Goal: Task Accomplishment & Management: Complete application form

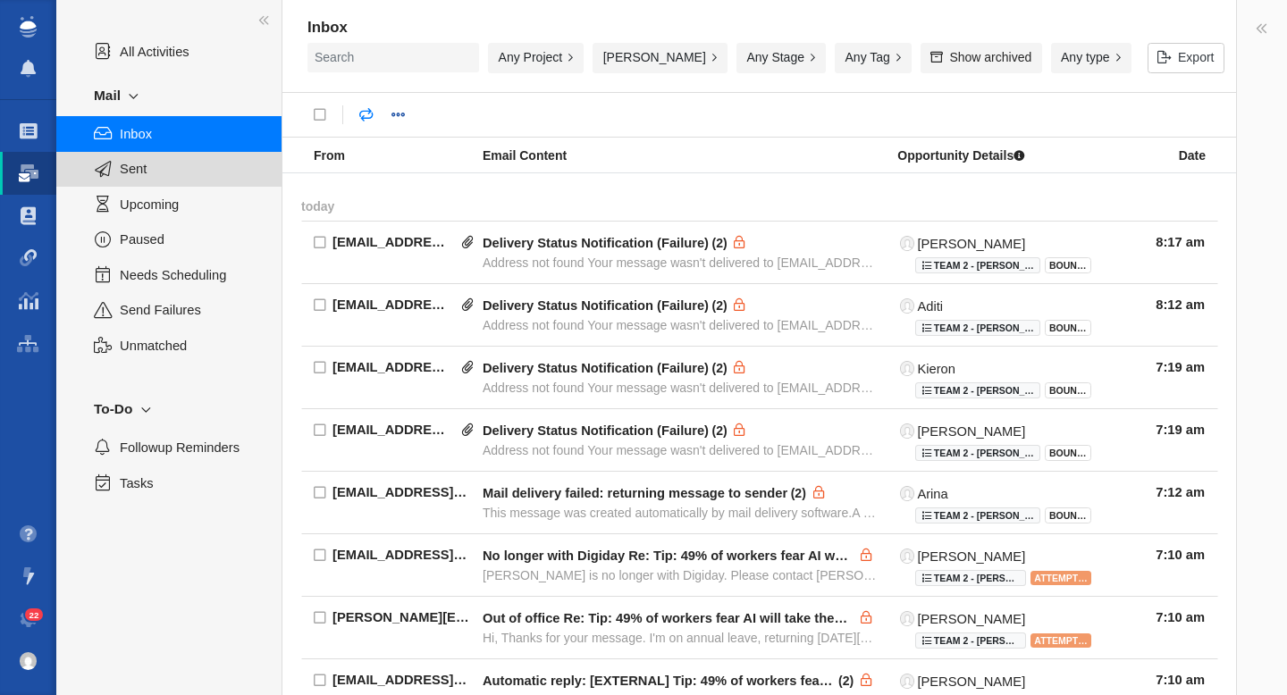
click at [179, 173] on span "Sent" at bounding box center [191, 169] width 142 height 20
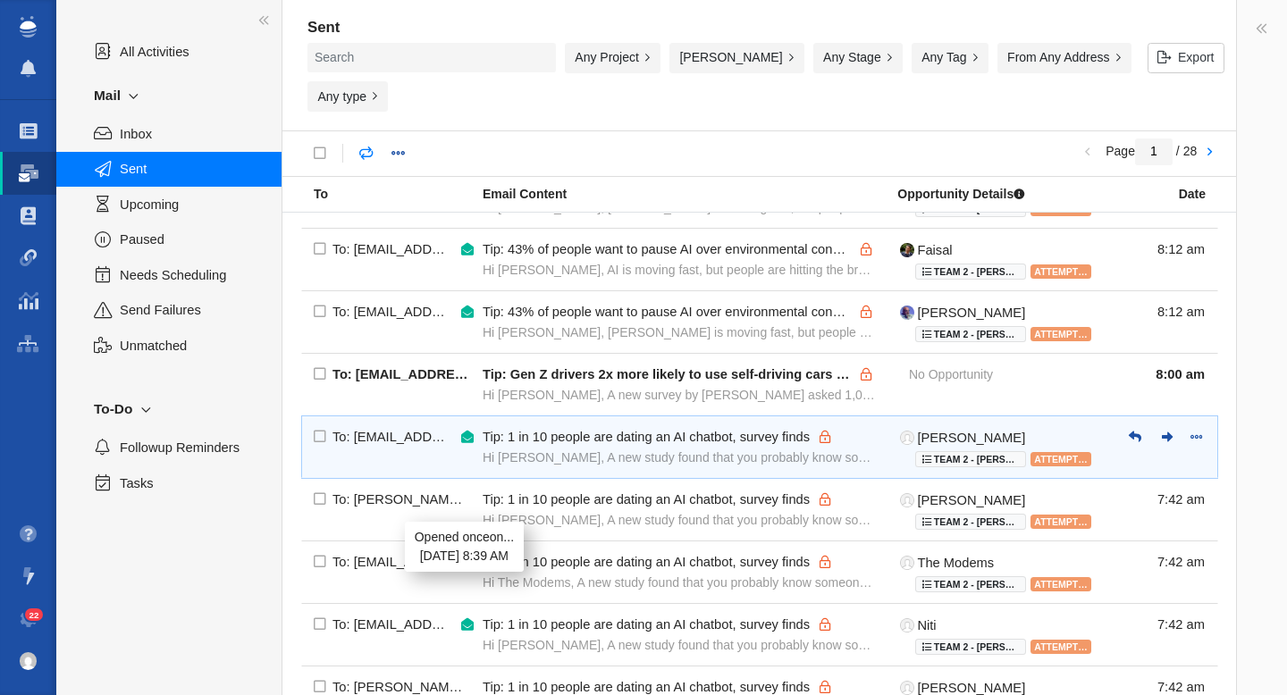
scroll to position [1097, 0]
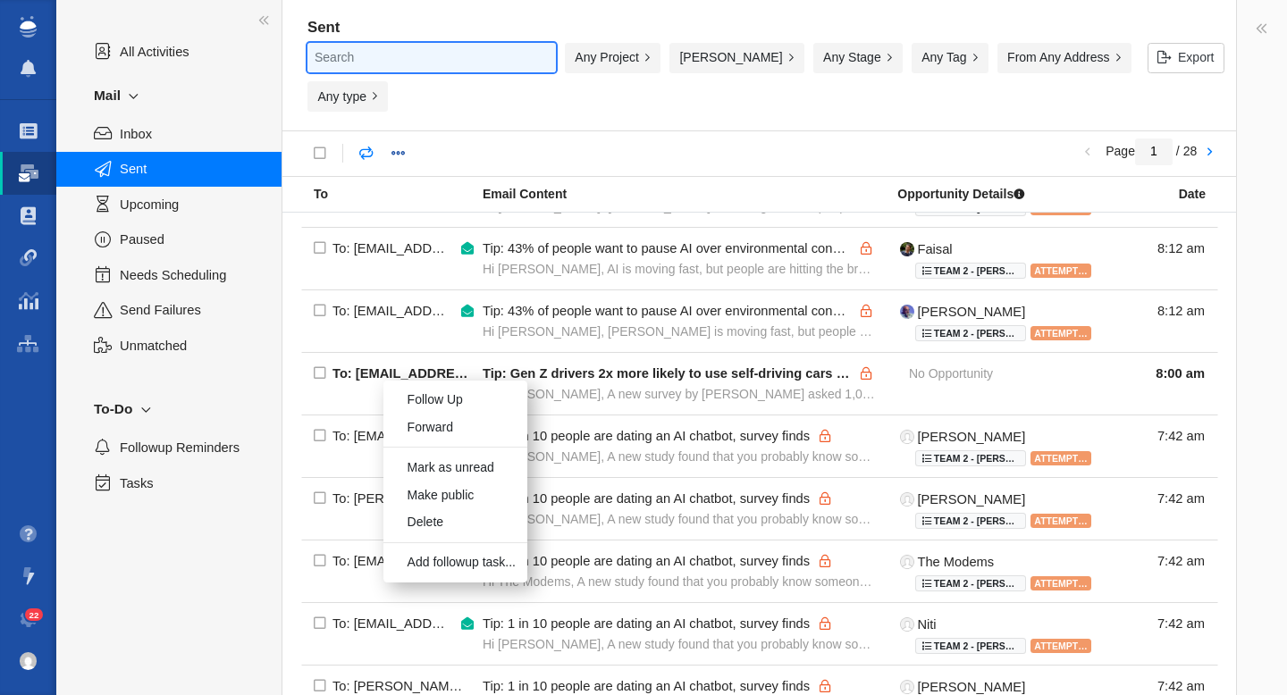
click at [371, 65] on input "text" at bounding box center [432, 57] width 249 height 29
paste input "carolinercubbin@gmail.com"
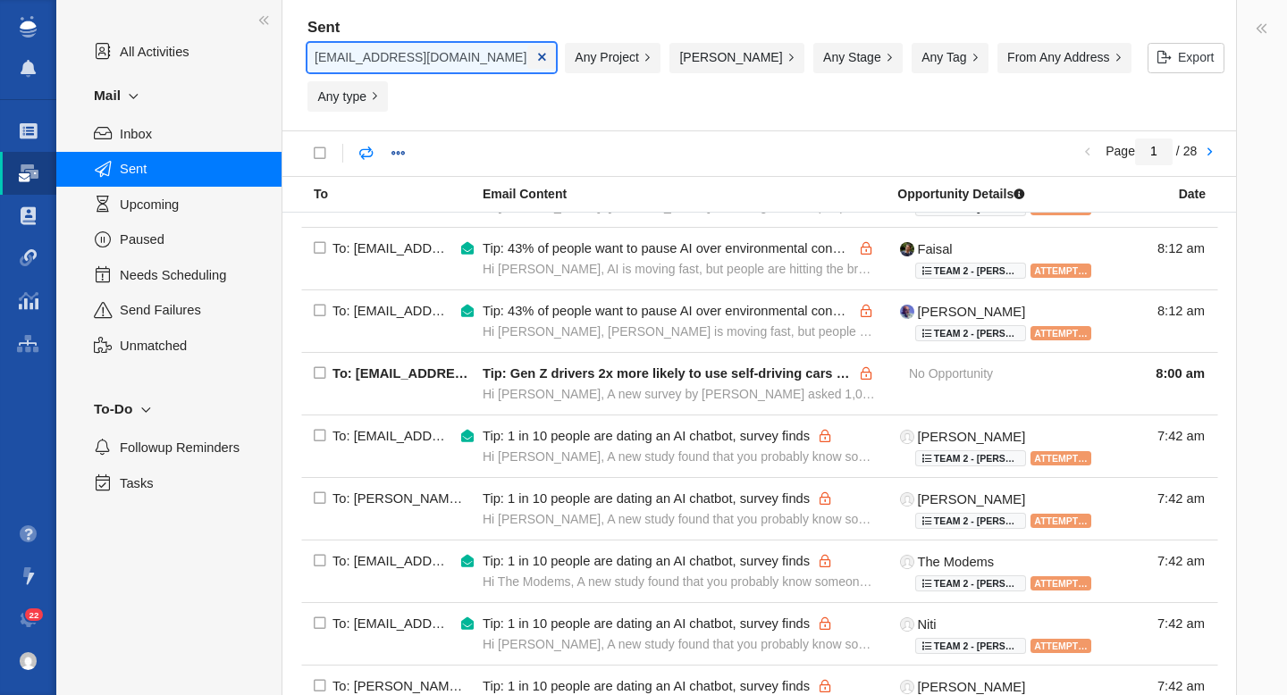
scroll to position [0, 2]
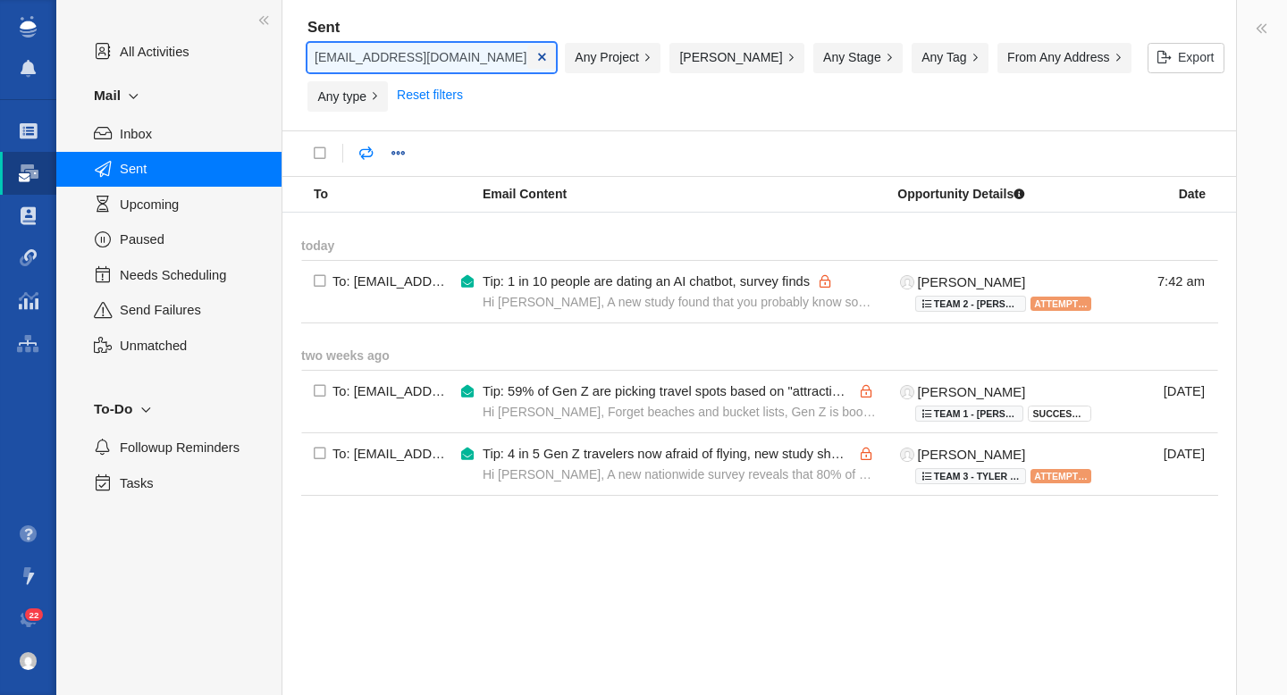
type input "carolinercubbin@gmail.com"
click at [21, 138] on span at bounding box center [29, 131] width 18 height 18
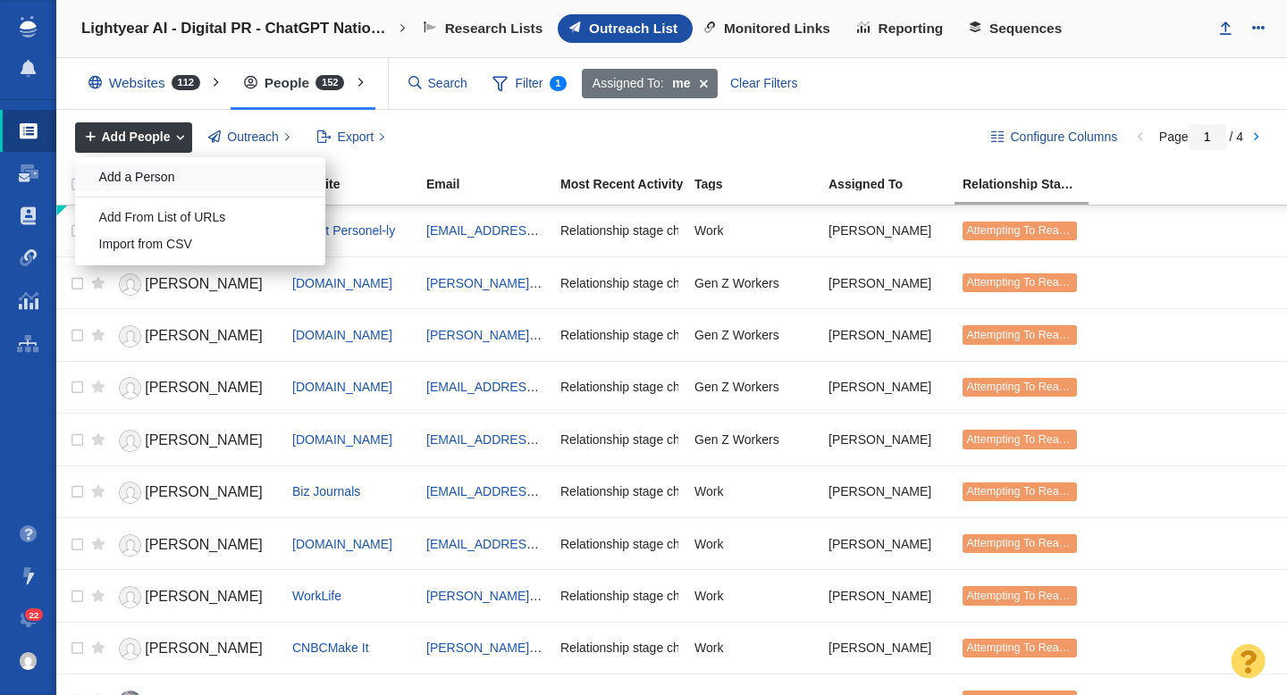
click at [163, 181] on div "Add a Person" at bounding box center [200, 178] width 250 height 28
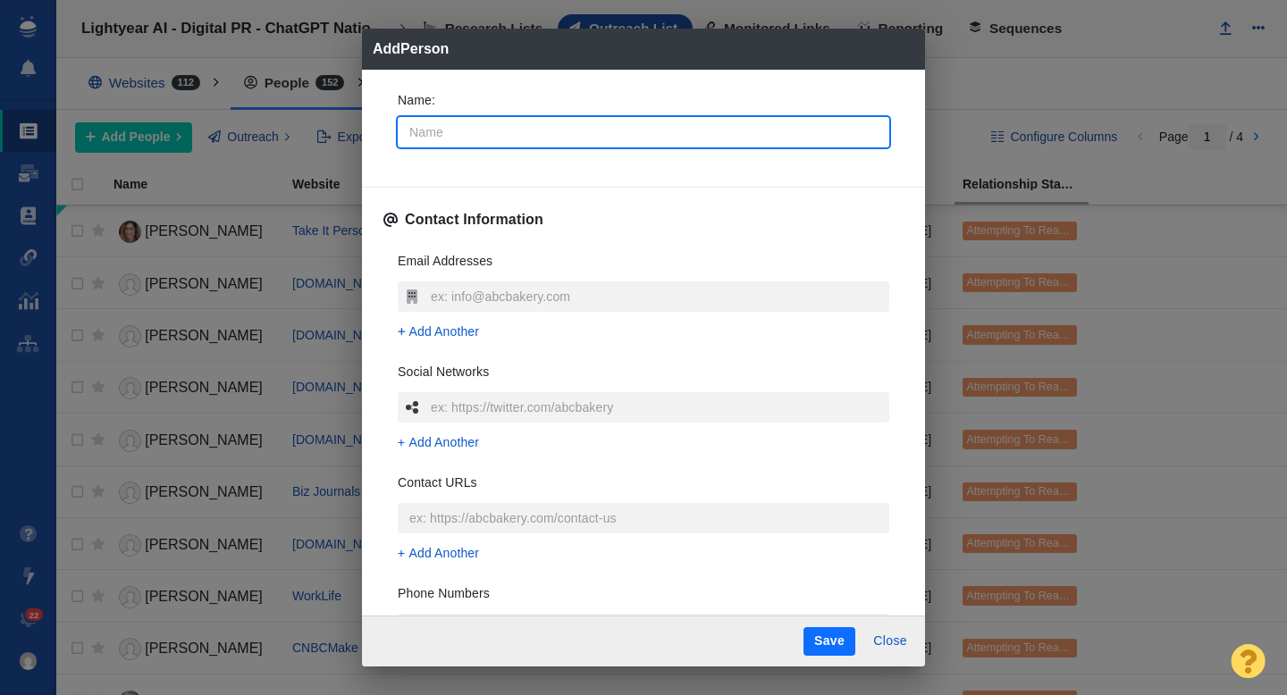
type input "A"
type textarea "x"
type input "As"
type textarea "x"
type input "Ash"
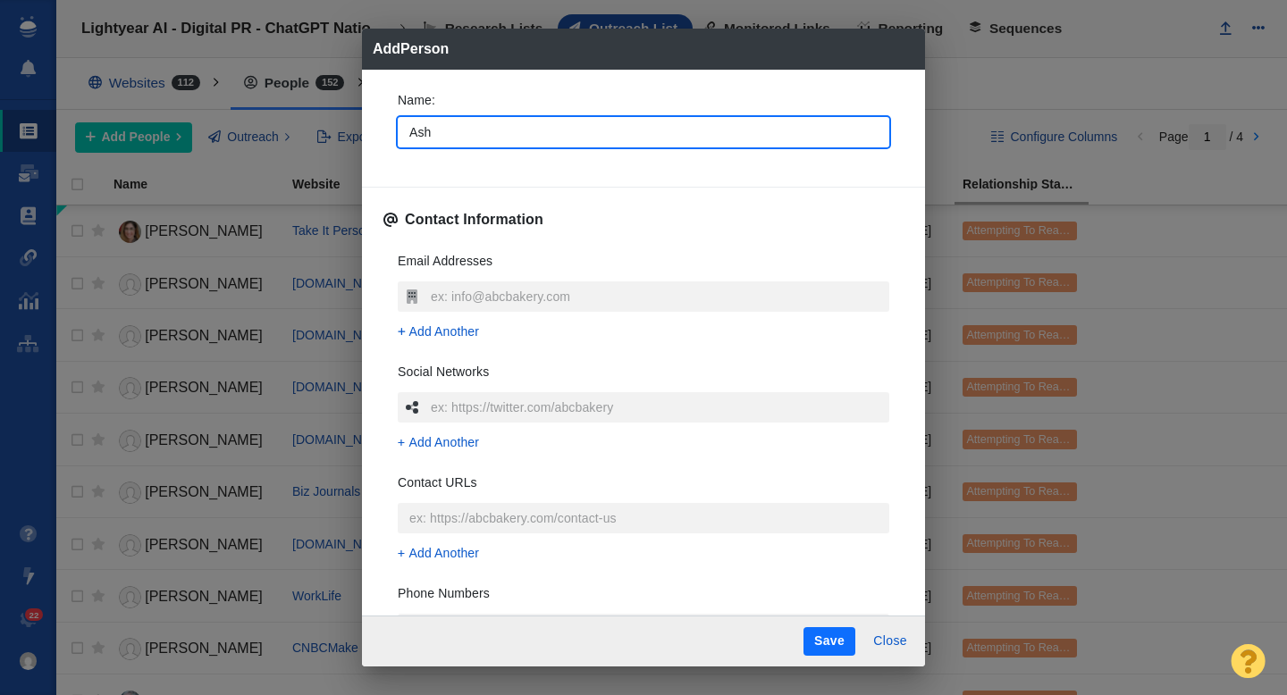
type textarea "x"
type input "Ashl"
type textarea "x"
type input "Ashle"
type textarea "x"
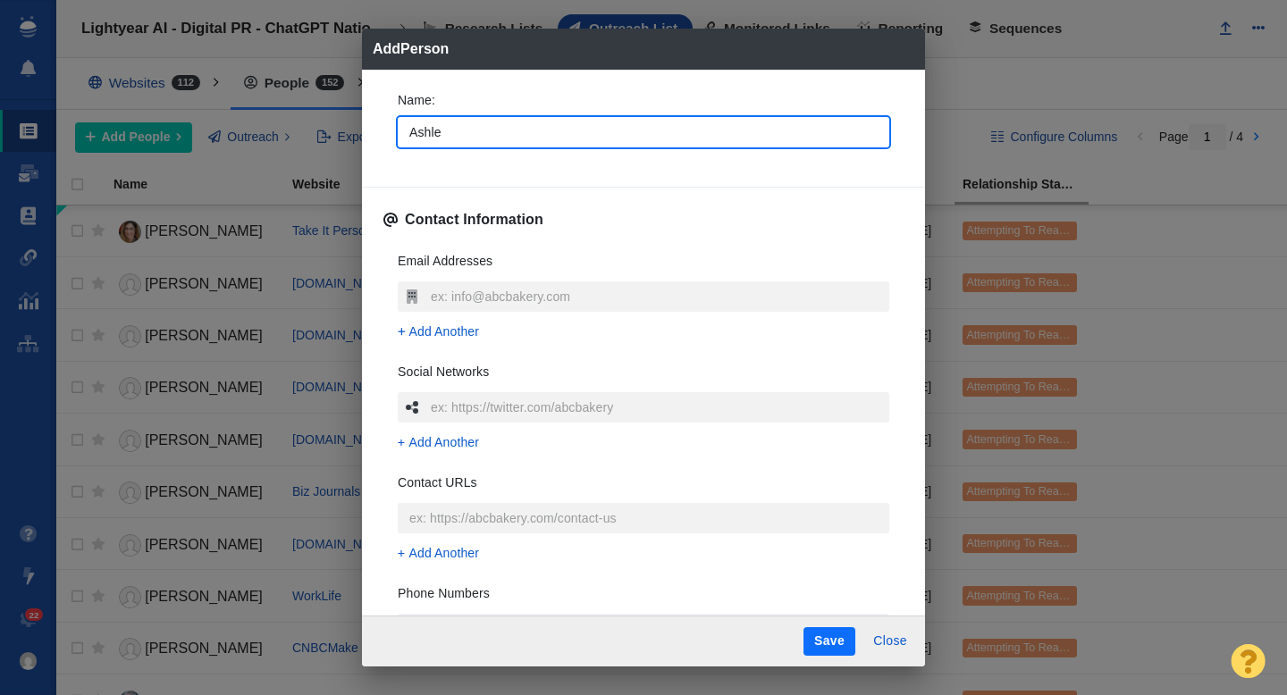
type input "Ashley"
type textarea "x"
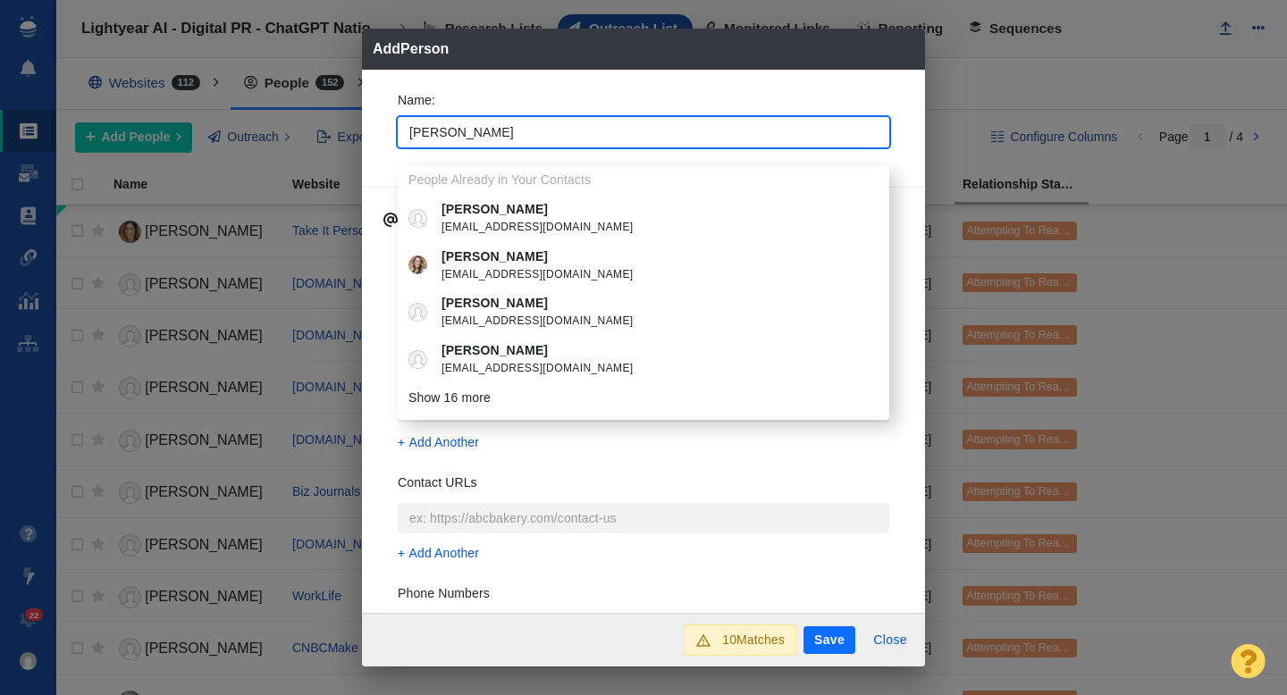
type input "[PERSON_NAME]"
type textarea "x"
click at [385, 130] on div "Name : Ashley People Already in Your Contacts Ashley asht@smiledesignersmn.com …" at bounding box center [643, 125] width 520 height 96
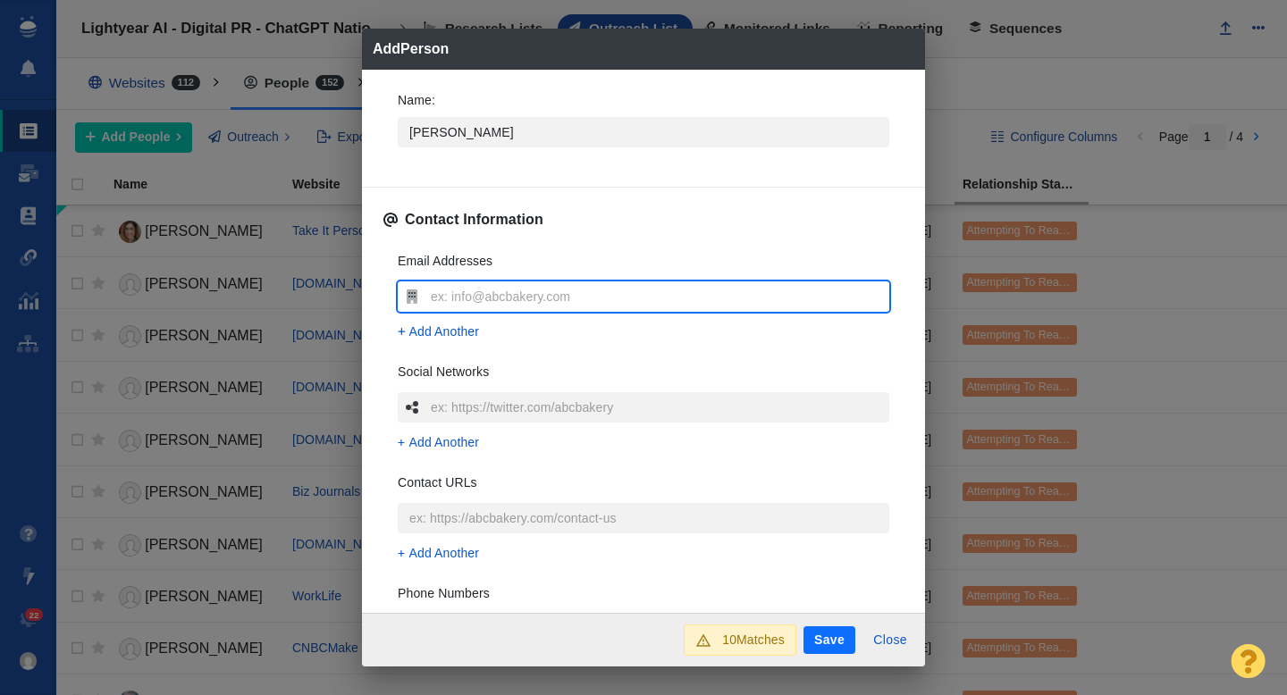
click at [452, 299] on input "text" at bounding box center [657, 297] width 463 height 30
type input "ashleyfikewrites@gmail.com"
type textarea "x"
type input "ashleyfikewrites@gmail.com"
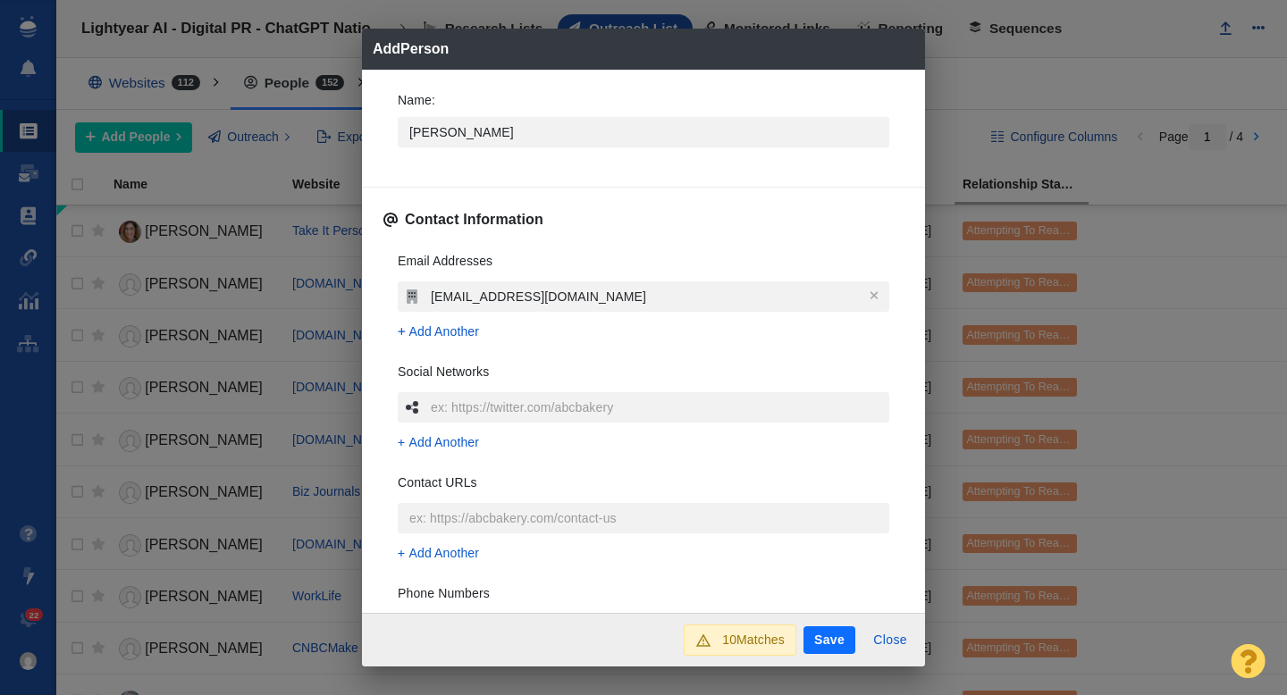
click at [380, 274] on div "Name : Ashley Contact Information Email Addresses ashleyfikewrites@gmail.com Ad…" at bounding box center [643, 342] width 563 height 544
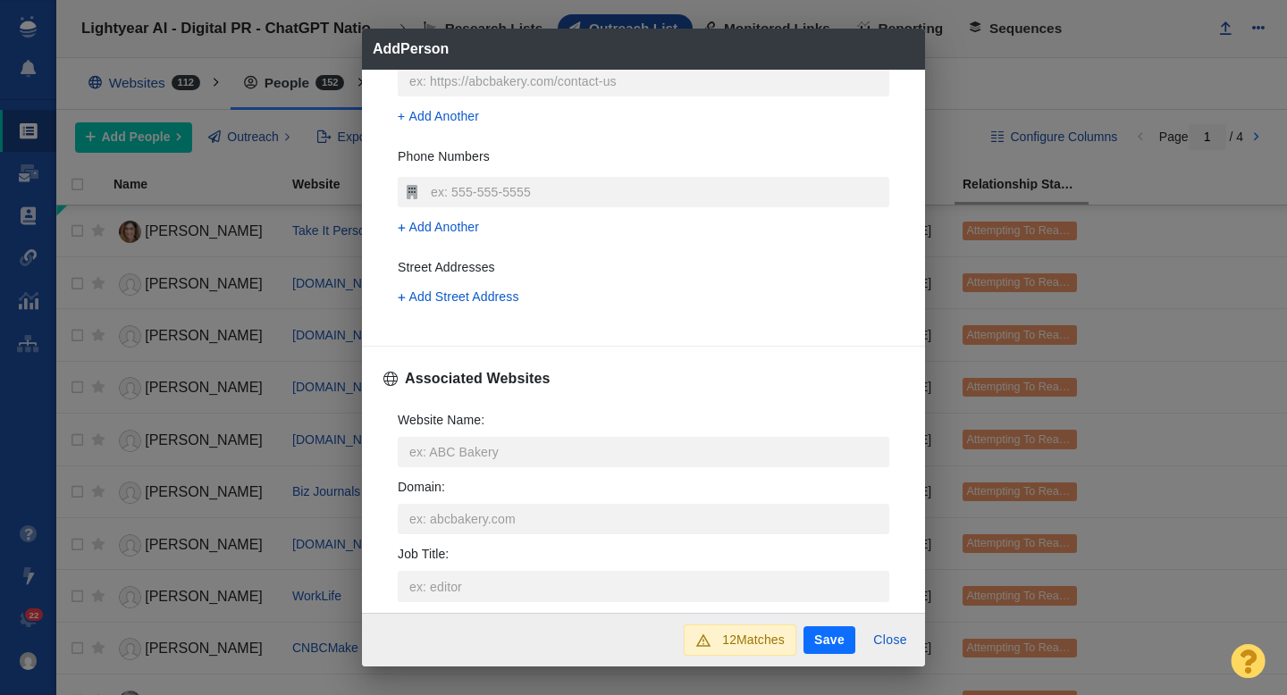
scroll to position [513, 0]
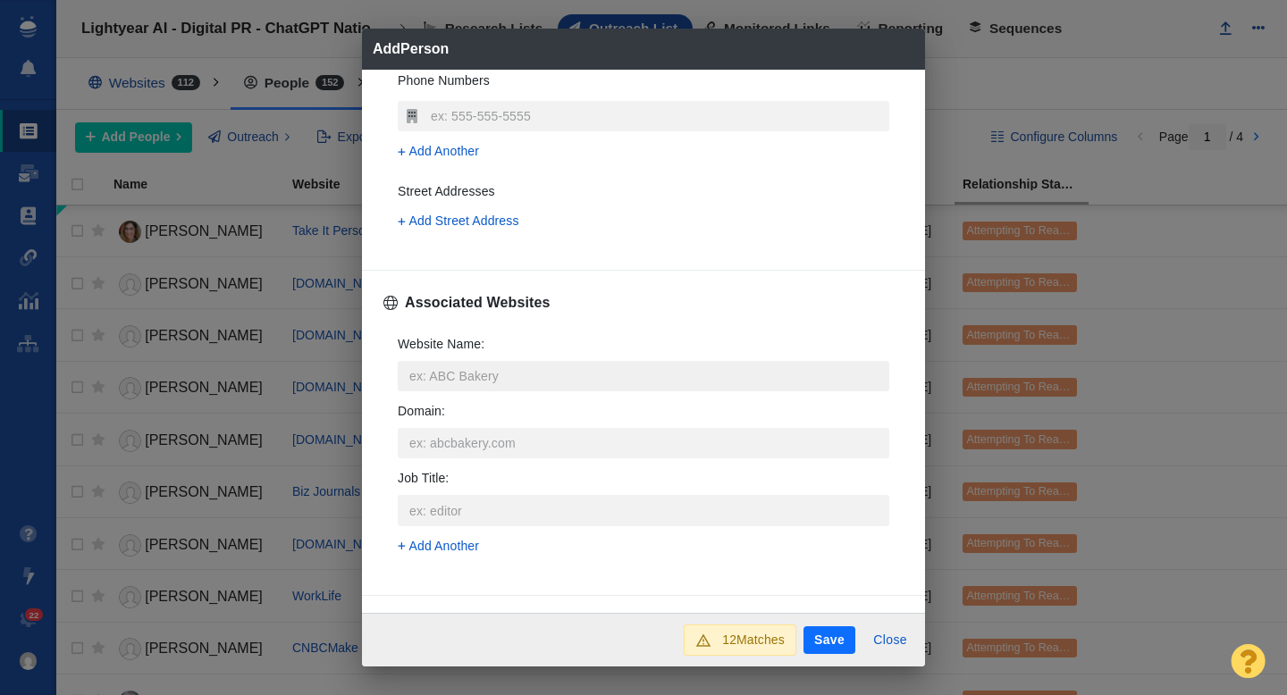
click at [439, 376] on input "Website Name :" at bounding box center [644, 376] width 492 height 30
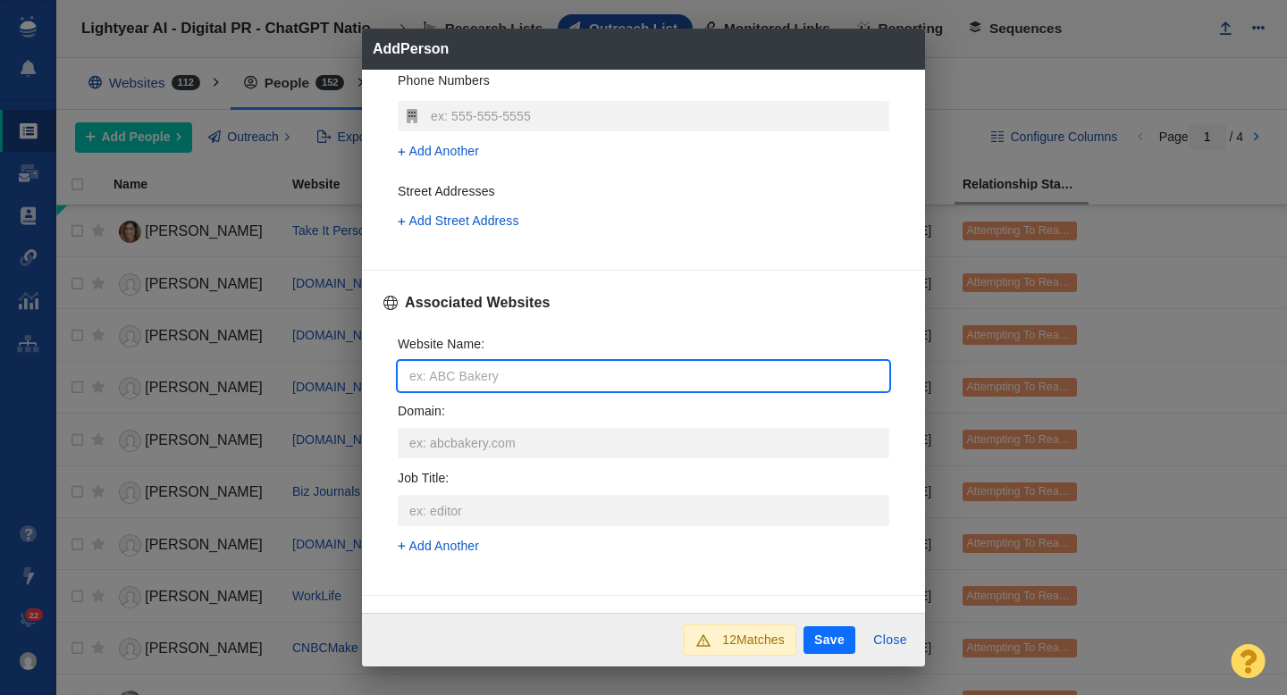
type input "v"
type textarea "x"
type input "vi"
type textarea "x"
type input "vic"
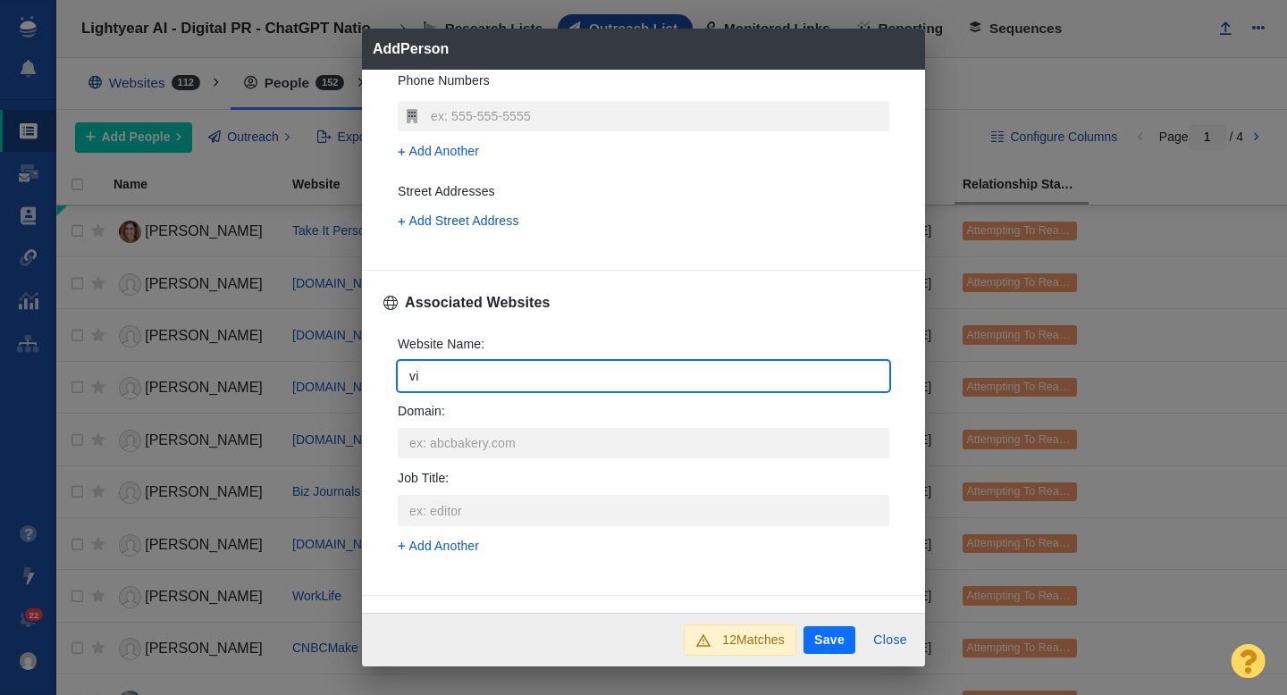
type textarea "x"
type input "vice"
type textarea "x"
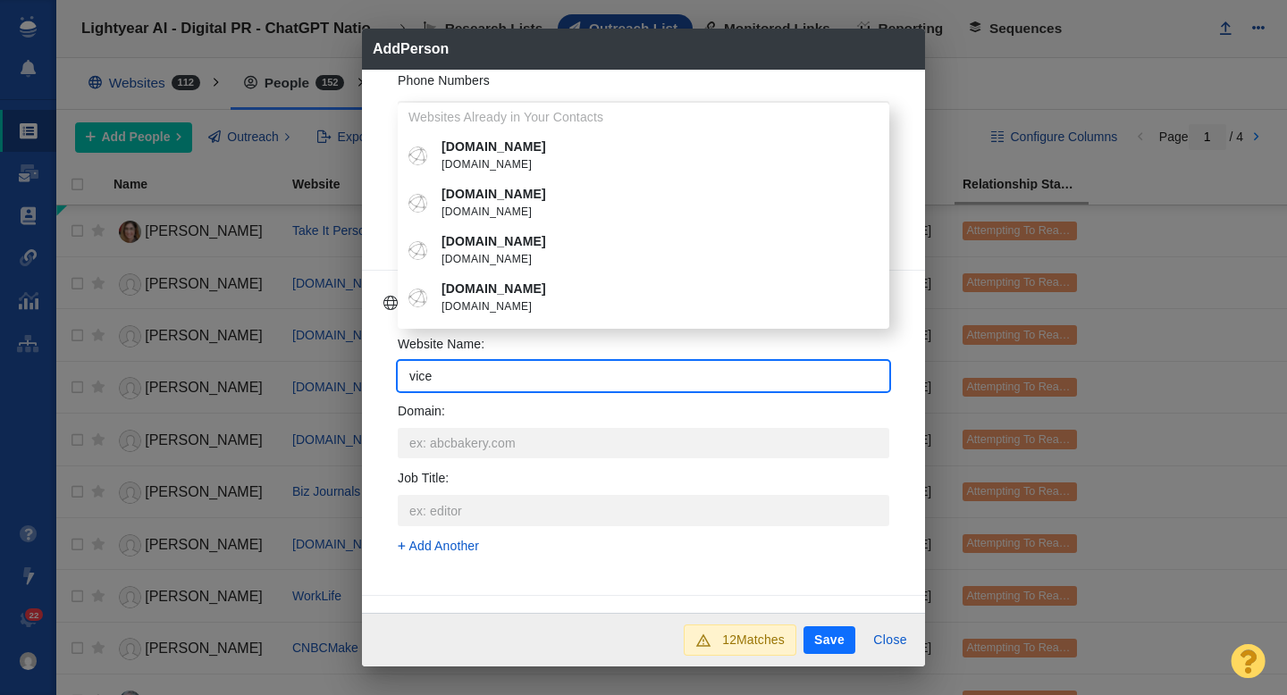
type input "vice"
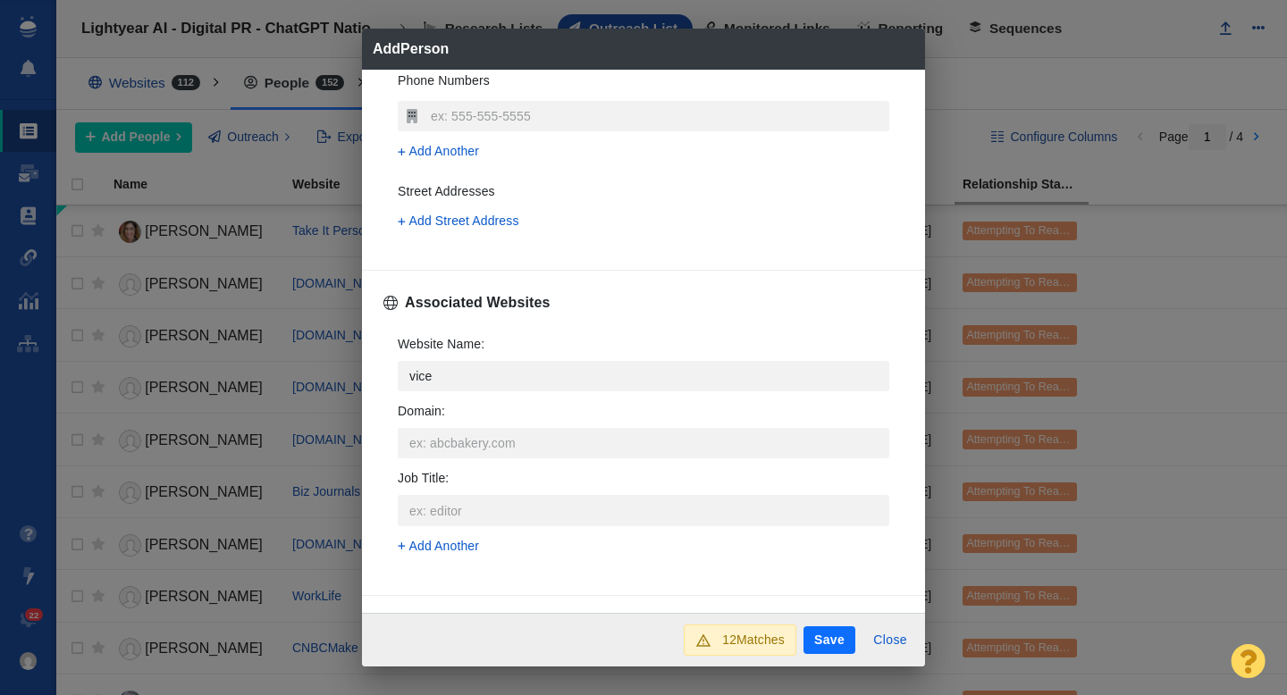
click at [487, 300] on span "vice.com" at bounding box center [657, 308] width 430 height 18
type textarea "x"
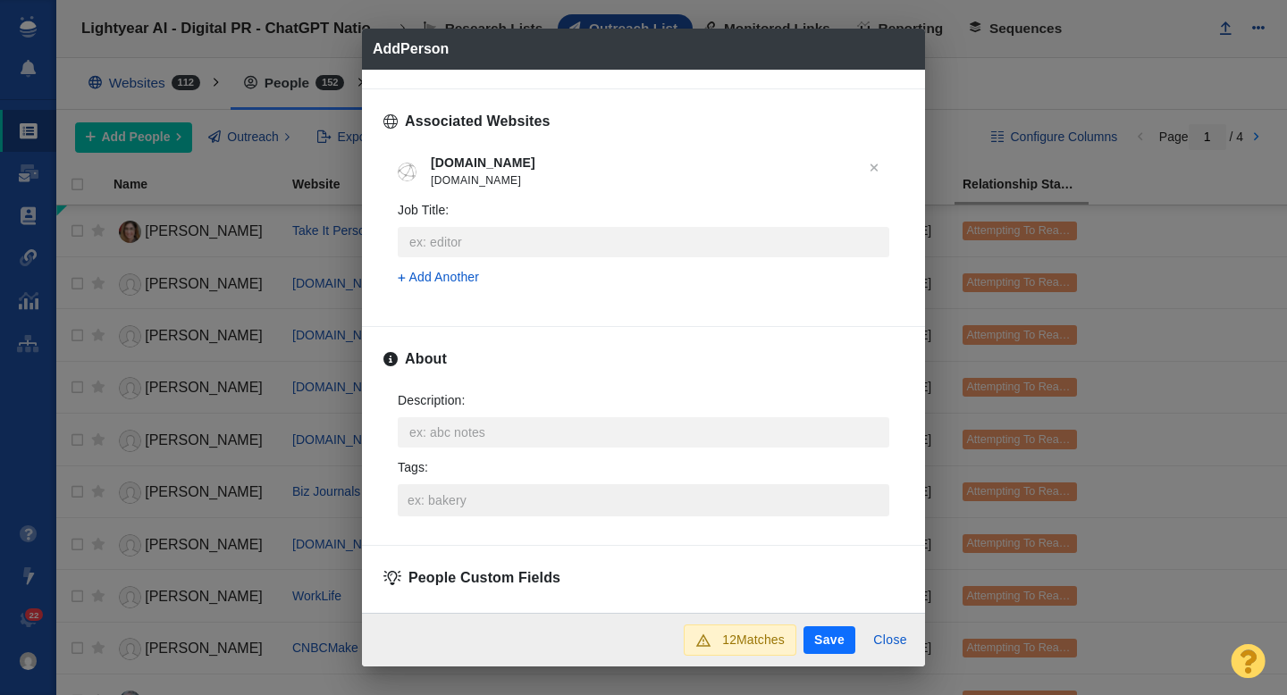
scroll to position [697, 0]
click at [436, 493] on input "Tags :" at bounding box center [643, 498] width 481 height 32
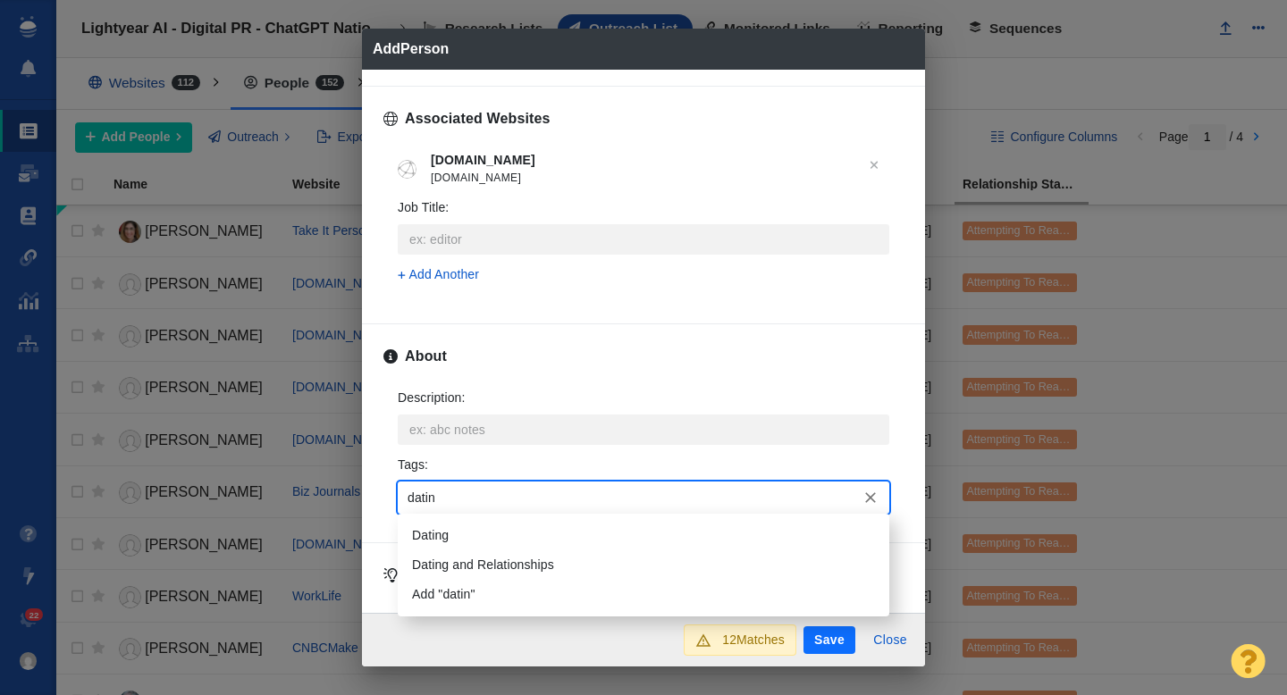
type input "dating"
click at [433, 521] on li "Dating" at bounding box center [644, 535] width 492 height 29
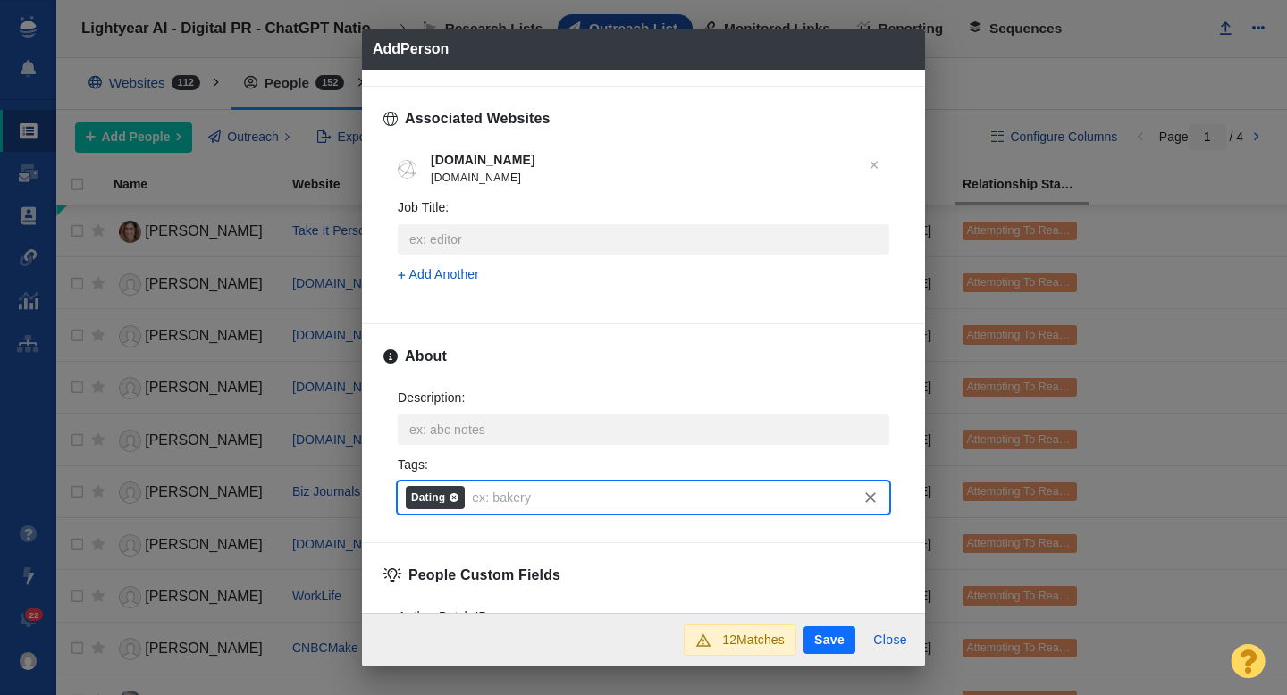
click at [457, 502] on icon at bounding box center [454, 498] width 11 height 11
click at [468, 502] on input "Tags : Dating" at bounding box center [676, 498] width 417 height 32
click at [813, 637] on button "Save" at bounding box center [830, 641] width 52 height 29
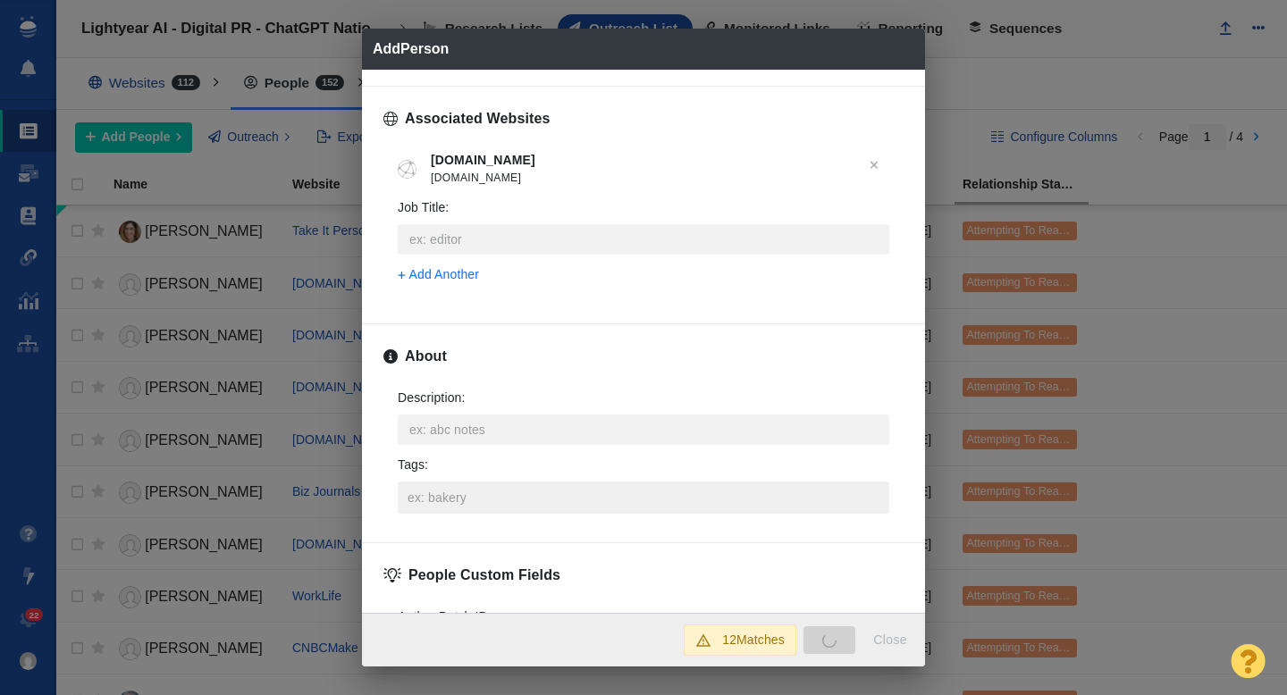
type textarea "x"
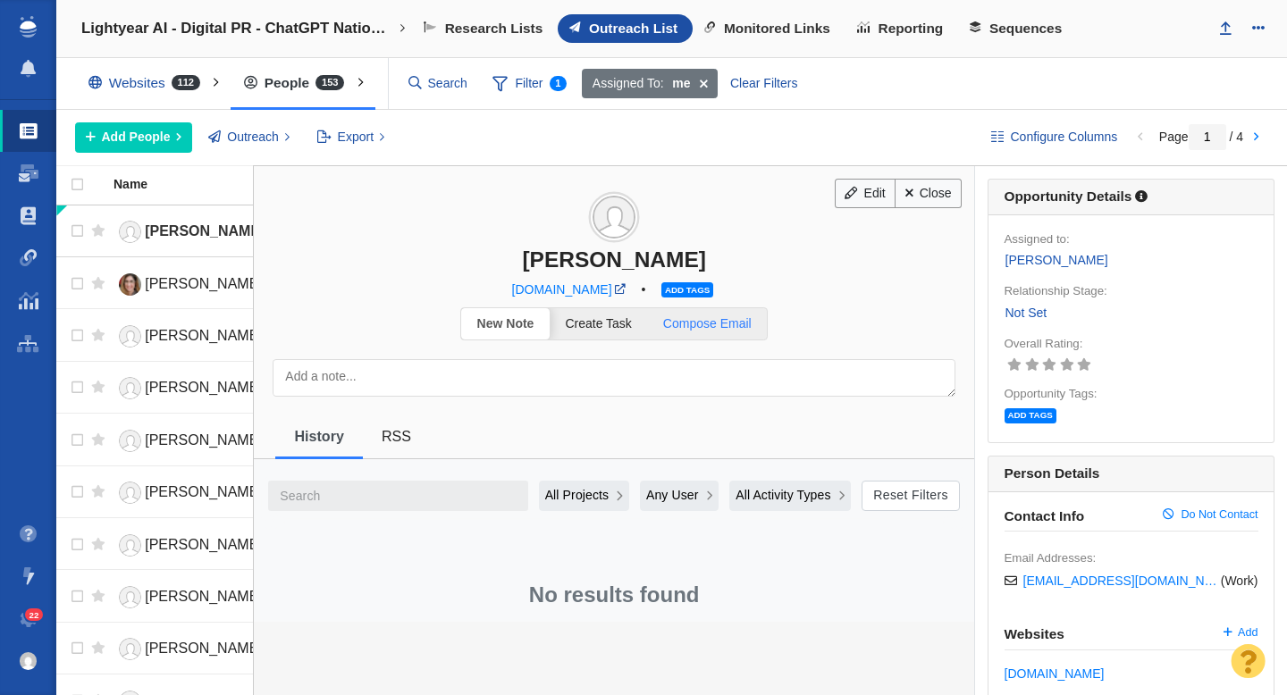
click at [725, 324] on span "Compose Email" at bounding box center [707, 323] width 88 height 14
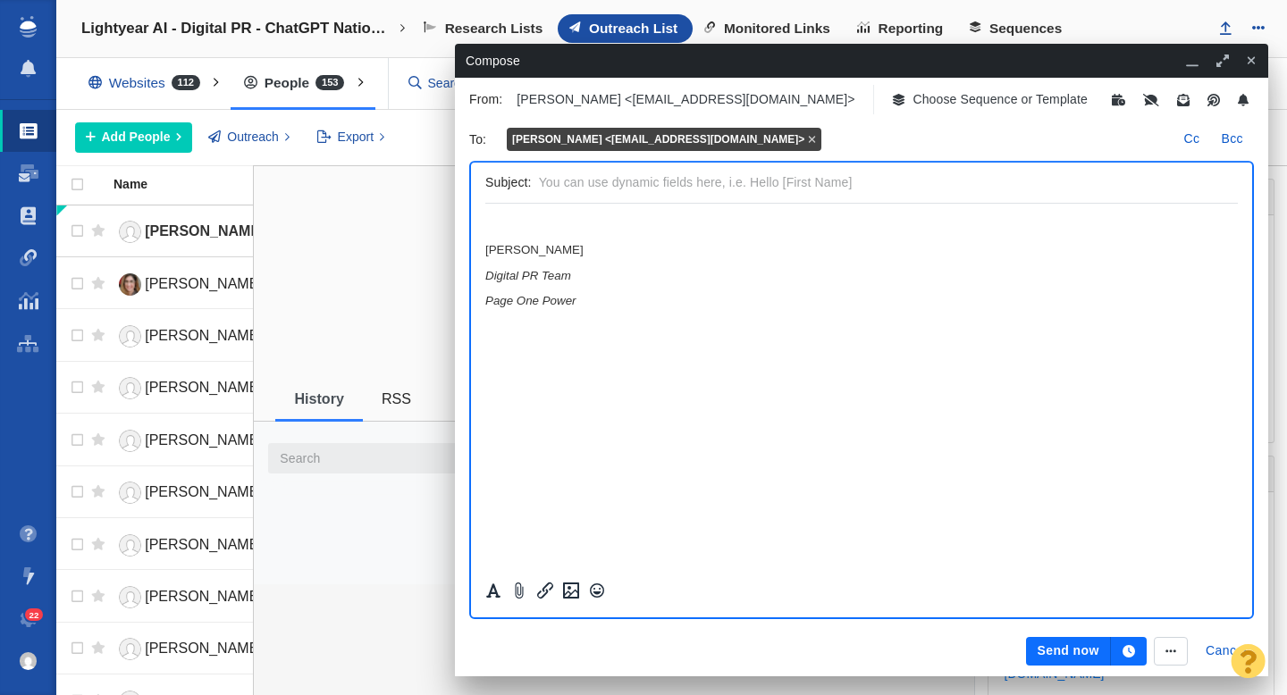
scroll to position [0, 0]
click at [913, 104] on p "Choose Sequence or Template" at bounding box center [1000, 99] width 175 height 19
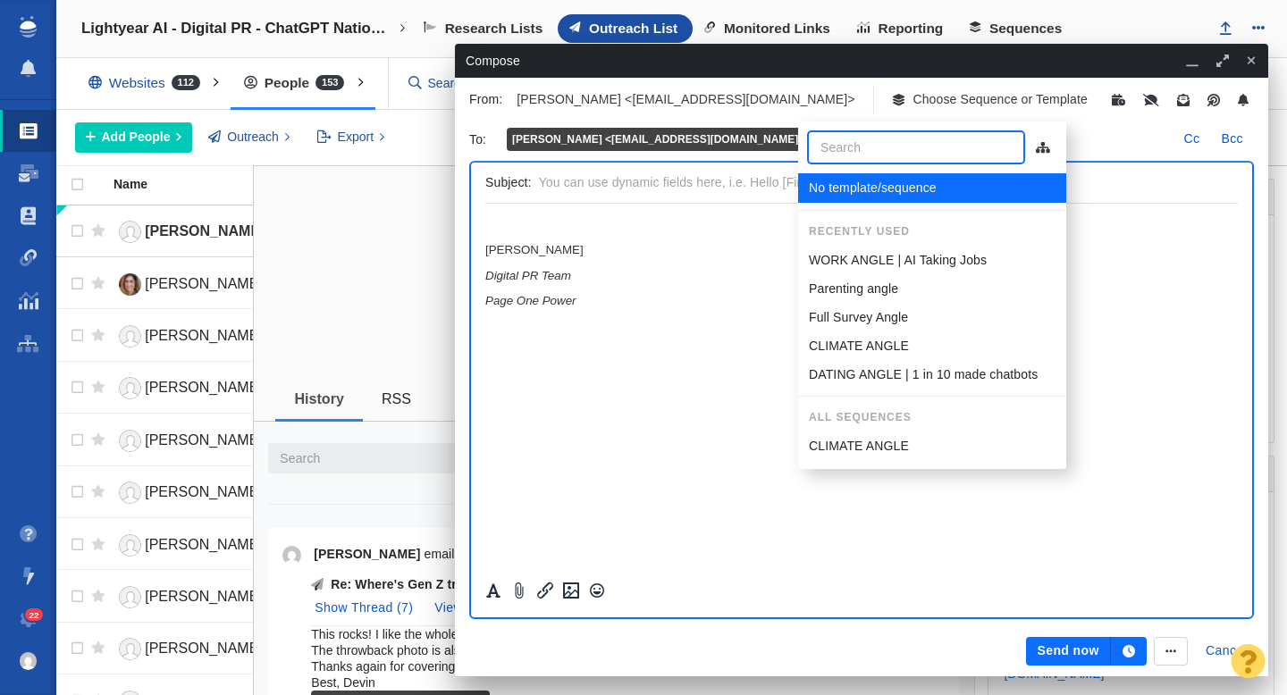
click at [886, 367] on p "DATING ANGLE | 1 in 10 made chatbots" at bounding box center [923, 375] width 229 height 19
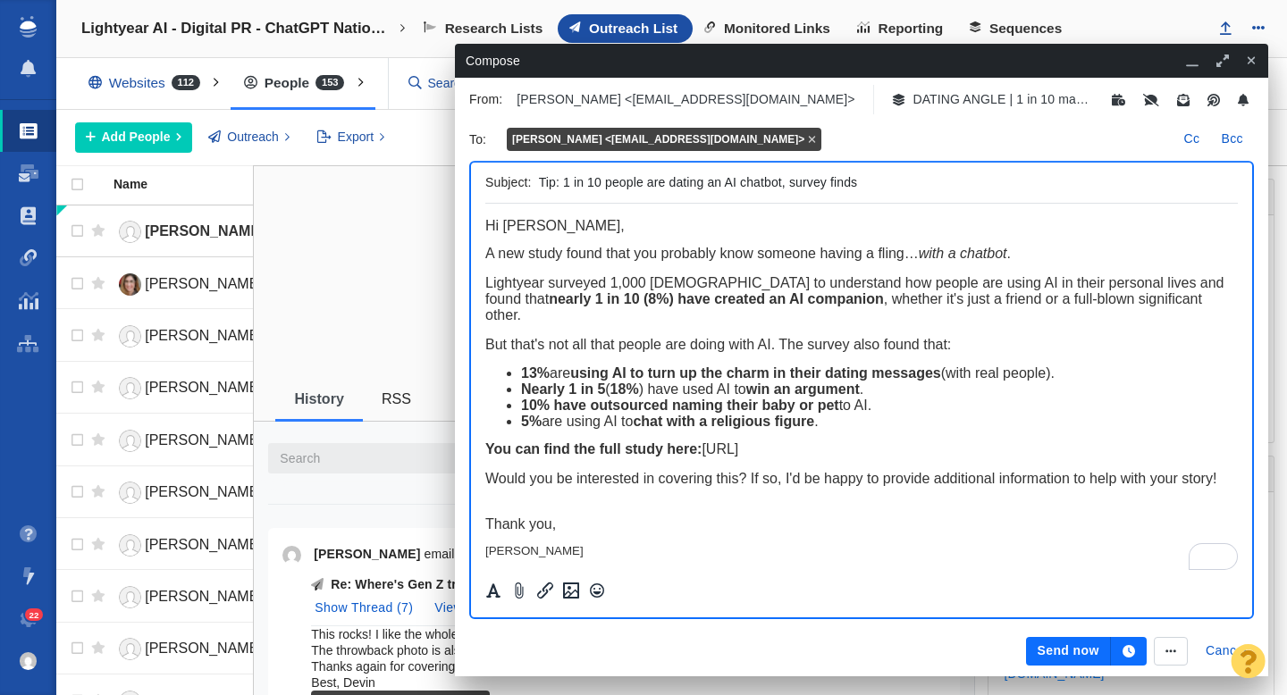
drag, startPoint x: 704, startPoint y: 184, endPoint x: 646, endPoint y: 182, distance: 57.2
click at [646, 182] on input "Tip: 1 in 10 people are dating an AI chatbot, survey finds" at bounding box center [885, 183] width 692 height 26
type input "Tip: 1 in 10 people have dated an AI chatbot, survey finds"
click at [1045, 653] on button "Send now" at bounding box center [1068, 651] width 84 height 29
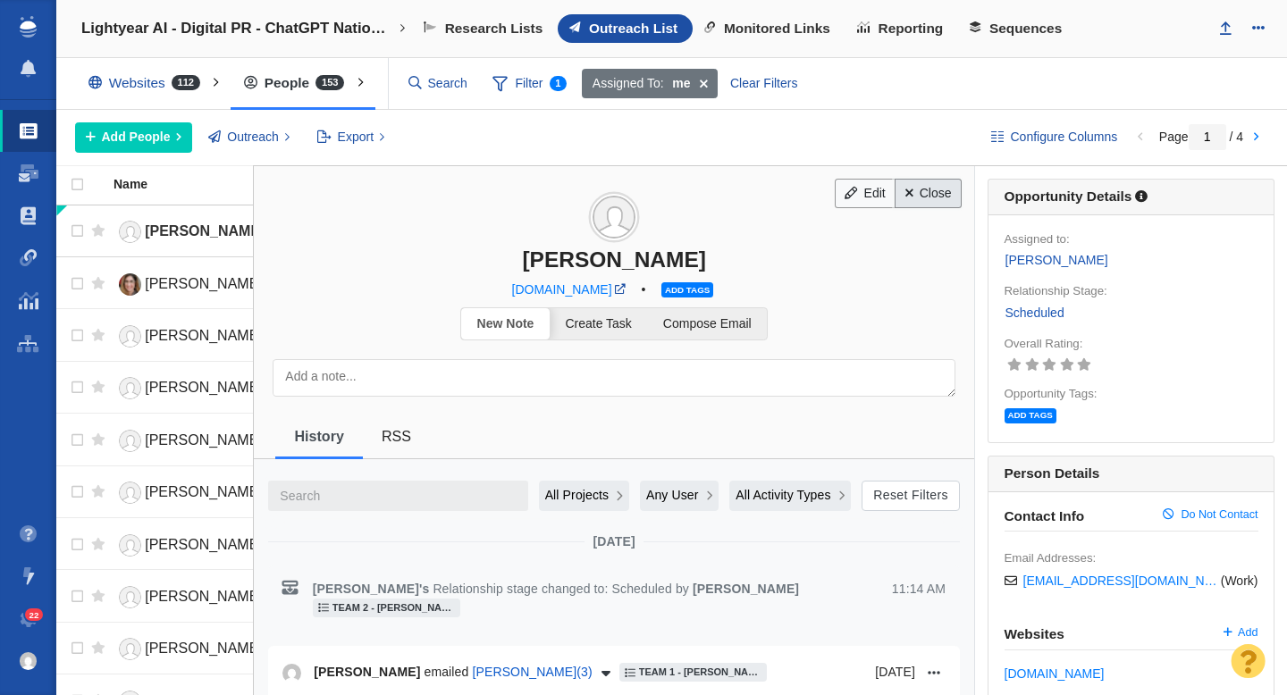
click at [923, 195] on link "Close" at bounding box center [928, 194] width 67 height 30
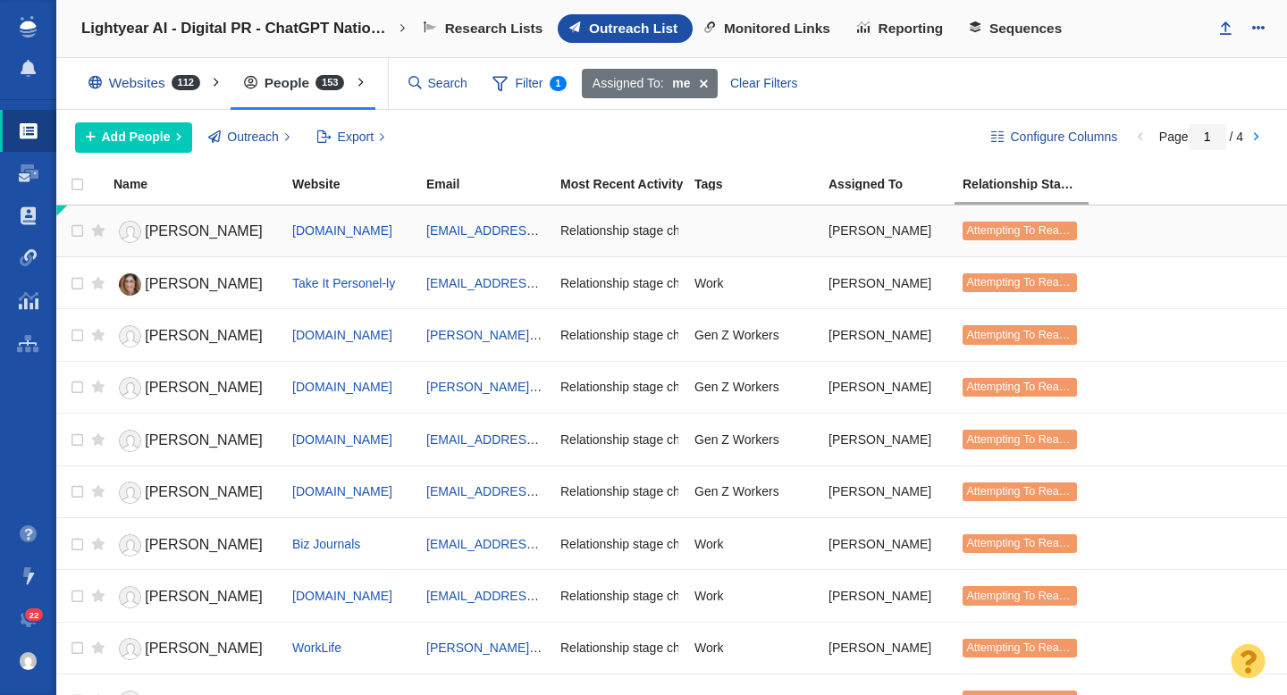
click at [182, 234] on span "Ashley" at bounding box center [204, 230] width 118 height 15
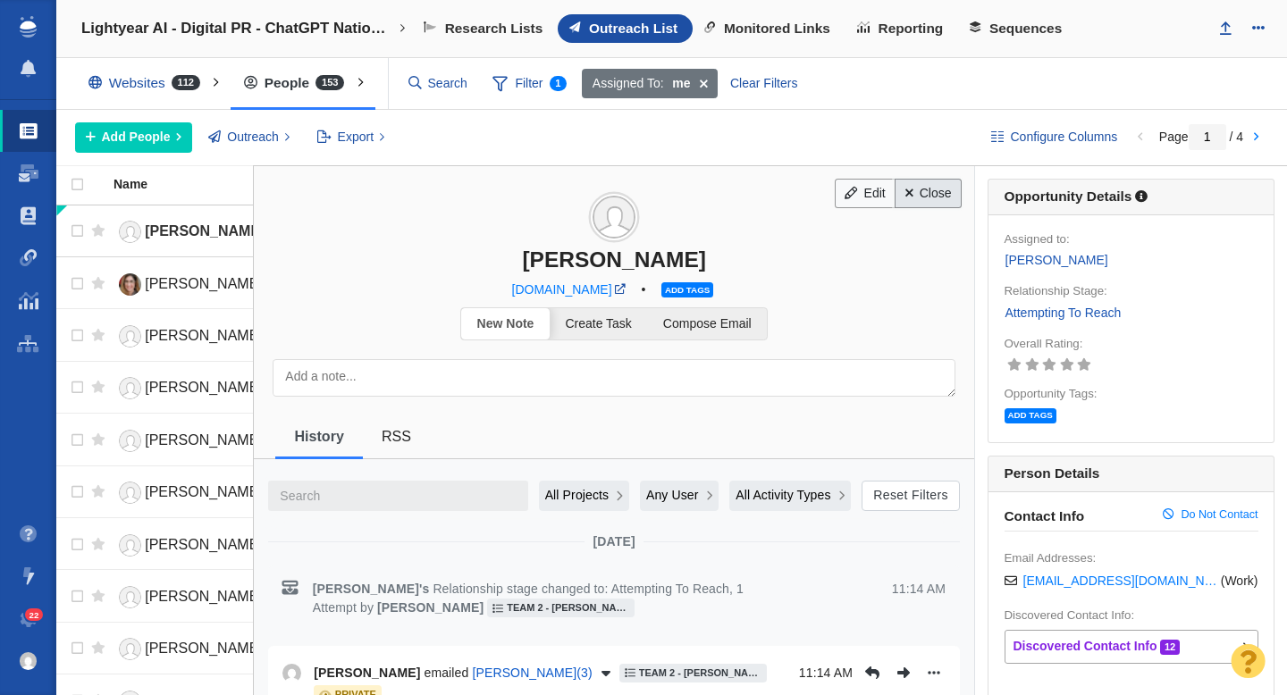
click at [923, 202] on link "Close" at bounding box center [928, 194] width 67 height 30
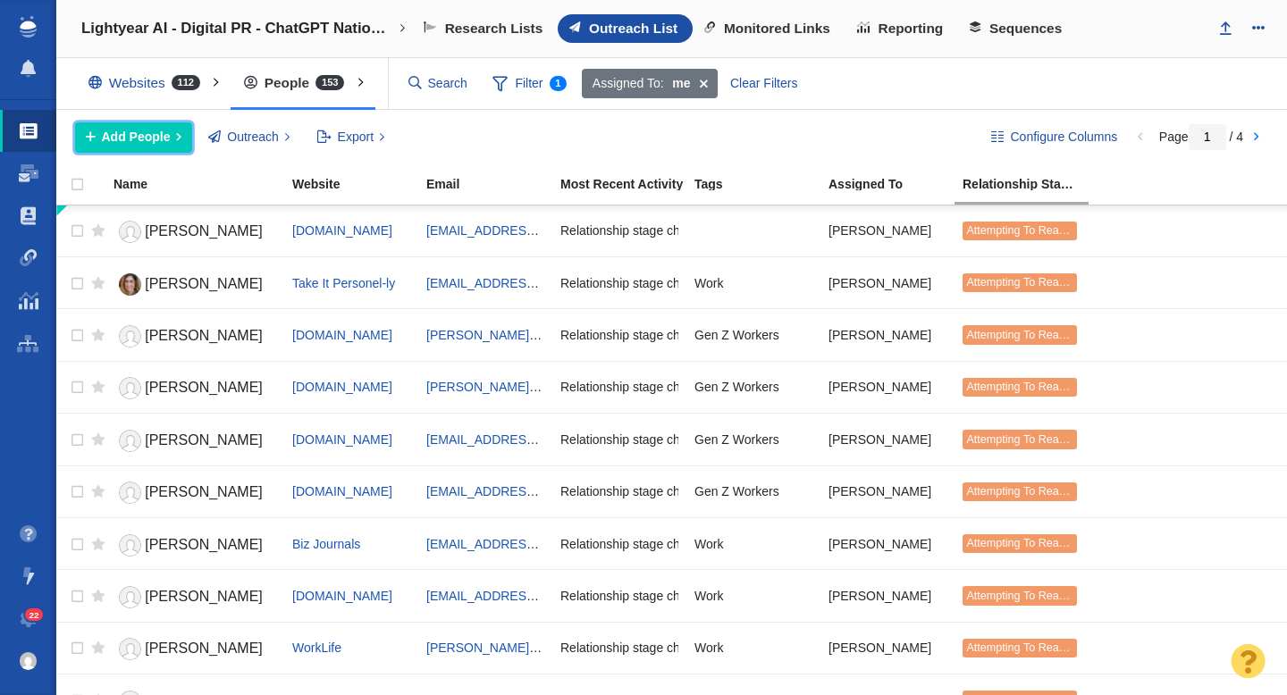
click at [139, 135] on span "Add People" at bounding box center [136, 137] width 69 height 19
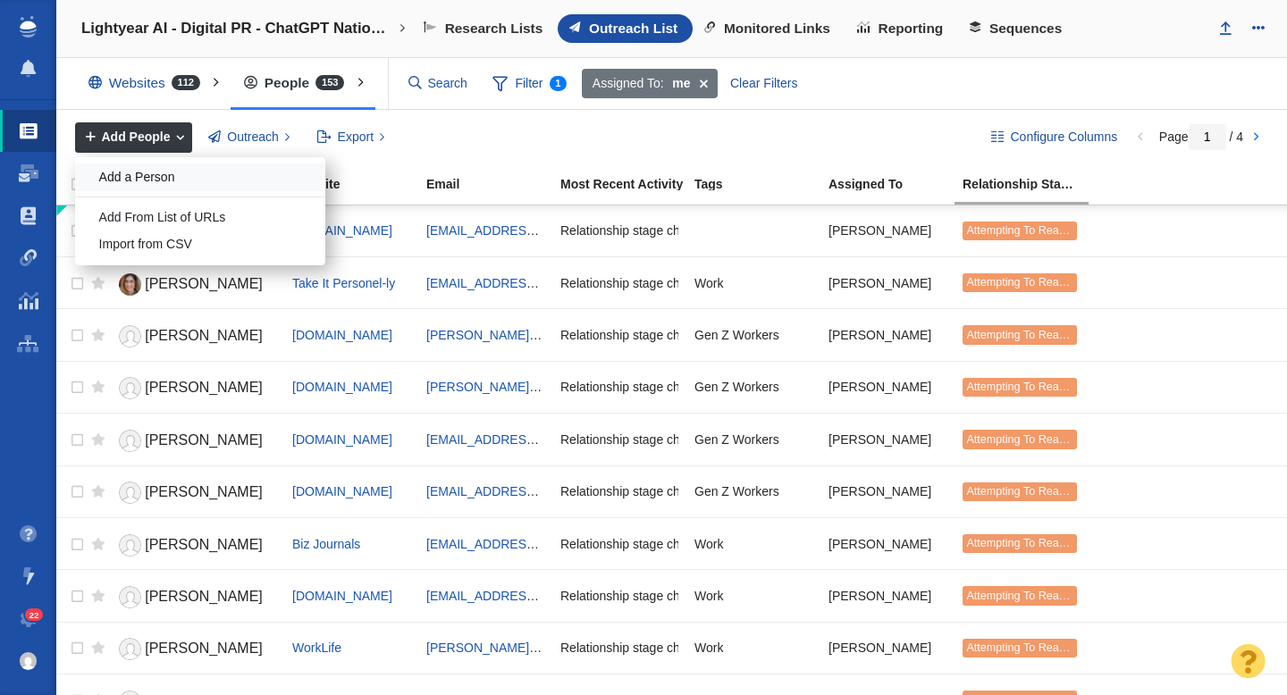
click at [145, 182] on div "Add a Person" at bounding box center [200, 178] width 250 height 28
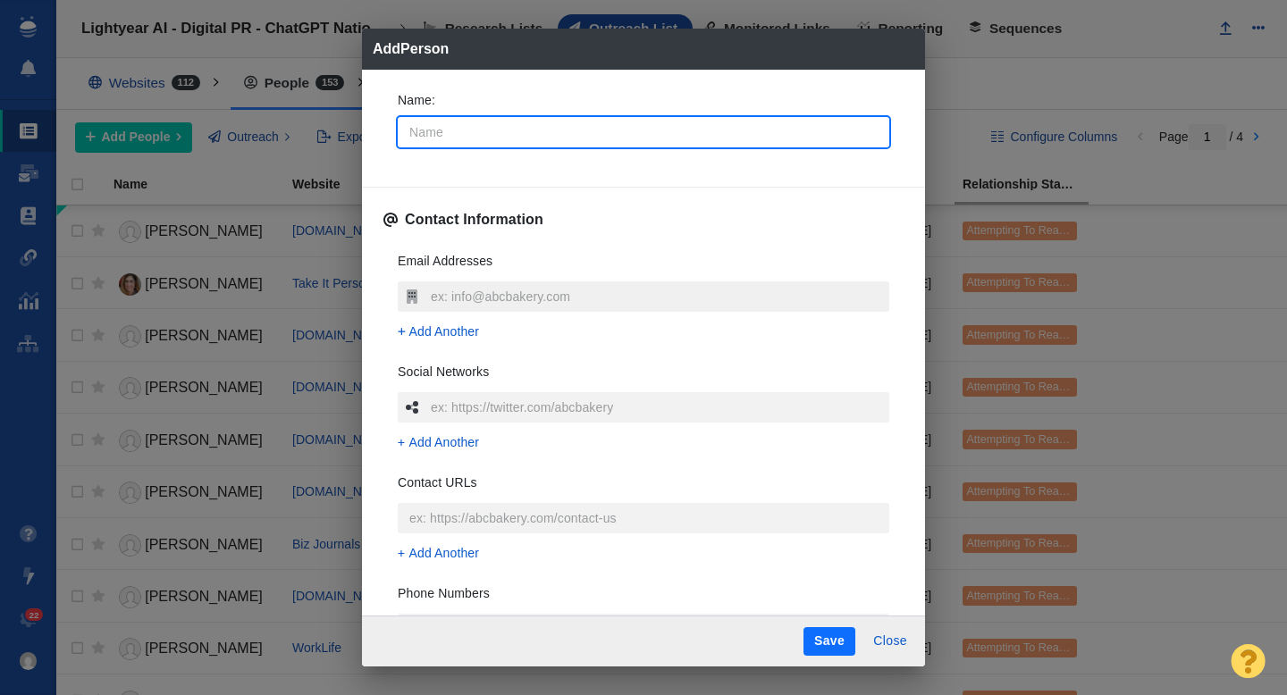
click at [469, 295] on input "text" at bounding box center [657, 297] width 463 height 30
type textarea "x"
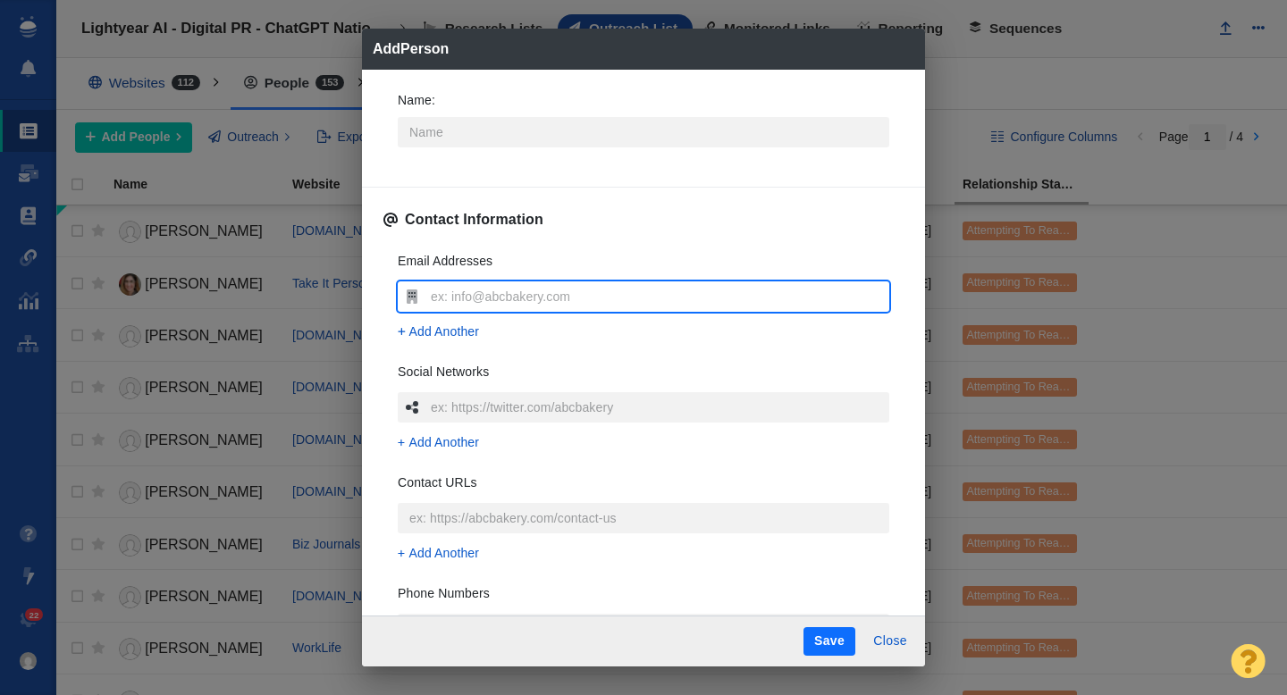
type input "lvaranasi@businessinsider.com"
type textarea "x"
type input "lvaranasi@businessinsider.com"
click at [432, 132] on input "Name :" at bounding box center [644, 132] width 492 height 30
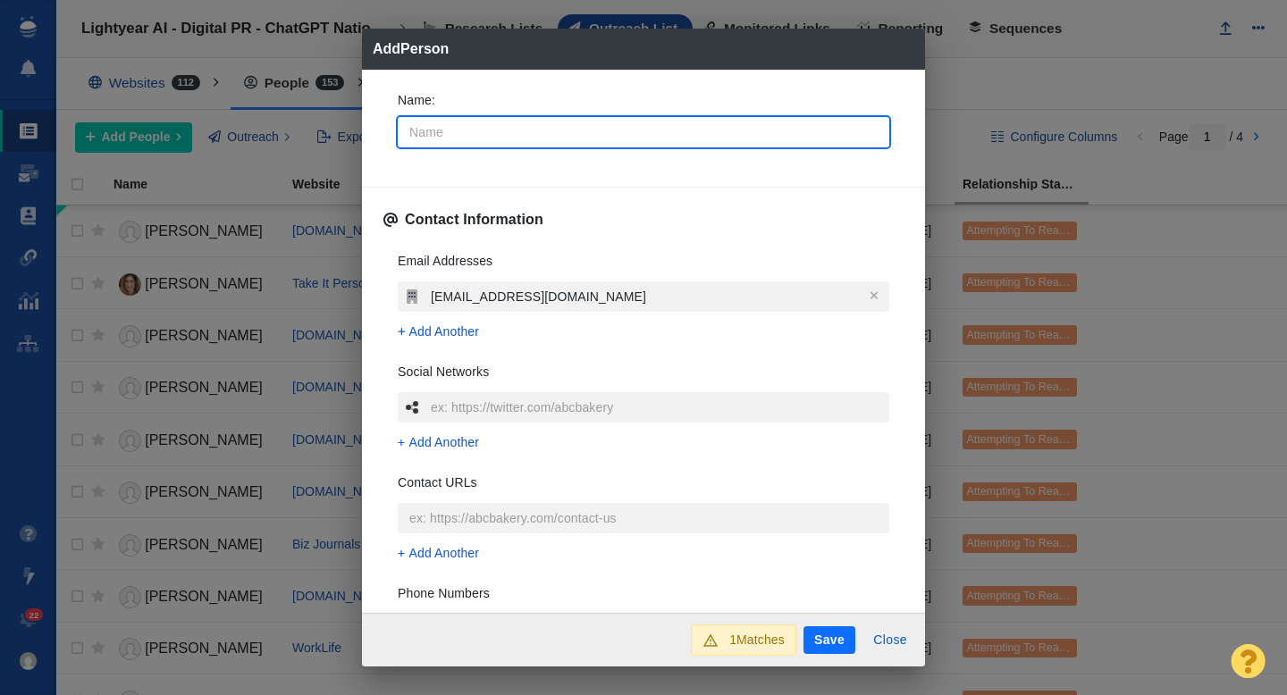
click at [438, 135] on input "Name :" at bounding box center [644, 132] width 492 height 30
type input "Lakshmi"
type textarea "x"
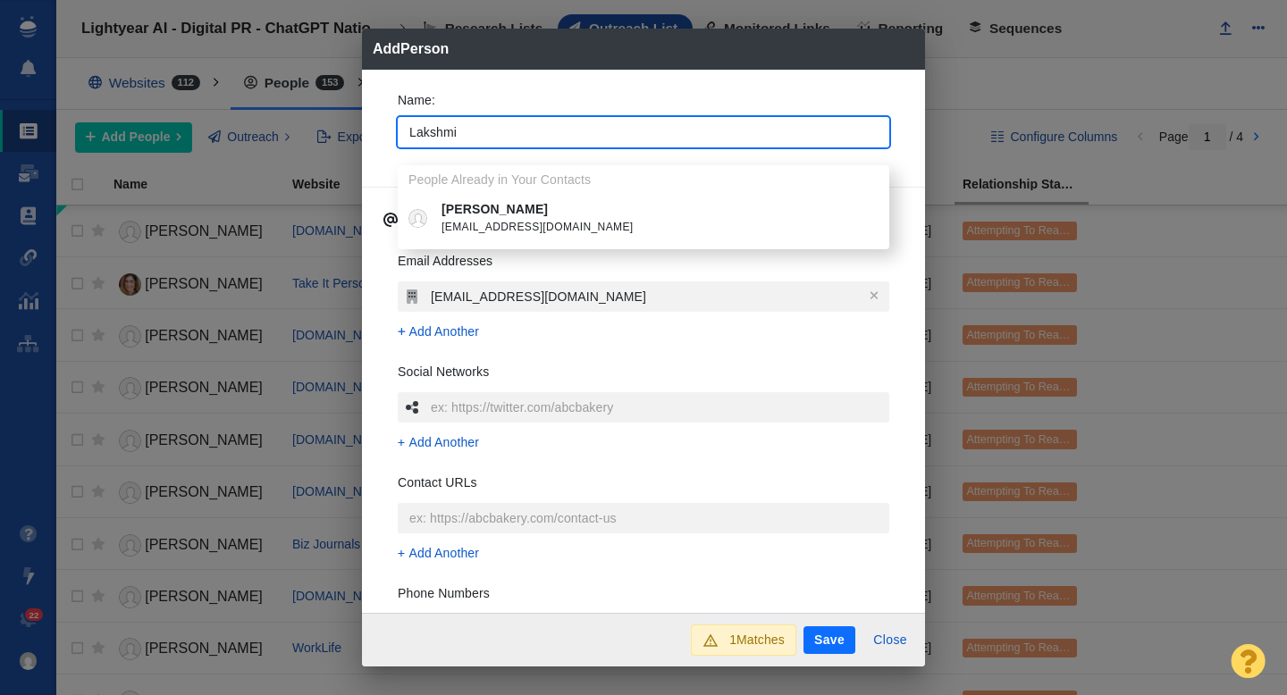
type input "Lakshmi"
click at [380, 139] on div "Name : Lakshmi People Already in Your Contacts Lakshmi Varanasi lvaranasi@insid…" at bounding box center [643, 342] width 563 height 544
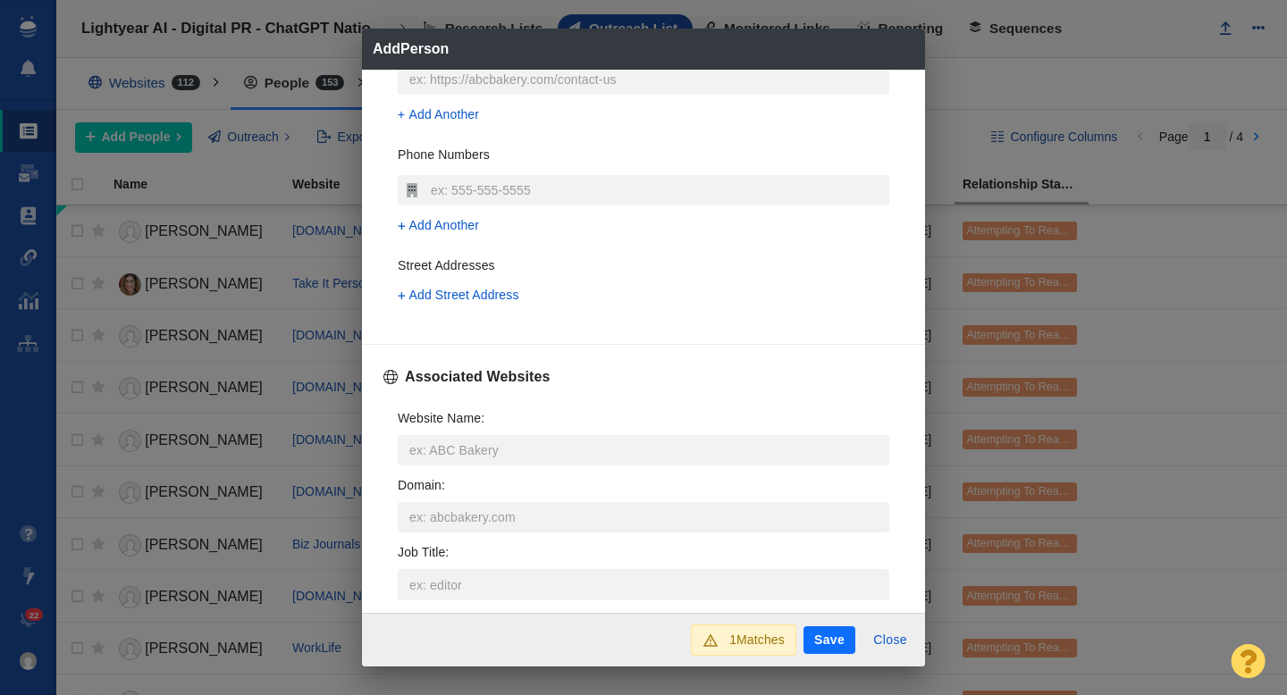
scroll to position [476, 0]
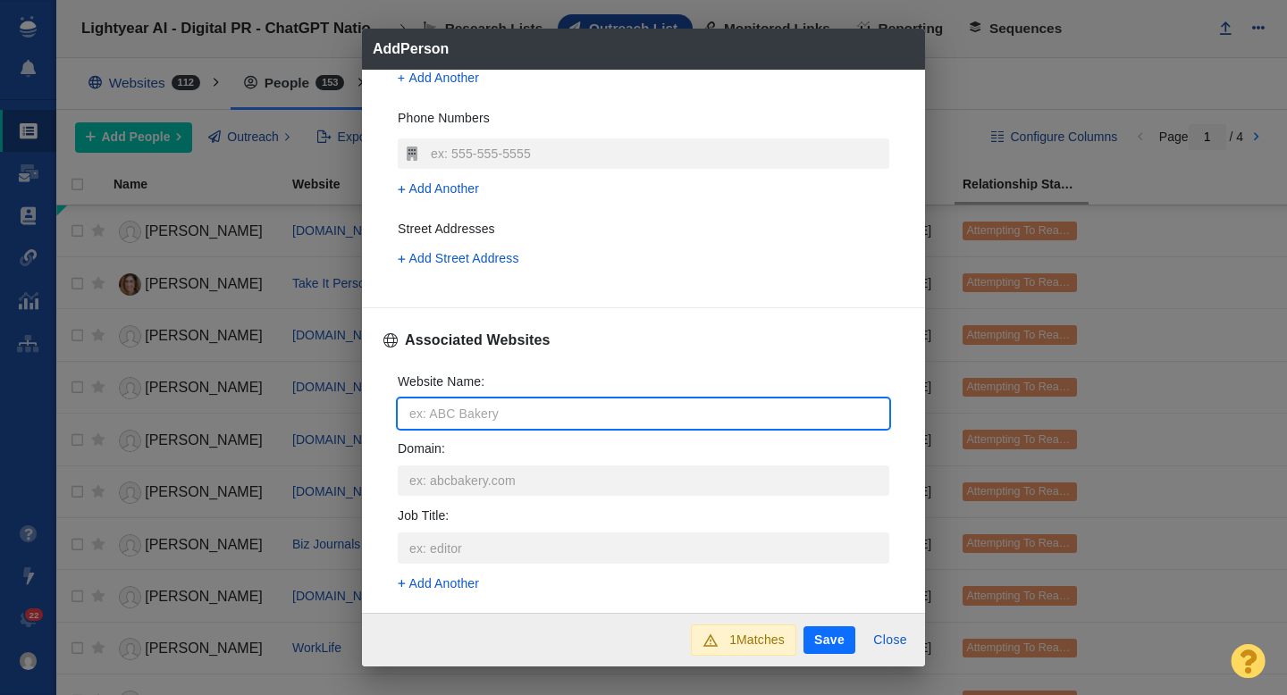
click at [433, 412] on input "Website Name :" at bounding box center [644, 414] width 492 height 30
type input "bu"
type textarea "x"
type input "businessinside"
type textarea "x"
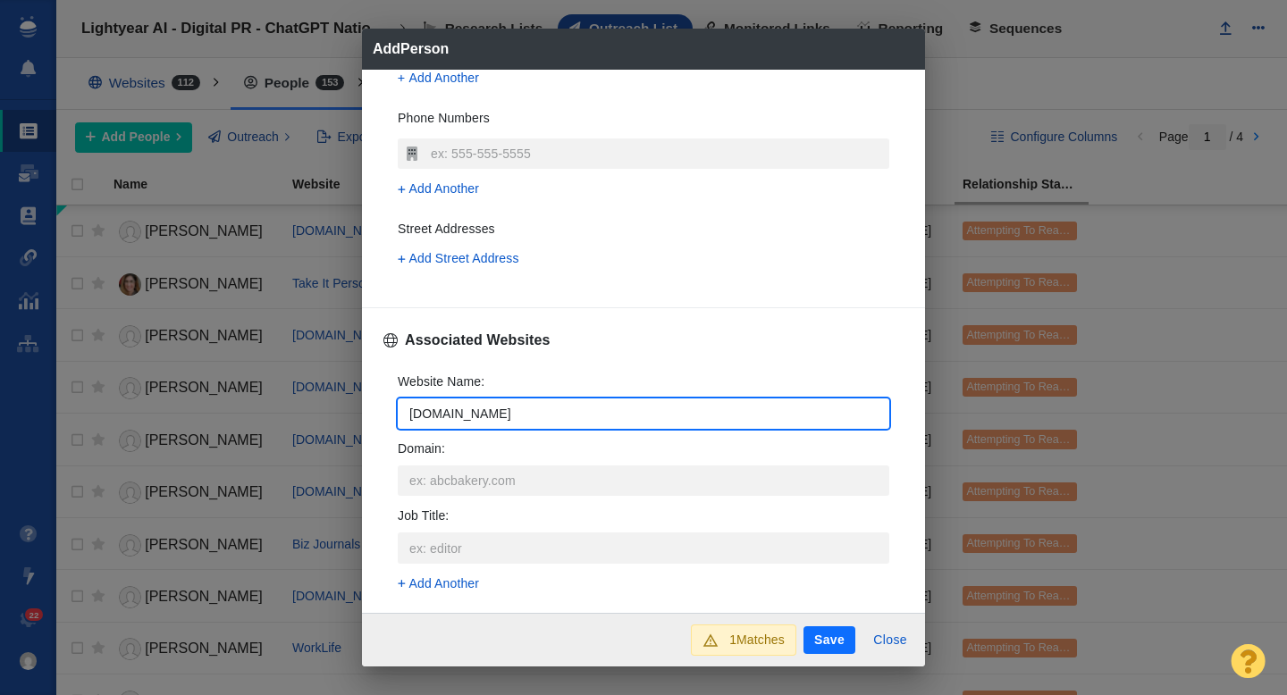
type input "[DOMAIN_NAME]"
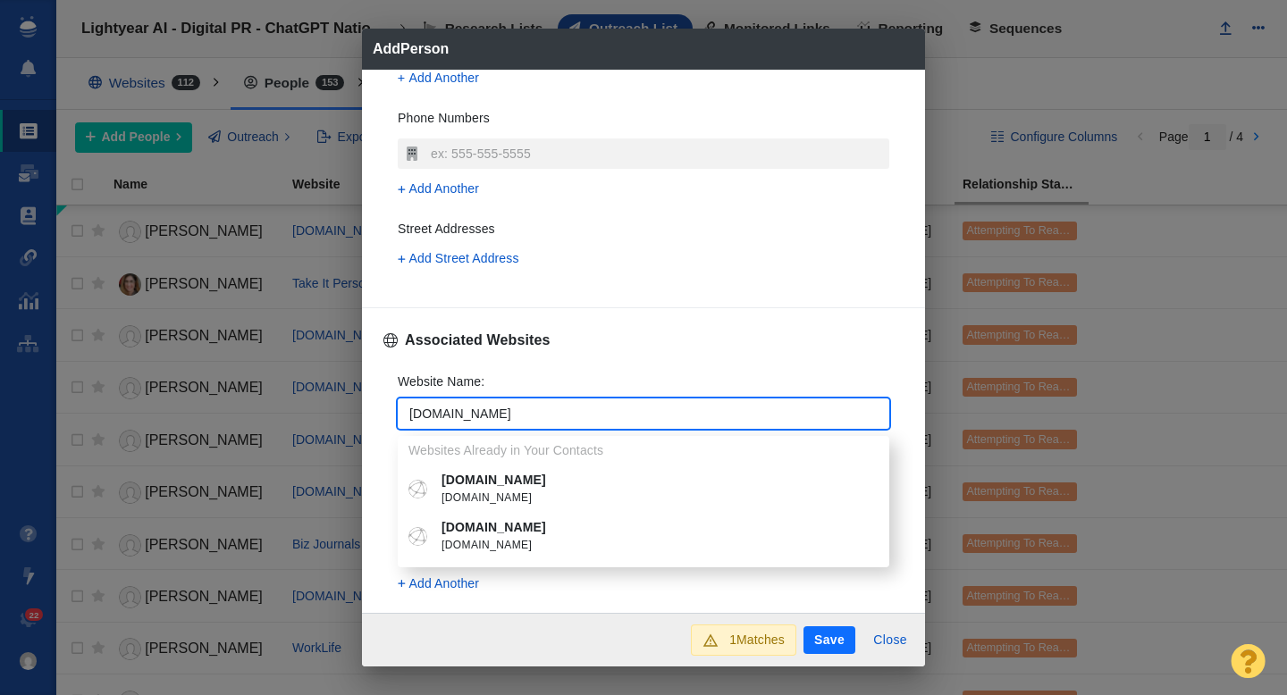
click at [500, 535] on p "[DOMAIN_NAME]" at bounding box center [657, 527] width 430 height 19
type textarea "x"
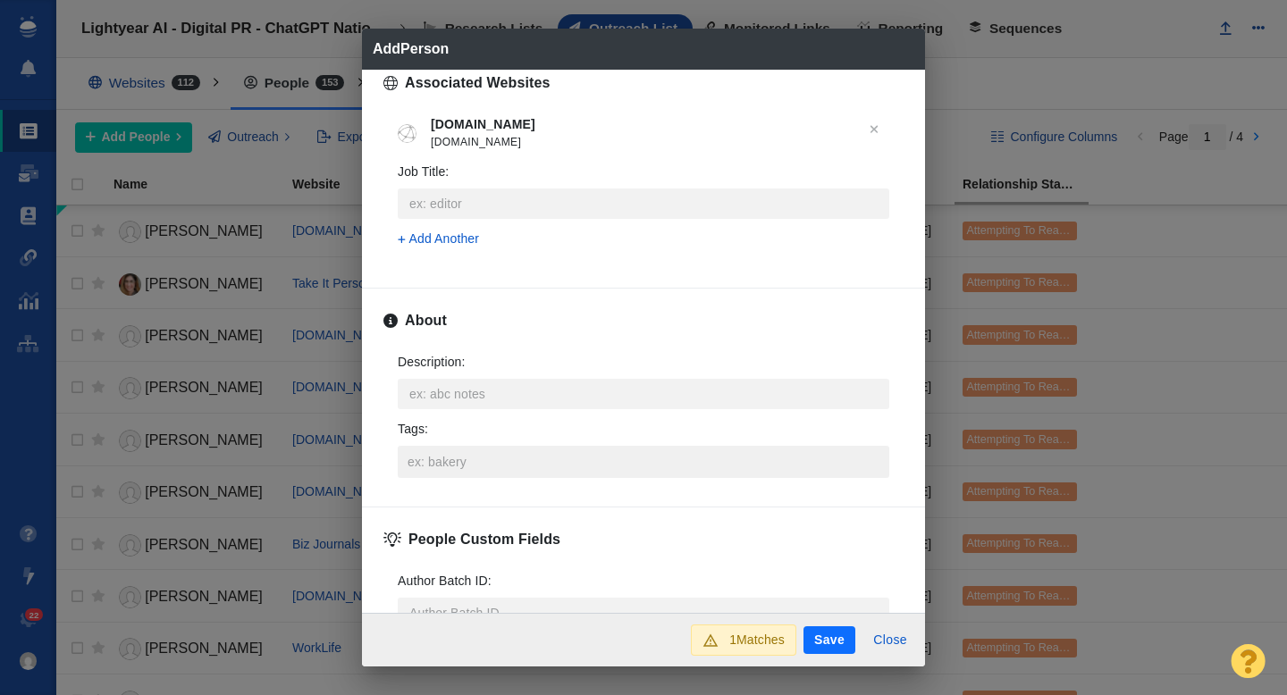
scroll to position [737, 0]
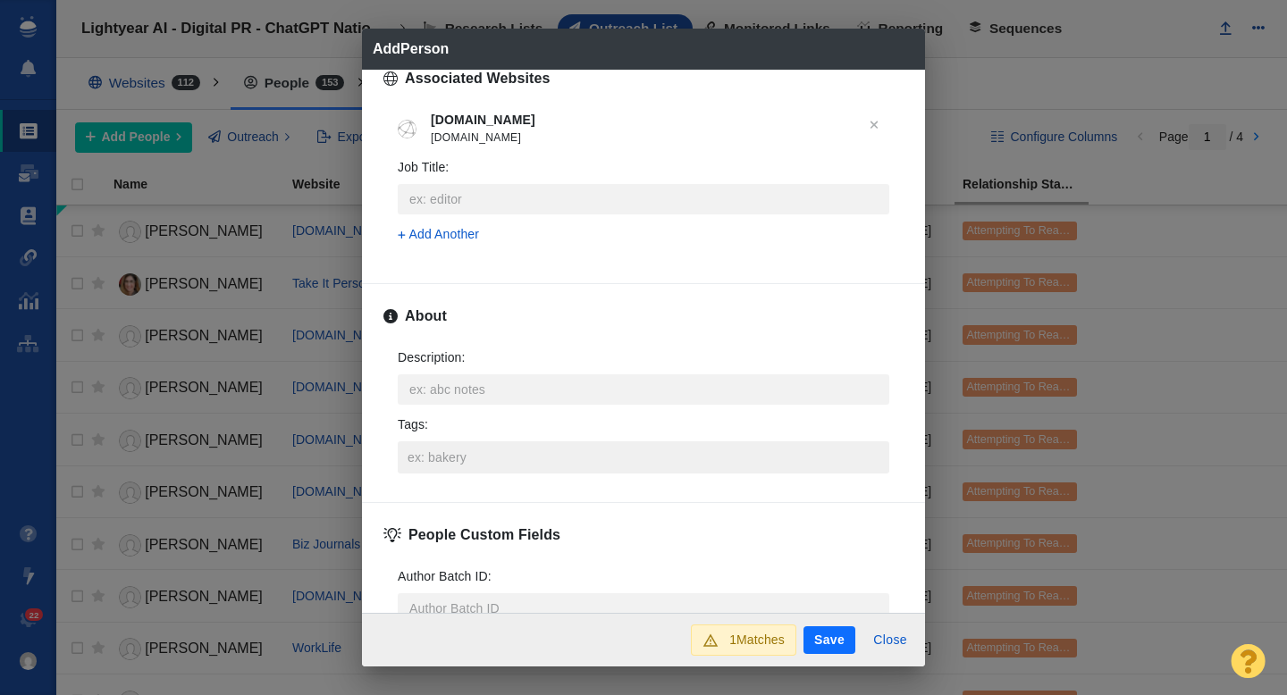
click at [464, 457] on input "Tags :" at bounding box center [643, 458] width 481 height 32
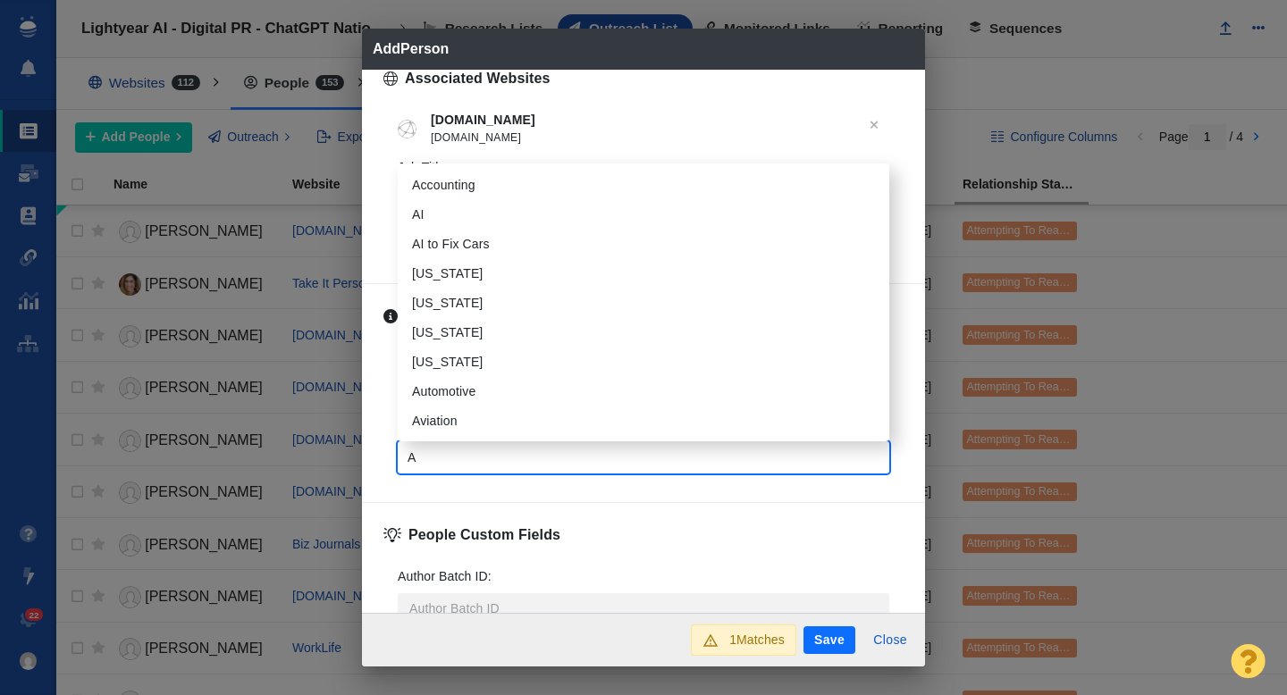
type input "AI"
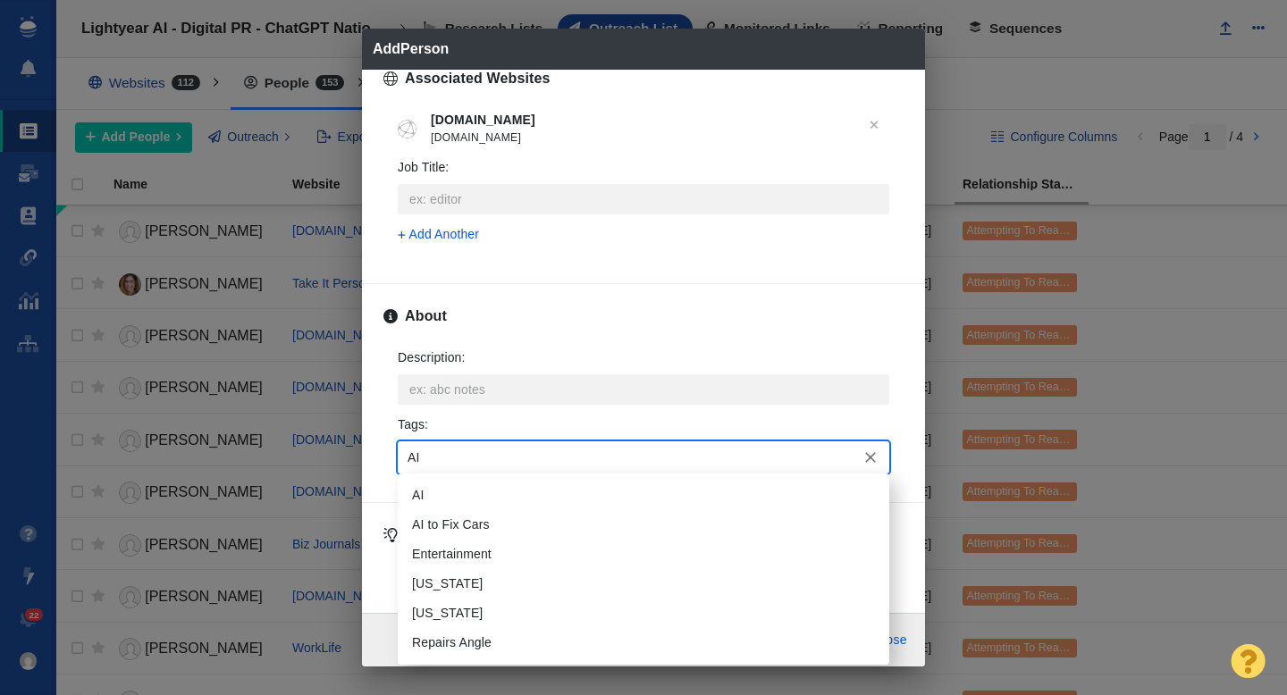
click at [451, 501] on li "AI" at bounding box center [644, 495] width 492 height 29
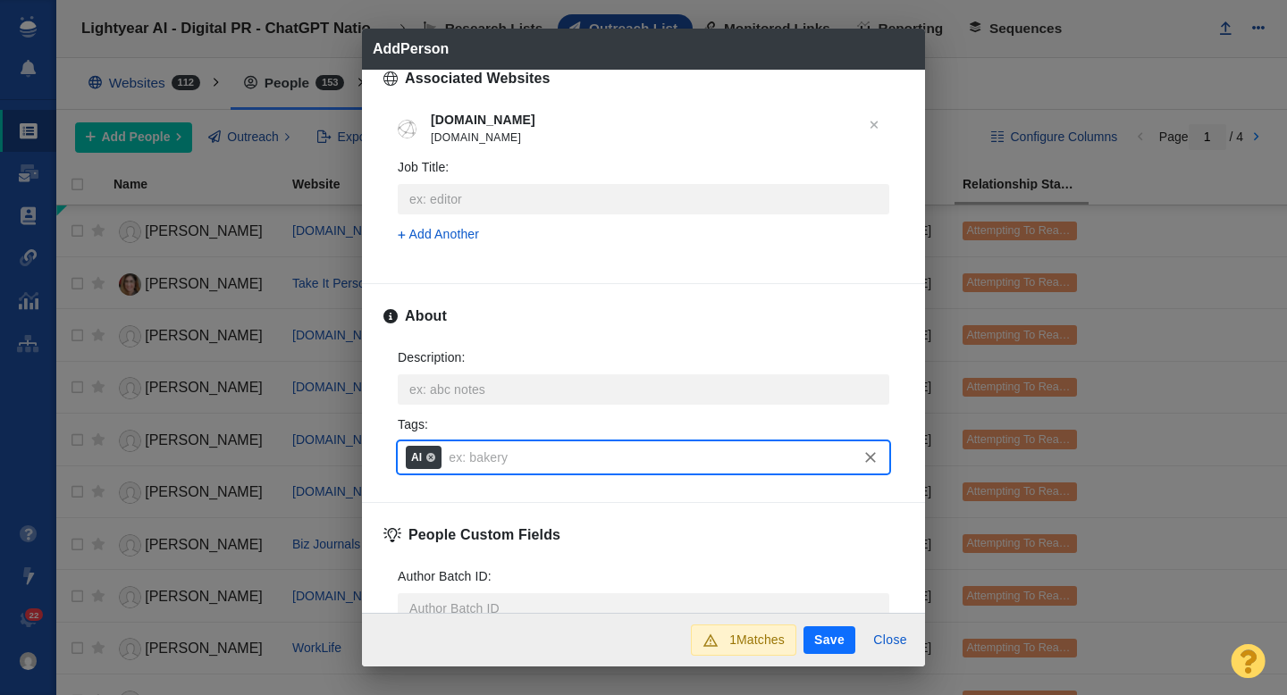
click at [832, 641] on button "Save" at bounding box center [830, 641] width 52 height 29
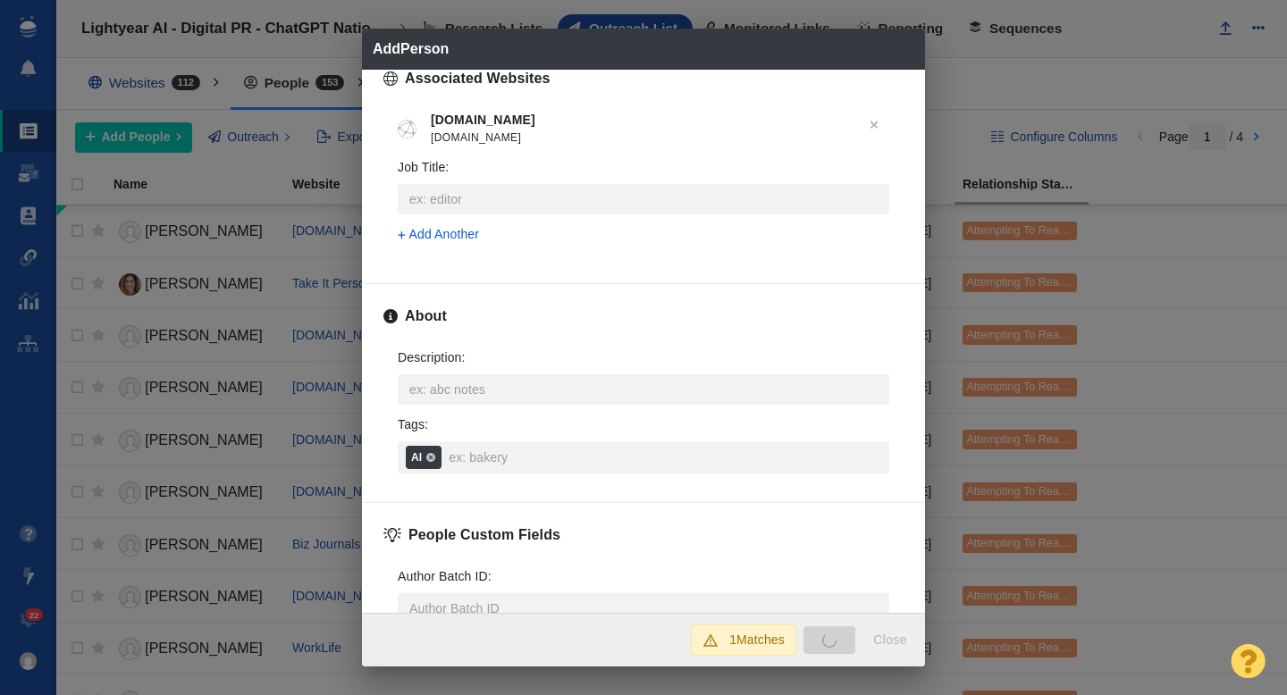
type textarea "x"
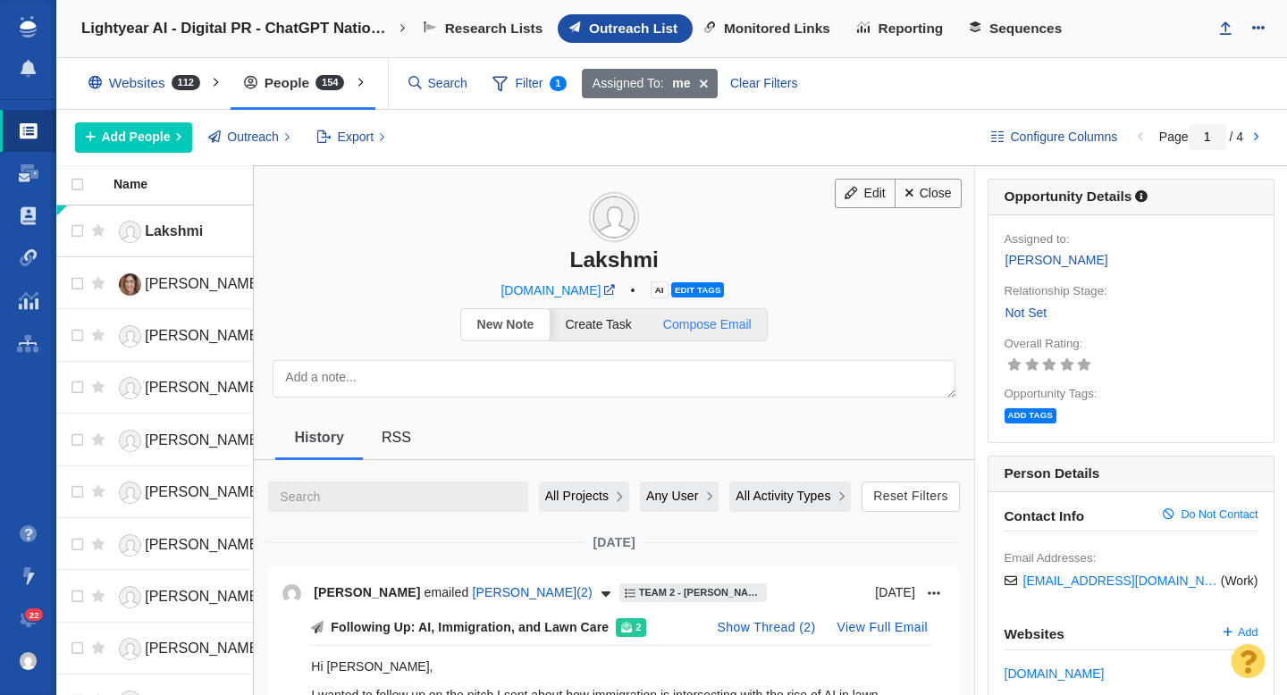
click at [737, 334] on link "Compose Email" at bounding box center [707, 324] width 120 height 31
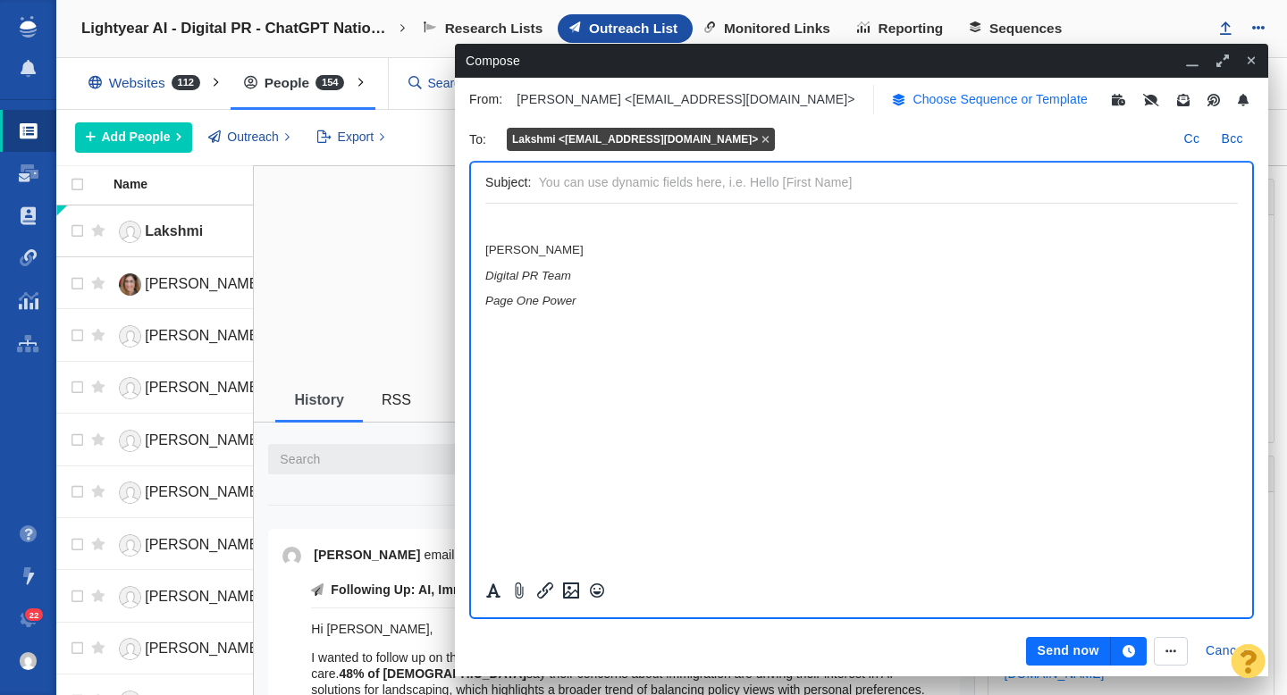
scroll to position [0, 0]
click at [913, 103] on p "Choose Sequence or Template" at bounding box center [1000, 99] width 175 height 19
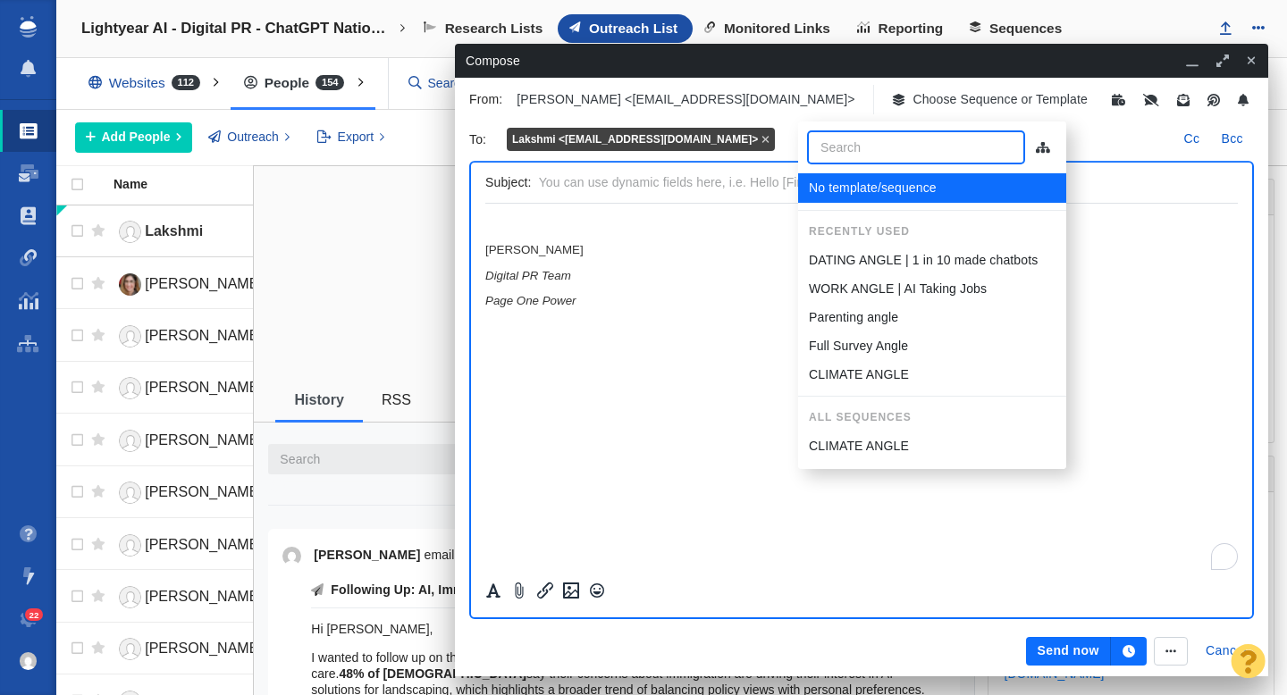
click at [872, 260] on p "DATING ANGLE | 1 in 10 made chatbots" at bounding box center [923, 260] width 229 height 19
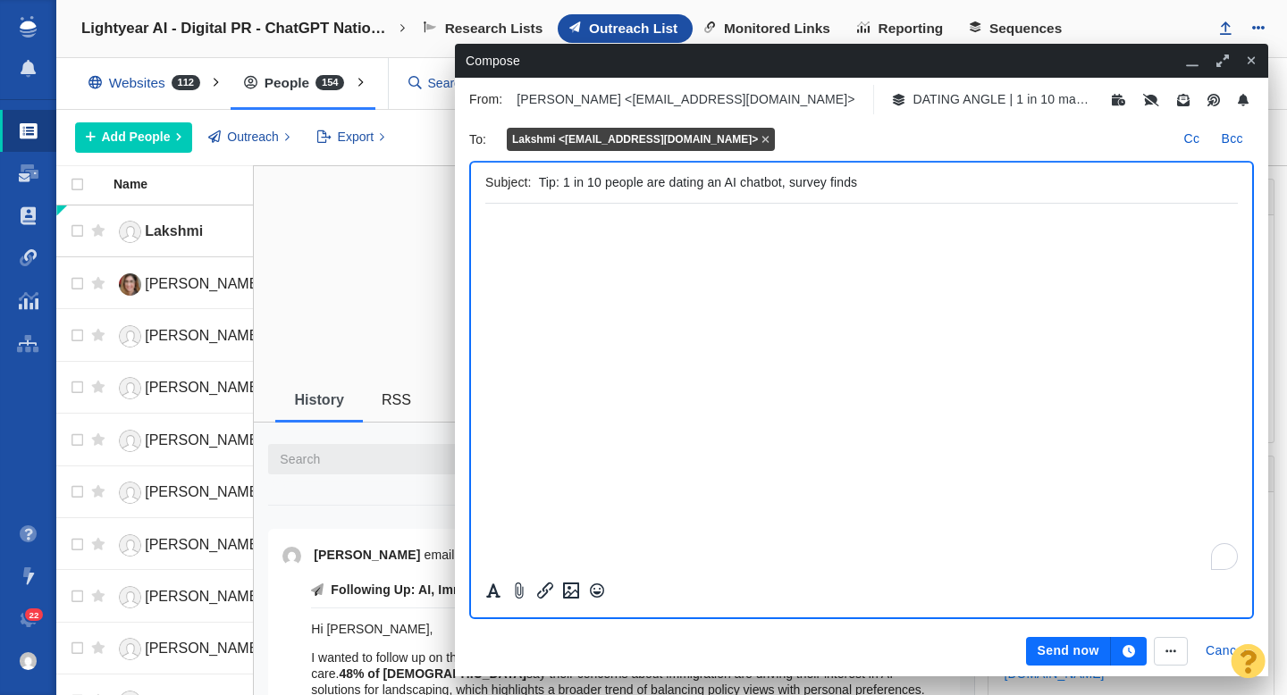
click at [780, 181] on input "Tip: 1 in 10 people are dating an AI chatbot, survey finds" at bounding box center [885, 183] width 692 height 26
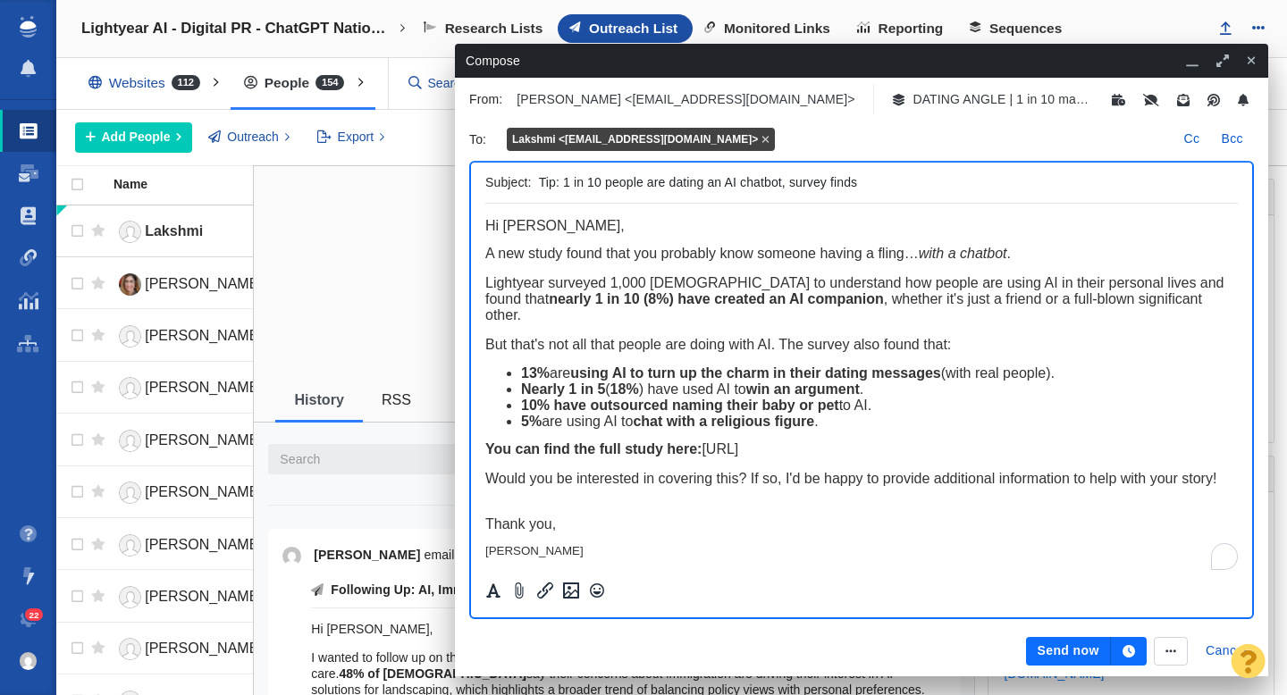
drag, startPoint x: 782, startPoint y: 181, endPoint x: 607, endPoint y: 184, distance: 175.2
click at [607, 184] on input "Tip: 1 in 10 people are dating an AI chatbot, survey finds" at bounding box center [885, 183] width 692 height 26
type input "Tip: 1 in 10 have had a romantic relationship with an AI chatbot, survey finds"
click at [1059, 651] on button "Send now" at bounding box center [1068, 651] width 84 height 29
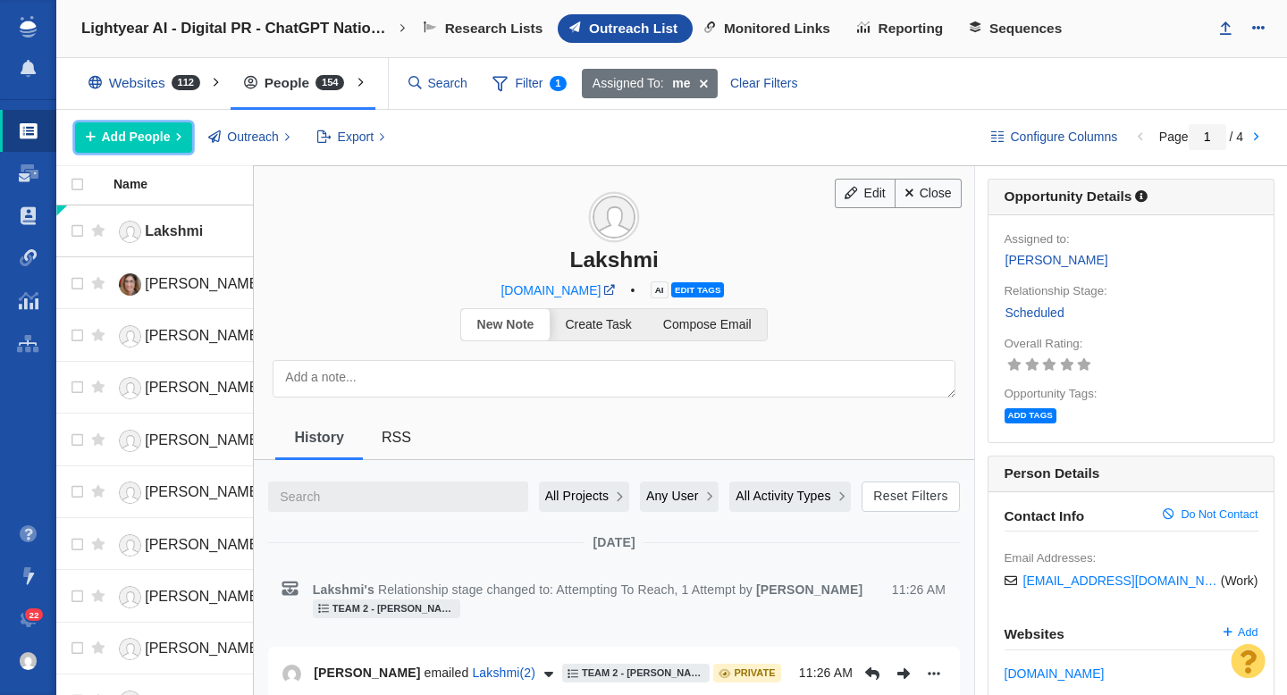
click at [128, 137] on span "Add People" at bounding box center [136, 137] width 69 height 19
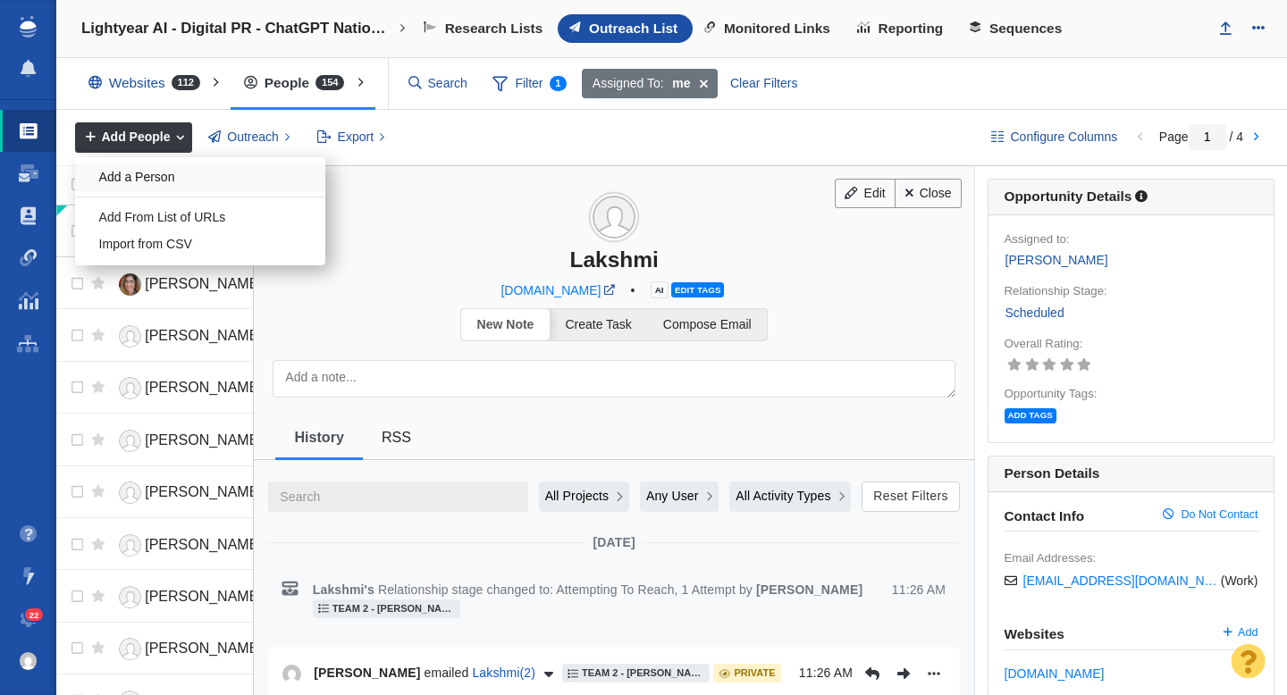
click at [212, 184] on div "Add a Person" at bounding box center [200, 178] width 250 height 28
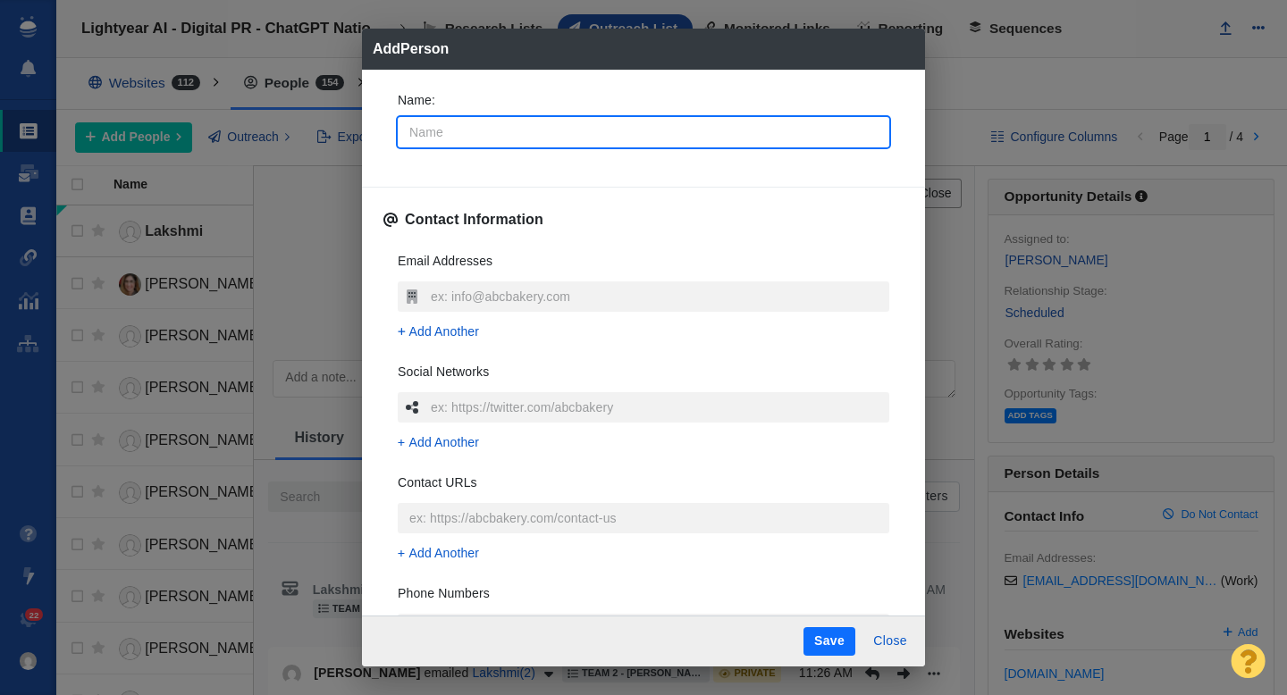
click at [540, 137] on input "Name :" at bounding box center [644, 132] width 492 height 30
type input "V"
type textarea "x"
type input "Vi"
type textarea "x"
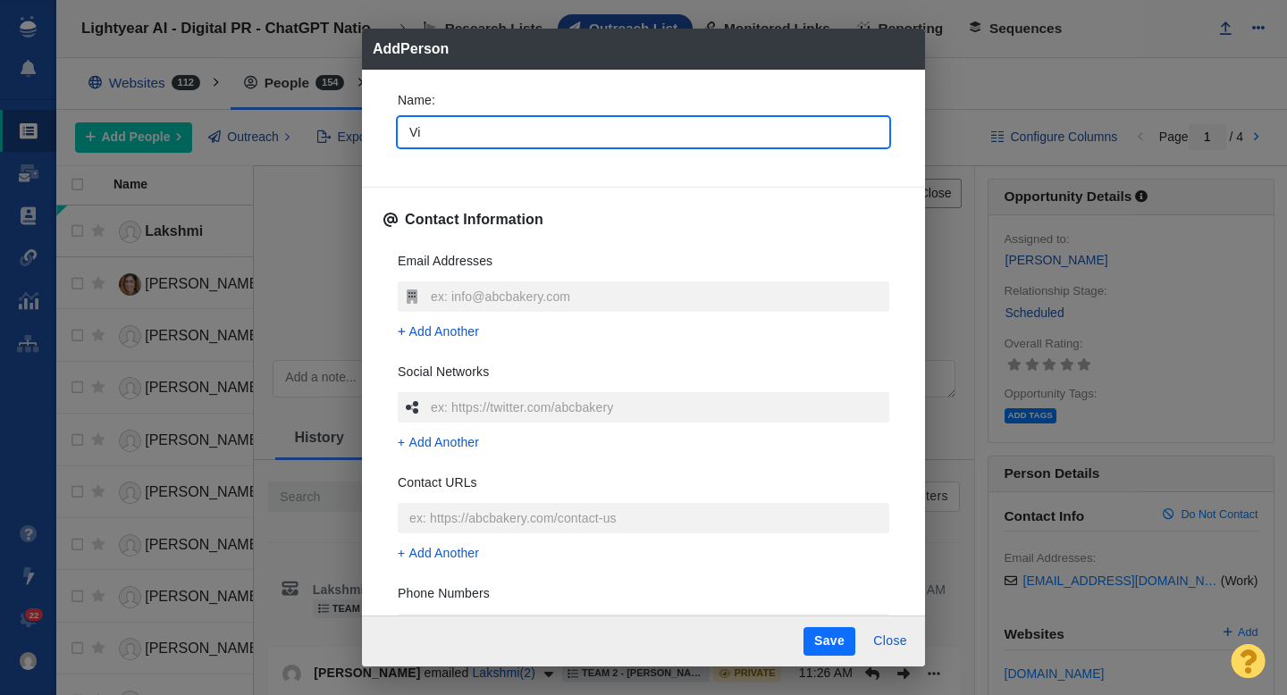
type input "Vir"
type textarea "x"
type input "Virg"
type textarea "x"
type input "Virgi"
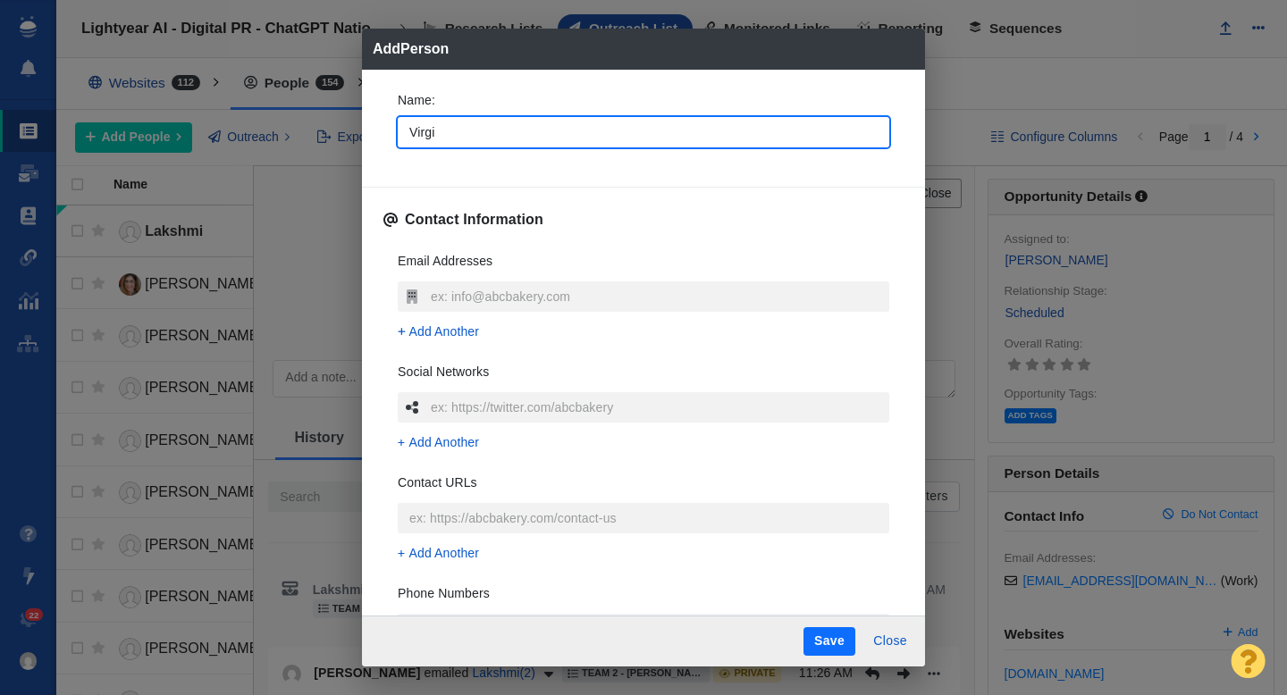
type textarea "x"
type input "Virgin"
type textarea "x"
type input "Virgini"
type textarea "x"
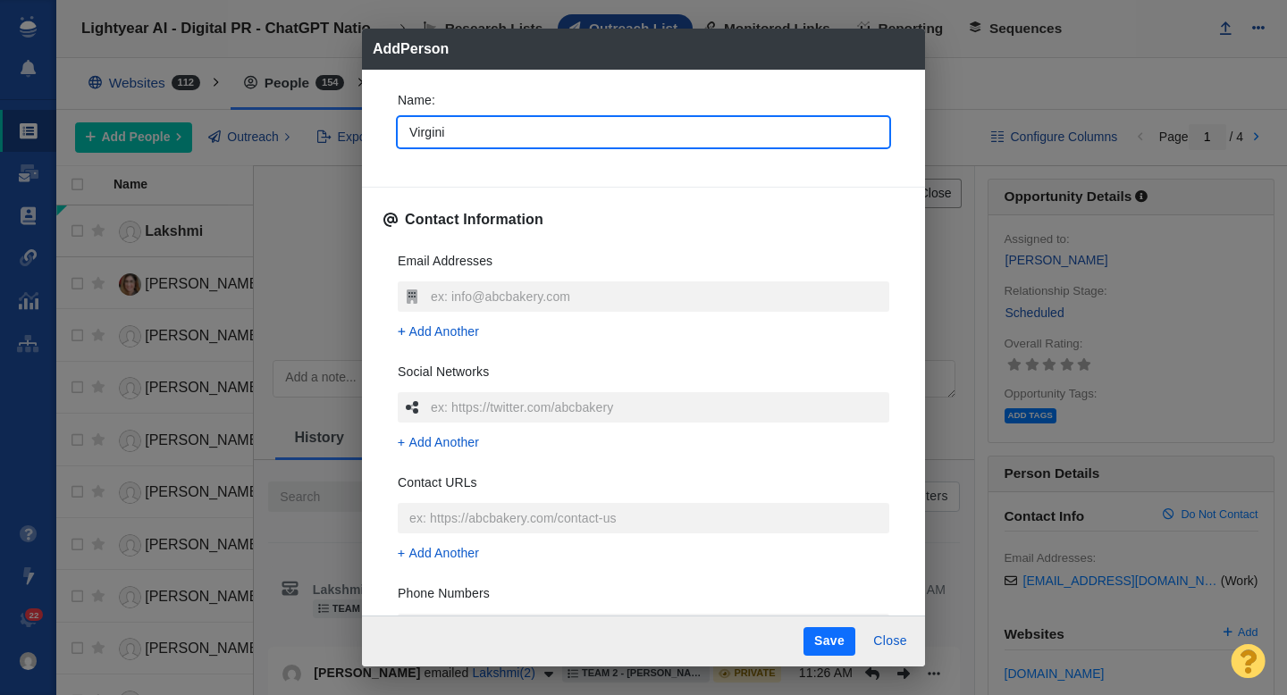
type input "Virginia"
type textarea "x"
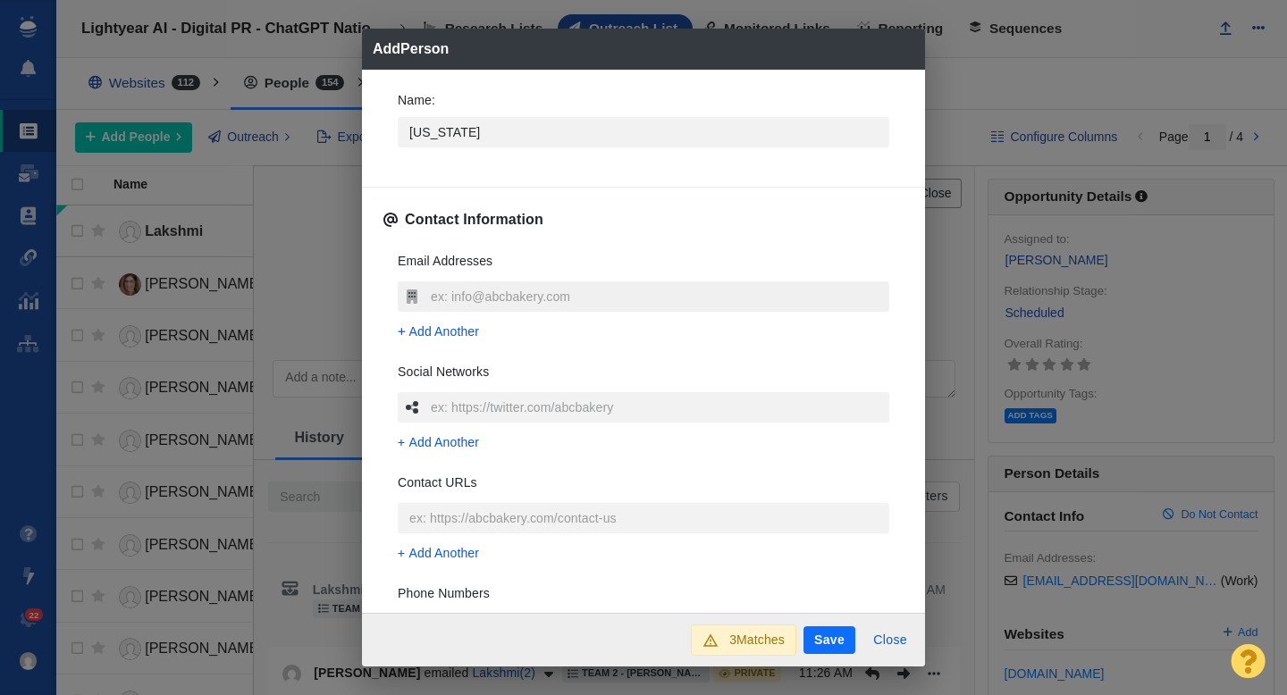
click at [465, 299] on input "text" at bounding box center [657, 297] width 463 height 30
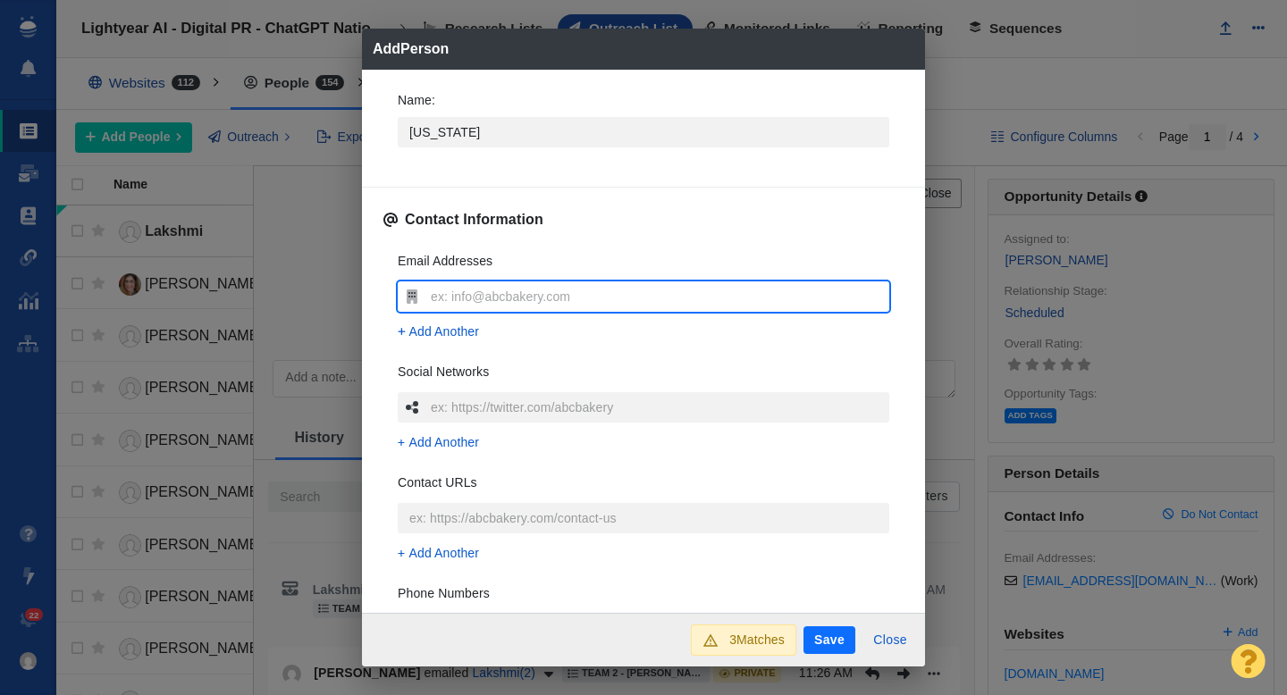
paste input "virginia.glaze@dexerto.com"
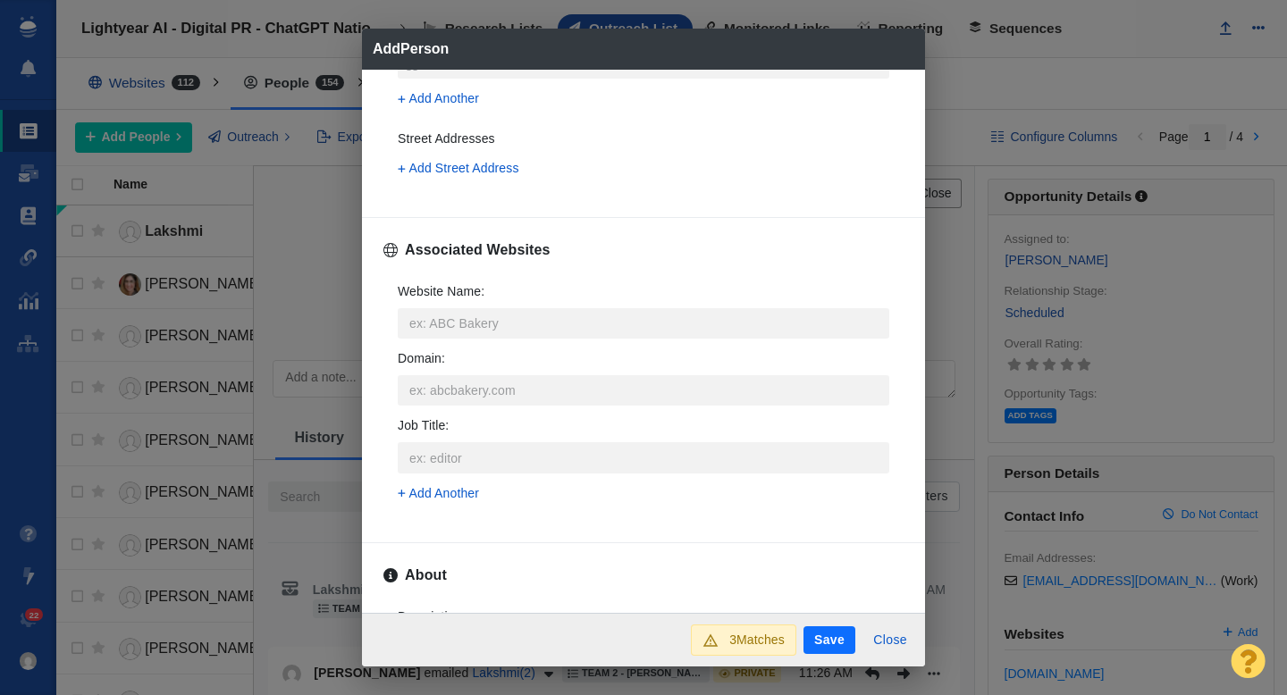
scroll to position [559, 0]
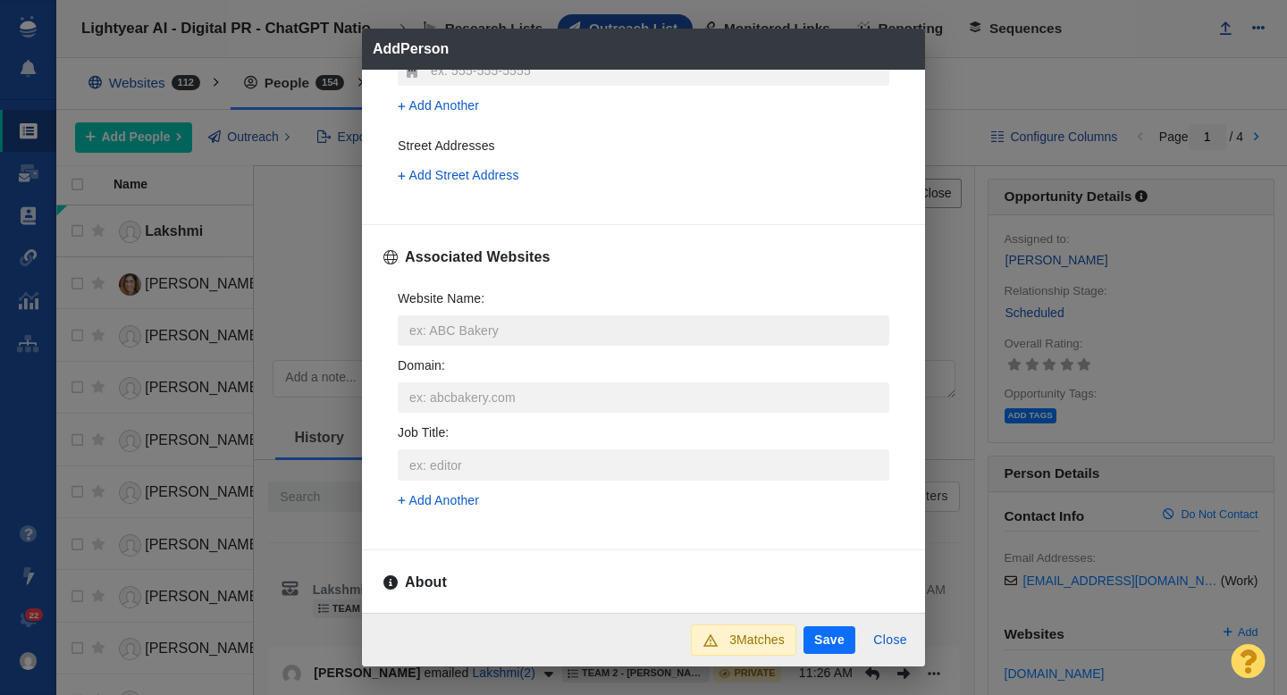
type input "virginia.glaze@dexerto.com"
click at [436, 324] on input "Website Name :" at bounding box center [644, 331] width 492 height 30
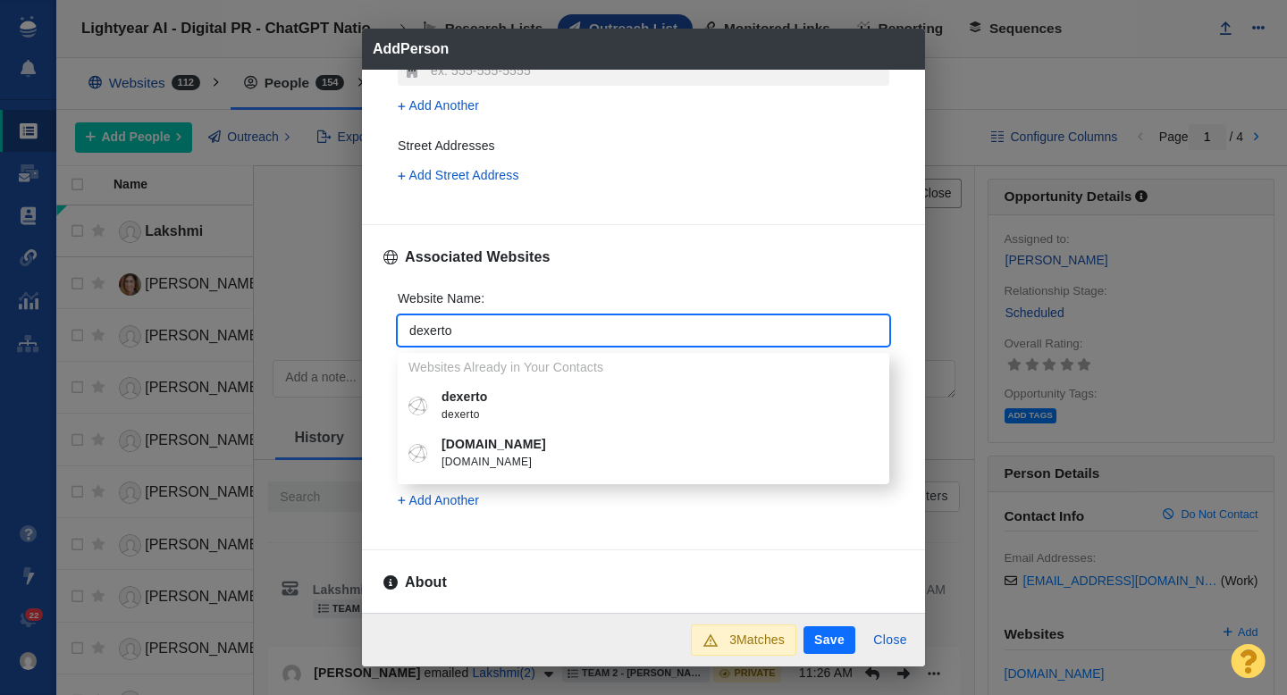
type input "dexerto"
click at [491, 397] on p "dexerto" at bounding box center [657, 397] width 430 height 19
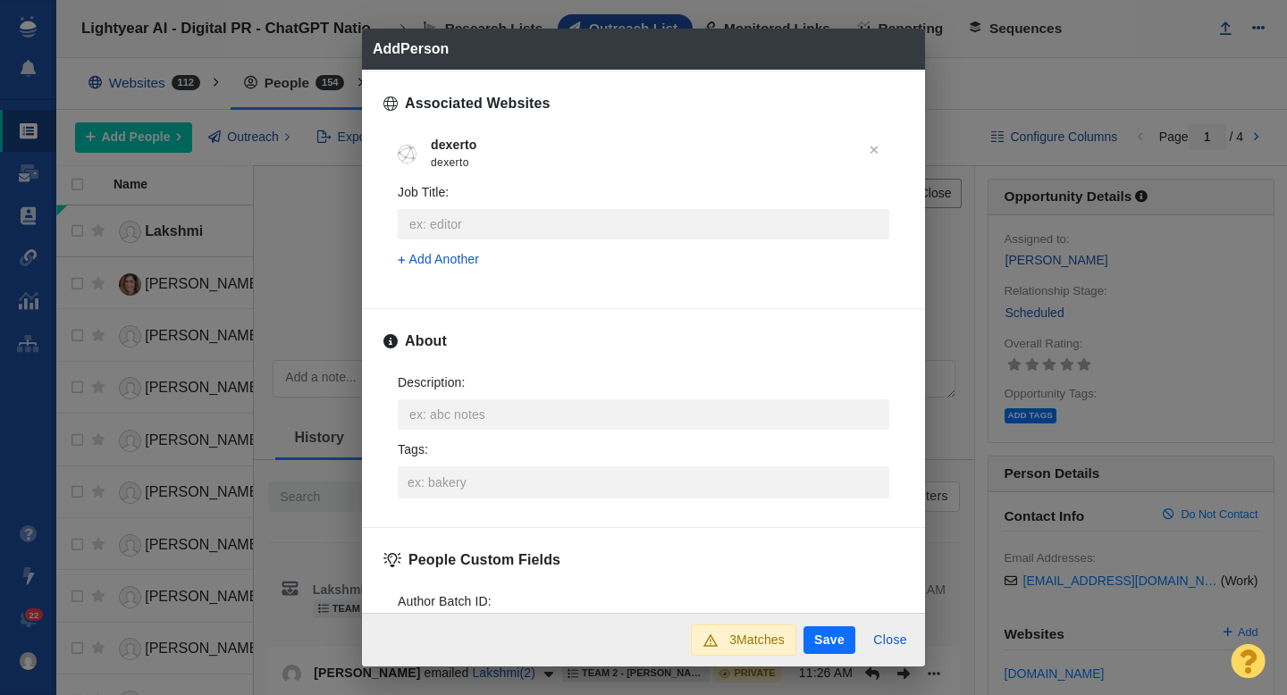
scroll to position [813, 0]
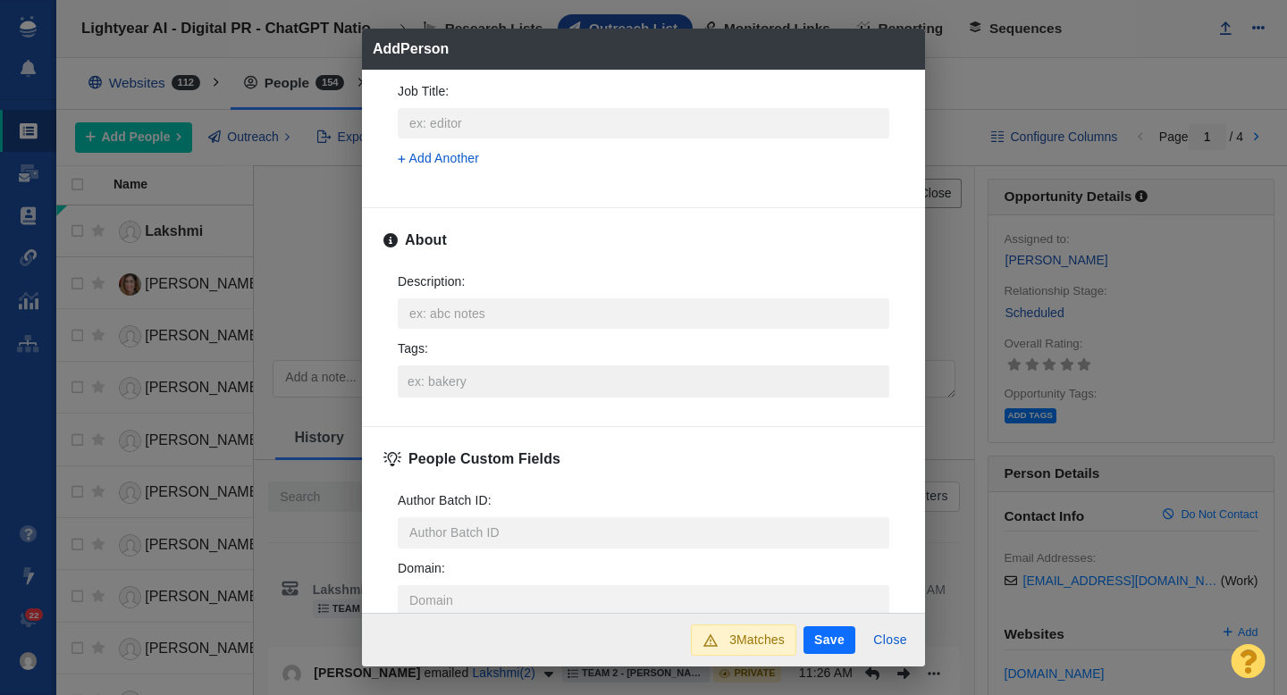
click at [443, 389] on input "Tags :" at bounding box center [643, 382] width 481 height 32
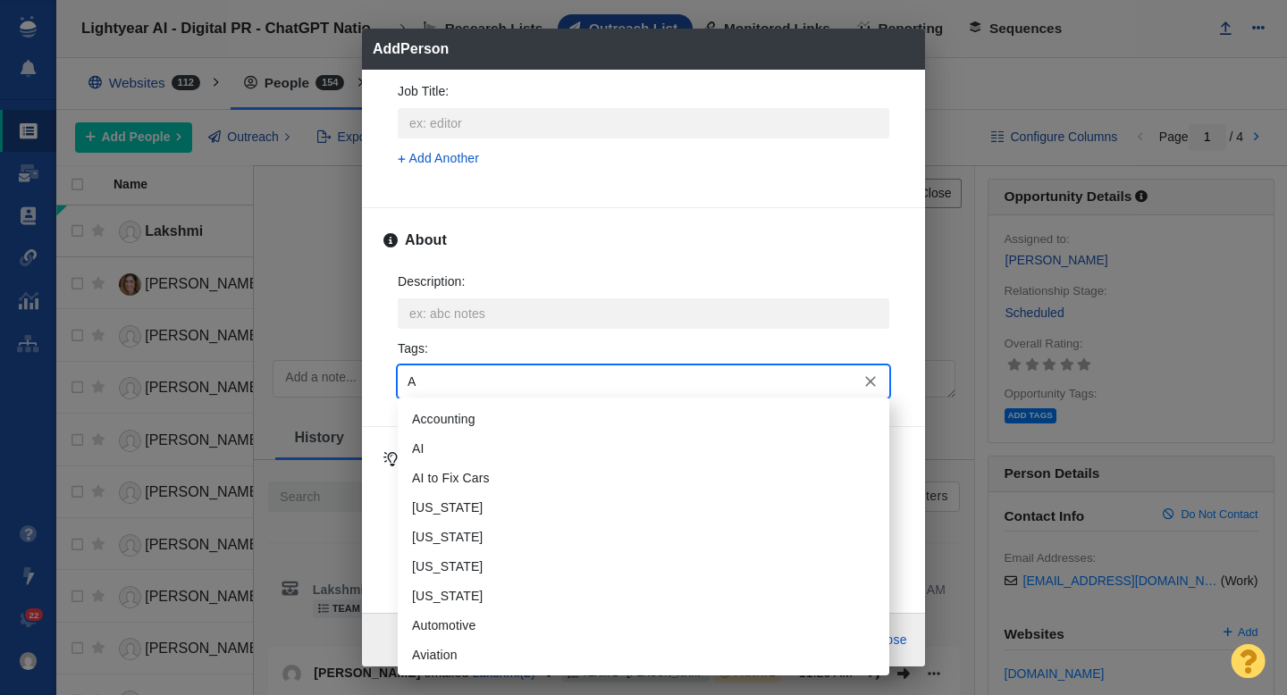
type input "AI"
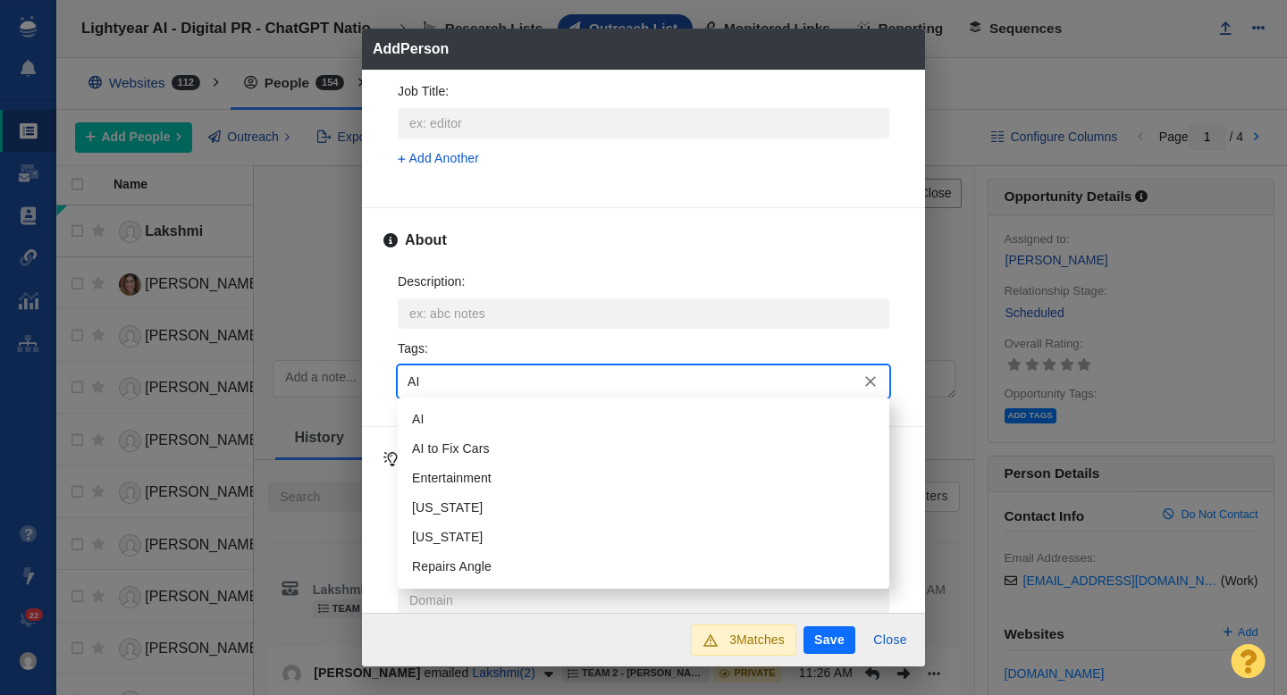
click at [435, 421] on li "AI" at bounding box center [644, 419] width 492 height 29
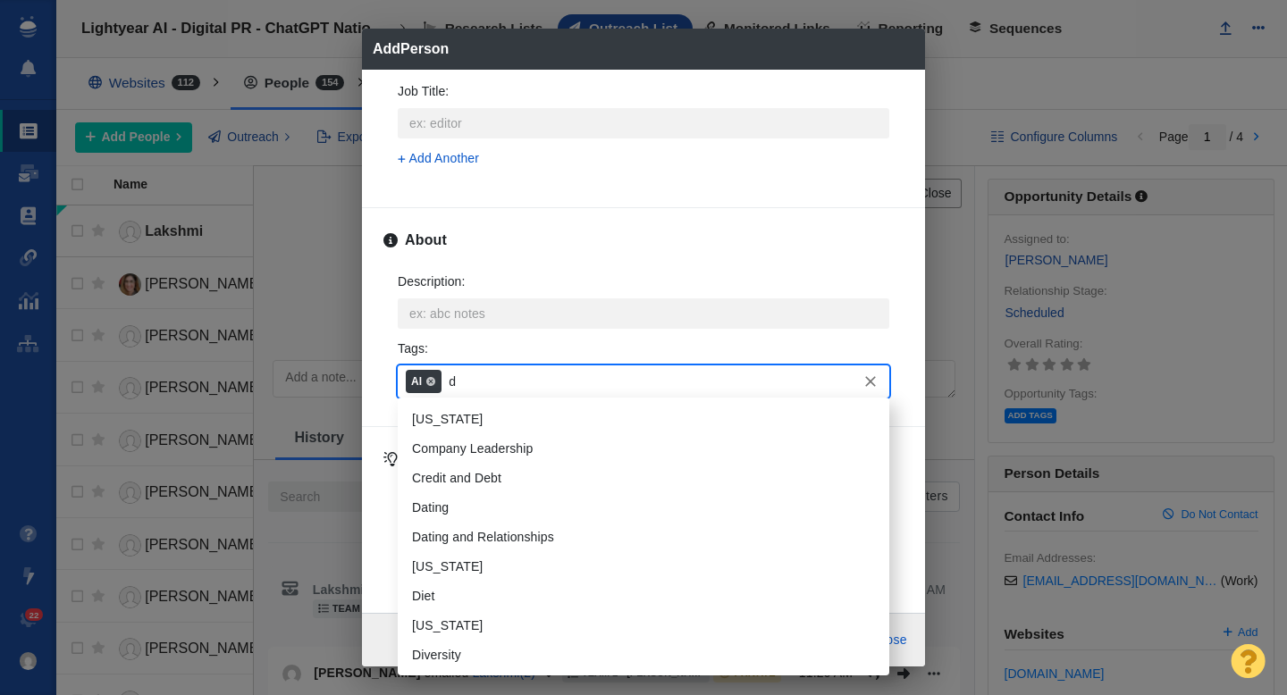
type input "da"
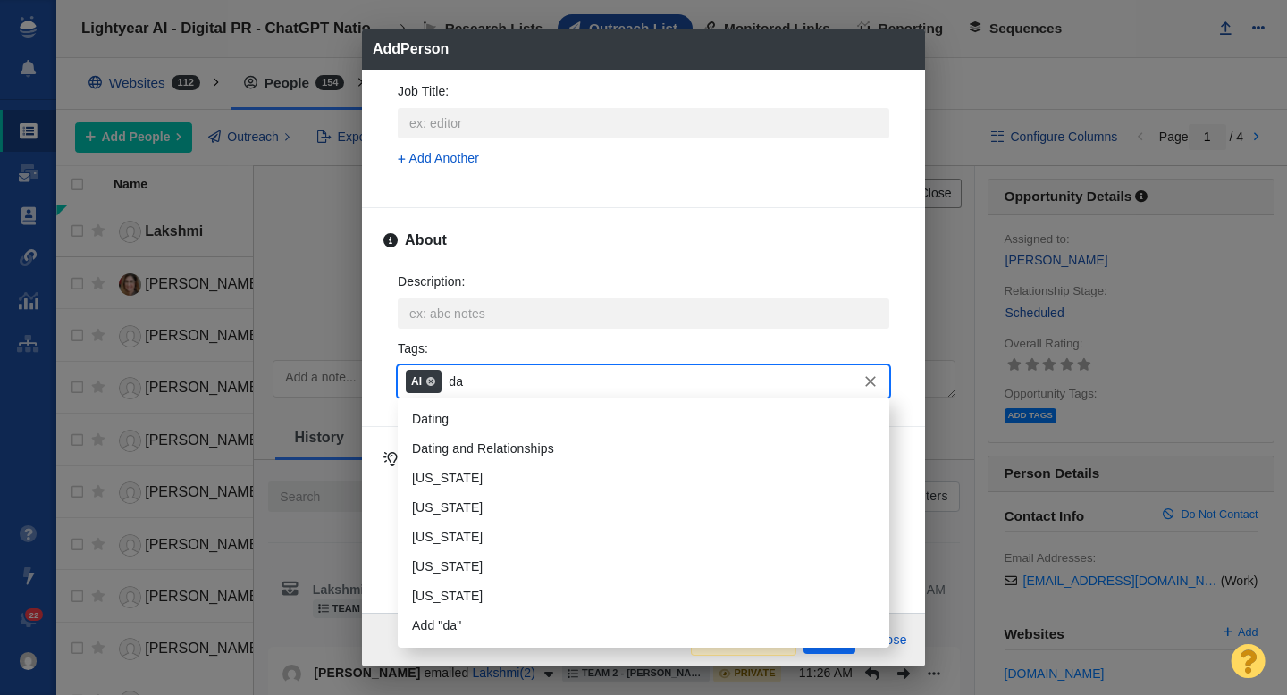
click at [467, 427] on li "Dating" at bounding box center [644, 419] width 492 height 29
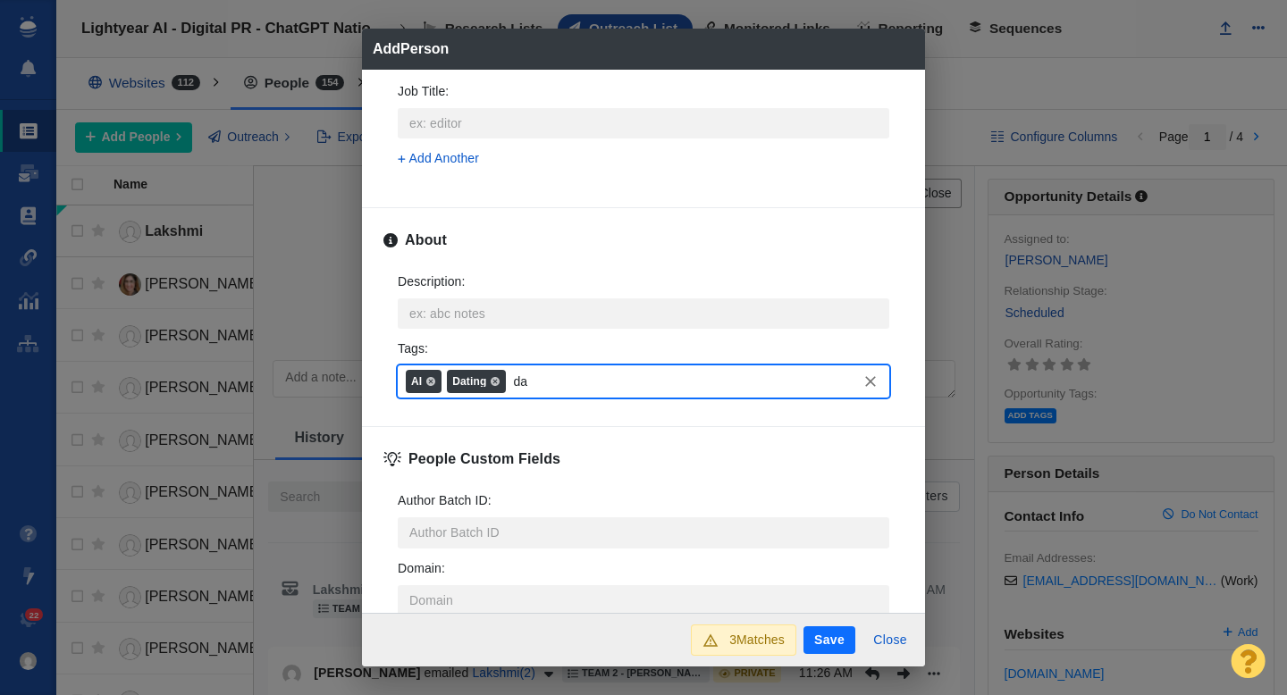
click at [812, 642] on button "Save" at bounding box center [830, 641] width 52 height 29
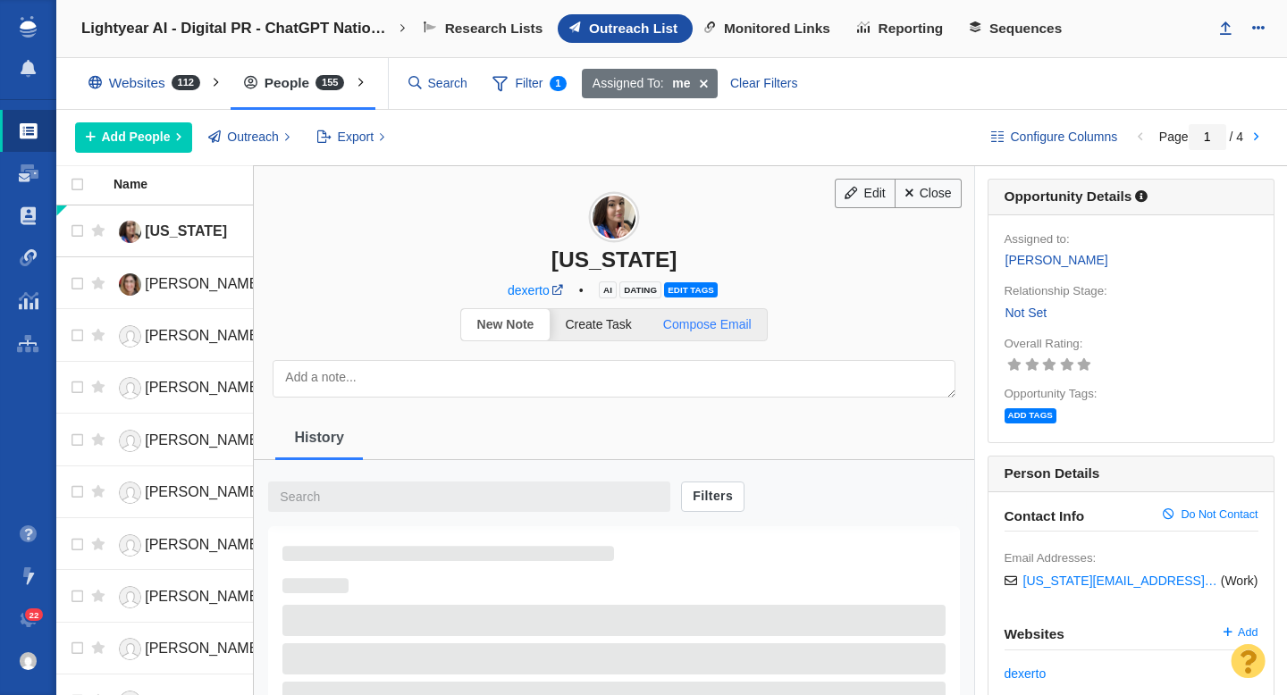
click at [696, 323] on span "Compose Email" at bounding box center [707, 324] width 88 height 14
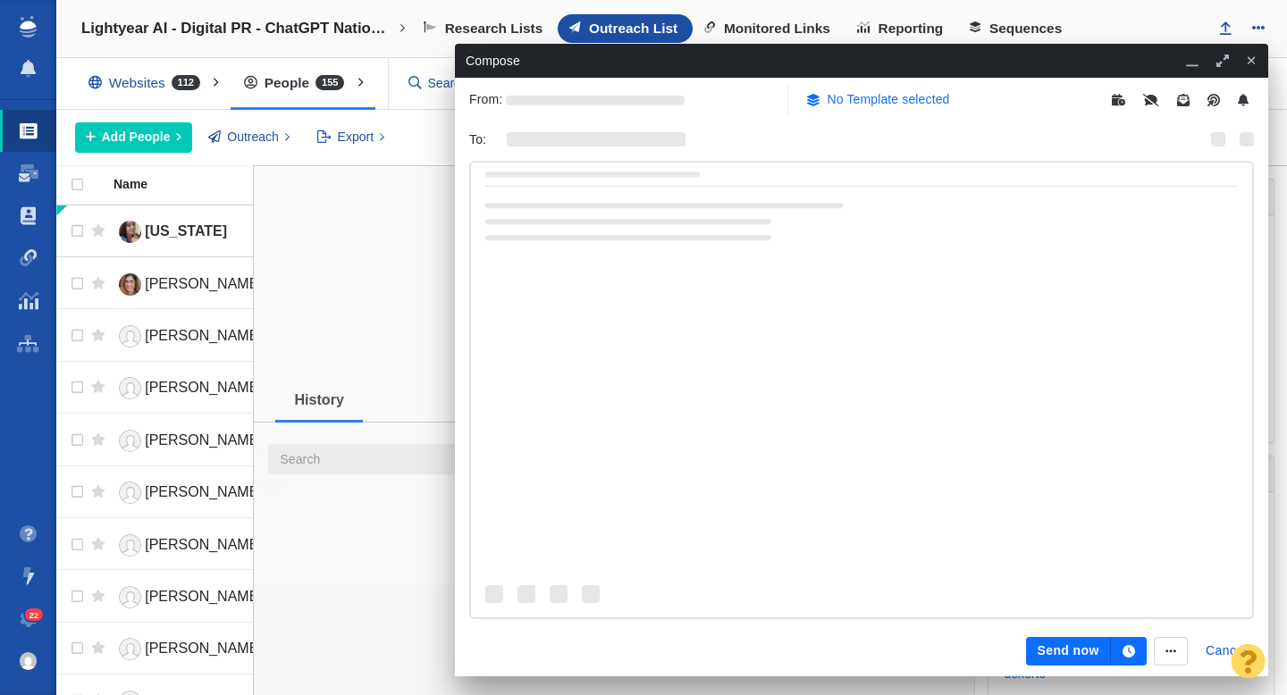
click at [853, 100] on p "No Template selected" at bounding box center [889, 99] width 122 height 19
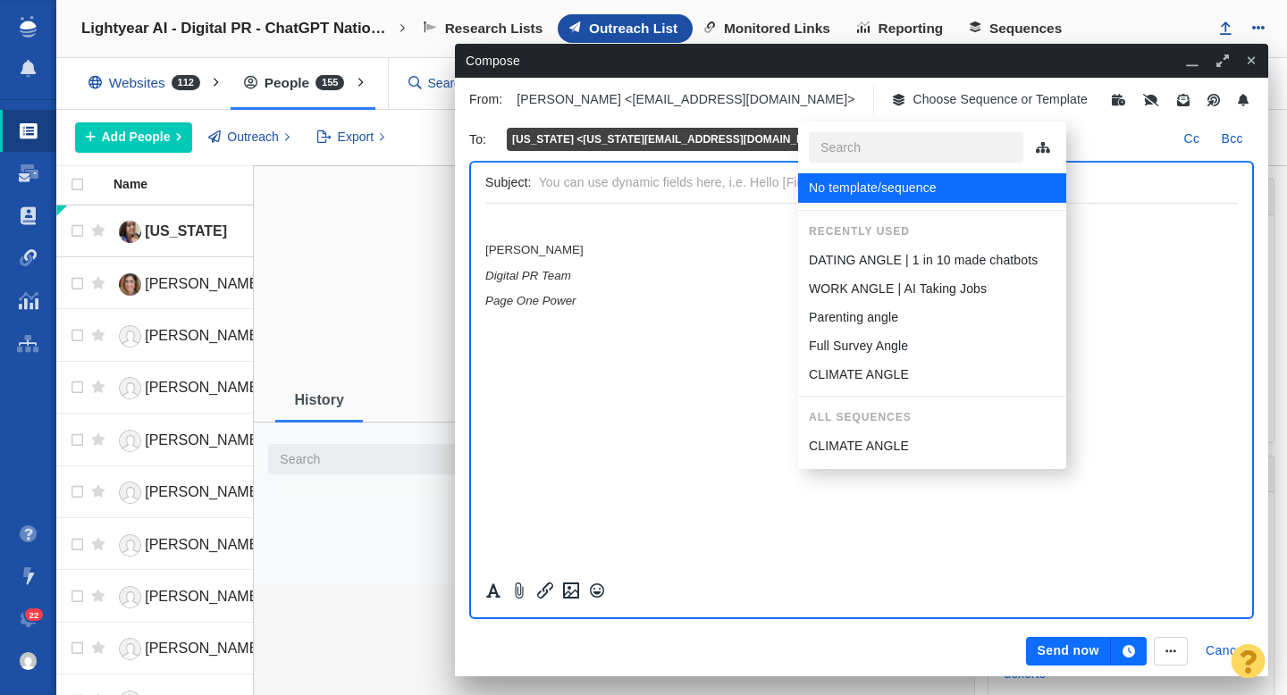
scroll to position [0, 0]
click at [855, 255] on p "DATING ANGLE | 1 in 10 made chatbots" at bounding box center [923, 260] width 229 height 19
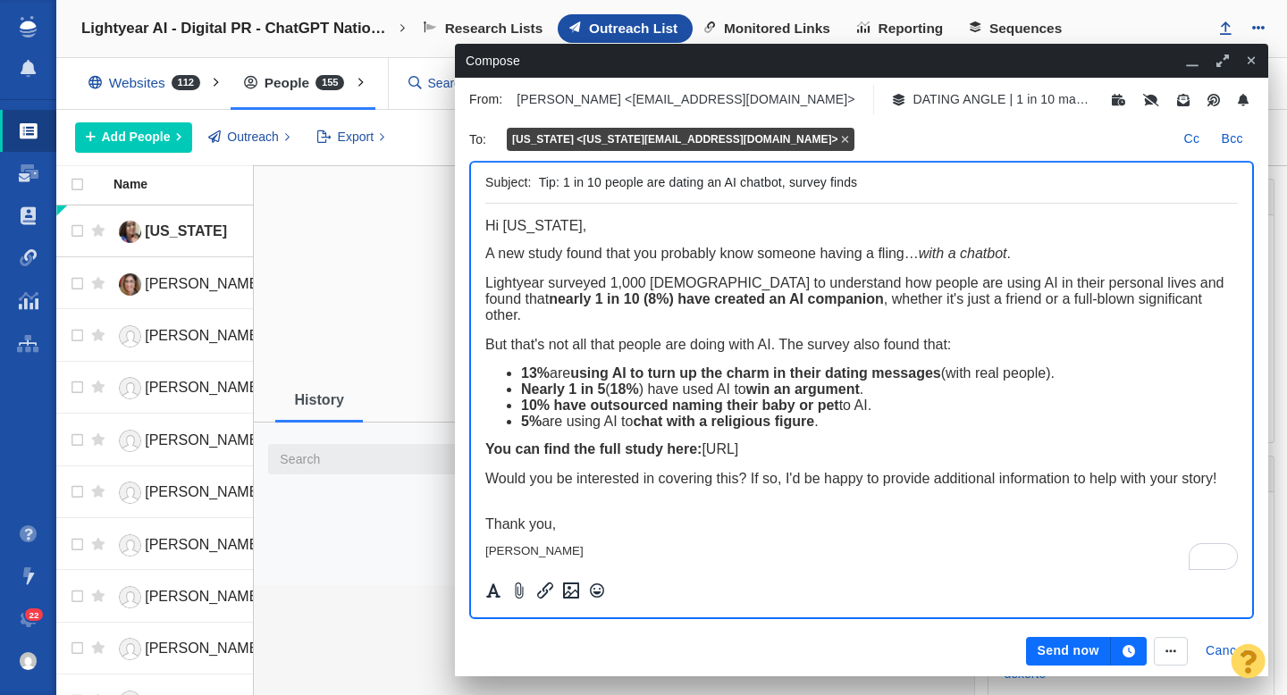
drag, startPoint x: 639, startPoint y: 181, endPoint x: 607, endPoint y: 185, distance: 32.4
click at [607, 185] on input "Tip: 1 in 10 people are dating an AI chatbot, survey finds" at bounding box center [885, 183] width 692 height 26
click at [602, 186] on input "Tip: 1 in 10 have had a romantic relationship with an AI chatbot, survey finds" at bounding box center [885, 183] width 692 height 26
type input "Tip: 1 in 10 have had a romantic relationship with an AI chatbot, survey finds"
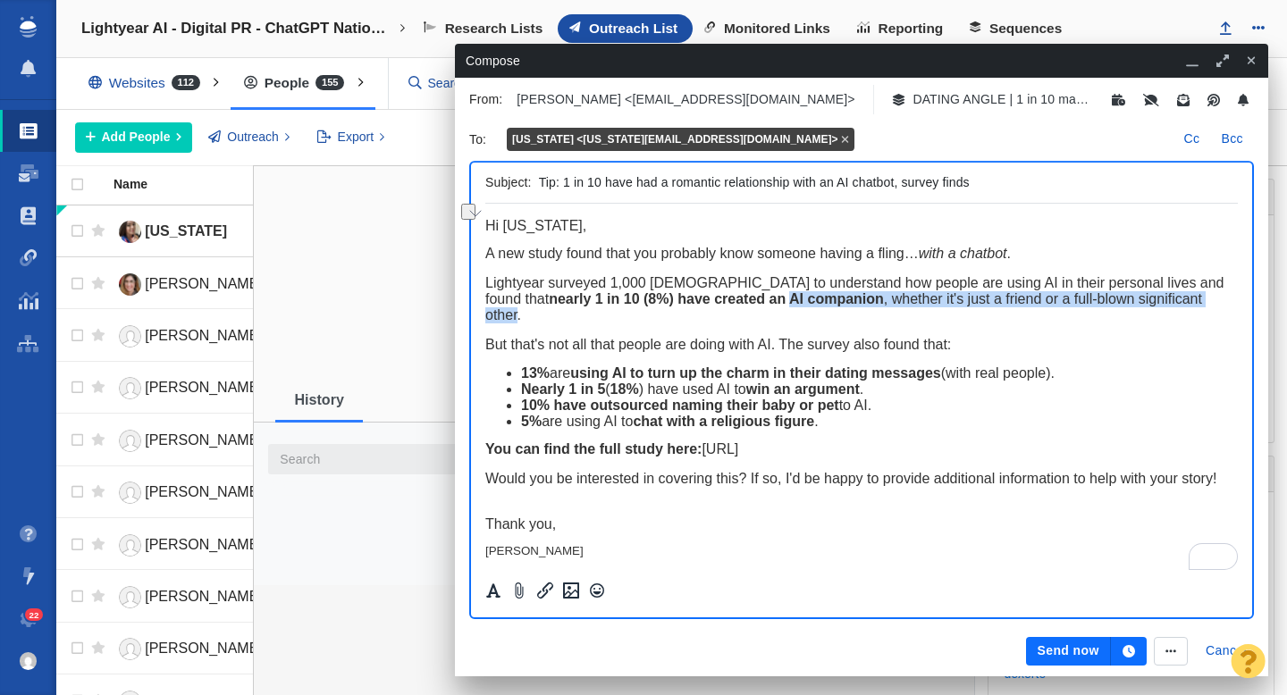
drag, startPoint x: 1203, startPoint y: 306, endPoint x: 754, endPoint y: 306, distance: 449.6
click at [754, 306] on span "Lightyear surveyed 1,000 Americans to understand how people are using AI in the…" at bounding box center [854, 298] width 739 height 47
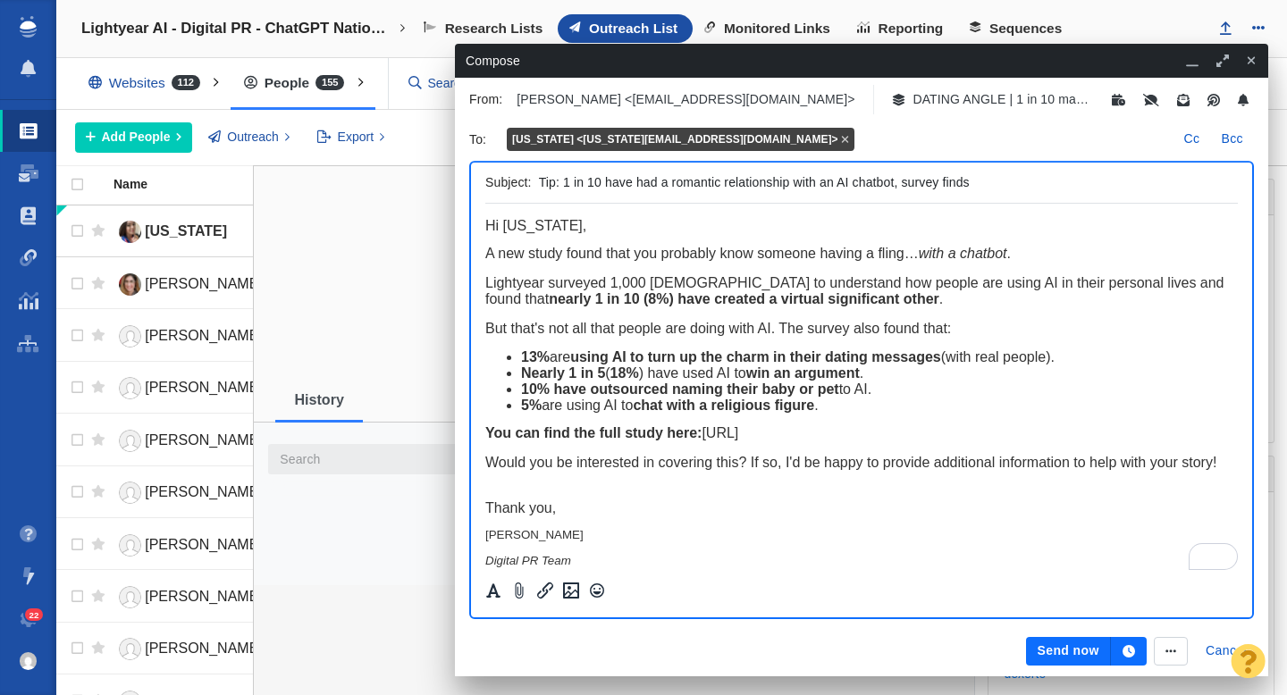
click at [902, 304] on strong "nearly 1 in 10 (8%) have created a virtual significant other" at bounding box center [744, 298] width 391 height 15
click at [974, 302] on div "Lightyear surveyed 1,000 Americans to understand how people are using AI in the…" at bounding box center [861, 291] width 753 height 32
click at [1051, 649] on button "Send now" at bounding box center [1068, 651] width 84 height 29
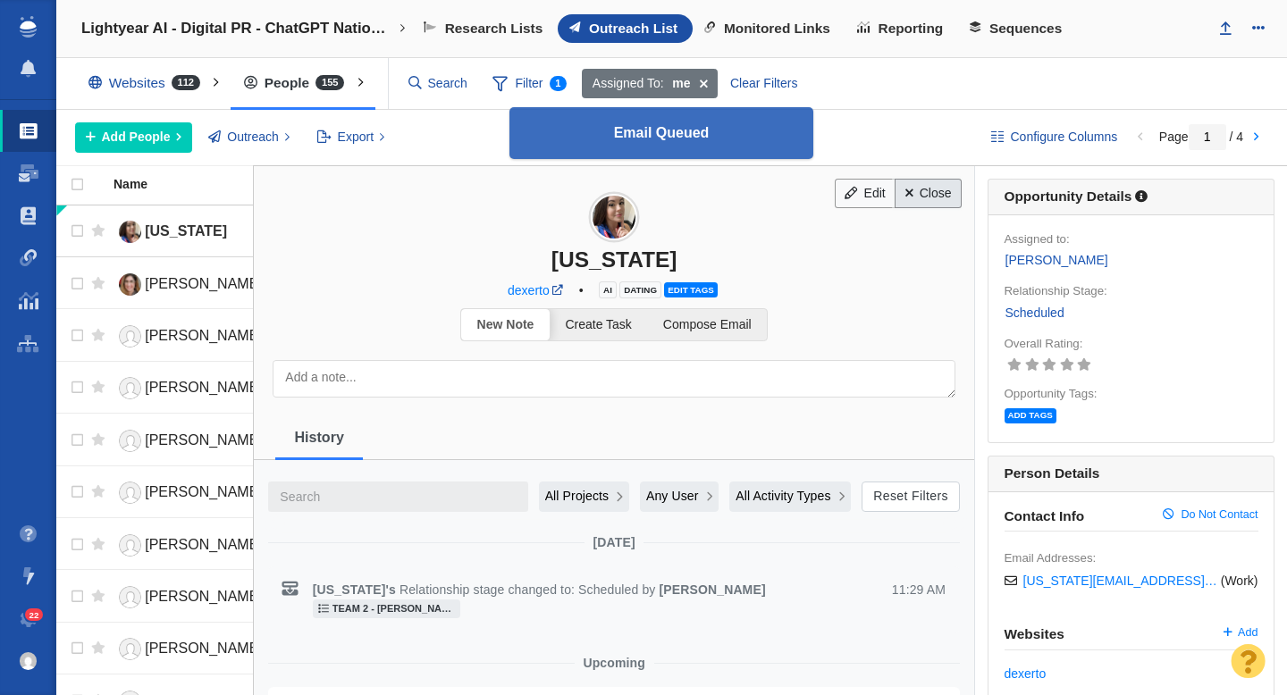
click at [936, 196] on link "Close" at bounding box center [928, 194] width 67 height 30
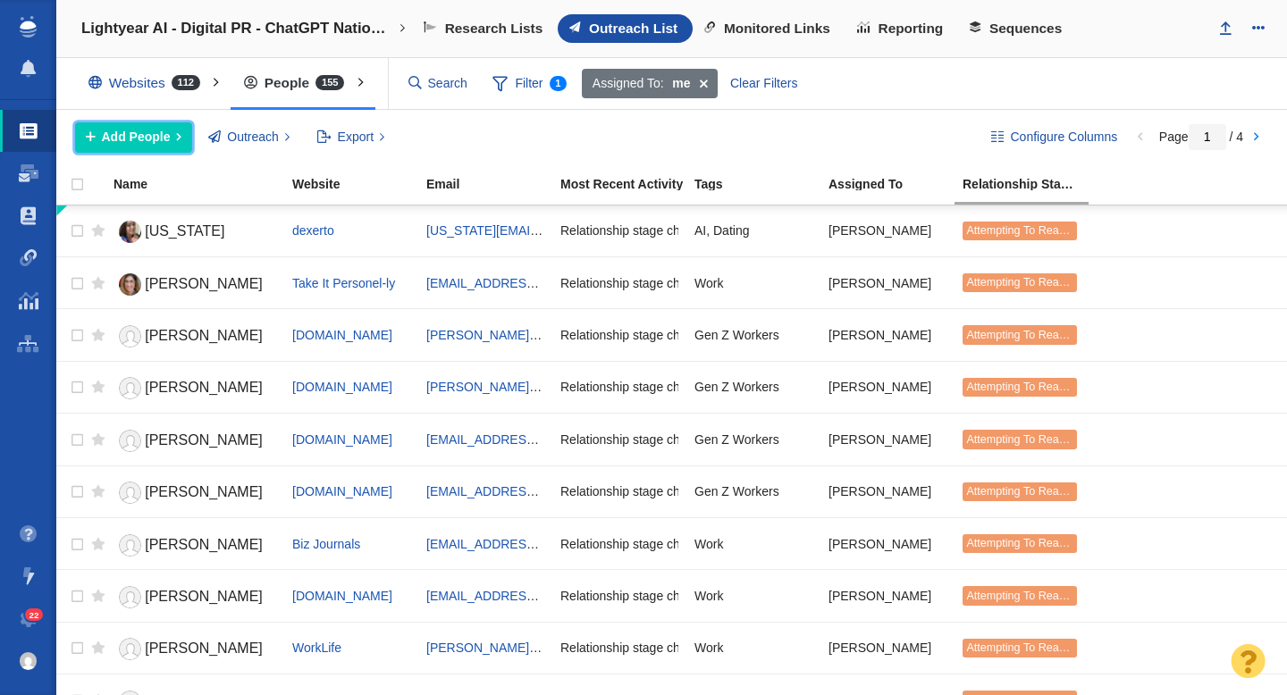
click at [142, 136] on span "Add People" at bounding box center [136, 137] width 69 height 19
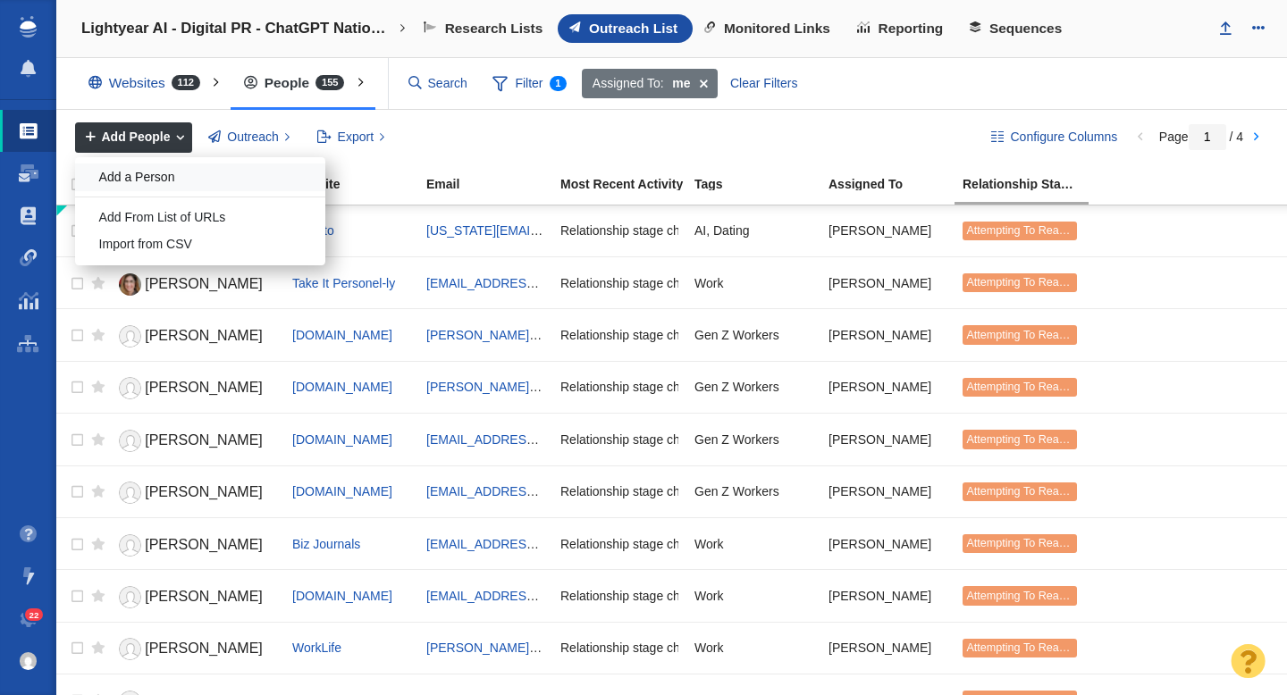
click at [157, 177] on div "Add a Person" at bounding box center [200, 178] width 250 height 28
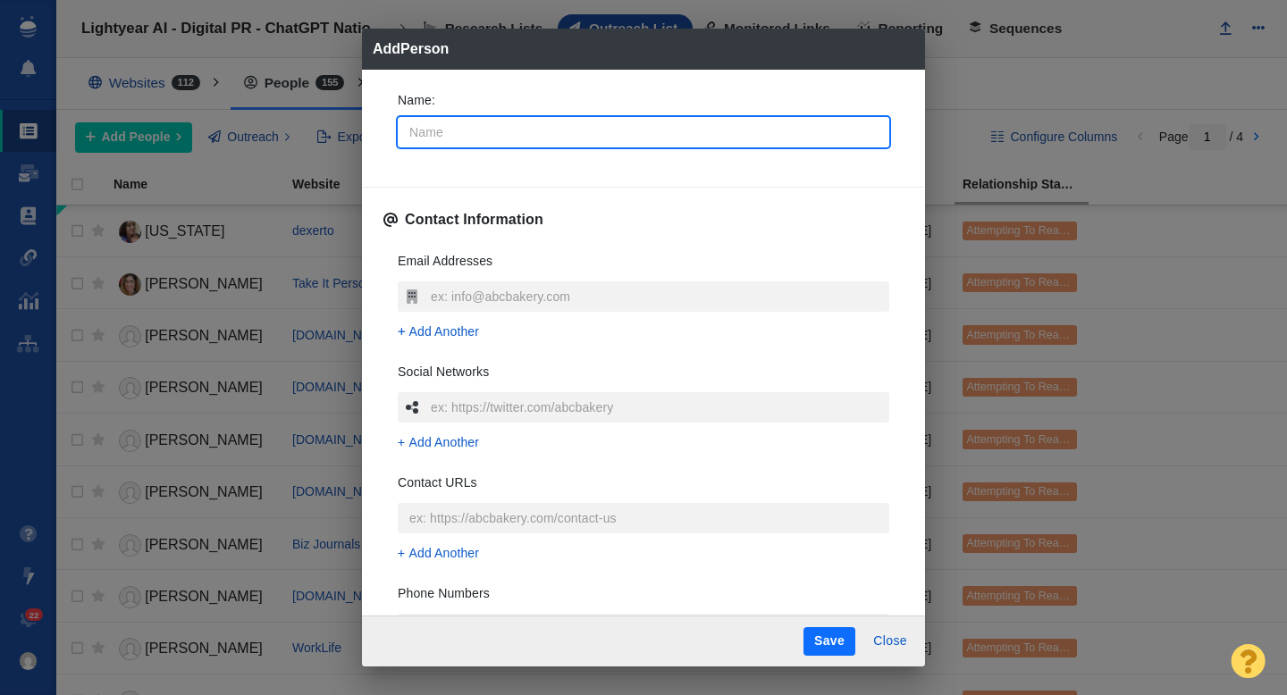
click at [480, 133] on input "Name :" at bounding box center [644, 132] width 492 height 30
type input "Nilay"
type textarea "x"
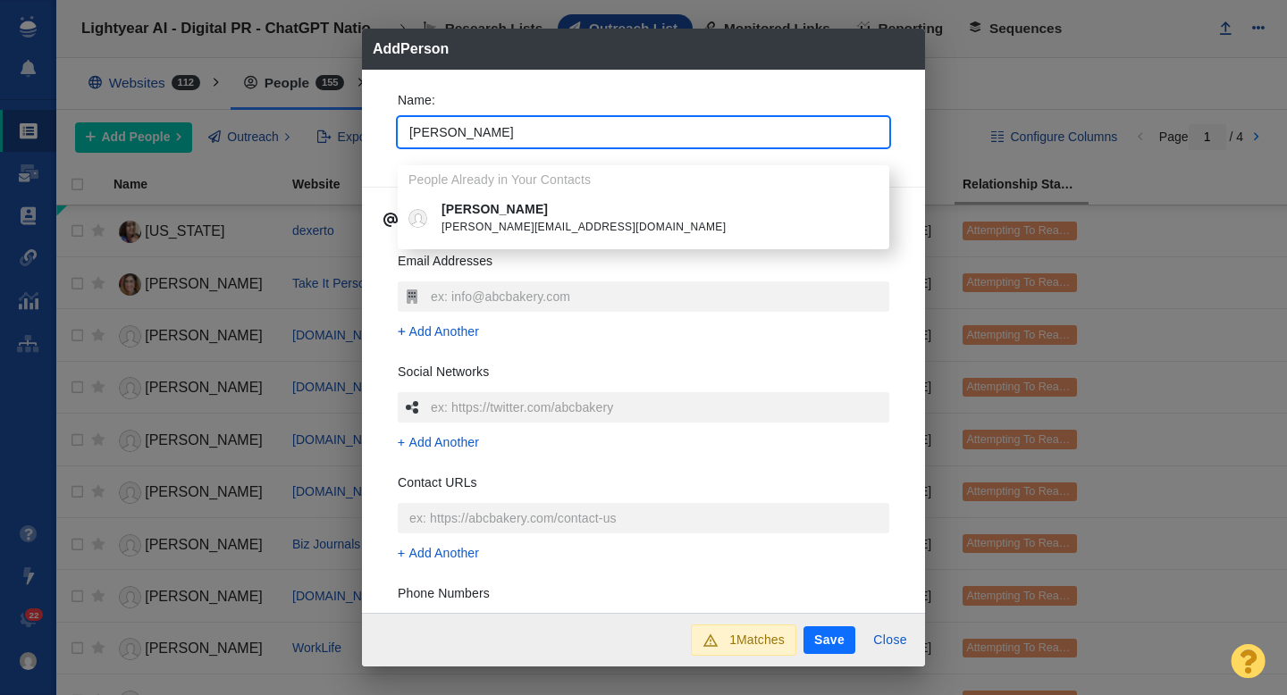
type input "Nilay"
click at [491, 216] on p "Nilay Patel" at bounding box center [657, 209] width 430 height 19
type textarea "x"
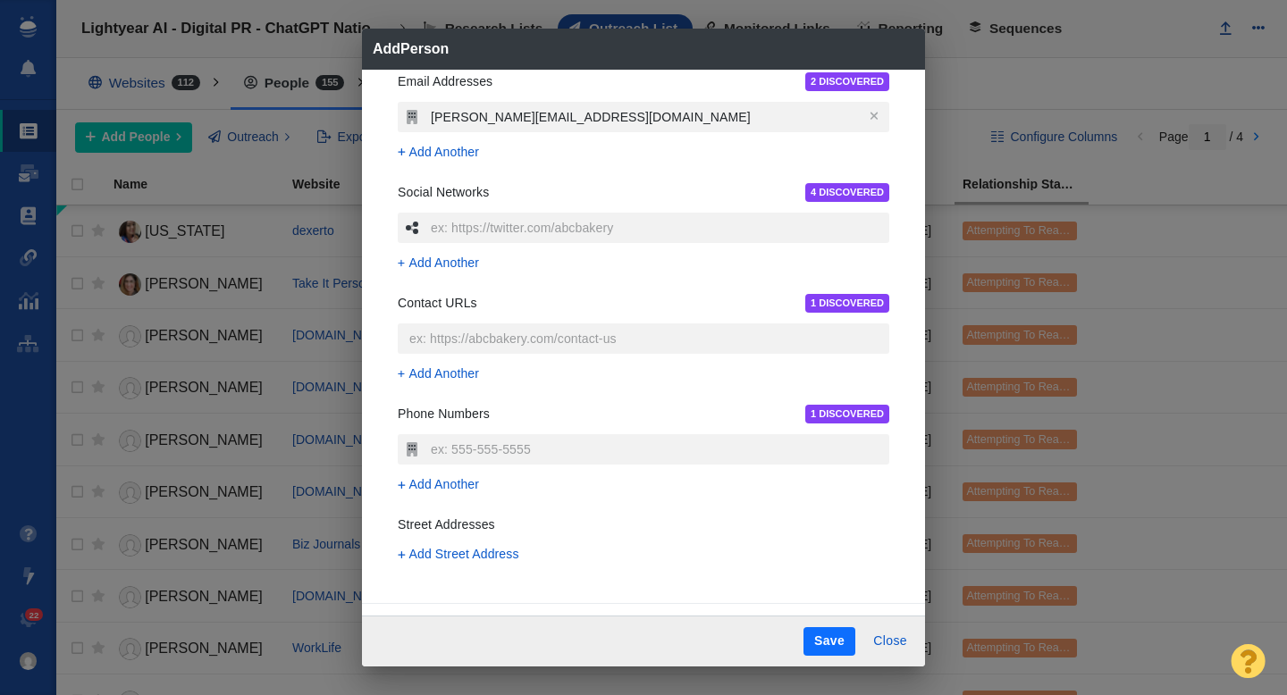
scroll to position [418, 0]
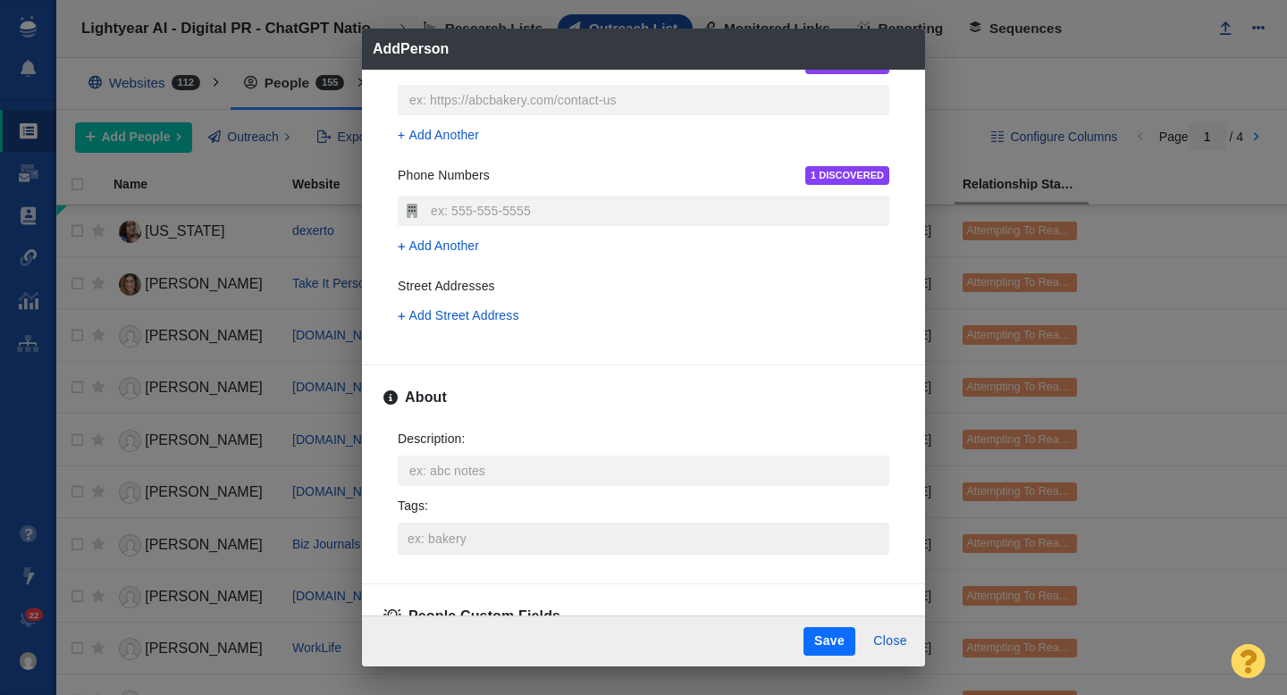
click at [439, 536] on input "Tags :" at bounding box center [643, 539] width 481 height 32
click at [434, 536] on input "Tags :" at bounding box center [643, 539] width 481 height 32
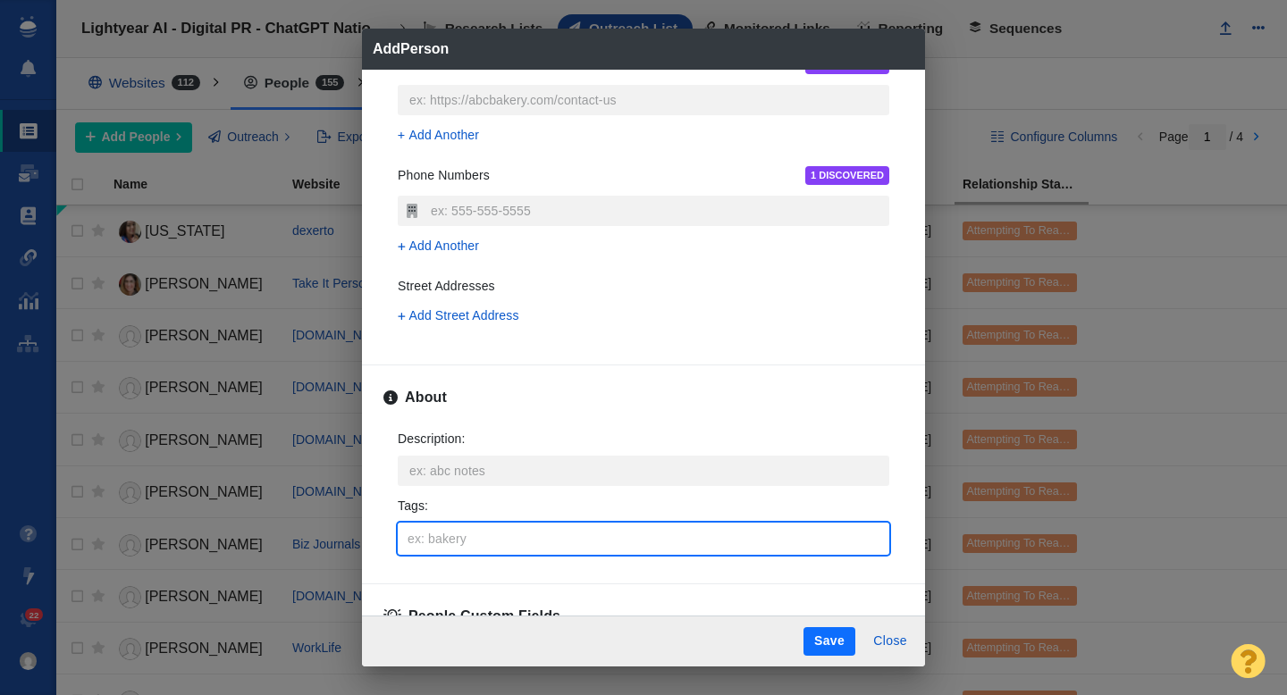
type textarea "x"
type input "AI"
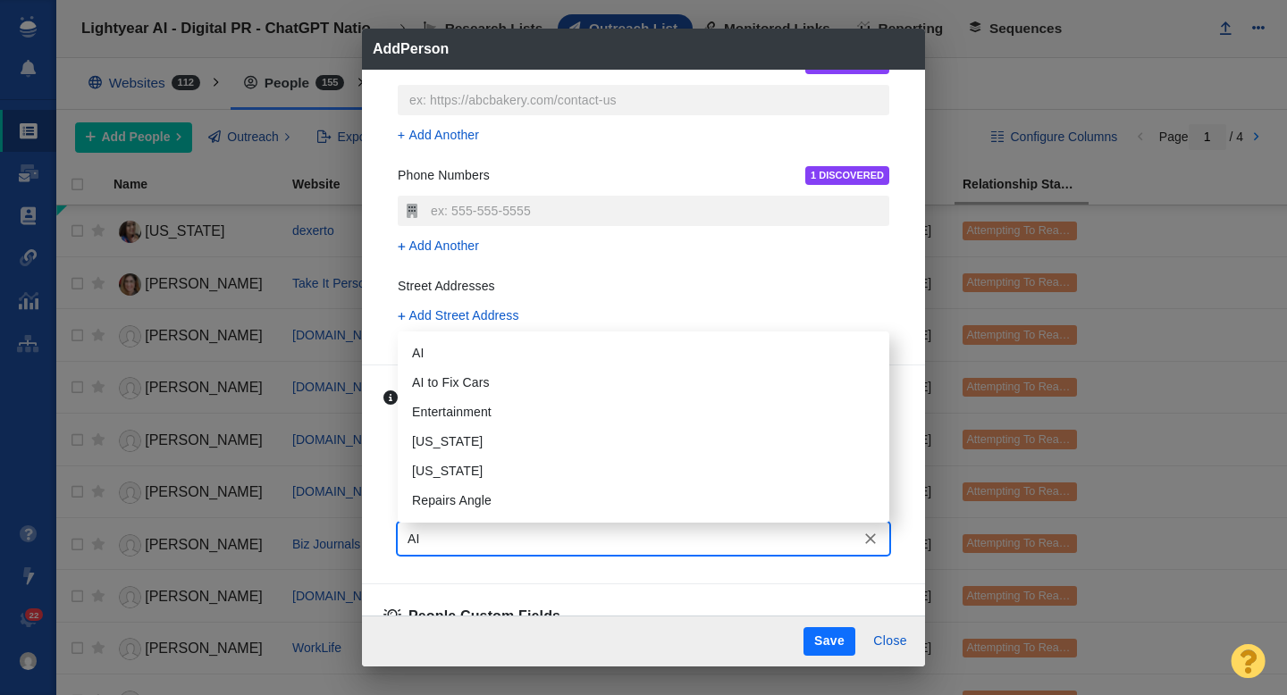
click at [423, 350] on li "AI" at bounding box center [644, 353] width 492 height 29
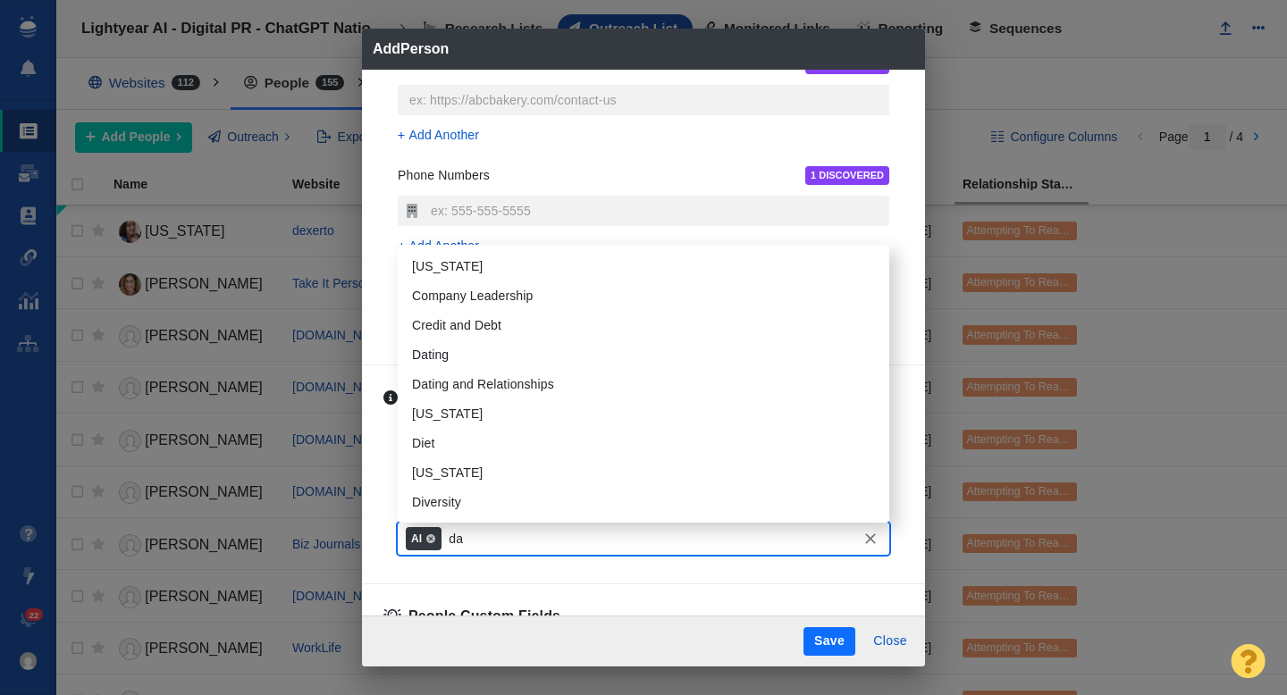
type input "dat"
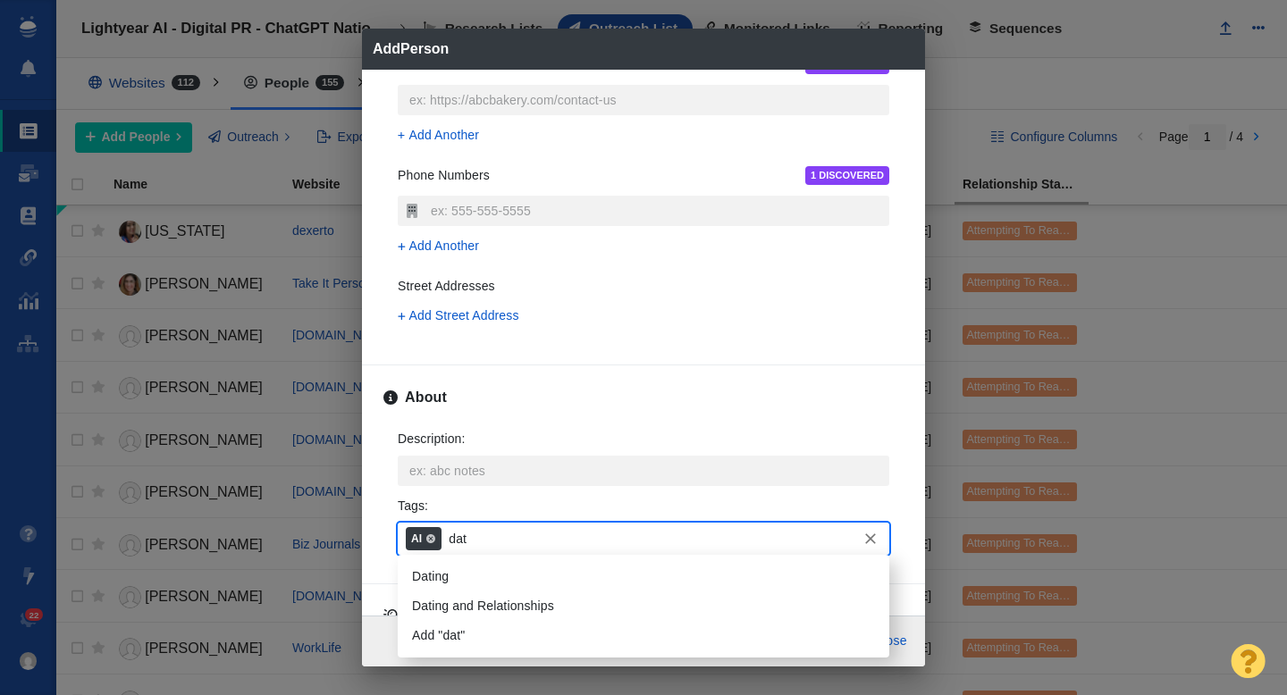
click at [450, 572] on li "Dating" at bounding box center [644, 576] width 492 height 29
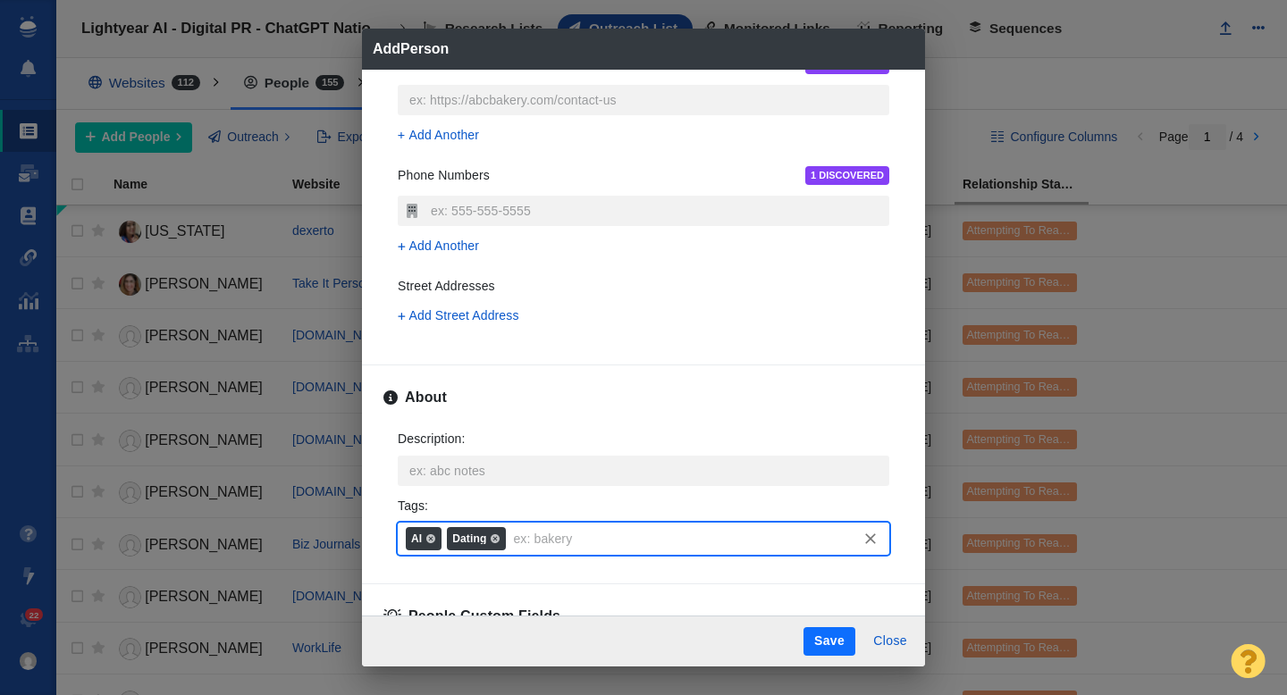
click at [827, 644] on button "Save" at bounding box center [830, 642] width 52 height 29
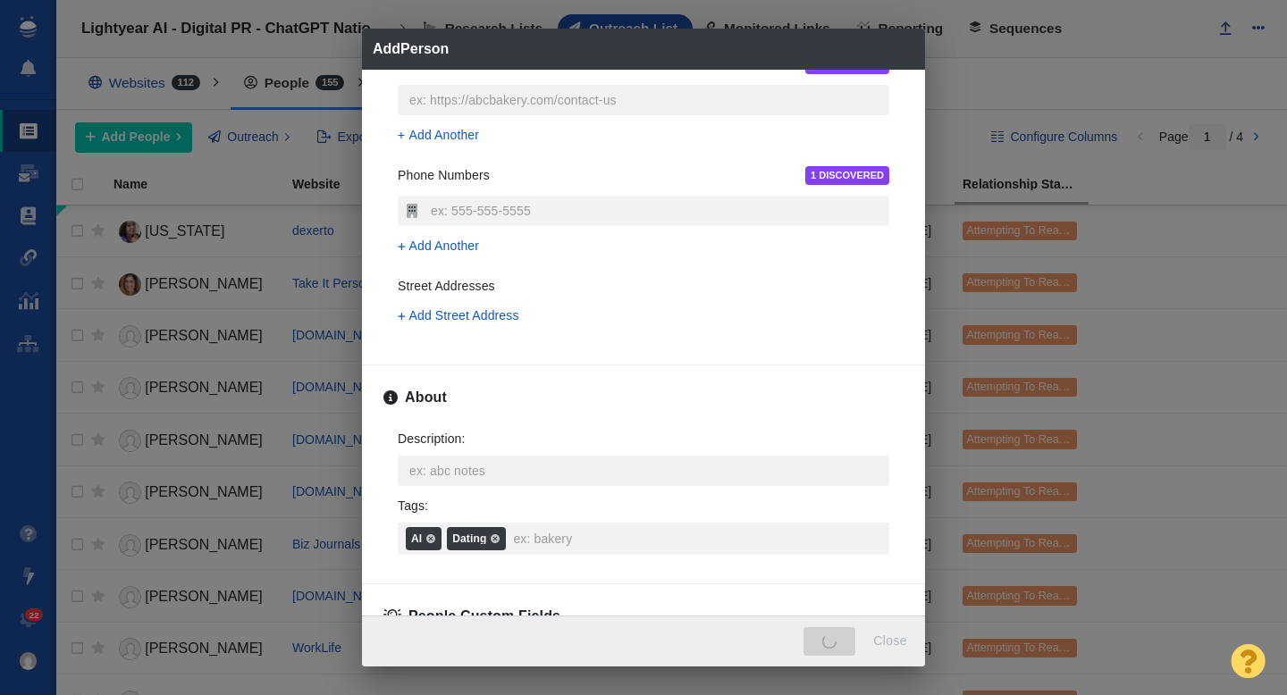
type textarea "x"
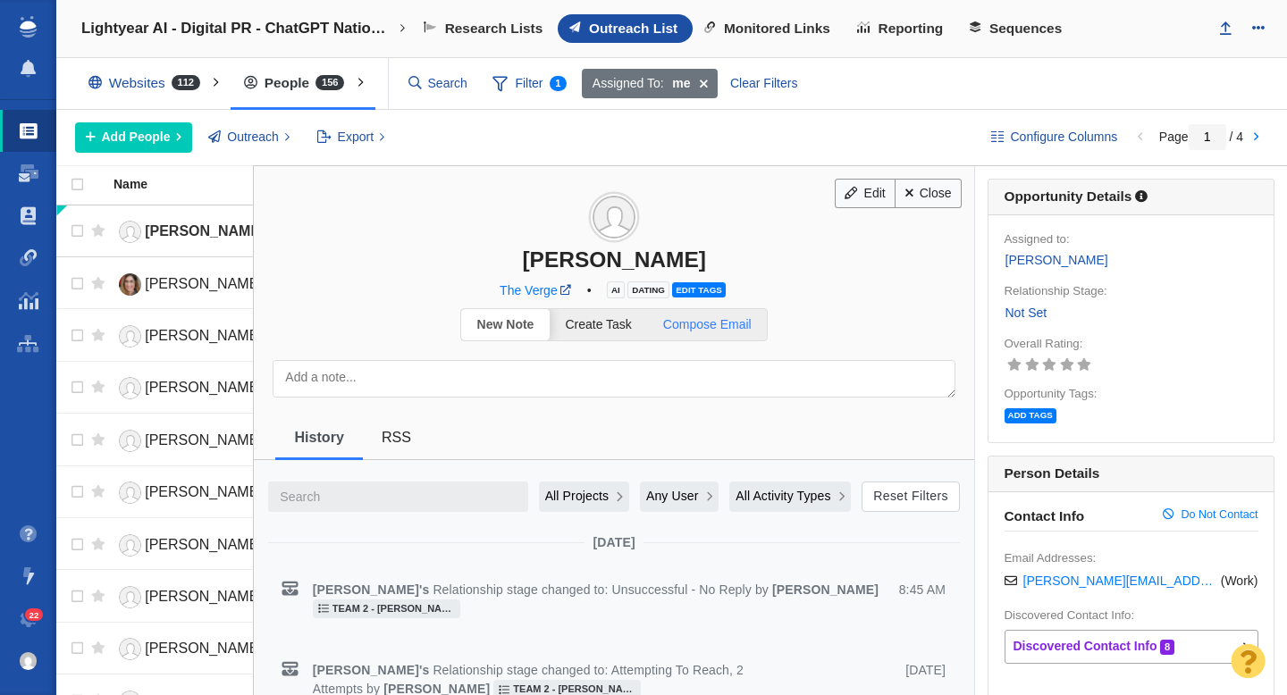
click at [739, 321] on span "Compose Email" at bounding box center [707, 324] width 88 height 14
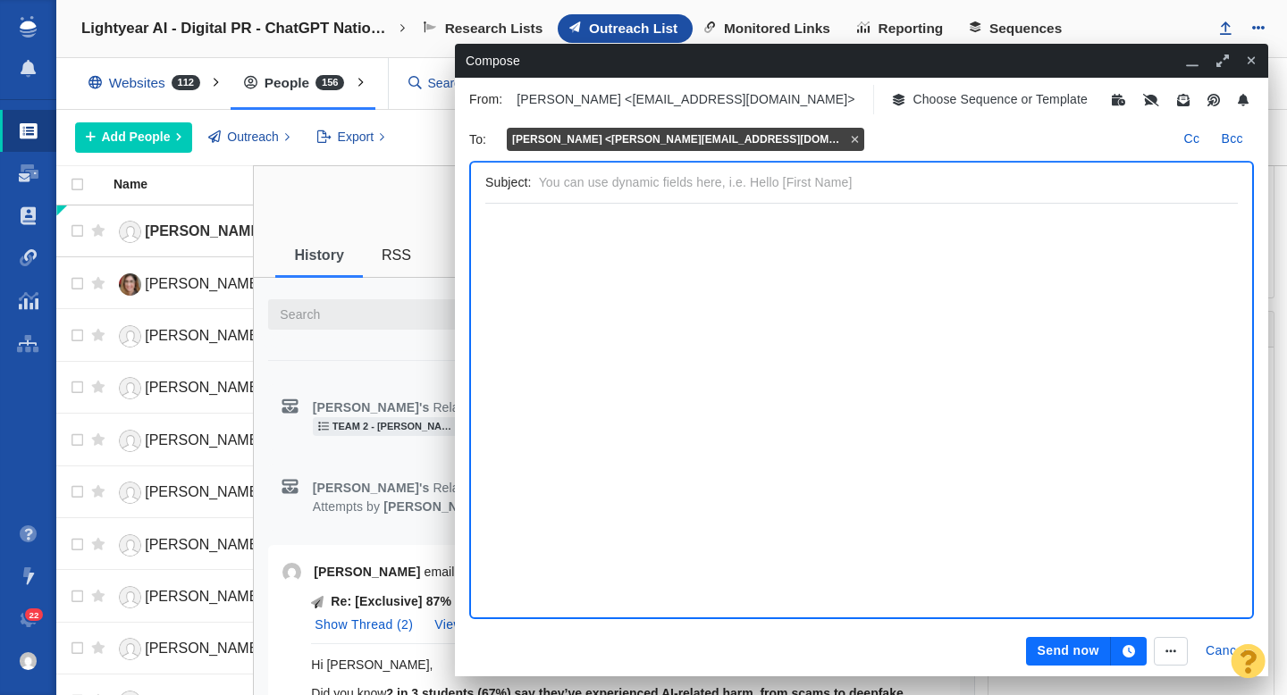
scroll to position [111, 0]
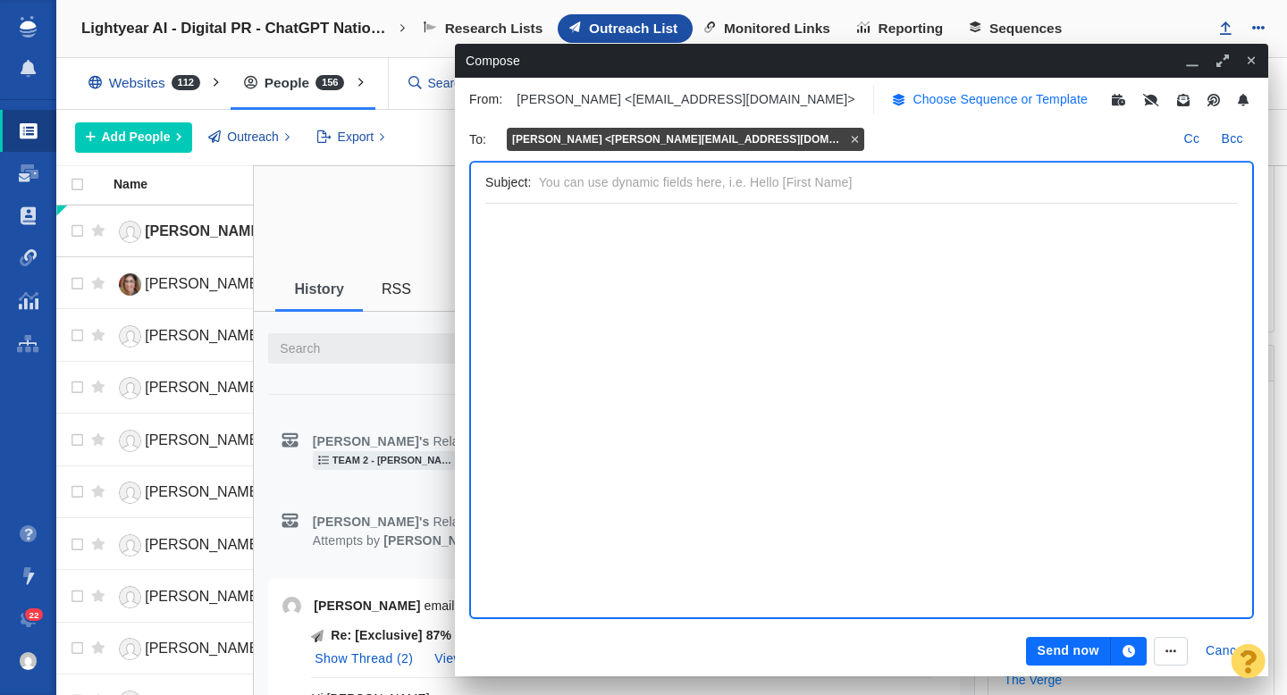
click at [914, 100] on p "Choose Sequence or Template" at bounding box center [1000, 99] width 175 height 19
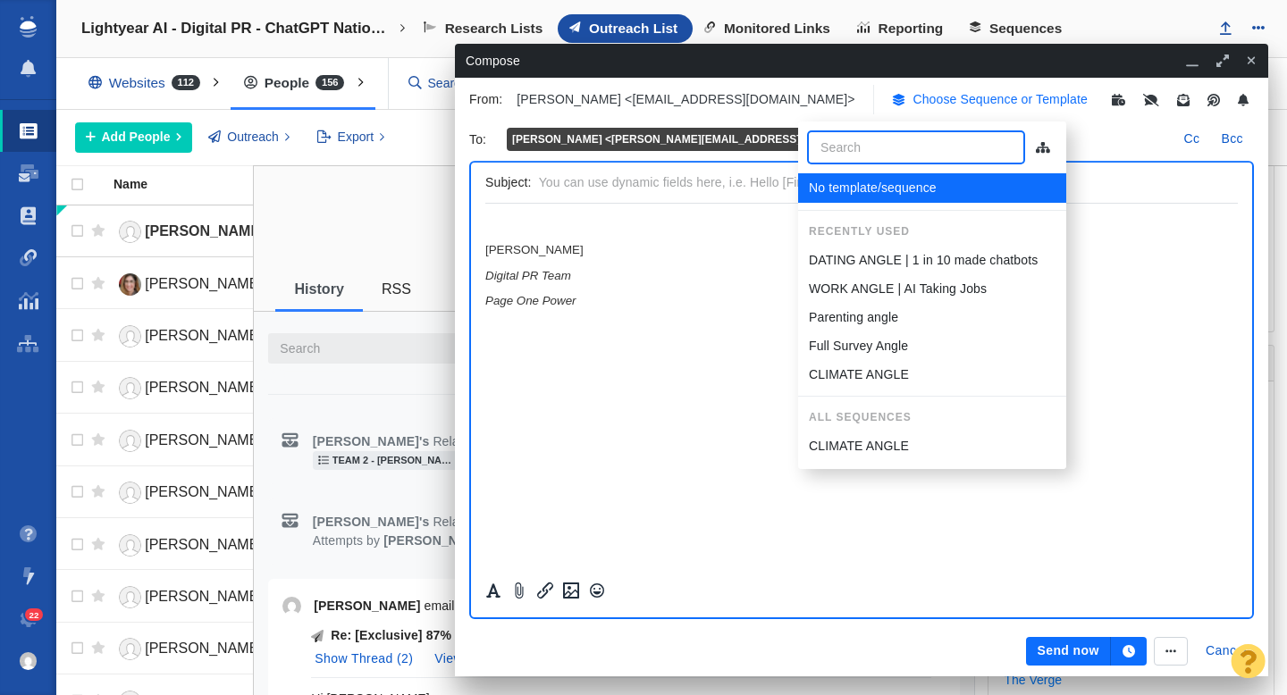
scroll to position [0, 0]
click at [869, 266] on p "DATING ANGLE | 1 in 10 made chatbots" at bounding box center [923, 260] width 229 height 19
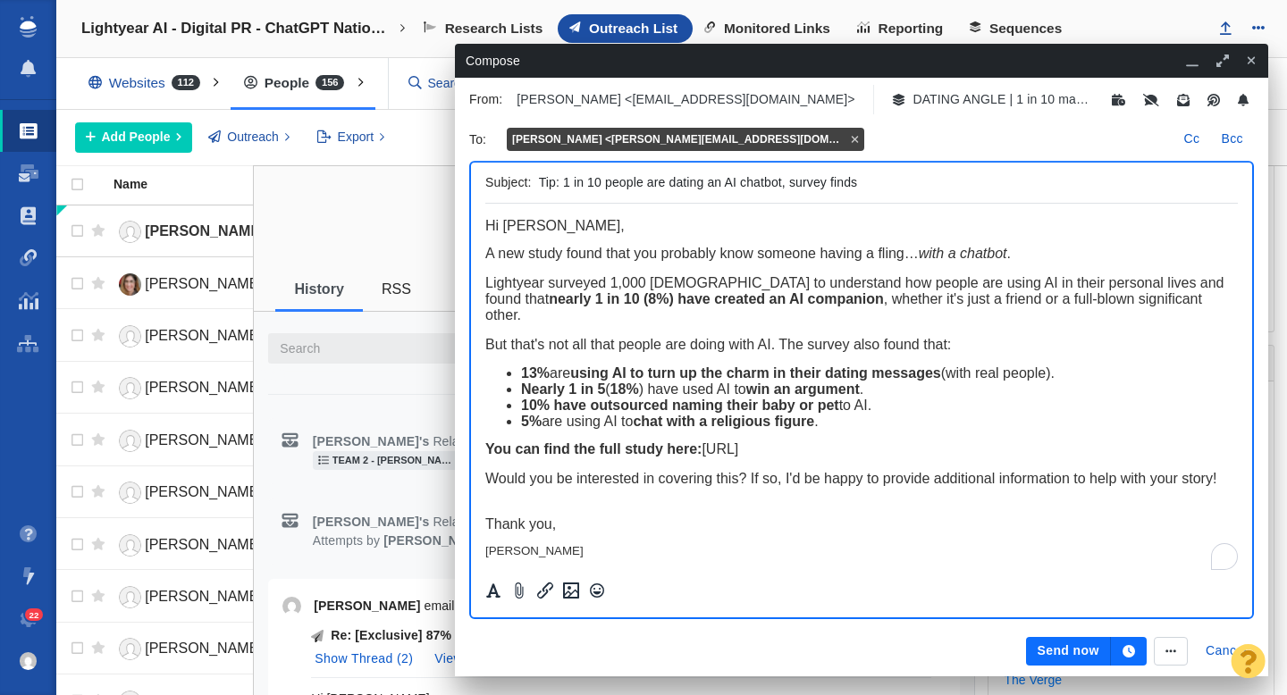
click at [645, 182] on input "Tip: 1 in 10 people are dating an AI chatbot, survey finds" at bounding box center [885, 183] width 692 height 26
type input "Tip: 1 in 10 people have had a romantic relationship , survey finds"
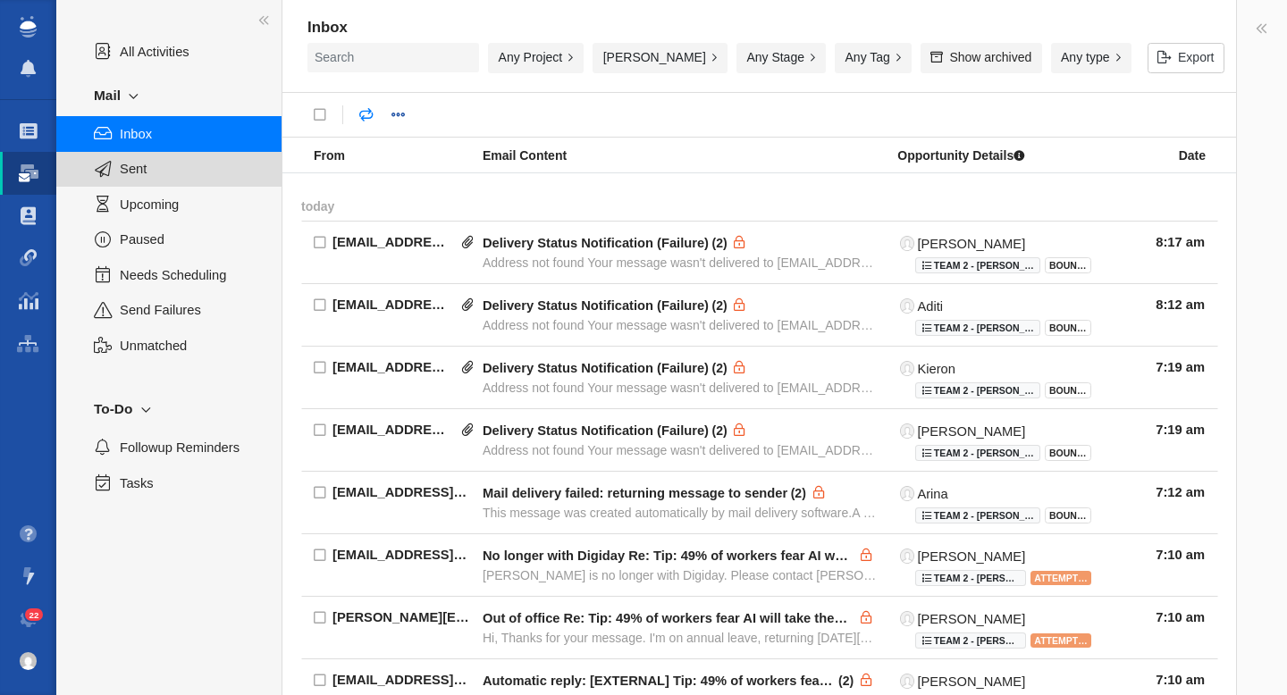
click at [133, 166] on span "Sent" at bounding box center [191, 169] width 142 height 20
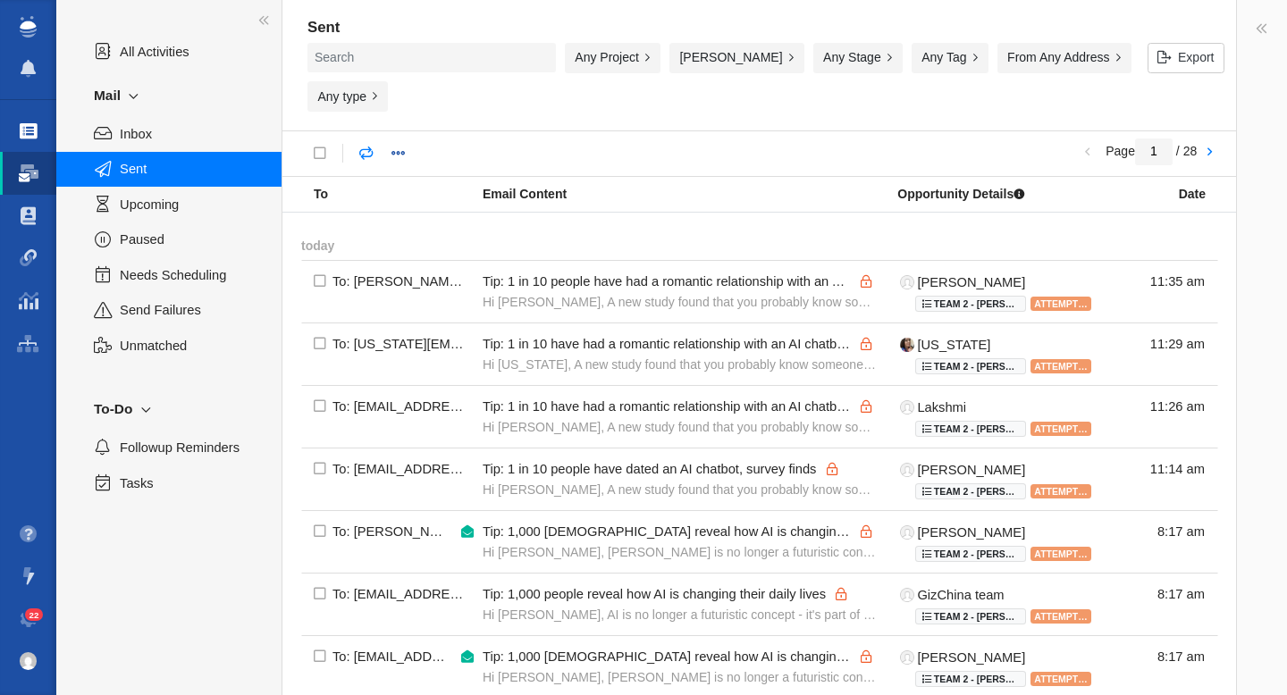
click at [23, 132] on span at bounding box center [29, 131] width 18 height 18
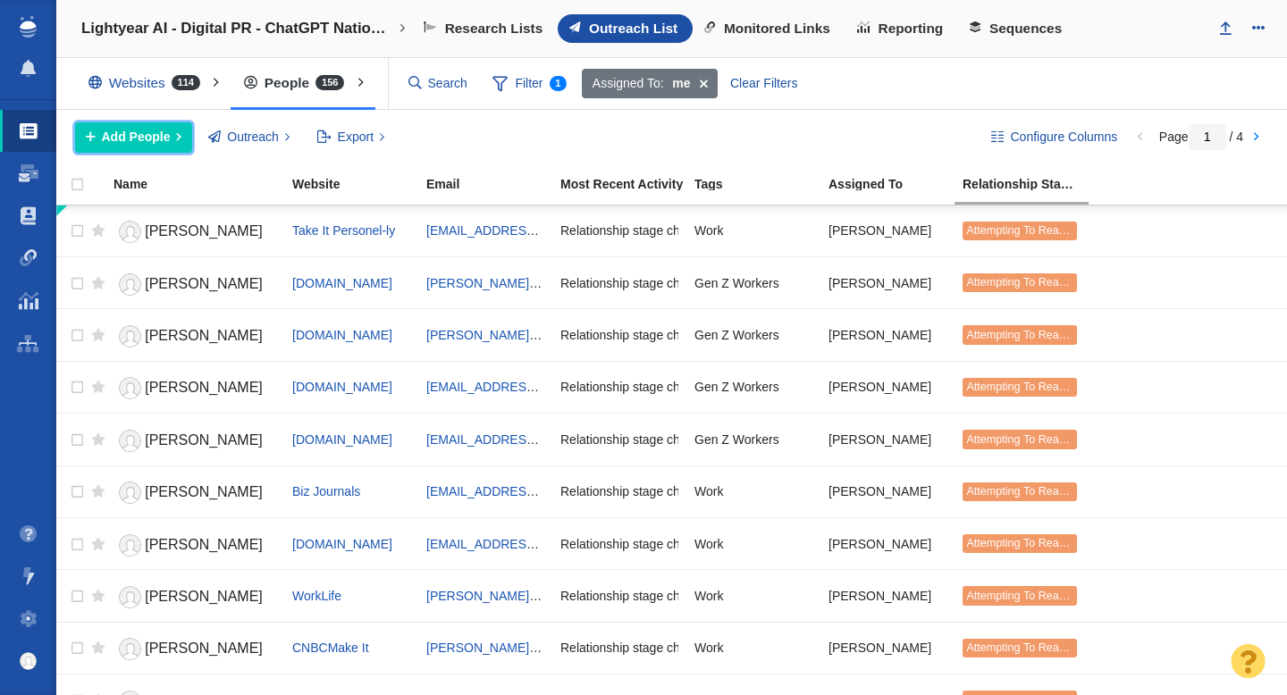
click at [156, 140] on span "Add People" at bounding box center [136, 137] width 69 height 19
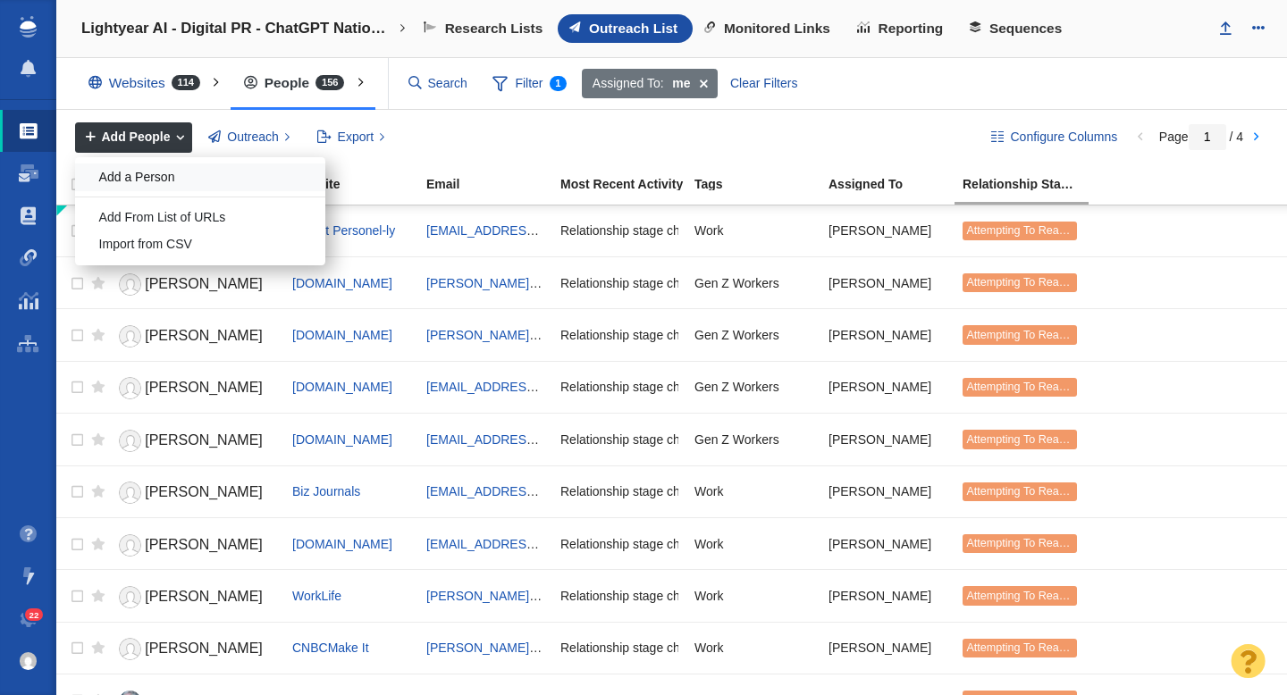
click at [160, 182] on div "Add a Person" at bounding box center [200, 178] width 250 height 28
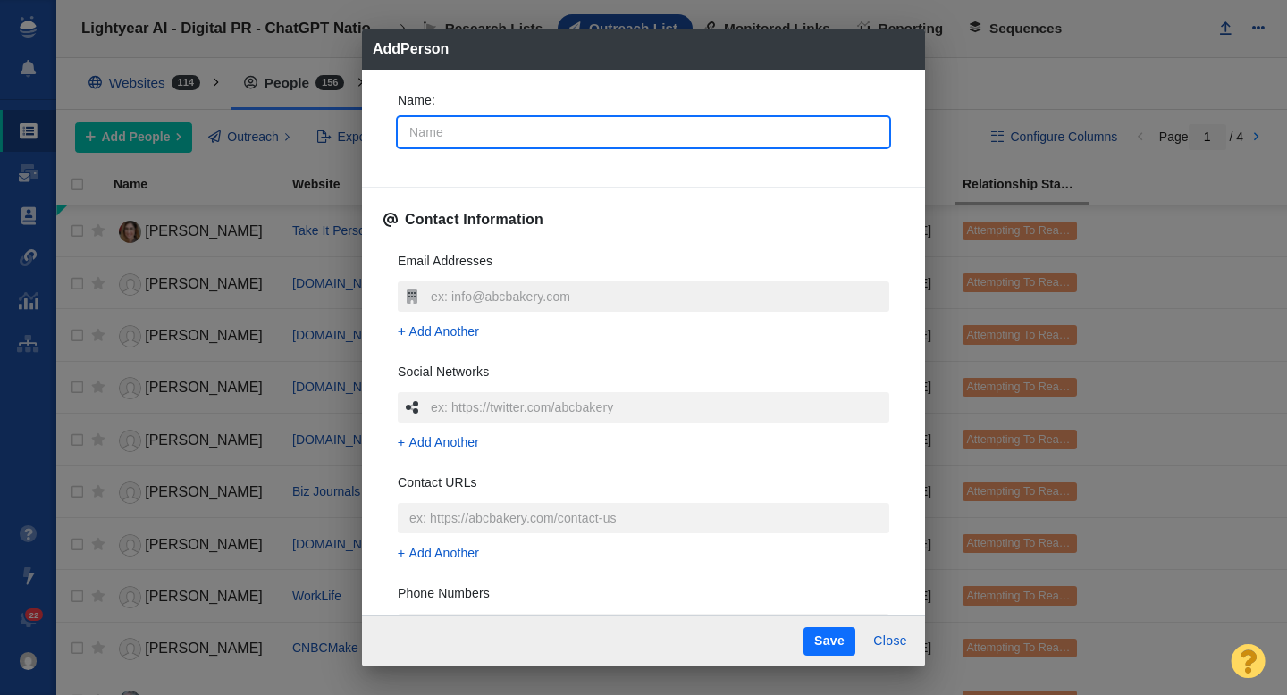
type textarea "x"
click at [451, 307] on input "text" at bounding box center [657, 297] width 463 height 30
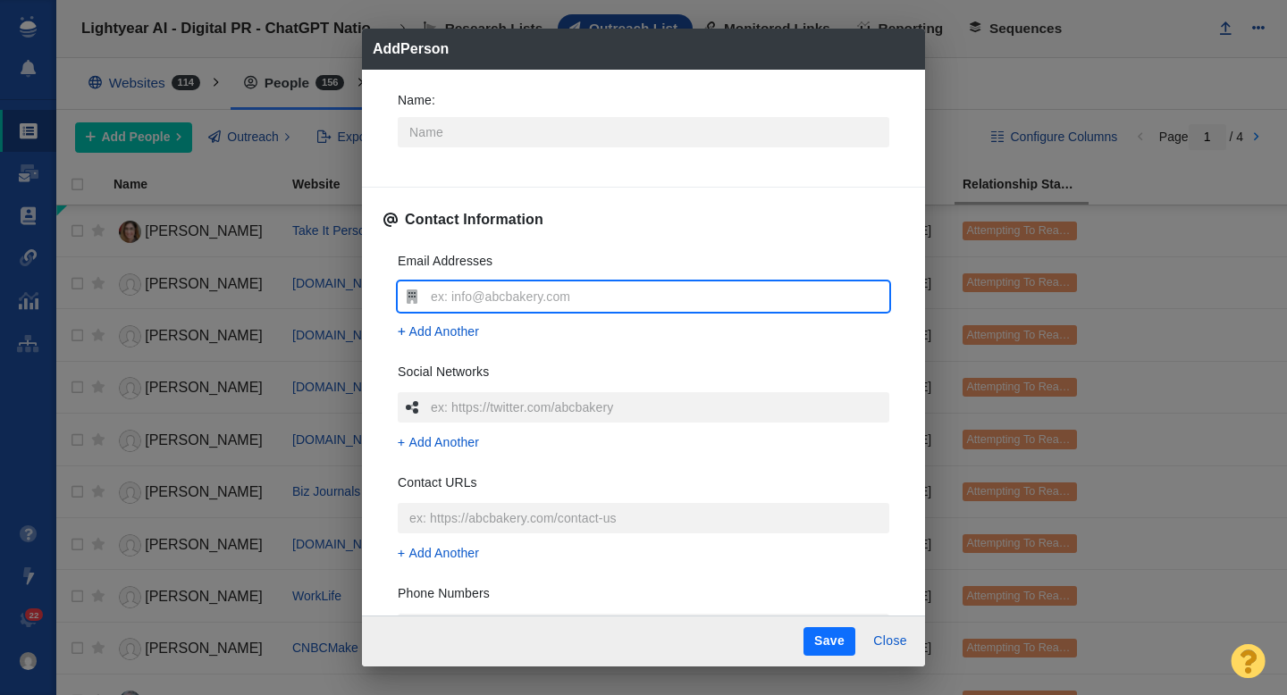
type input "[EMAIL_ADDRESS][PERSON_NAME][DOMAIN_NAME]"
type textarea "x"
type input "[EMAIL_ADDRESS][PERSON_NAME][DOMAIN_NAME]"
click at [451, 127] on input "Name :" at bounding box center [644, 132] width 492 height 30
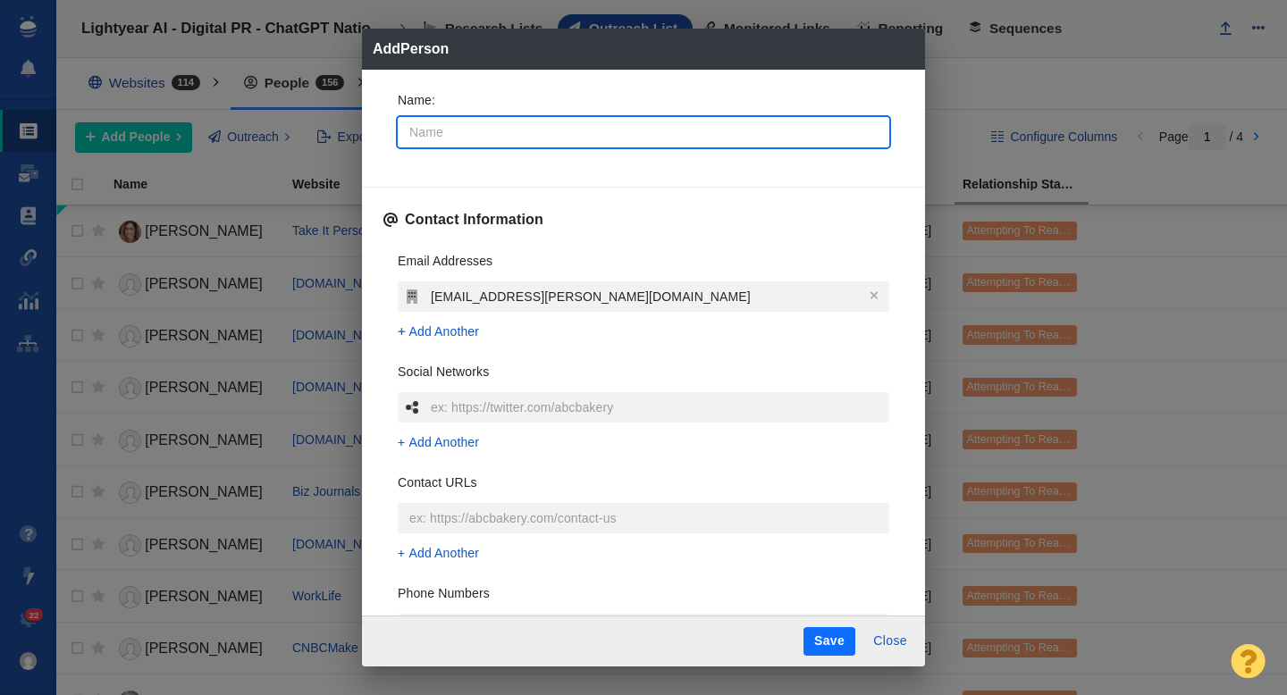
type input "C"
type textarea "x"
type input "Ca"
type textarea "x"
type input "Cai"
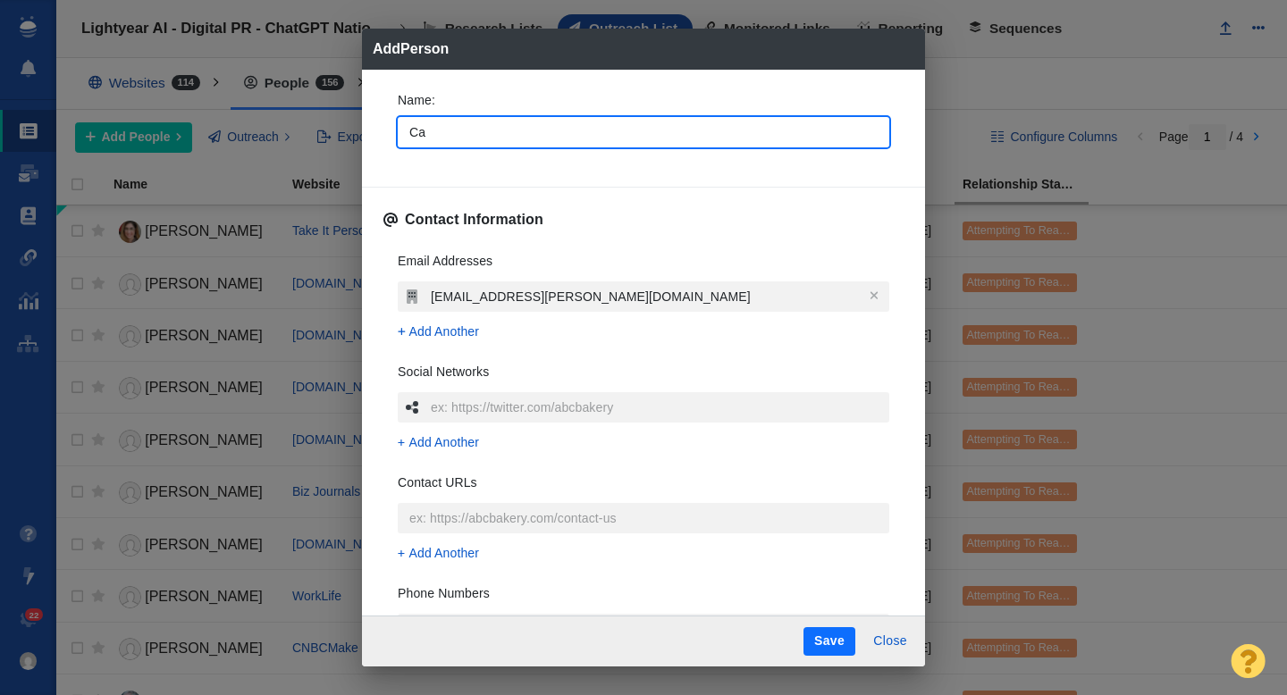
type textarea "x"
type input "Cait"
type textarea "x"
type input "Caitl"
type textarea "x"
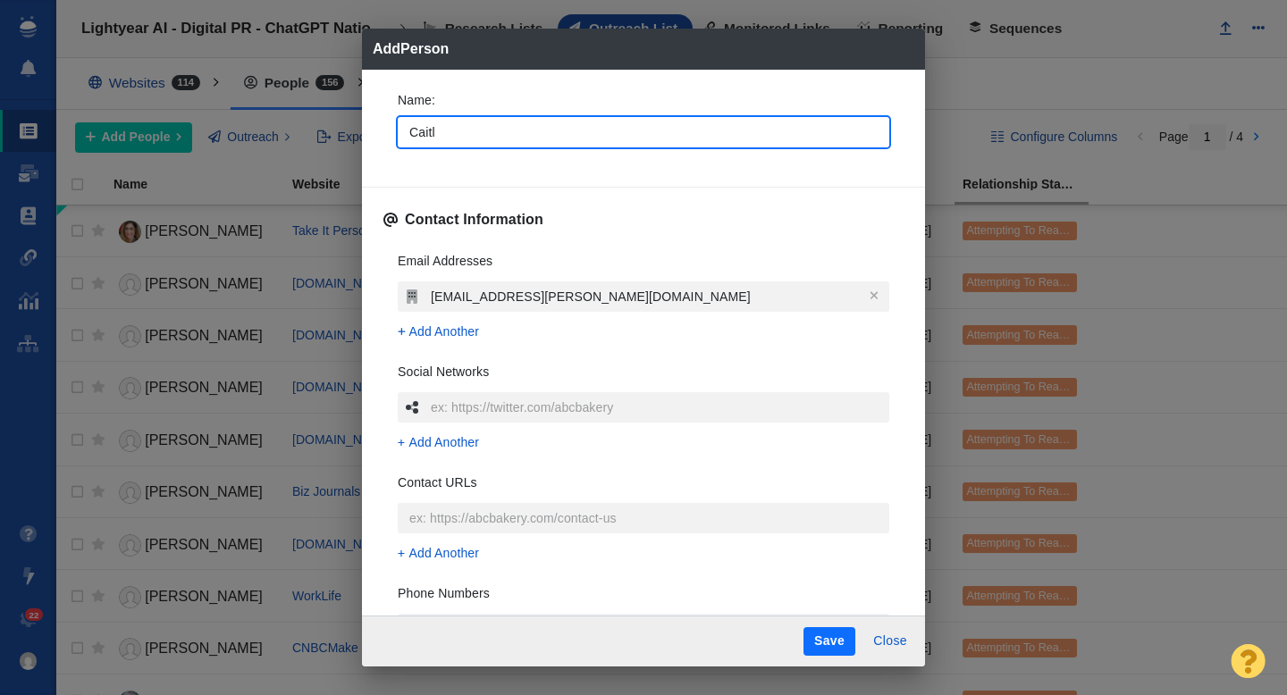
type input "[DEMOGRAPHIC_DATA]"
type textarea "x"
type input "Caitlin"
type textarea "x"
type input "Caitlin"
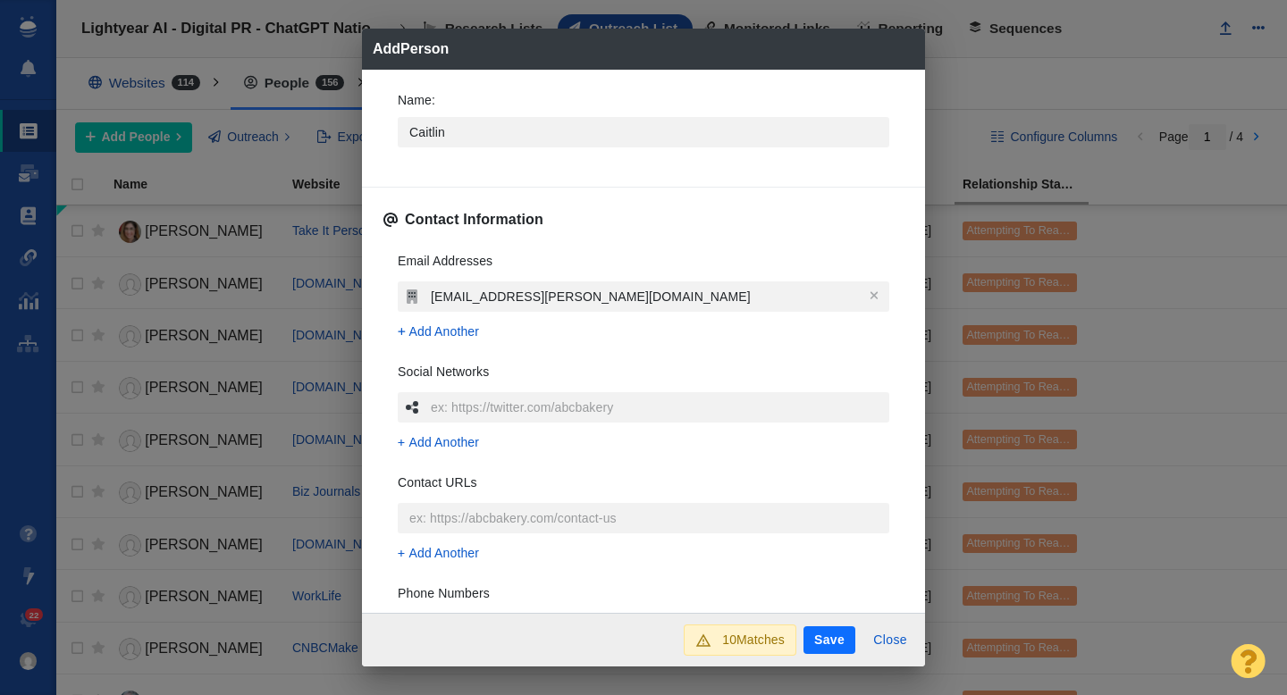
click at [382, 136] on div "Name : [PERSON_NAME] Contact Information Email Addresses [EMAIL_ADDRESS][PERSON…" at bounding box center [643, 342] width 563 height 544
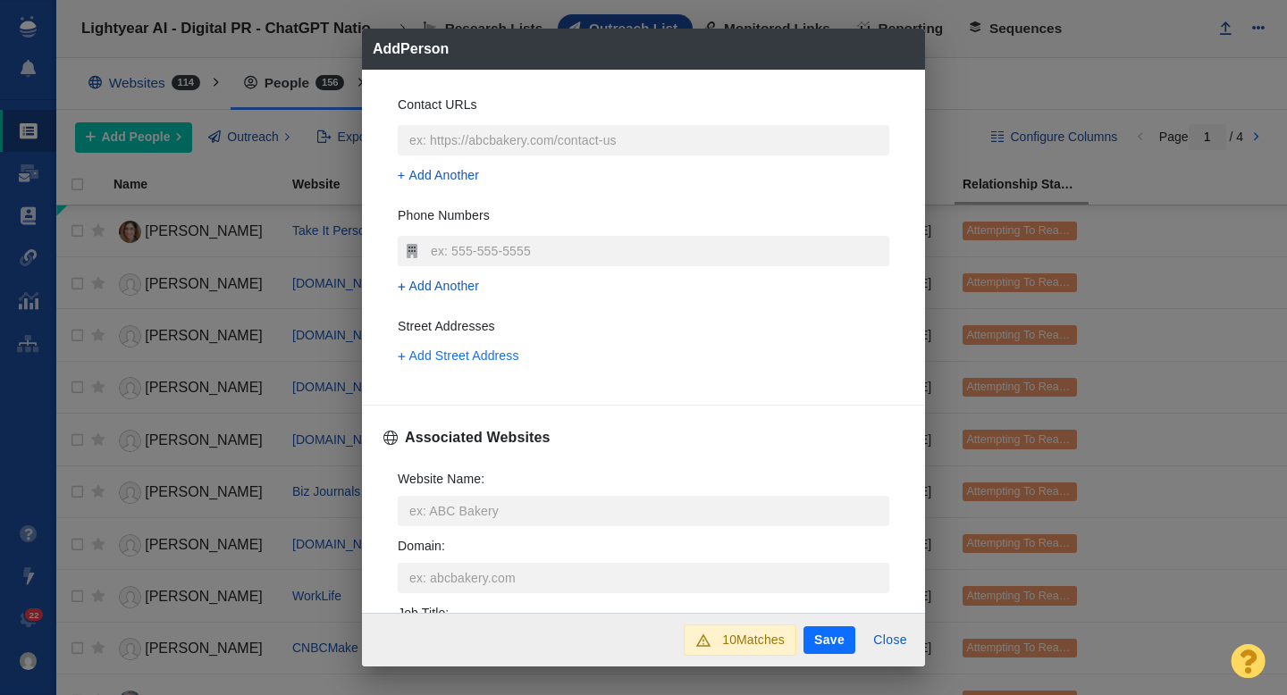
scroll to position [381, 0]
click at [430, 508] on input "Website Name :" at bounding box center [644, 508] width 492 height 30
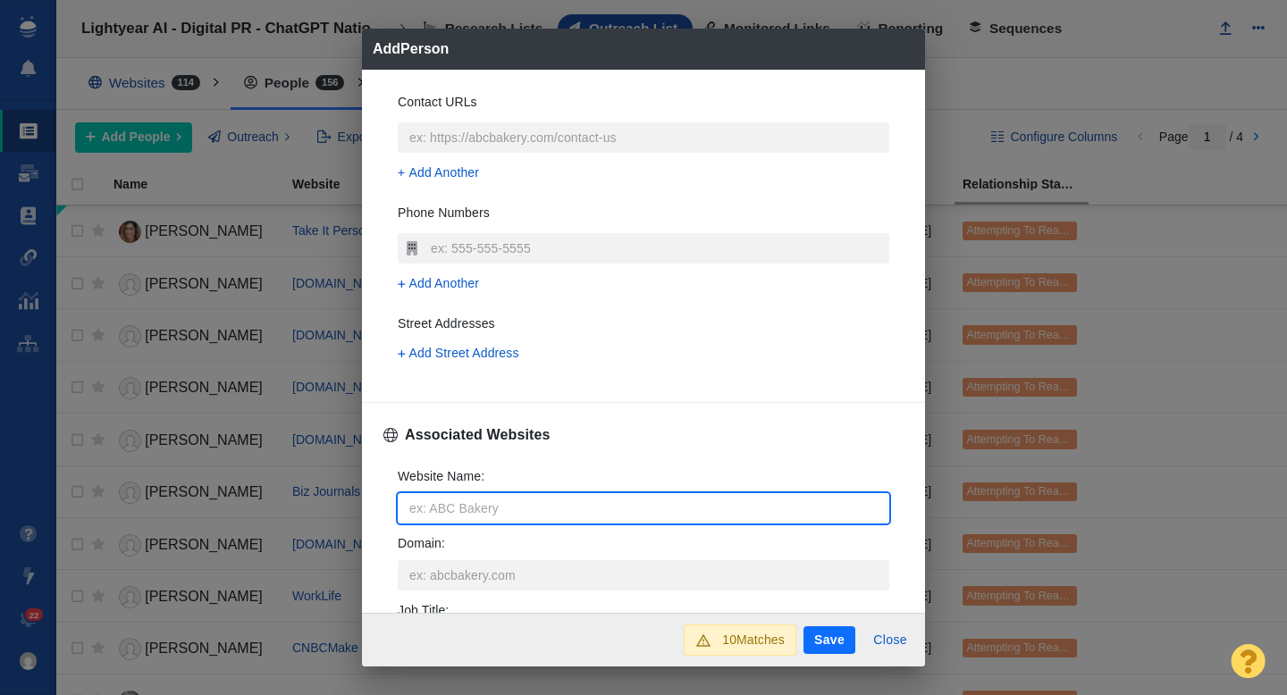
type input "n"
type textarea "x"
type input "ny"
type textarea "x"
type input "nyp"
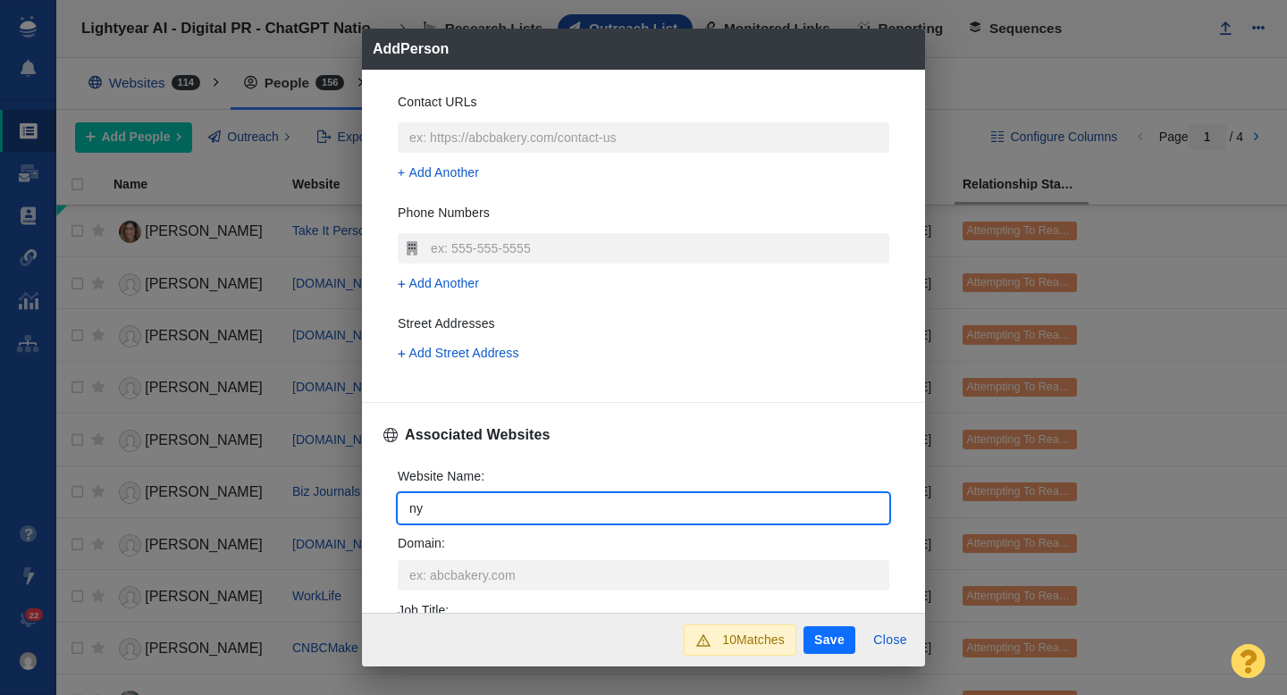
type textarea "x"
type input "nypo"
type textarea "x"
type input "nypos"
type textarea "x"
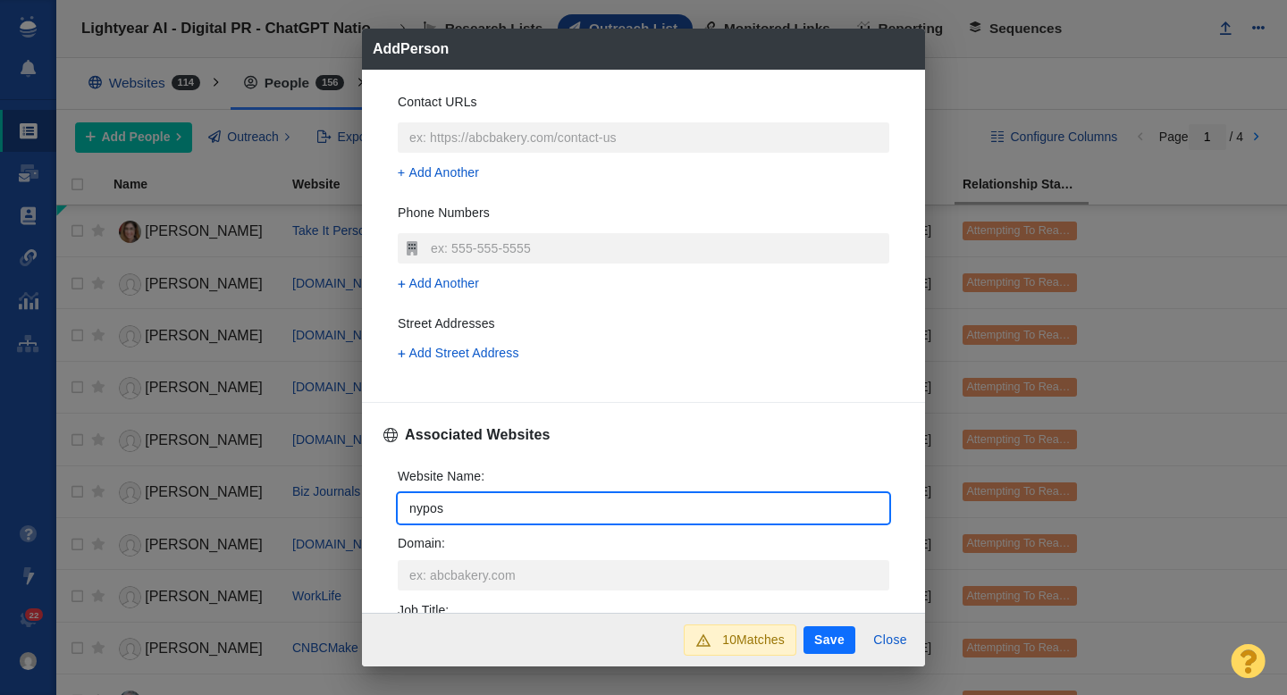
type input "nypost"
type textarea "x"
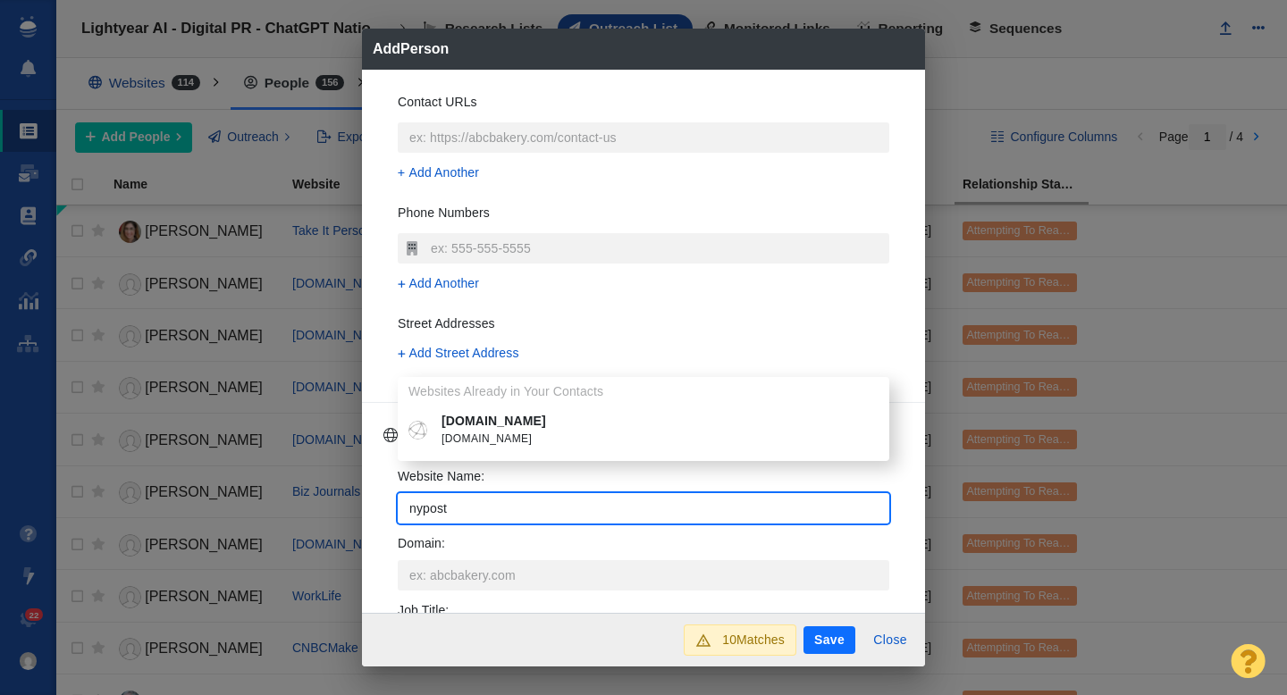
type input "nypost"
click at [490, 431] on span "[DOMAIN_NAME]" at bounding box center [657, 440] width 430 height 18
type textarea "x"
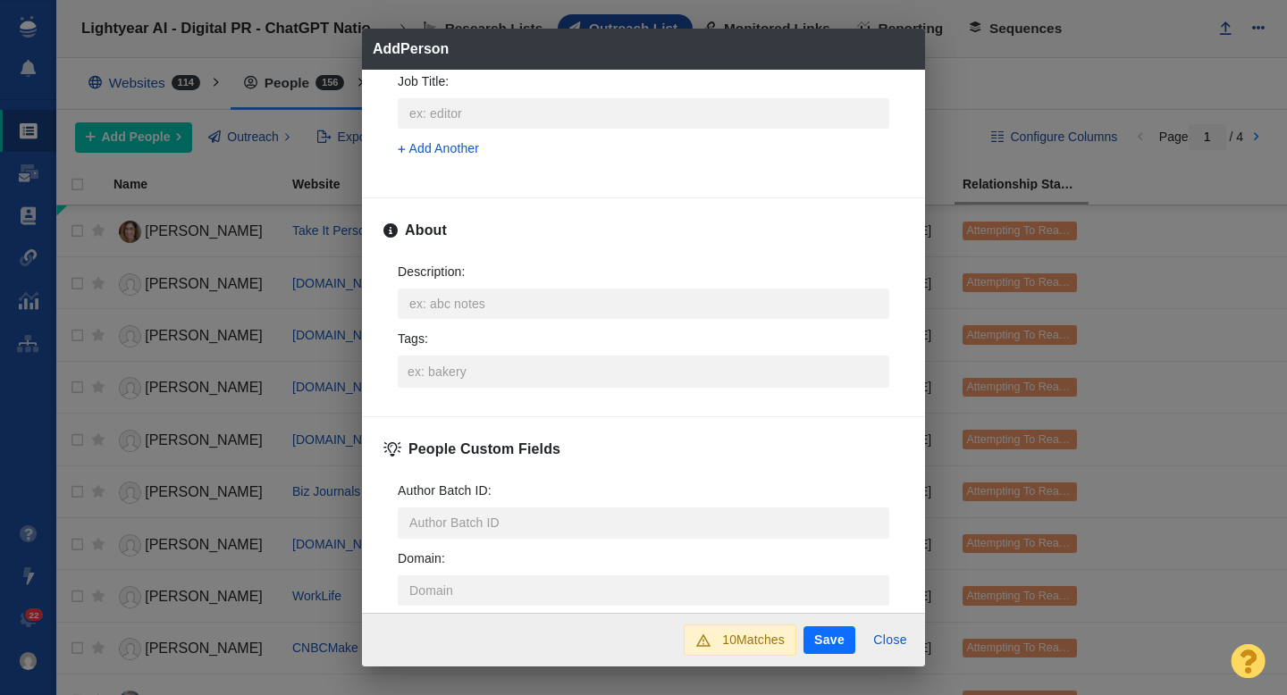
scroll to position [884, 0]
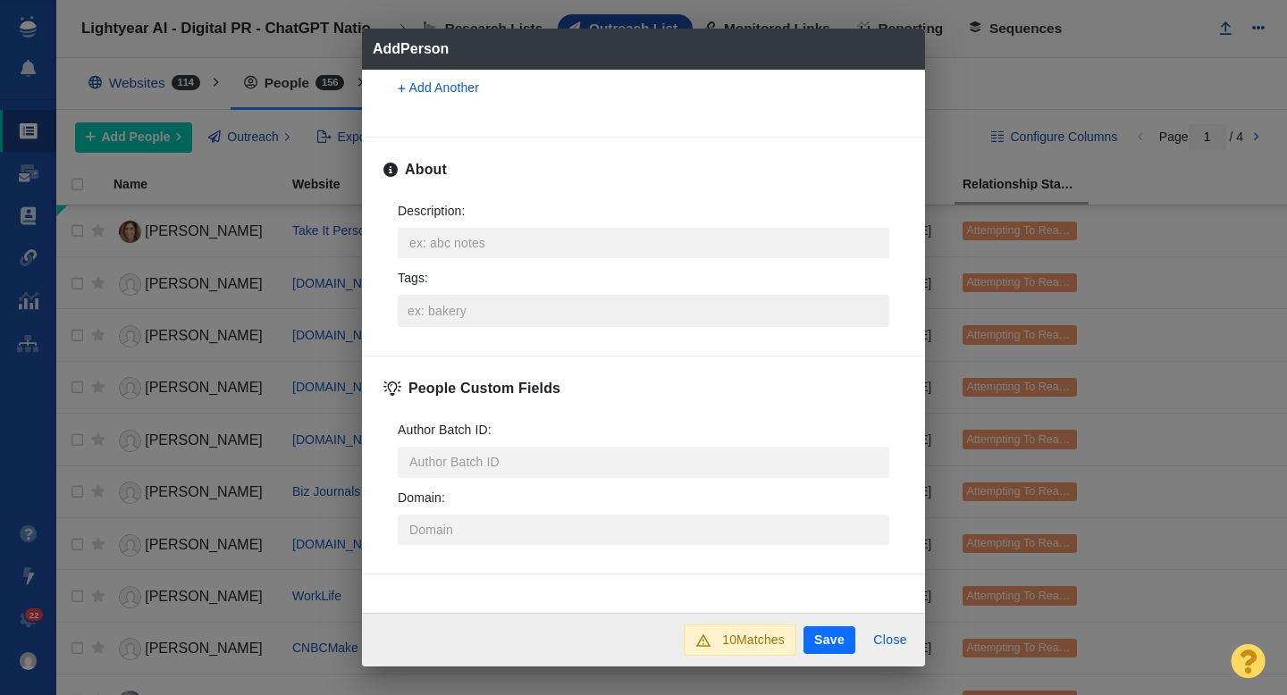
click at [437, 311] on input "Tags :" at bounding box center [643, 311] width 481 height 32
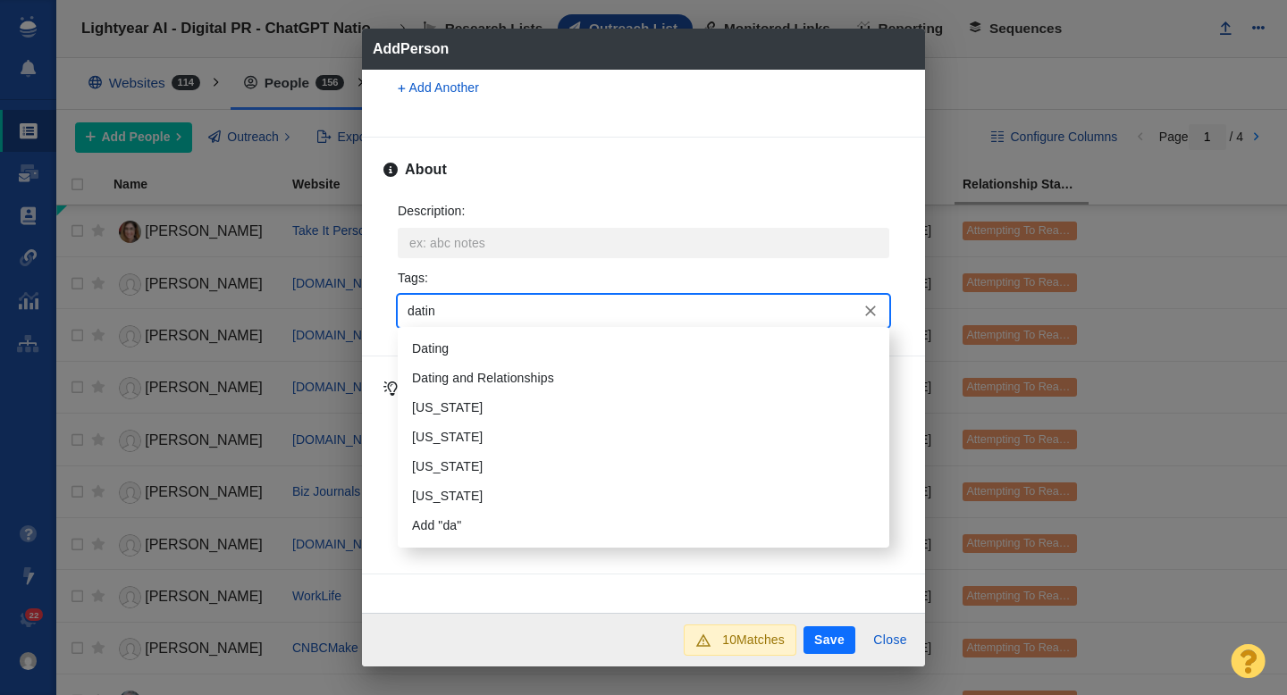
type input "dating"
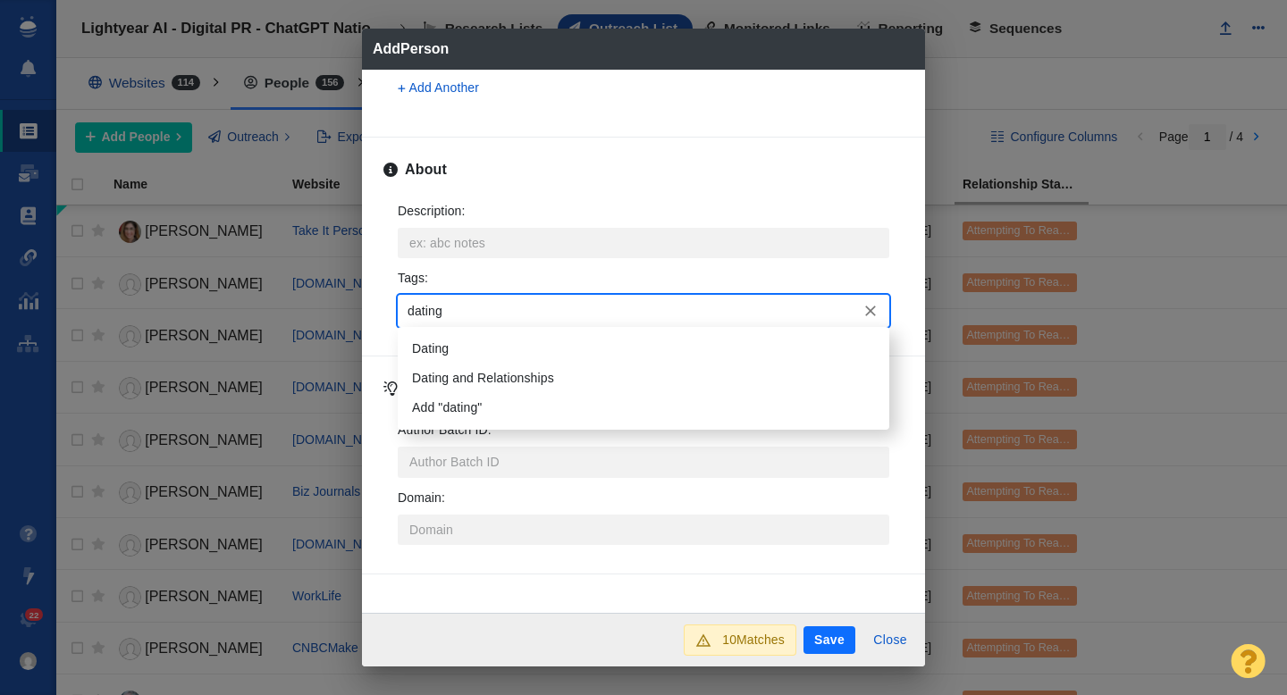
click at [425, 345] on li "Dating" at bounding box center [644, 348] width 492 height 29
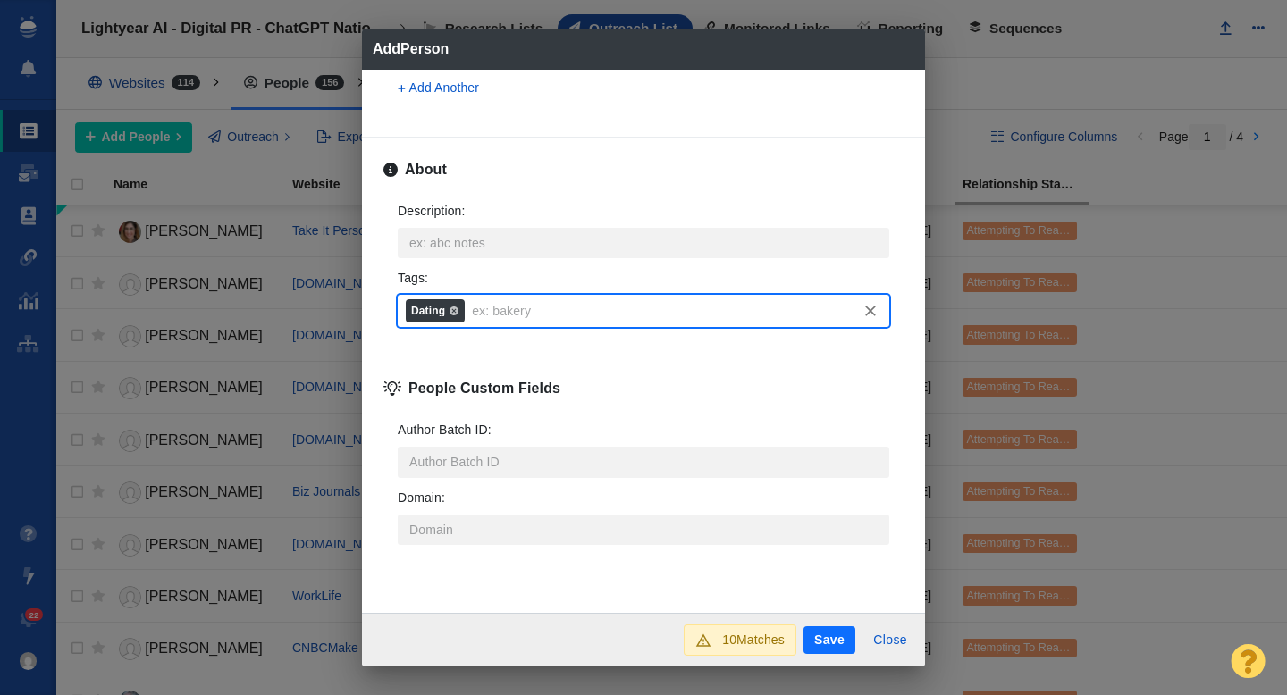
click at [820, 642] on button "Save" at bounding box center [830, 641] width 52 height 29
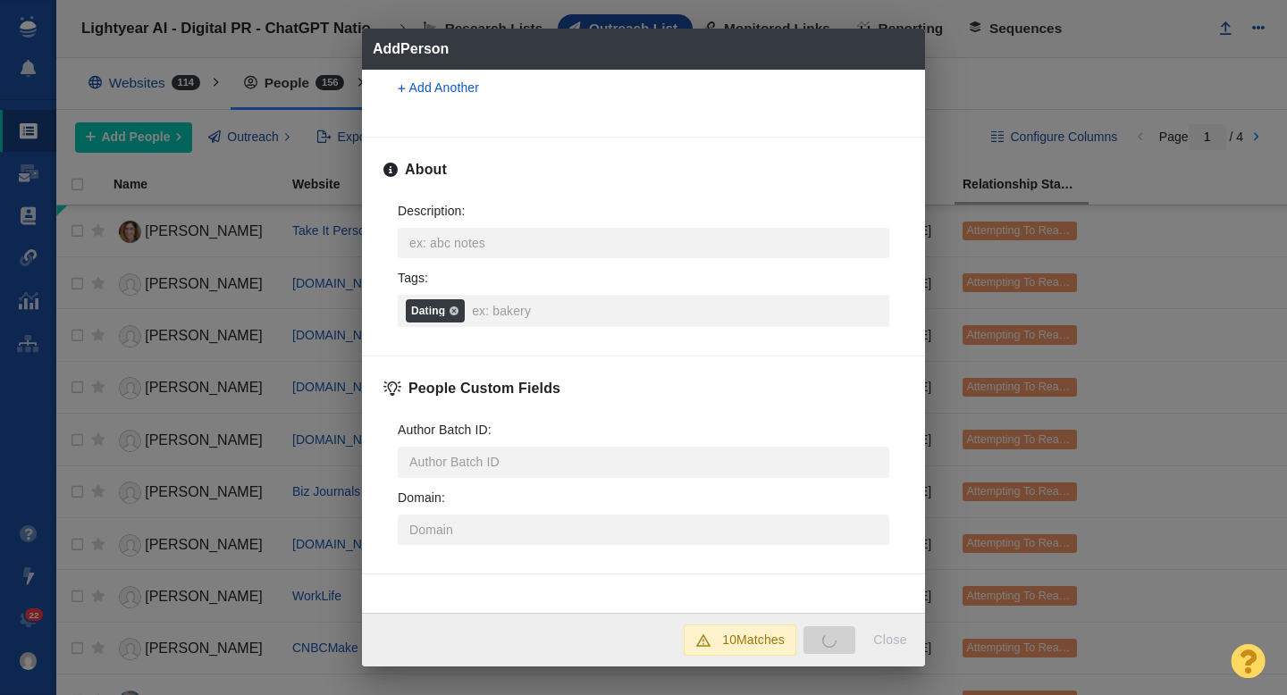
type textarea "x"
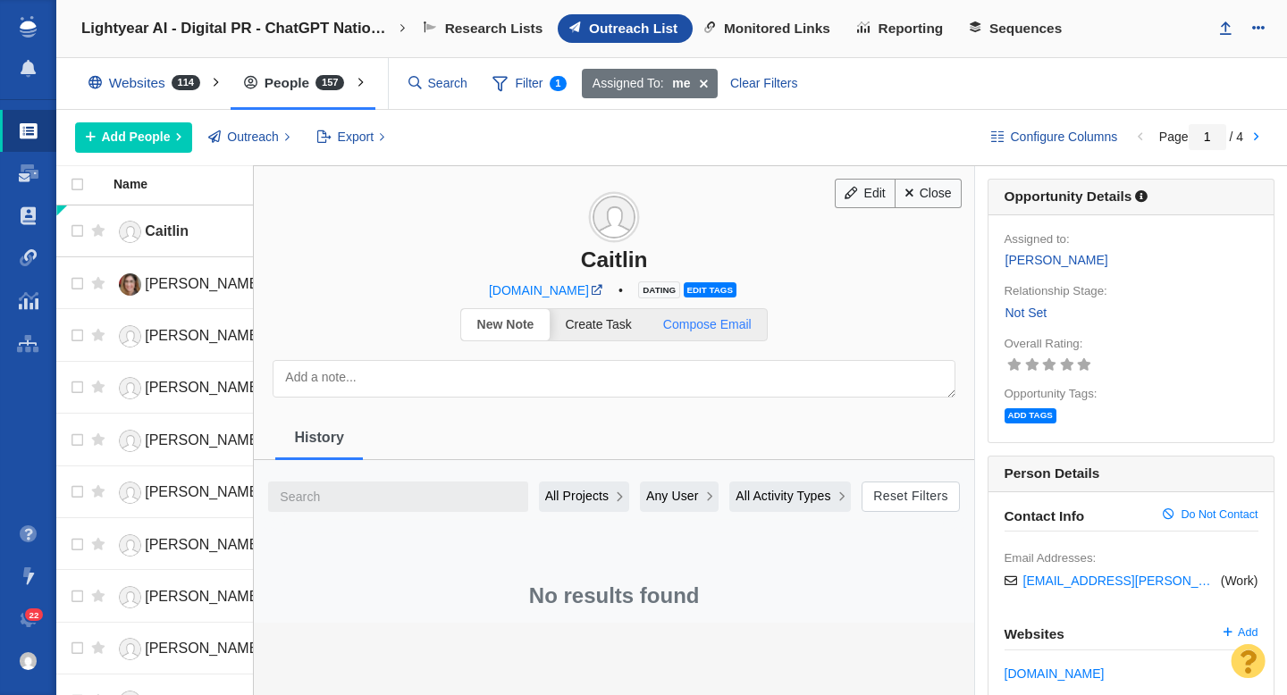
click at [723, 331] on span "Compose Email" at bounding box center [707, 324] width 88 height 14
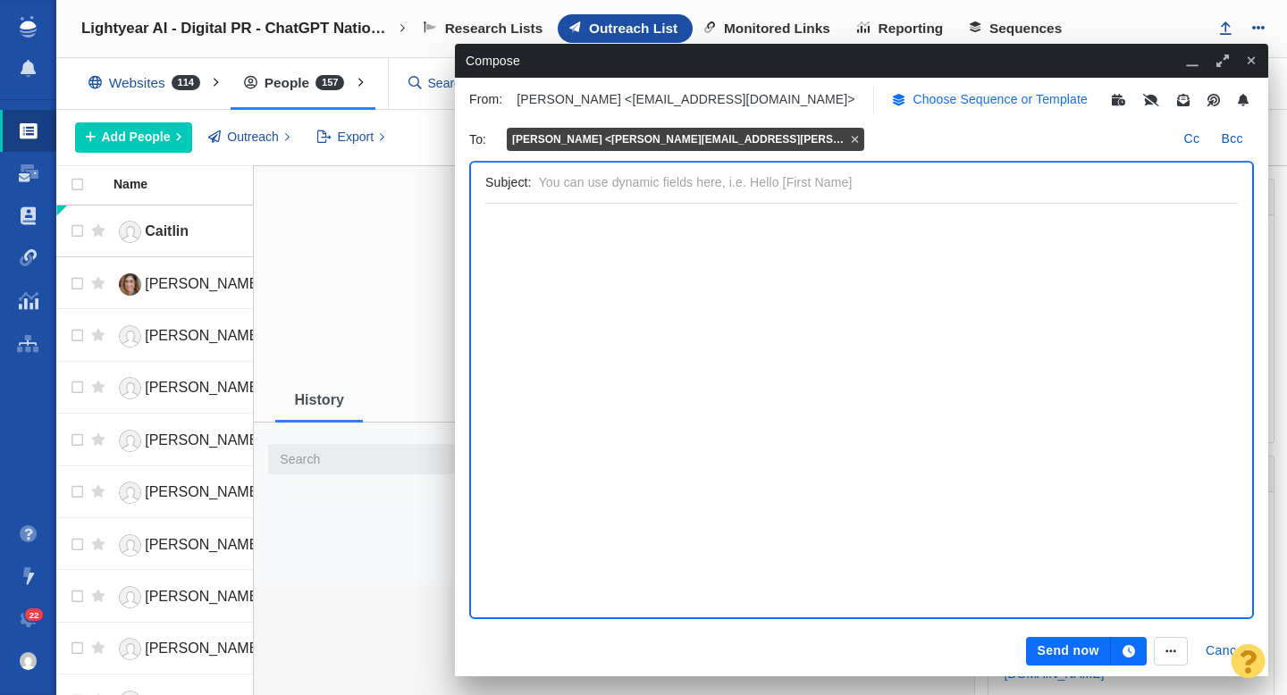
click at [913, 98] on p "Choose Sequence or Template" at bounding box center [1000, 99] width 175 height 19
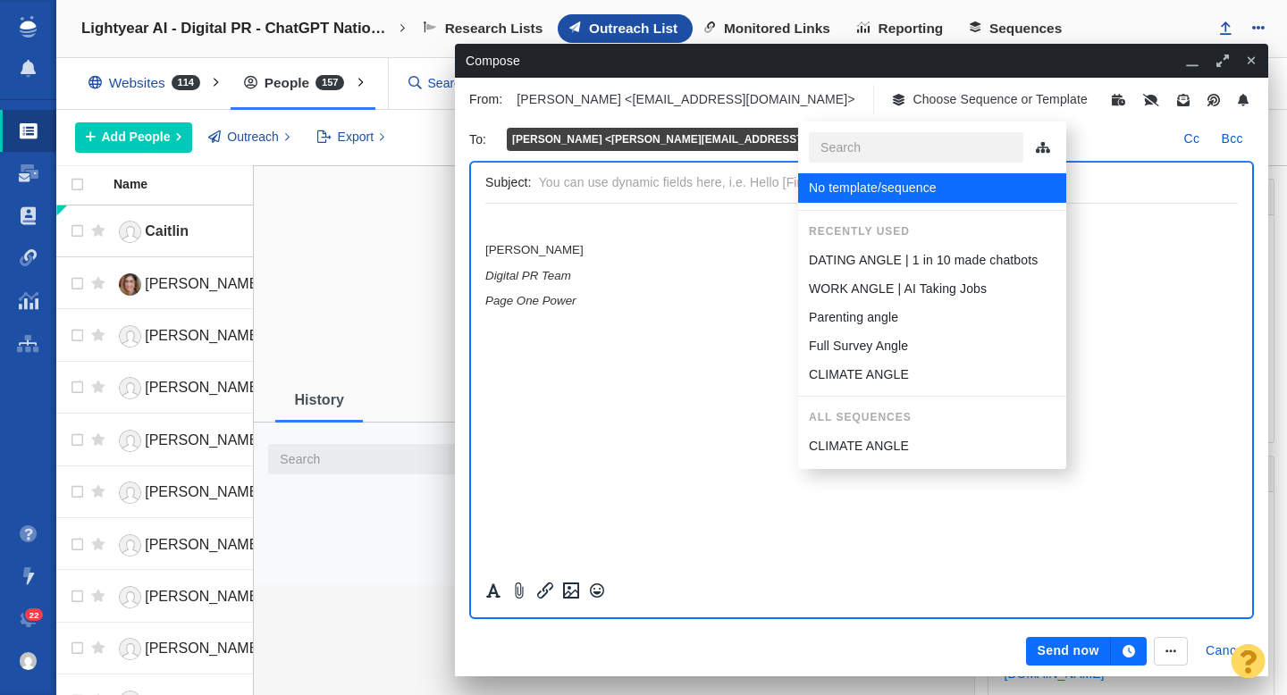
scroll to position [0, 0]
click at [862, 265] on p "DATING ANGLE | 1 in 10 made chatbots" at bounding box center [923, 260] width 229 height 19
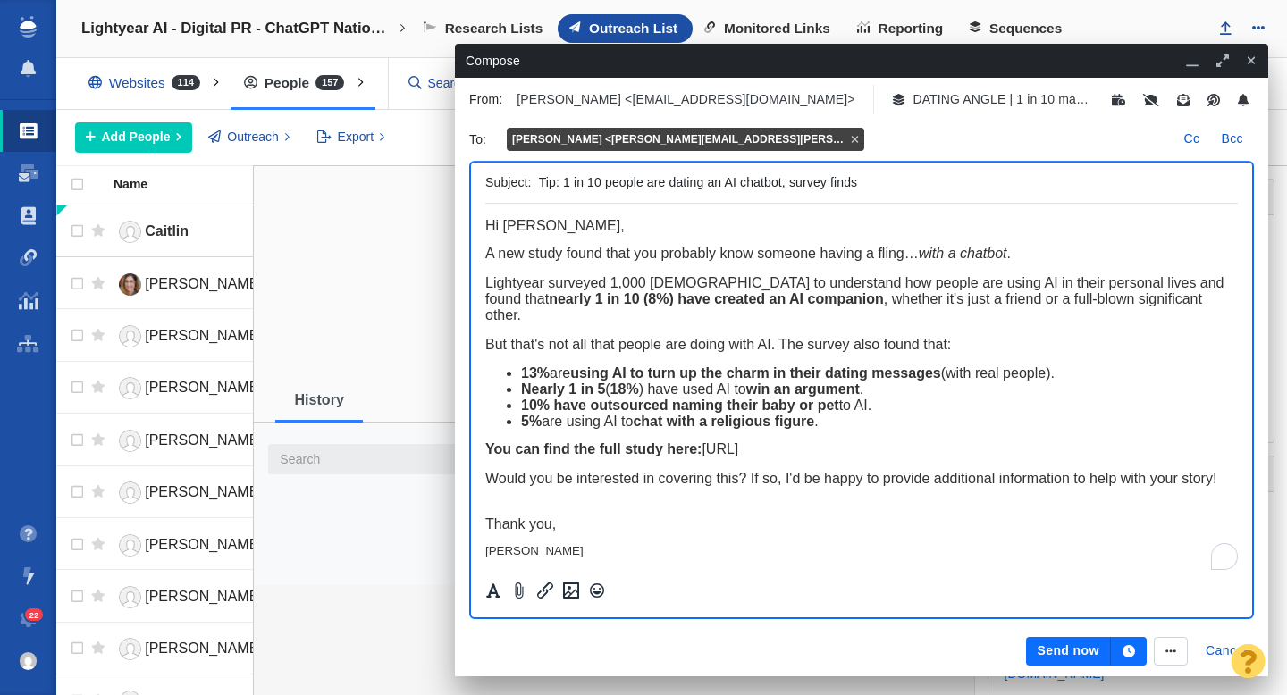
click at [1068, 653] on button "Send now" at bounding box center [1068, 651] width 84 height 29
click at [1058, 653] on div "Scheduling" at bounding box center [1072, 651] width 148 height 29
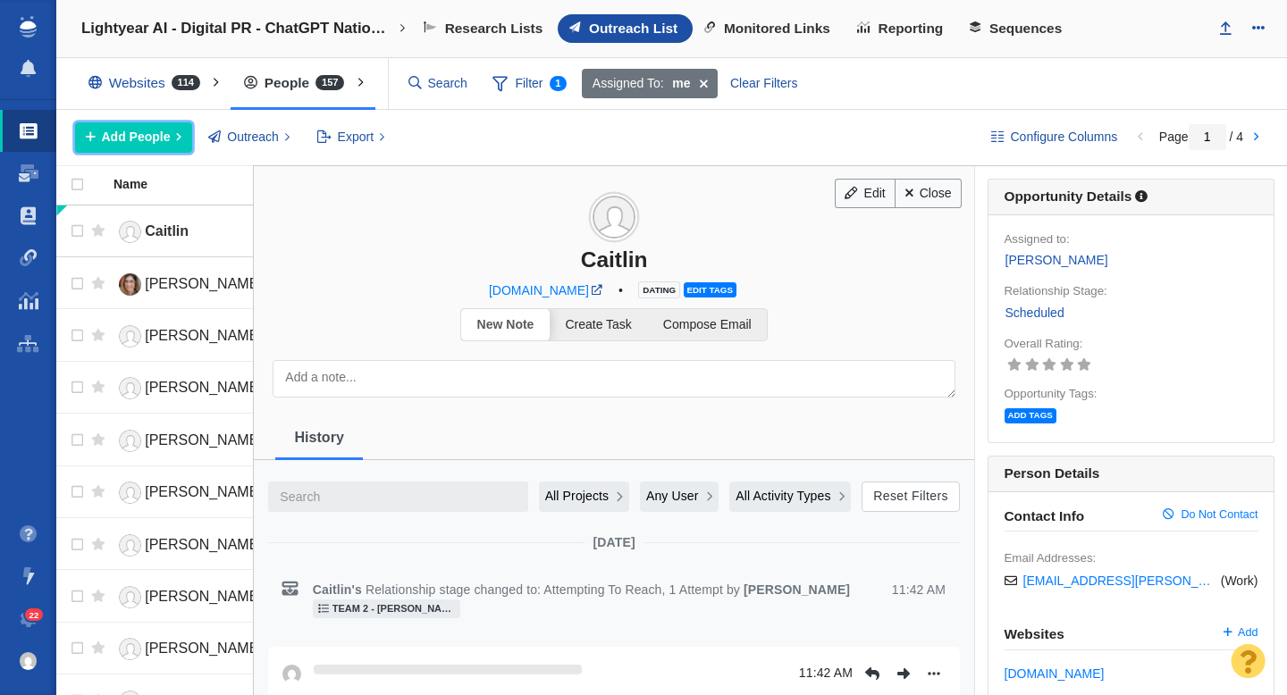
click at [149, 138] on span "Add People" at bounding box center [136, 137] width 69 height 19
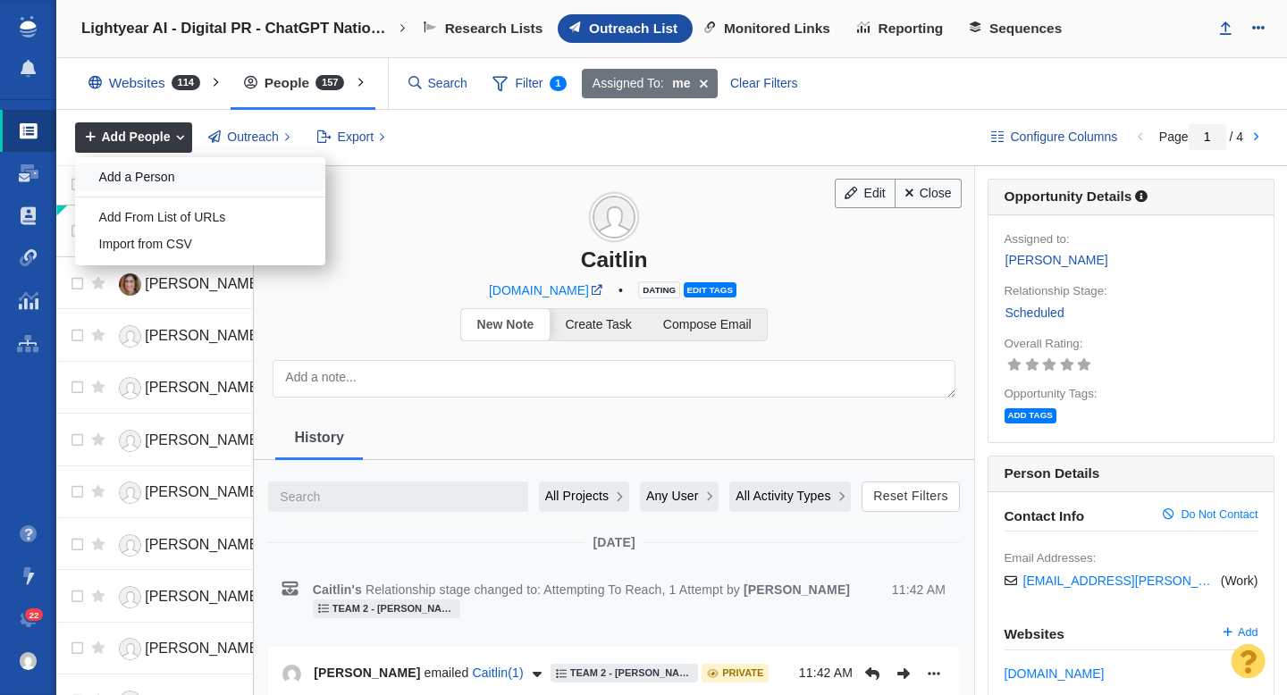
click at [159, 173] on div "Add a Person" at bounding box center [200, 178] width 250 height 28
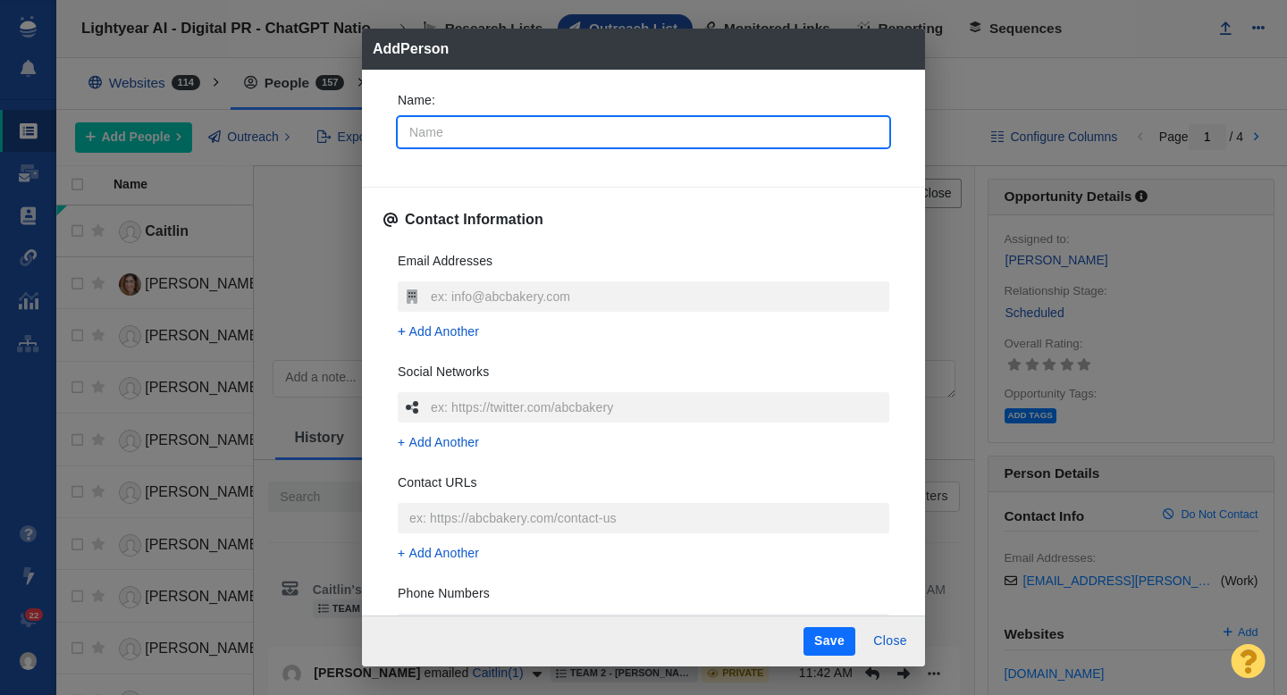
click at [493, 134] on input "Name :" at bounding box center [644, 132] width 492 height 30
type input "T"
type textarea "x"
type input "Trac"
type textarea "x"
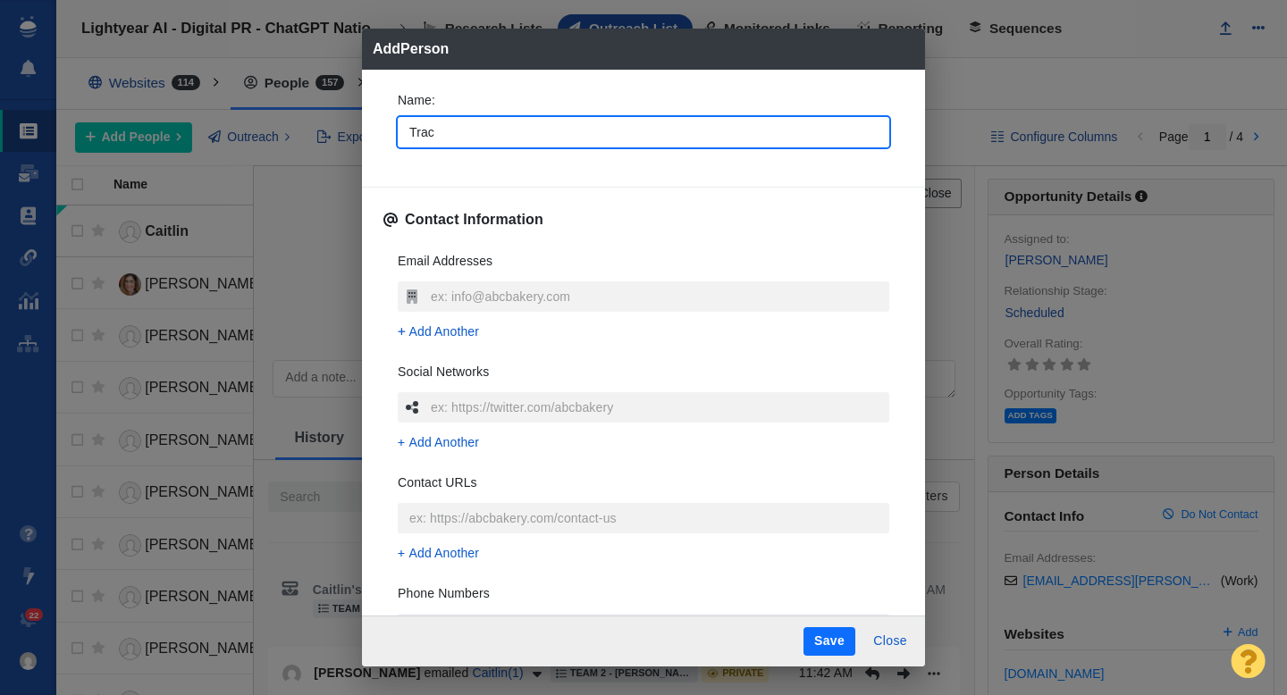
type input "Tracy"
type textarea "x"
type input "Tracy"
click at [384, 151] on div "Name : Tracy" at bounding box center [643, 125] width 520 height 96
type textarea "x"
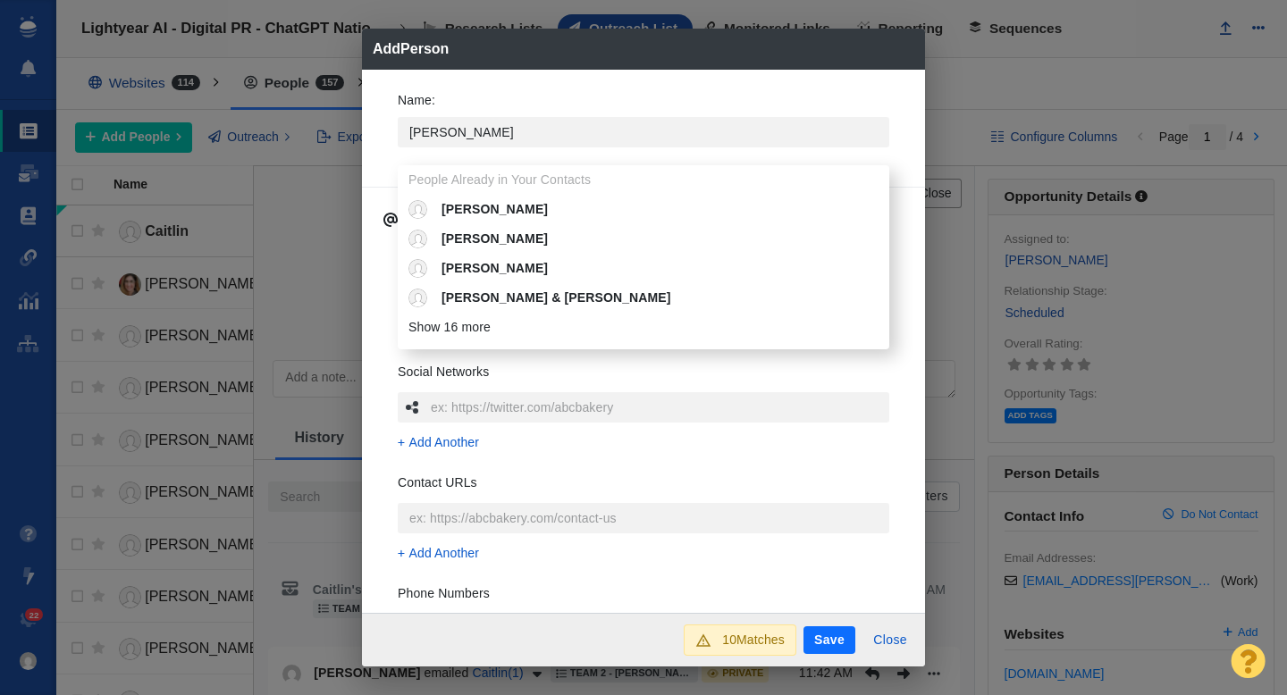
click at [381, 114] on div "Name : Tracy People Already in Your Contacts Tracy Tracy Tracy Tracy & Terry Tr…" at bounding box center [643, 342] width 563 height 544
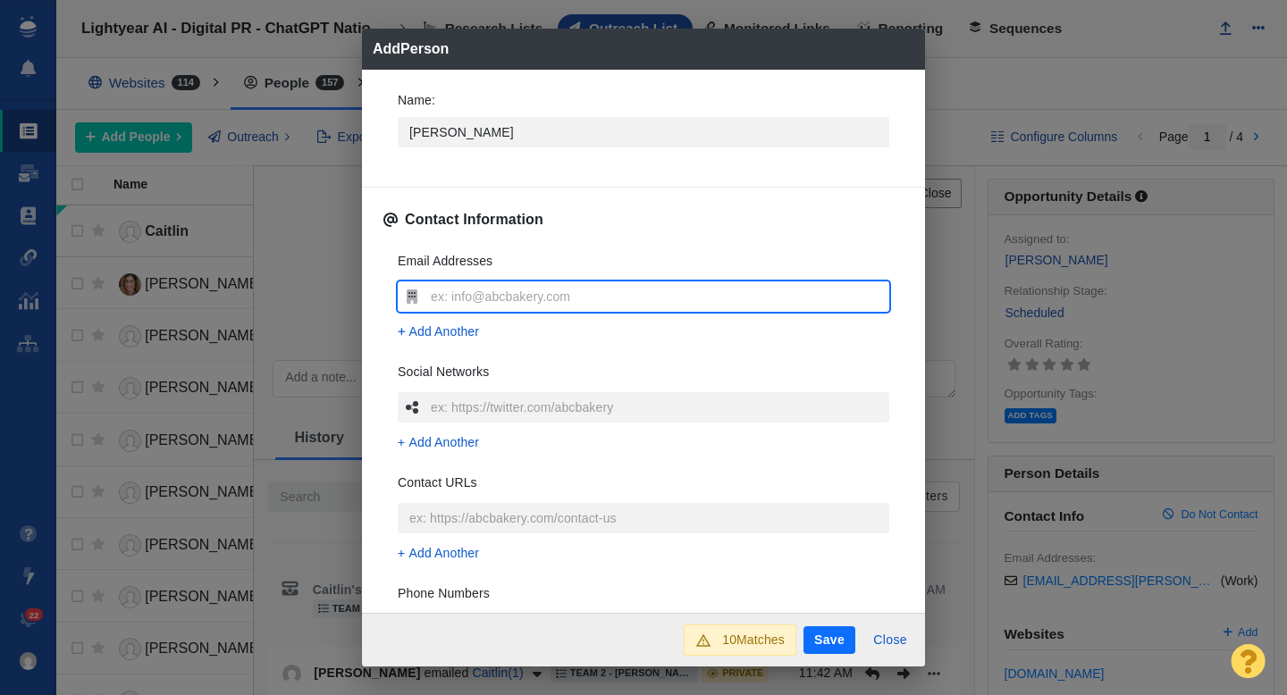
click at [463, 299] on input "text" at bounding box center [657, 297] width 463 height 30
type input "tswartz@nypost.com"
type textarea "x"
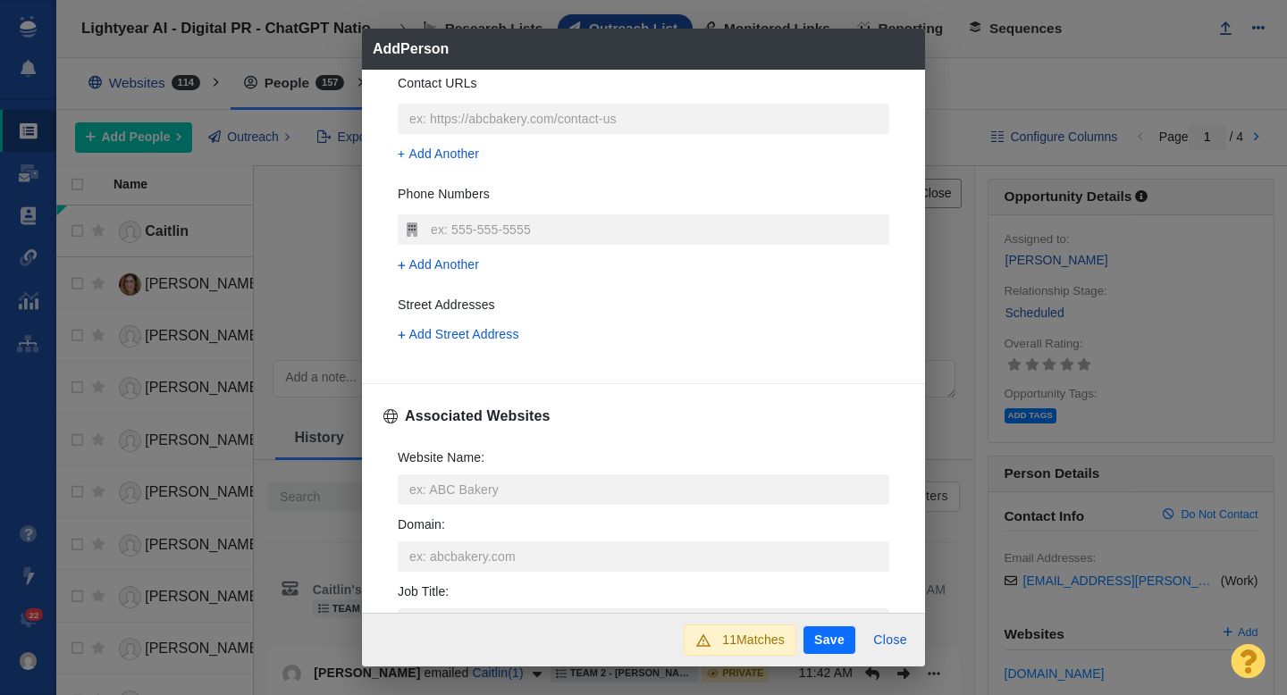
scroll to position [400, 0]
type input "tswartz@nypost.com"
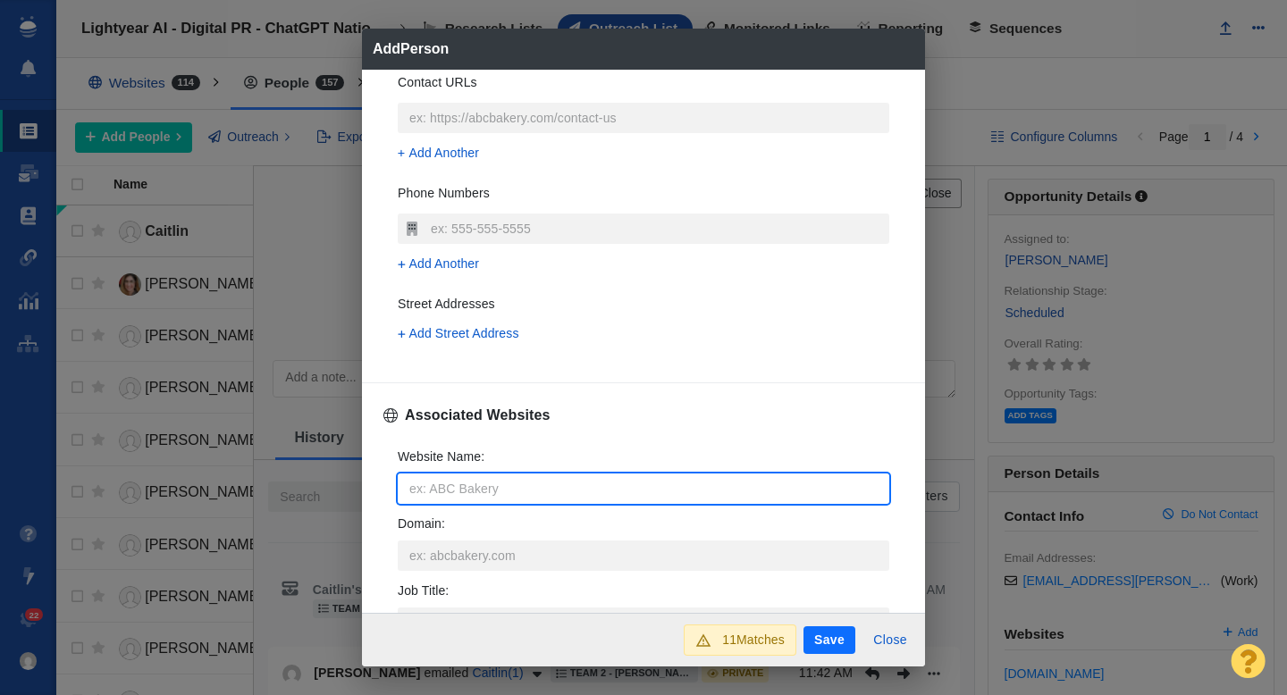
click at [448, 487] on input "Website Name :" at bounding box center [644, 489] width 492 height 30
type input "n"
type textarea "x"
type input "np"
type textarea "x"
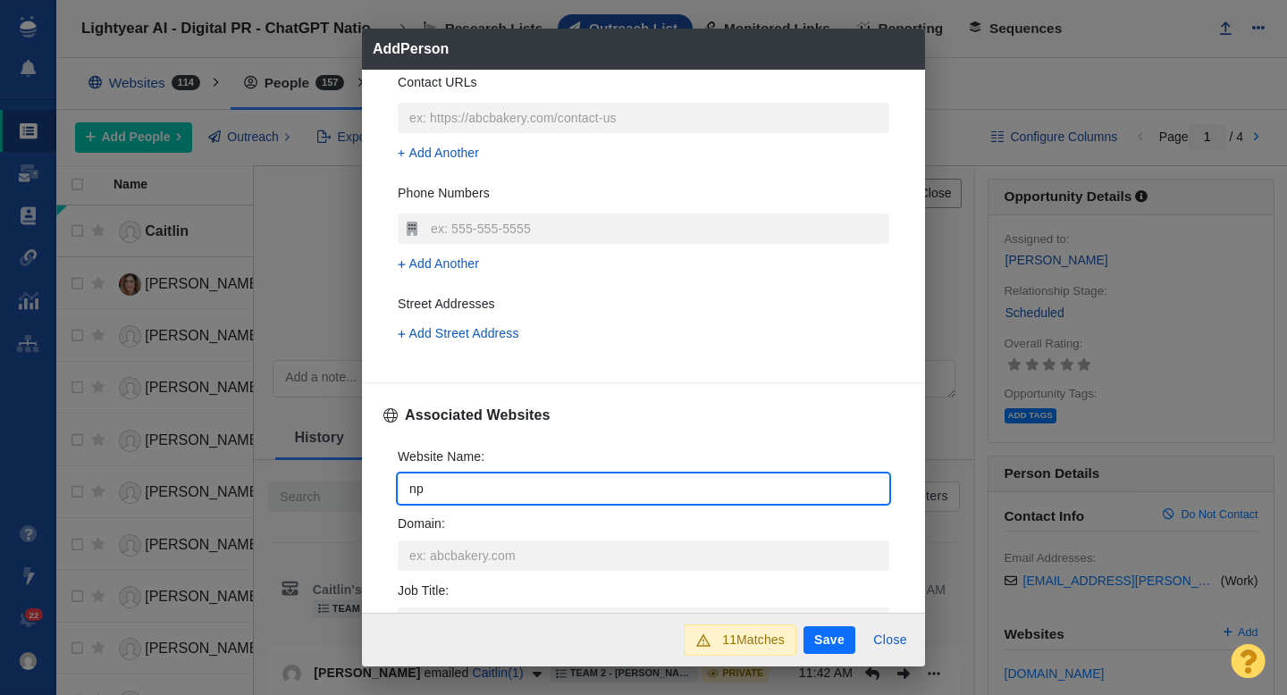
type input "npo"
type textarea "x"
type input "npos"
type textarea "x"
type input "npost"
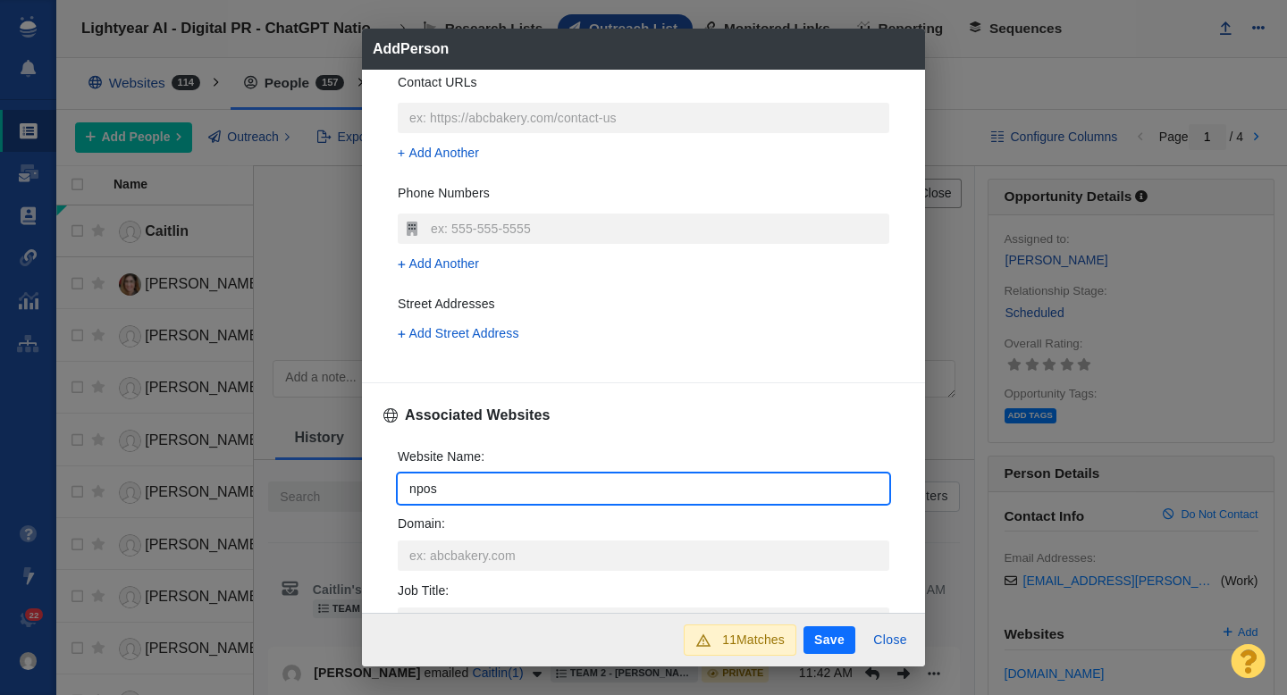
type textarea "x"
type input "npos"
type textarea "x"
type input "npo"
type textarea "x"
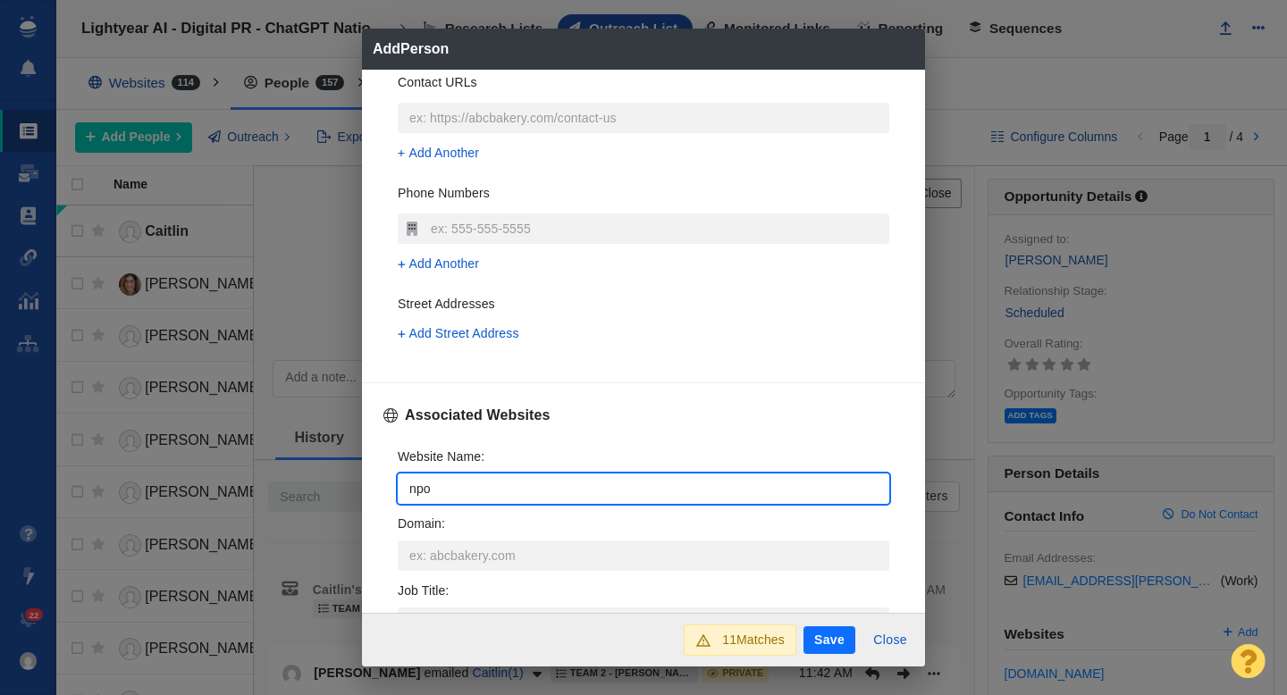
type input "np"
type textarea "x"
type input "n"
type textarea "x"
type input "ny"
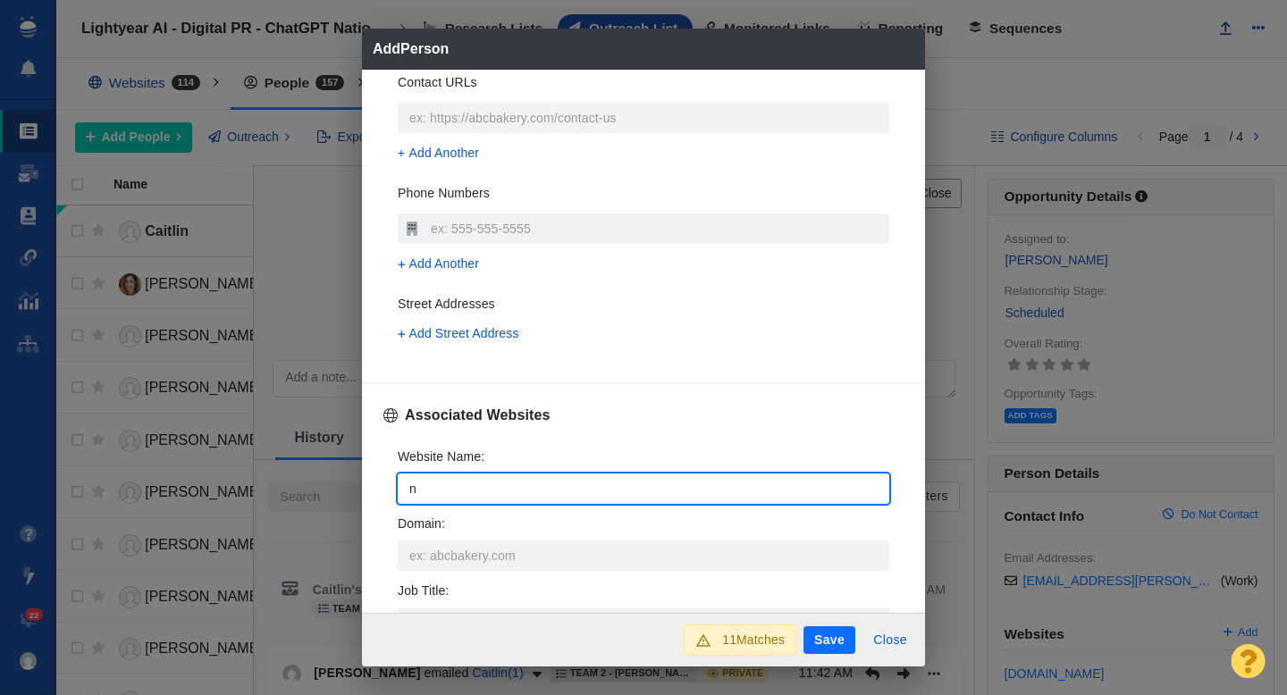
type textarea "x"
type input "nyp"
type textarea "x"
type input "nypo"
type textarea "x"
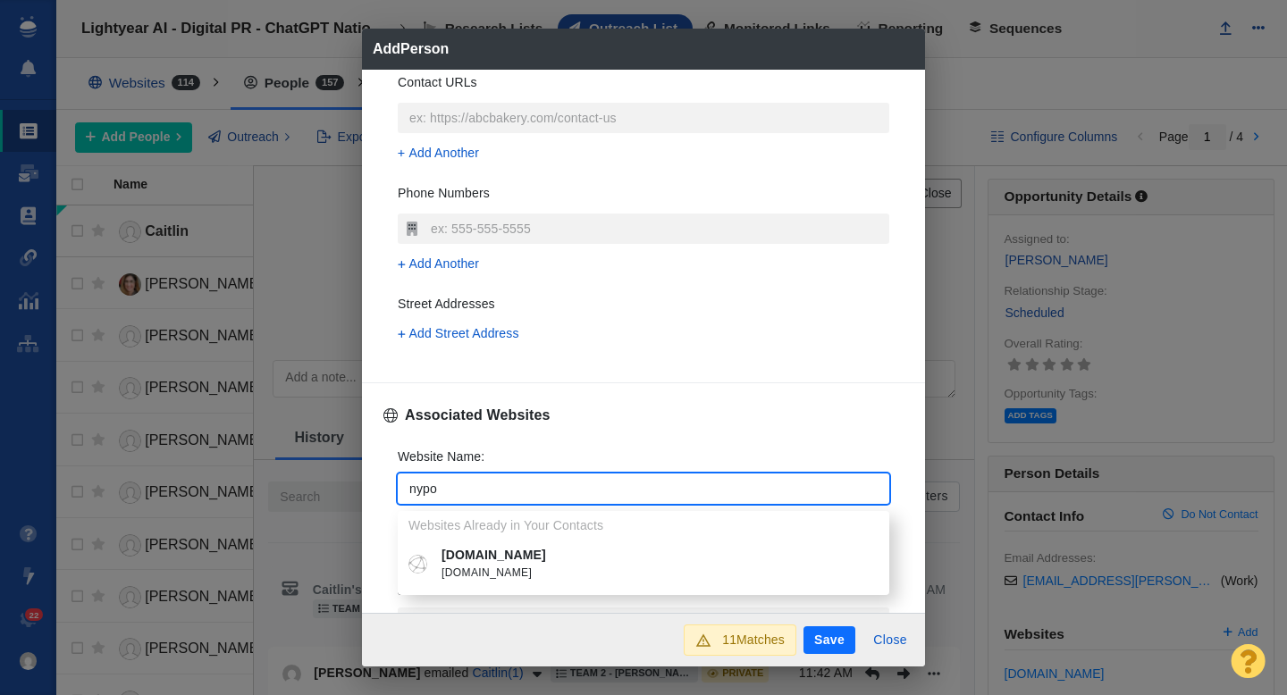
type input "nypo"
click at [496, 560] on p "[DOMAIN_NAME]" at bounding box center [657, 555] width 430 height 19
type textarea "x"
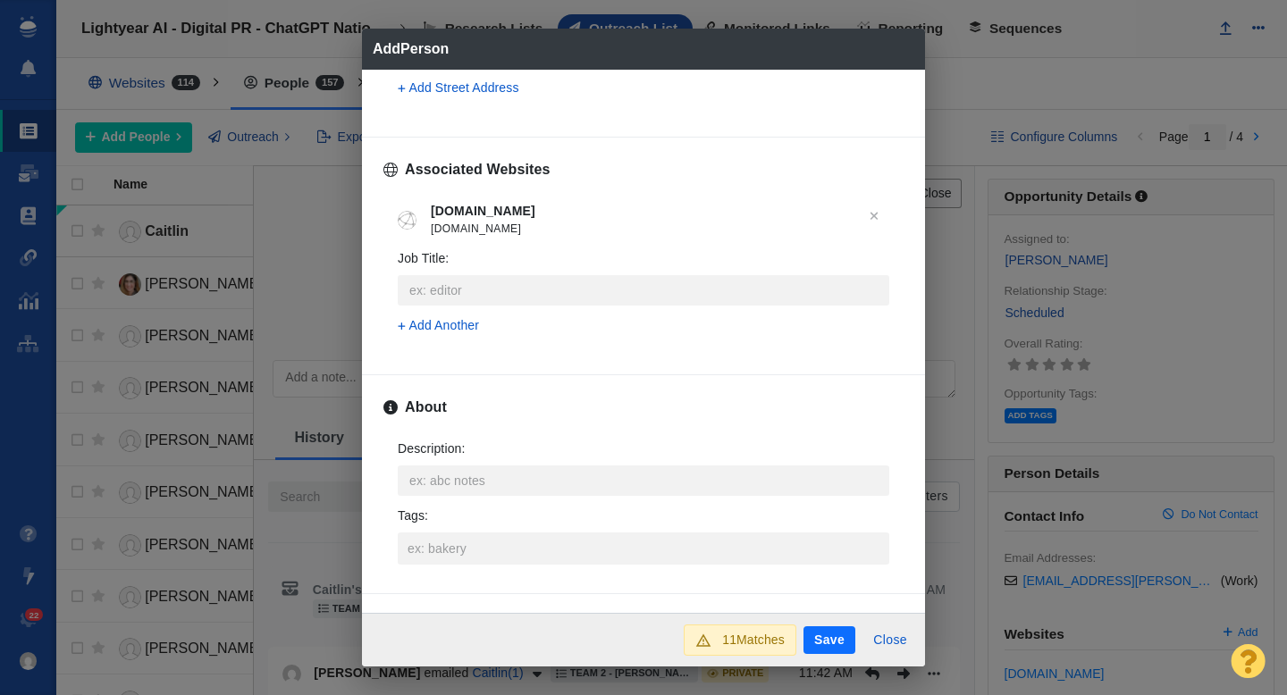
scroll to position [654, 0]
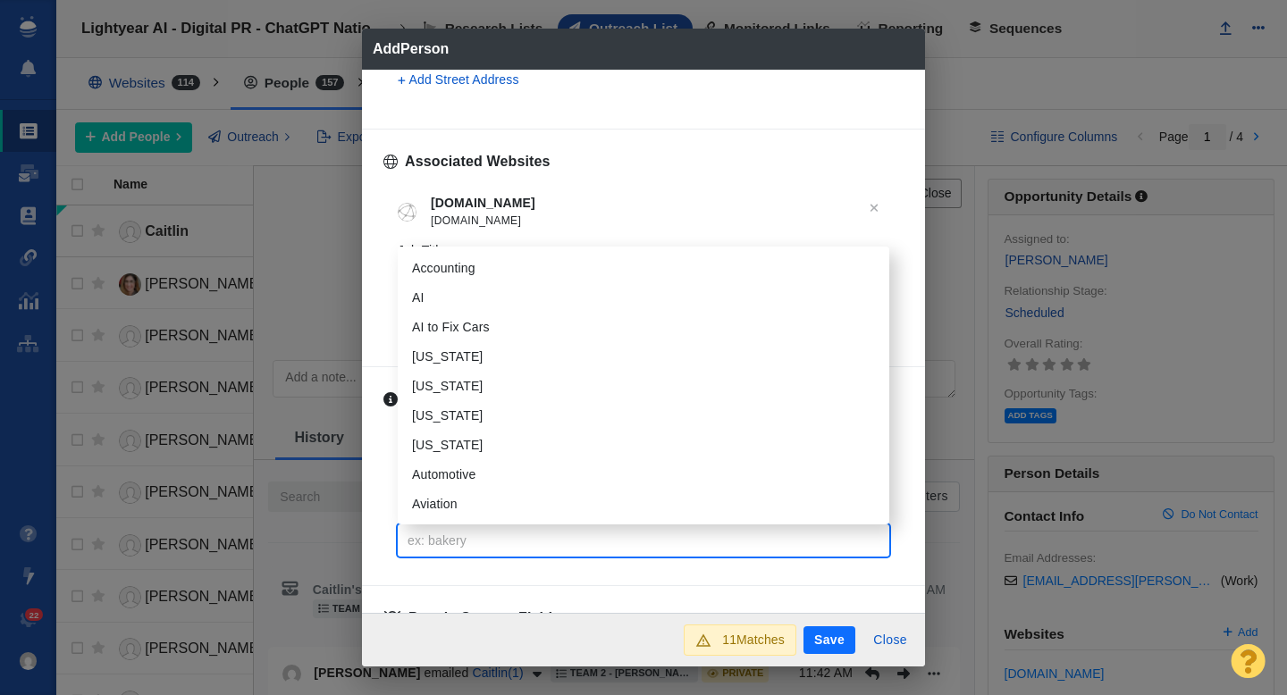
click at [444, 537] on input "Tags :" at bounding box center [643, 541] width 481 height 32
type input "dat"
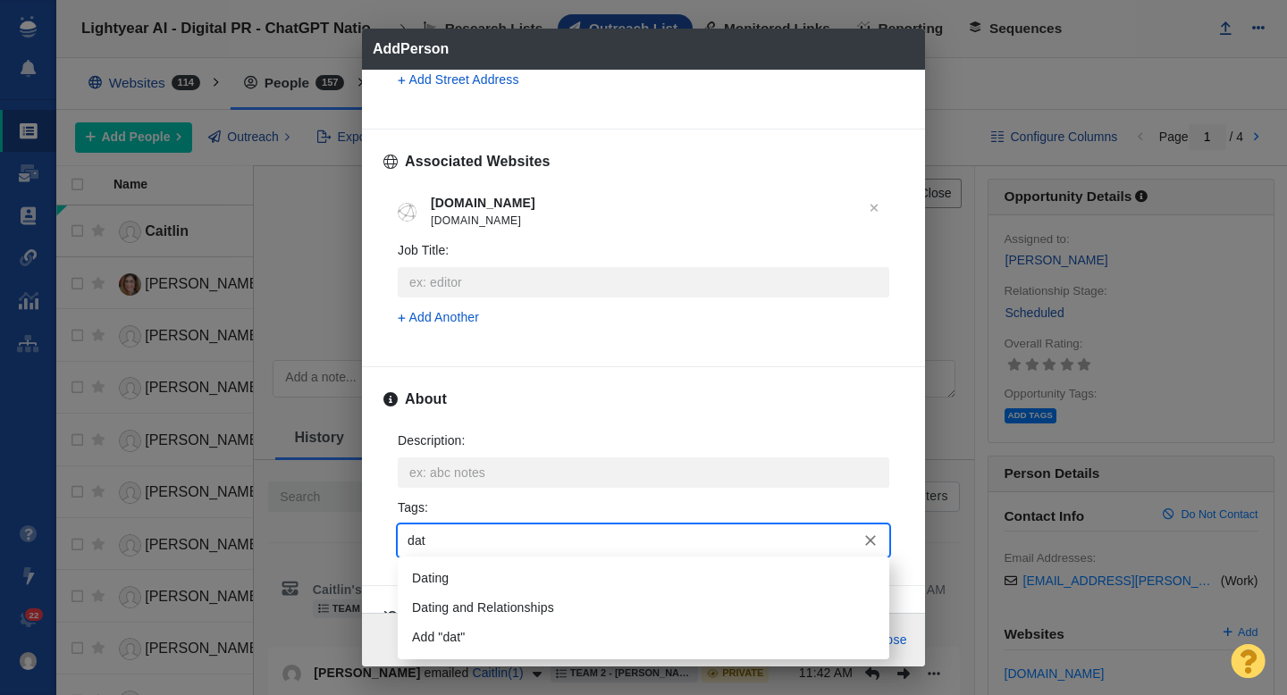
click at [435, 578] on li "Dating" at bounding box center [644, 578] width 492 height 29
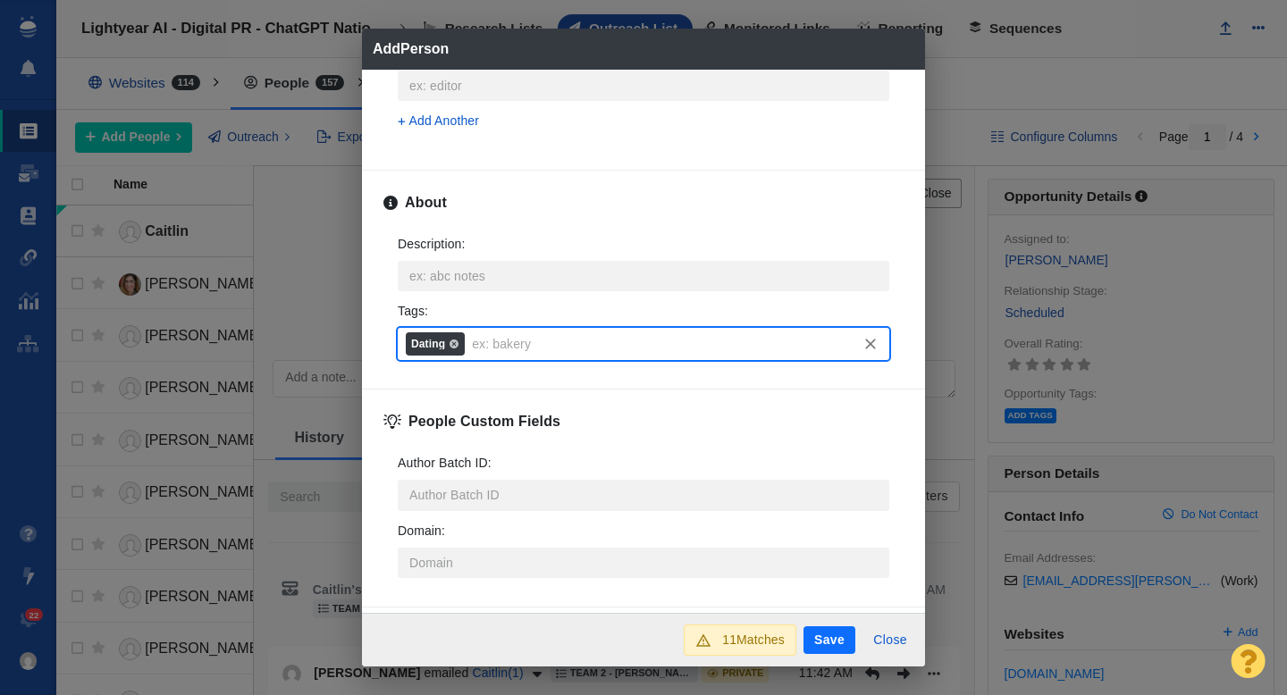
scroll to position [884, 0]
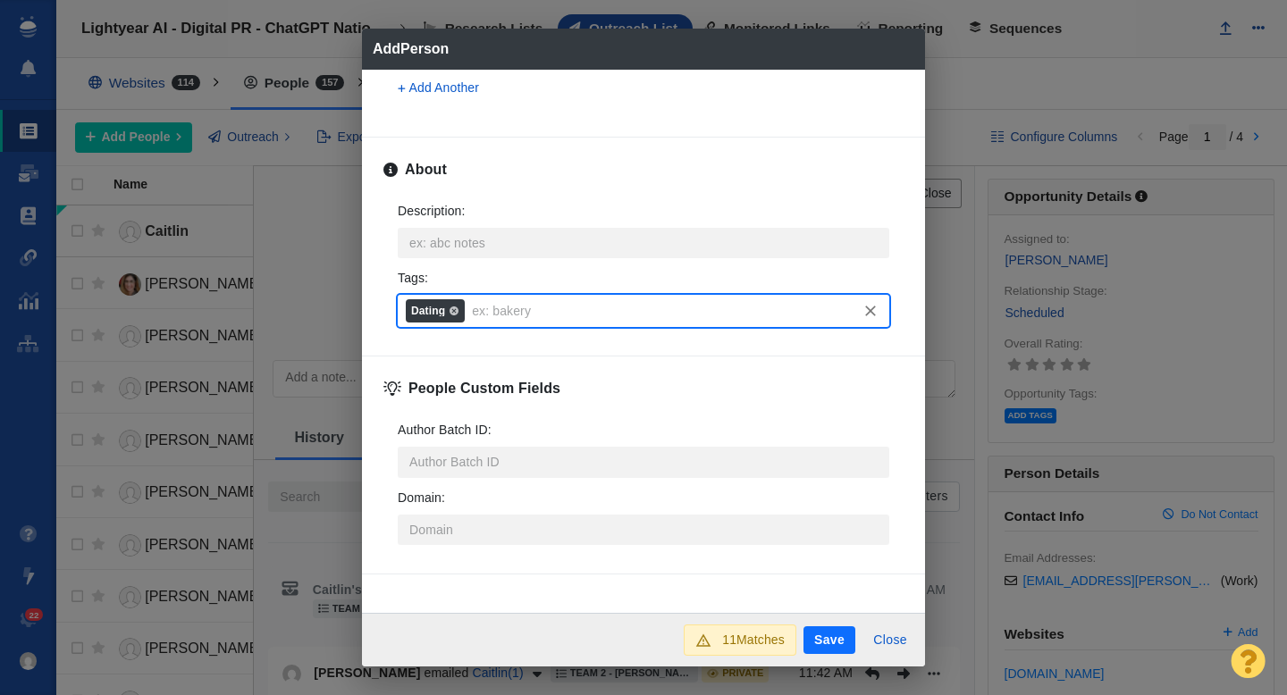
click at [825, 641] on button "Save" at bounding box center [830, 641] width 52 height 29
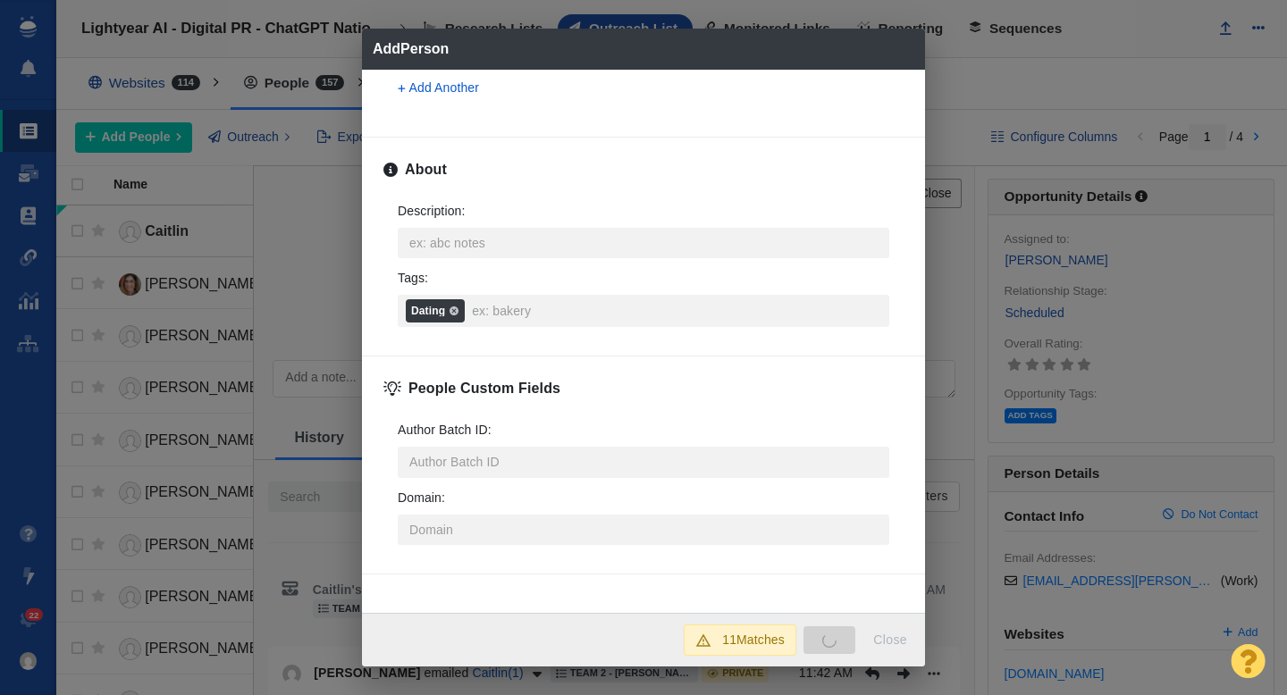
type textarea "x"
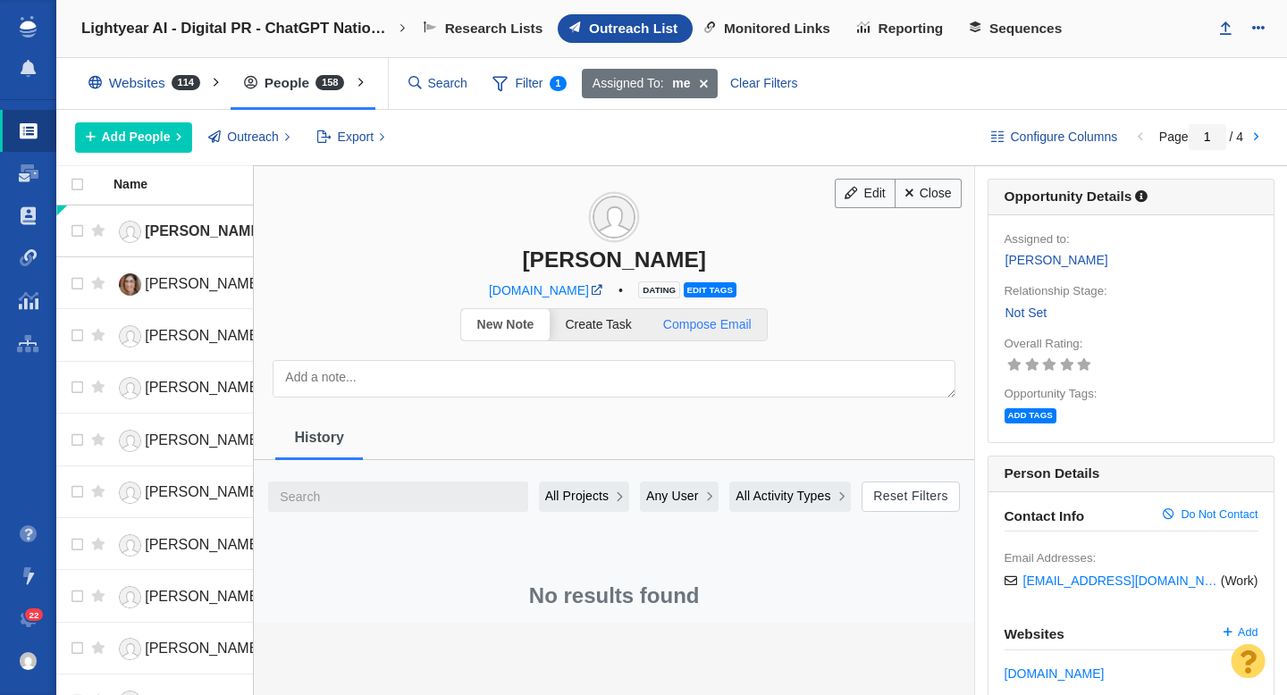
click at [708, 312] on link "Compose Email" at bounding box center [707, 324] width 120 height 31
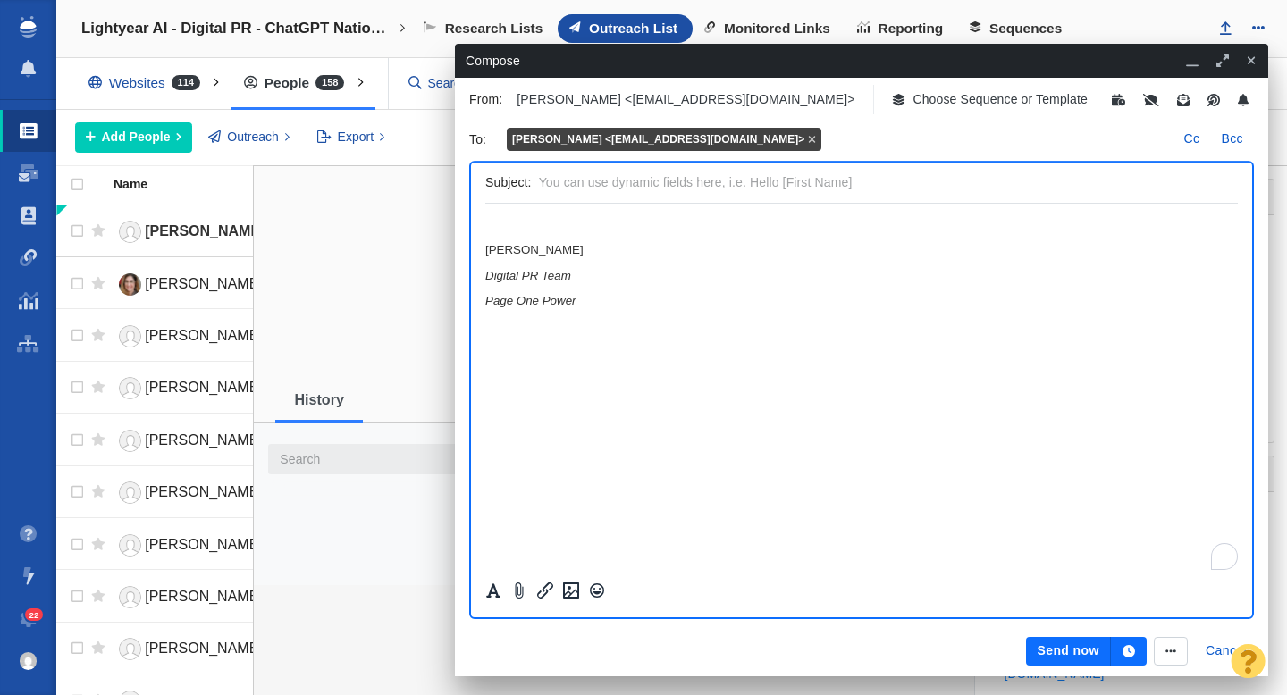
scroll to position [0, 0]
click at [913, 102] on p "Choose Sequence or Template" at bounding box center [1000, 99] width 175 height 19
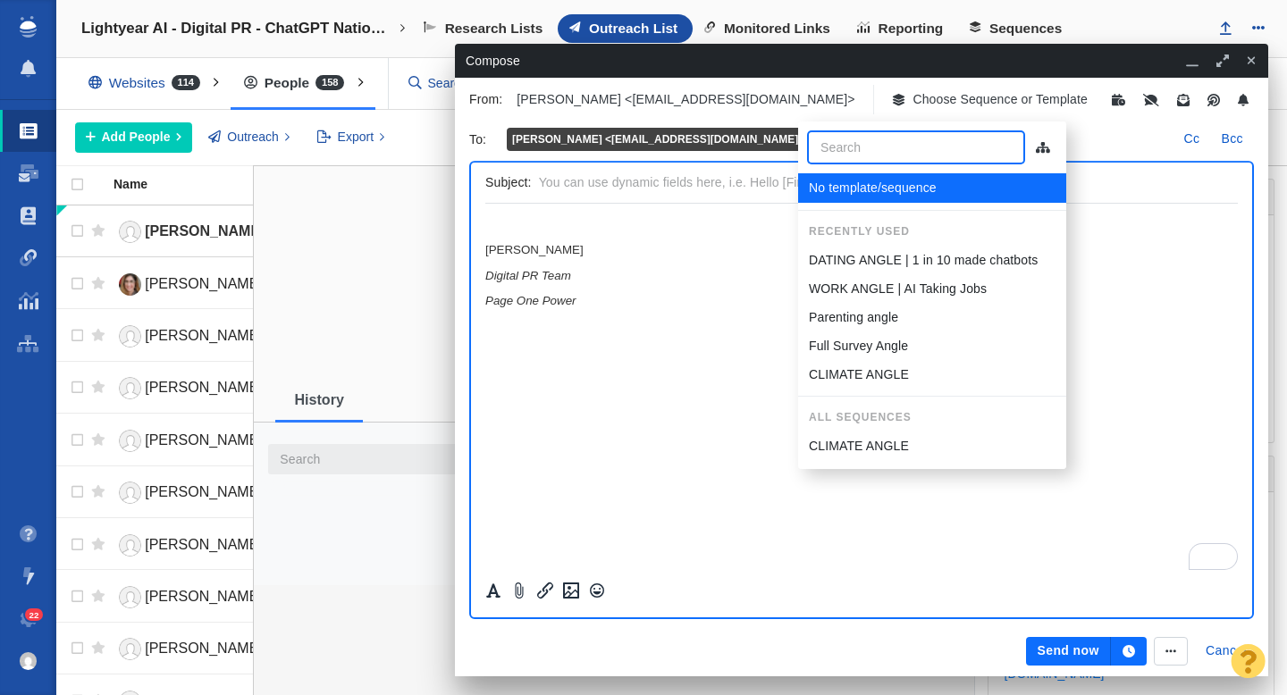
click at [853, 255] on p "DATING ANGLE | 1 in 10 made chatbots" at bounding box center [923, 260] width 229 height 19
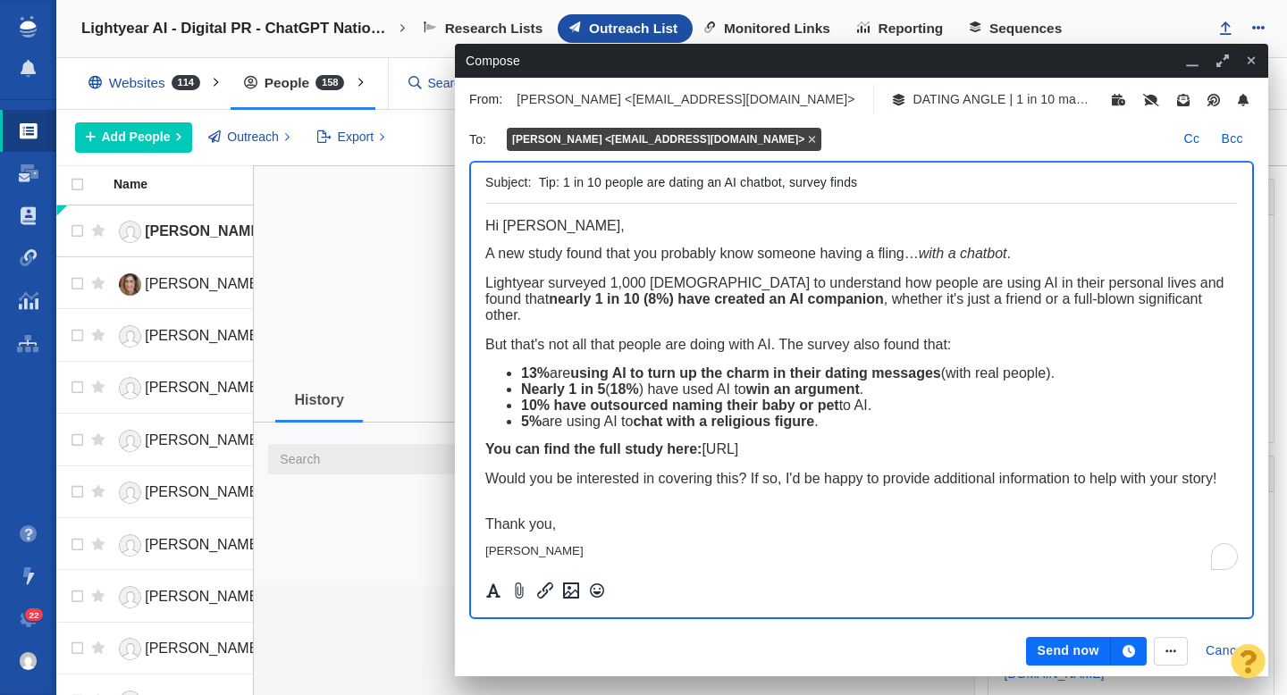
click at [1052, 652] on button "Send now" at bounding box center [1068, 651] width 84 height 29
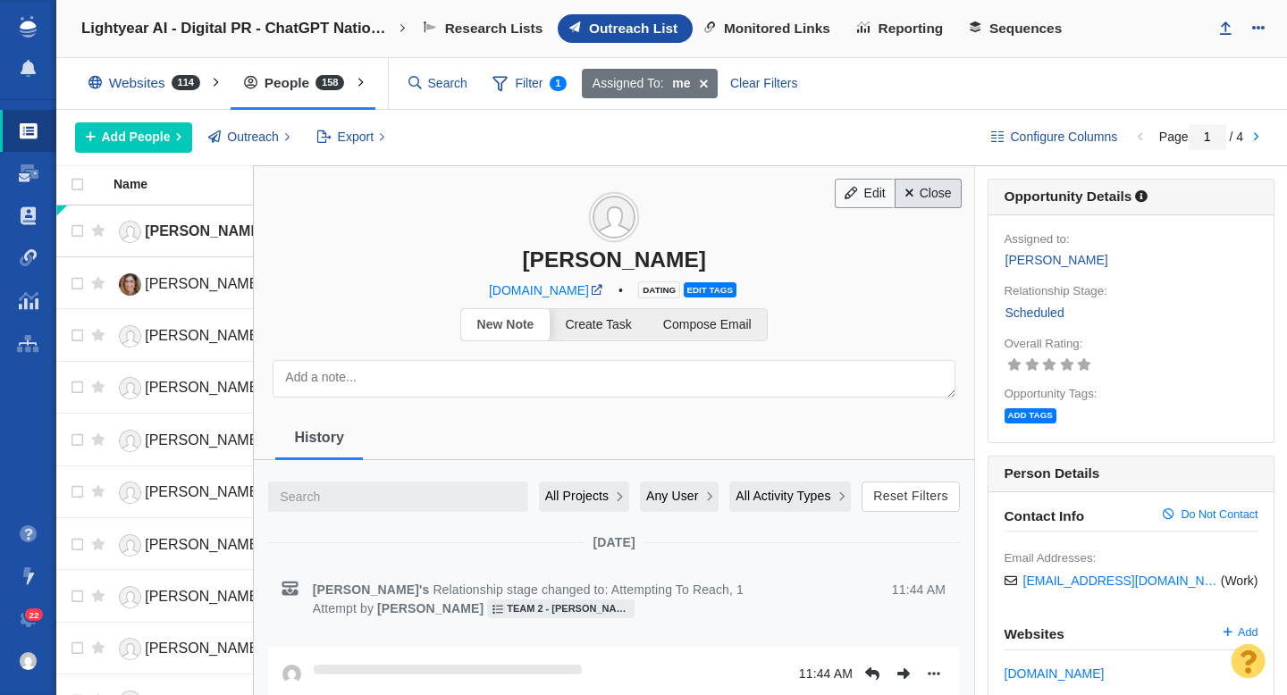
click at [940, 192] on link "Close" at bounding box center [928, 194] width 67 height 30
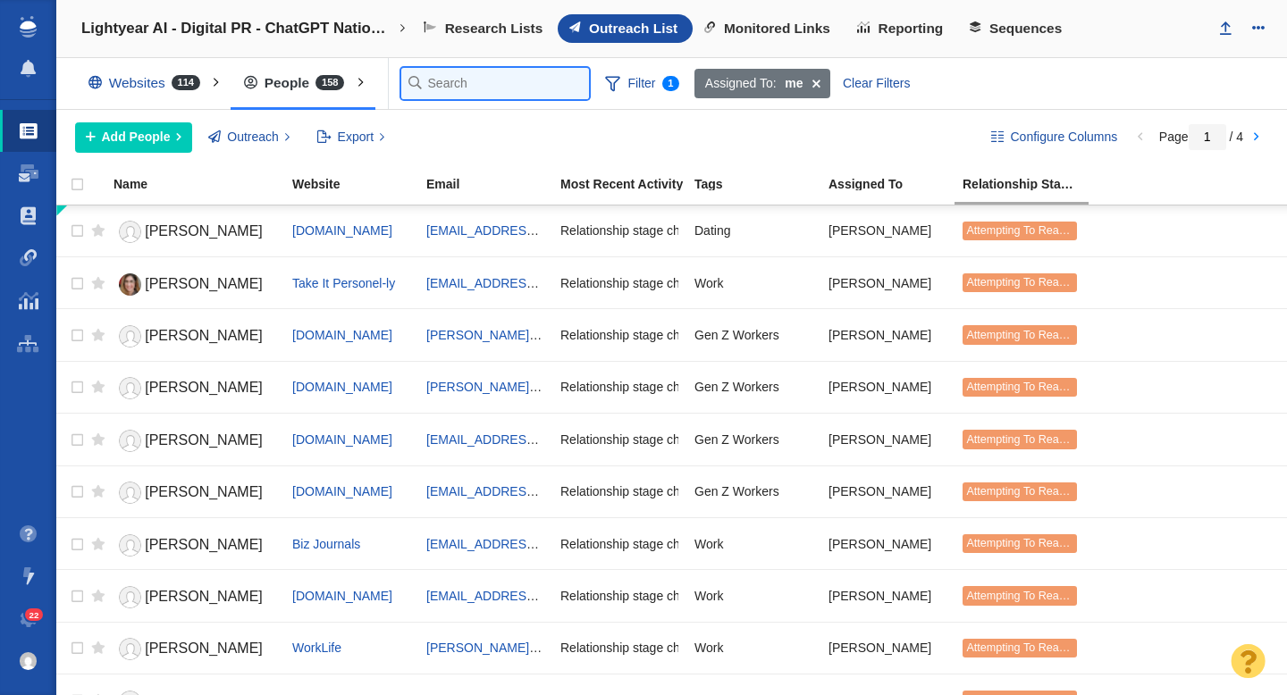
click at [431, 91] on input "text" at bounding box center [495, 83] width 188 height 31
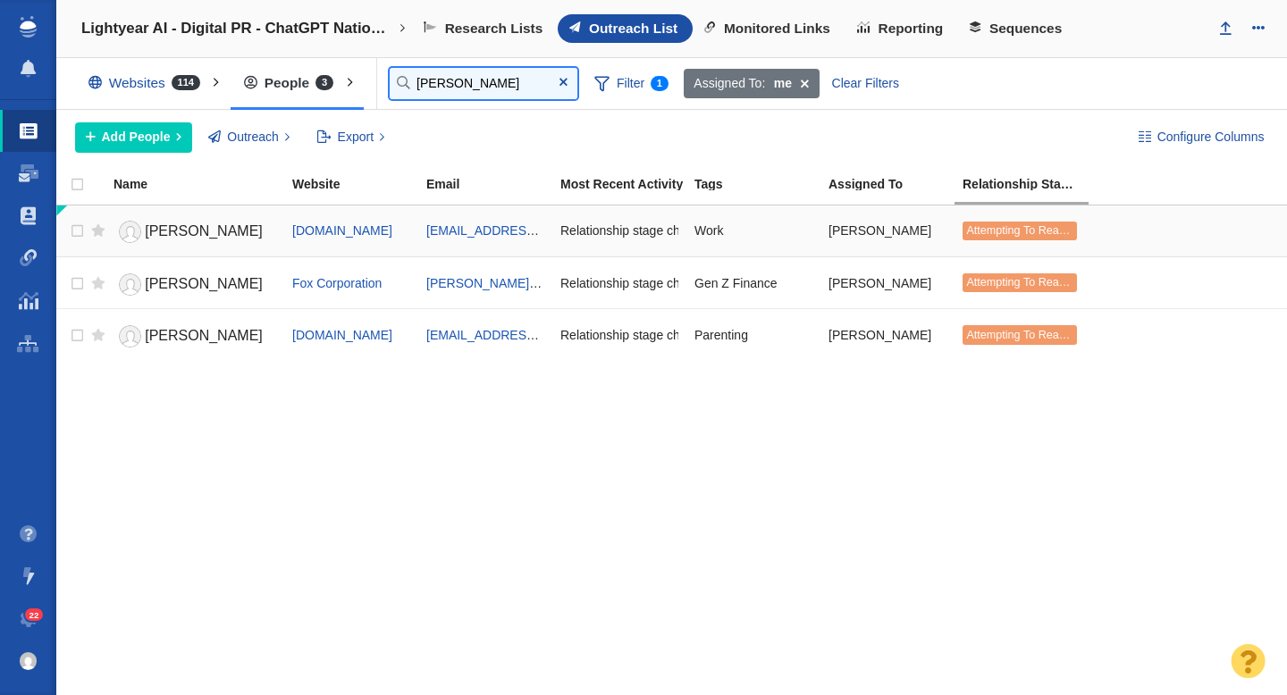
type input "hannah"
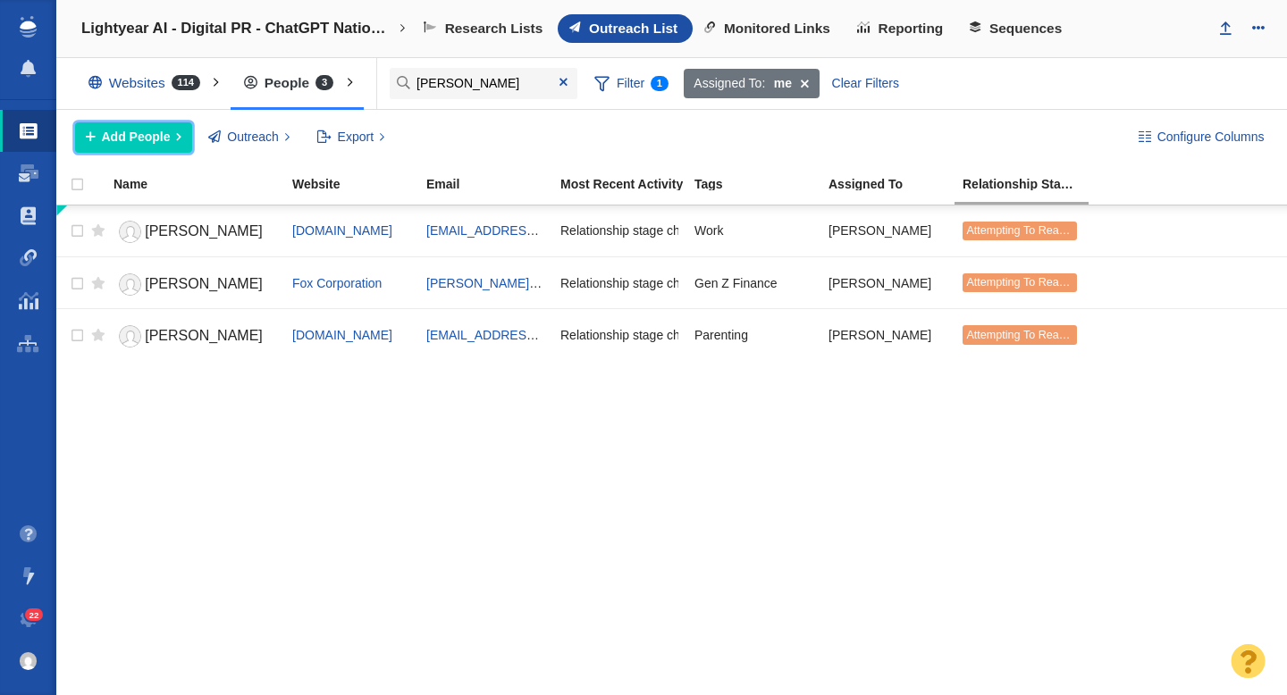
click at [138, 140] on span "Add People" at bounding box center [136, 137] width 69 height 19
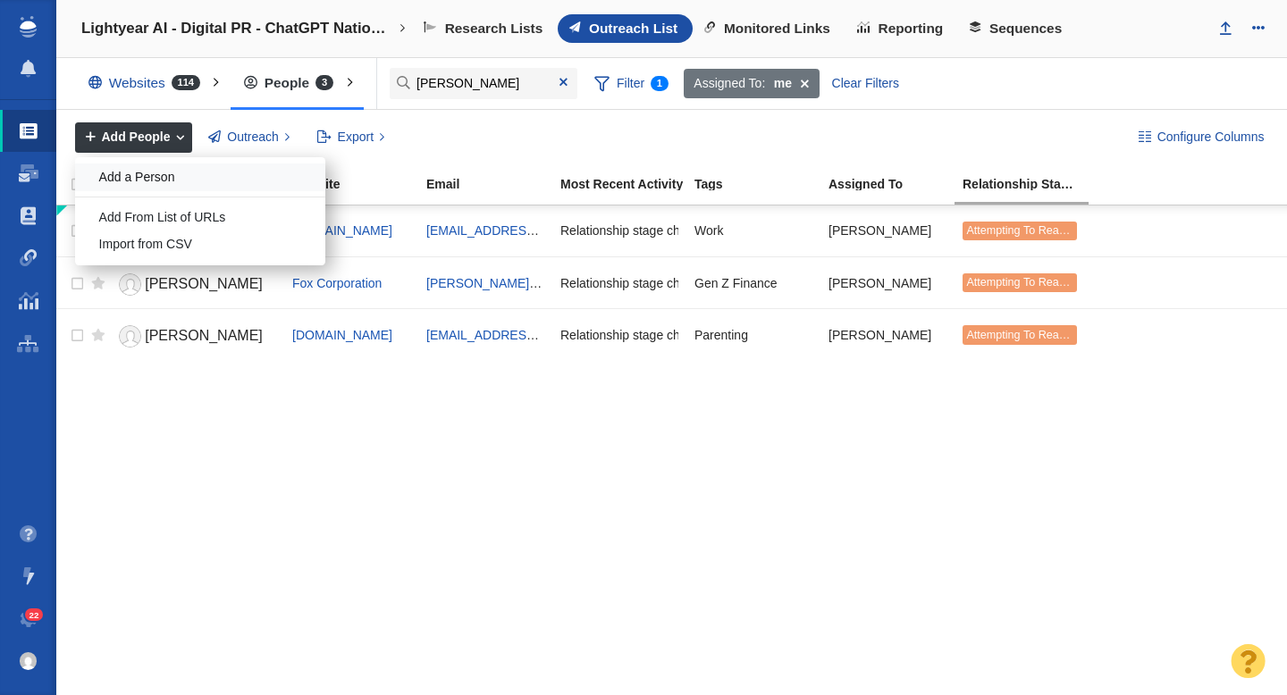
click at [147, 171] on div "Add a Person" at bounding box center [200, 178] width 250 height 28
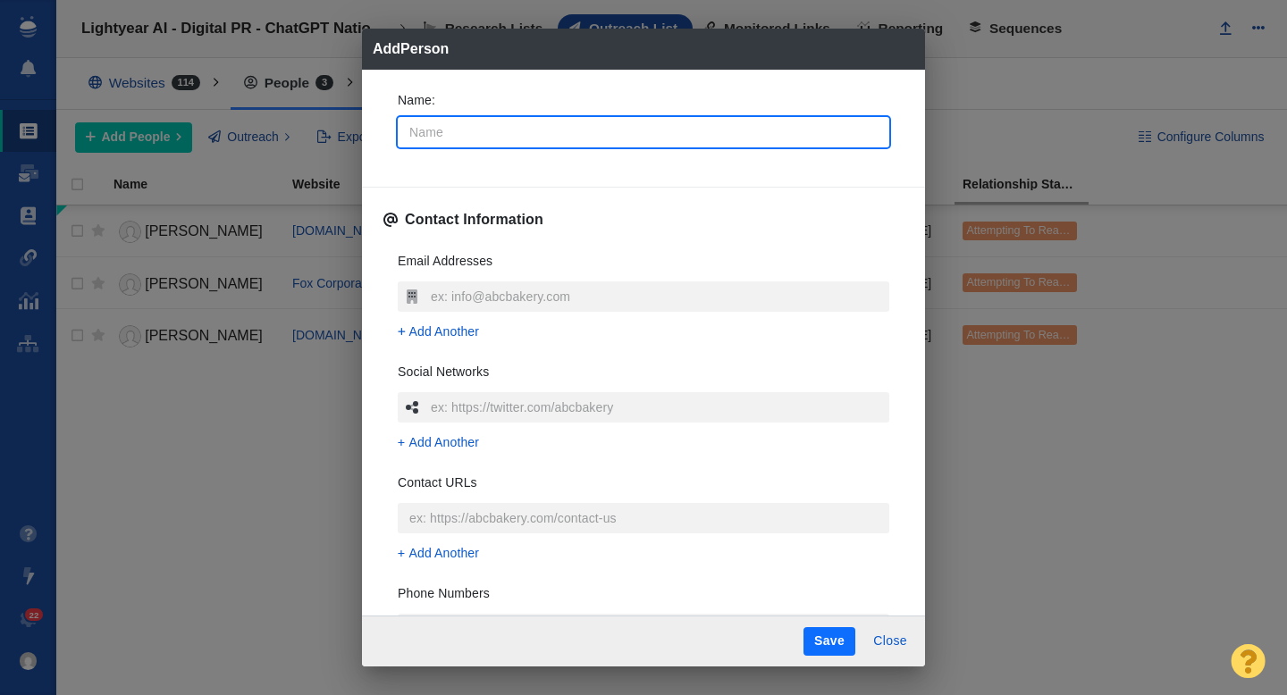
click at [459, 131] on input "Name :" at bounding box center [644, 132] width 492 height 30
type input "H"
type textarea "x"
type input "Ha"
type textarea "x"
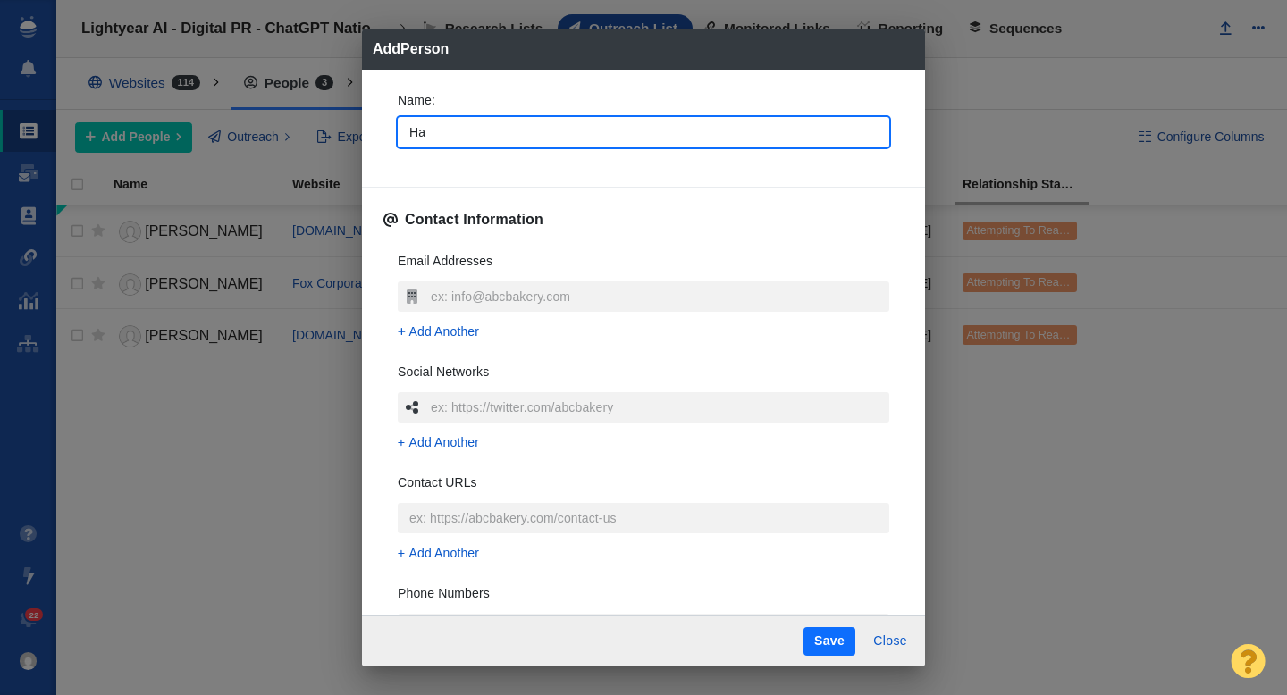
type input "Han"
type textarea "x"
type input "Hanna"
type textarea "x"
type input "Hannah"
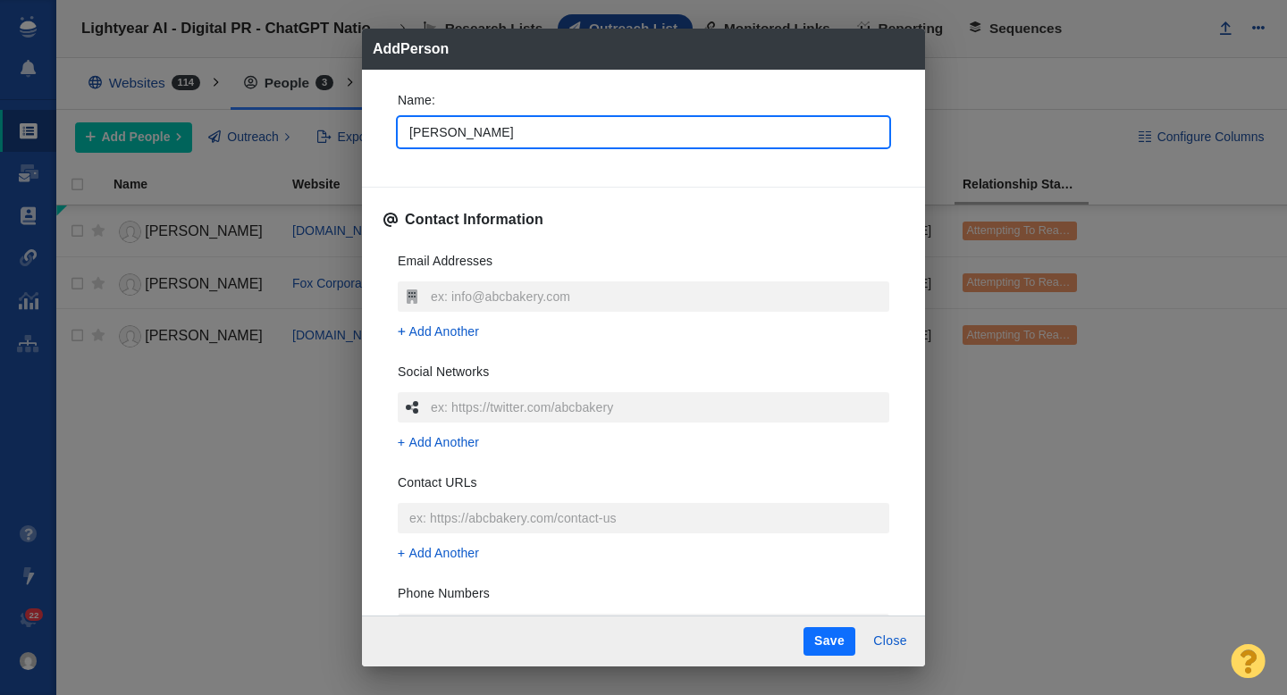
type textarea "x"
type input "Hannah"
click at [382, 143] on div "Name : Hannah Contact Information Email Addresses Add Another Social Networks A…" at bounding box center [643, 342] width 563 height 544
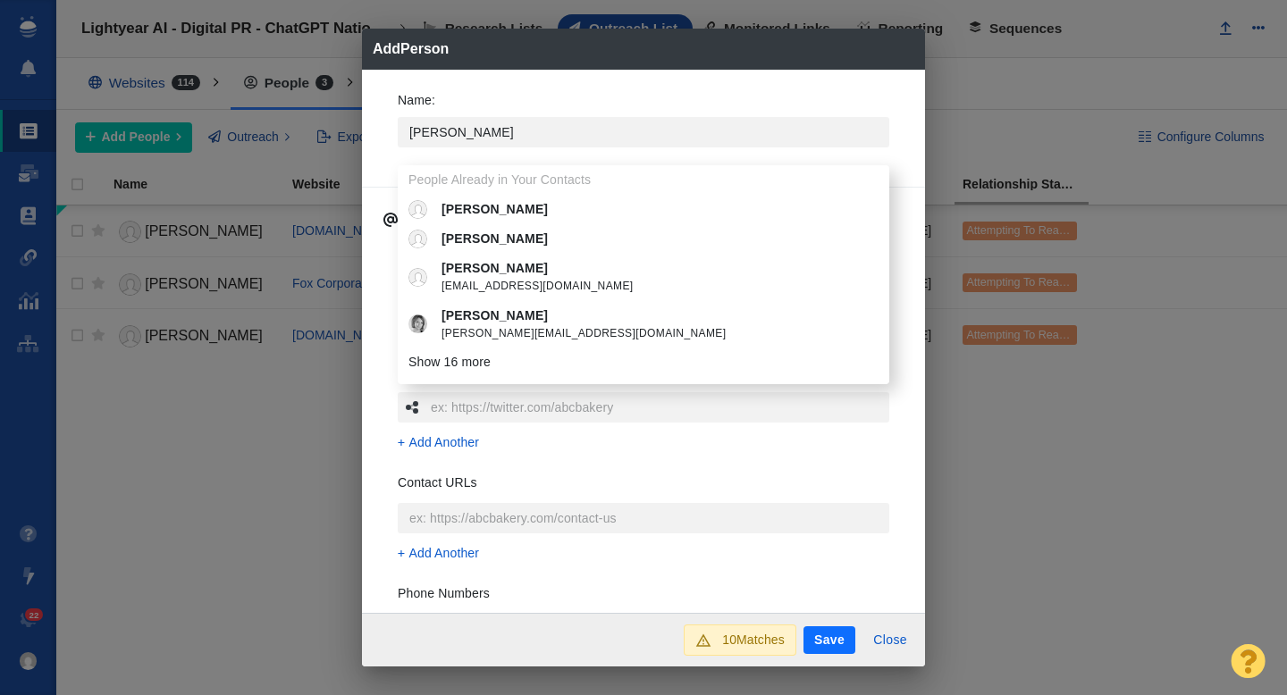
type textarea "x"
click at [382, 143] on div "Name : Hannah People Already in Your Contacts Hannah Hannah Hannah anonsonh@wou…" at bounding box center [643, 342] width 563 height 544
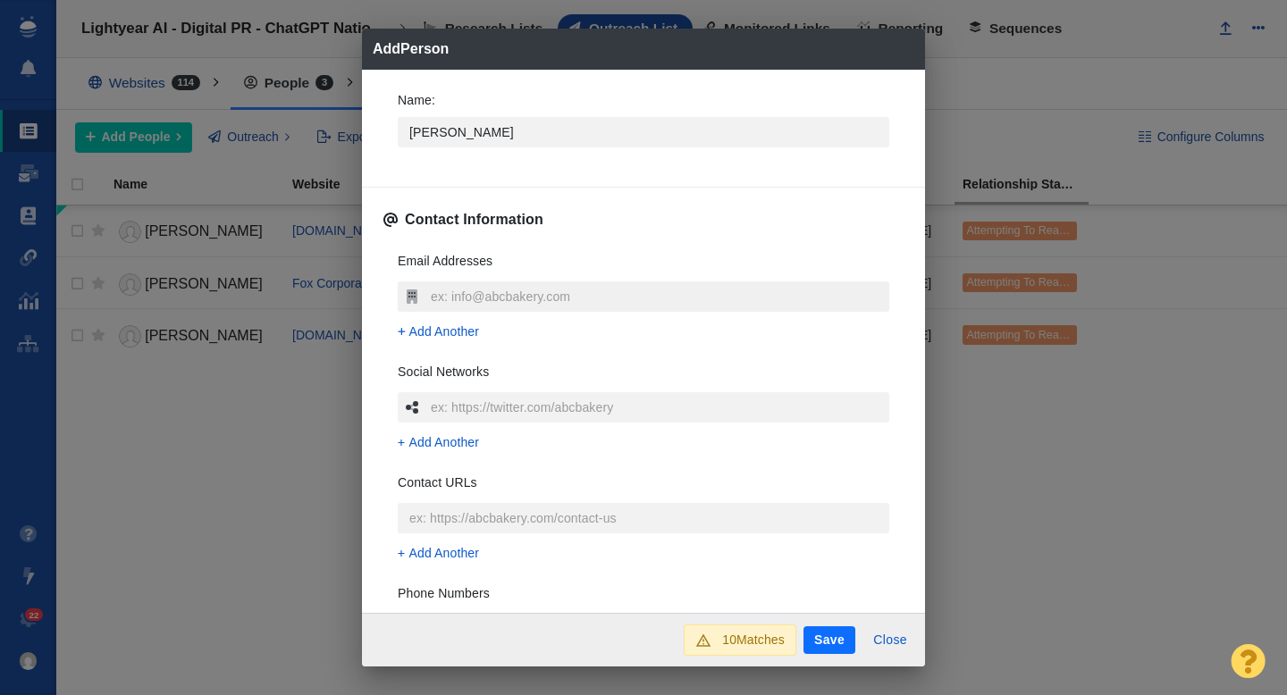
click at [455, 291] on input "text" at bounding box center [657, 297] width 463 height 30
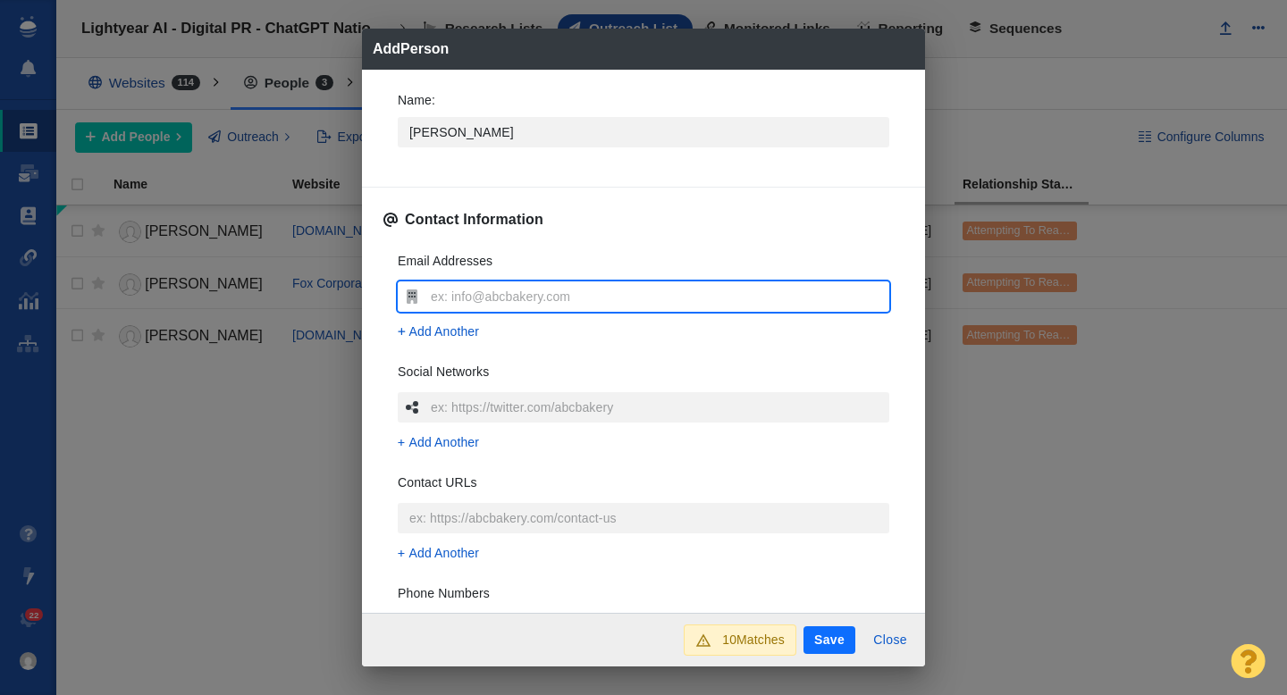
type input "hsparks@nypost.com"
type textarea "x"
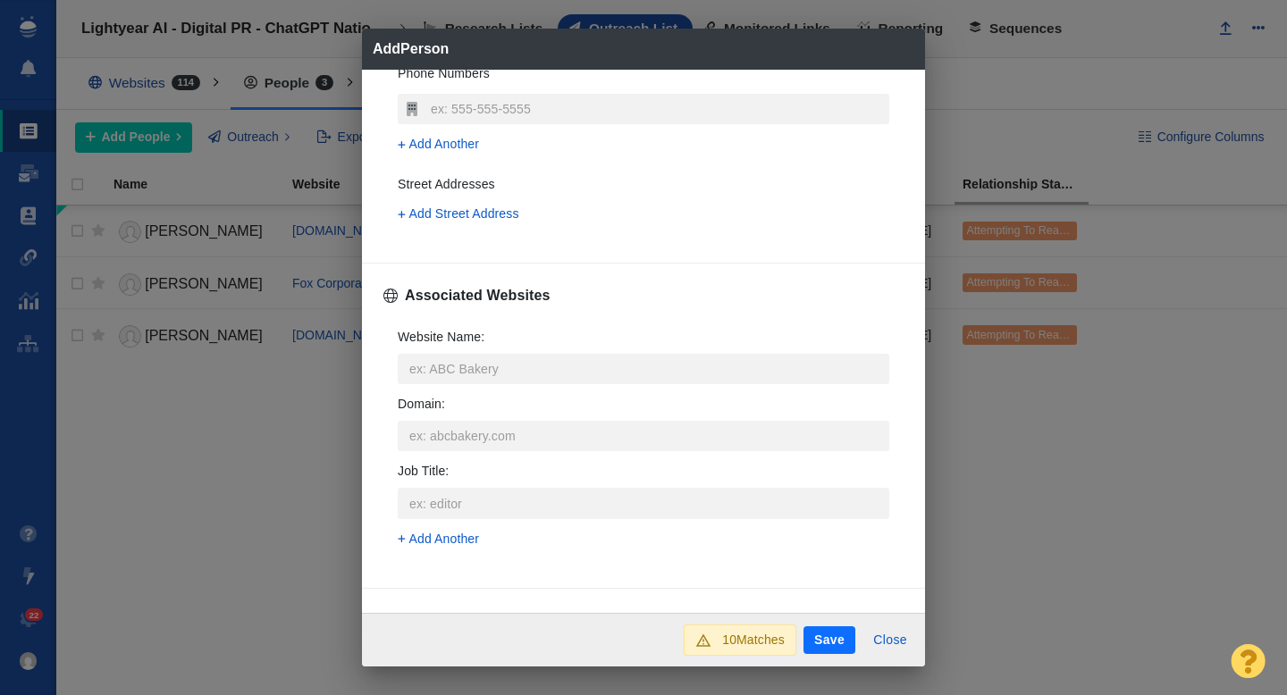
scroll to position [544, 0]
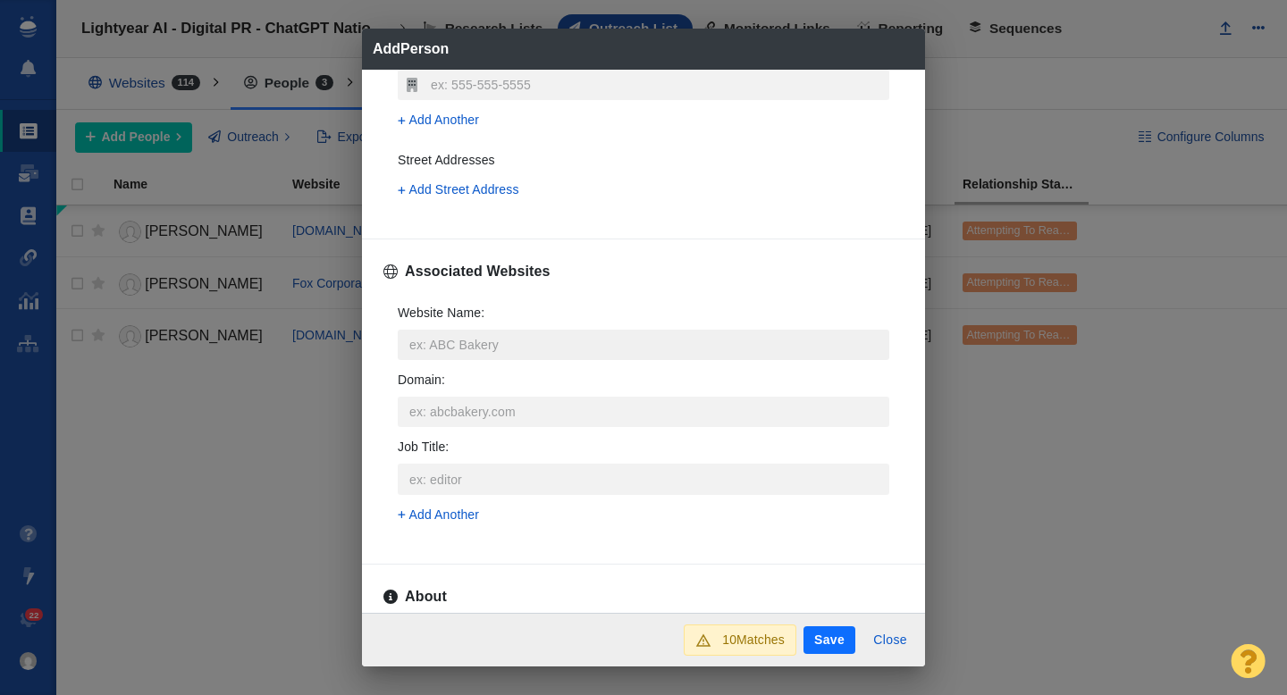
type input "hsparks@nypost.com"
click at [454, 350] on input "Website Name :" at bounding box center [644, 345] width 492 height 30
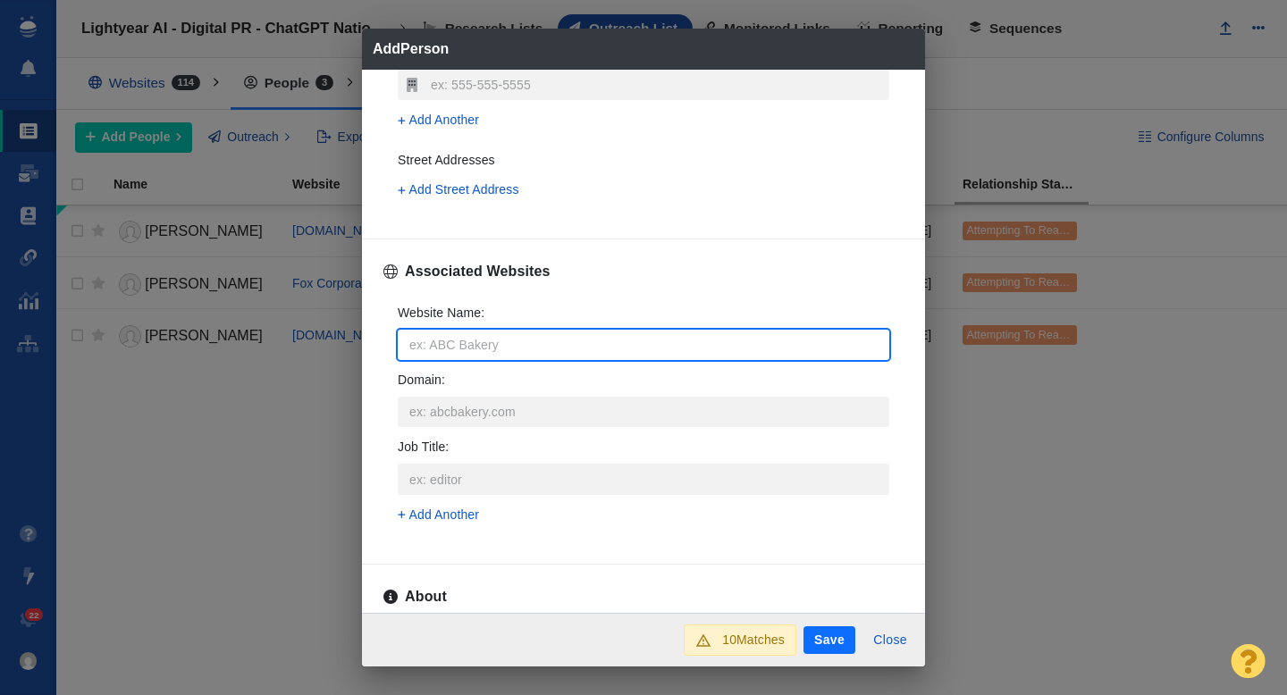
type input "n"
type textarea "x"
type input "ny"
type textarea "x"
type input "nyp"
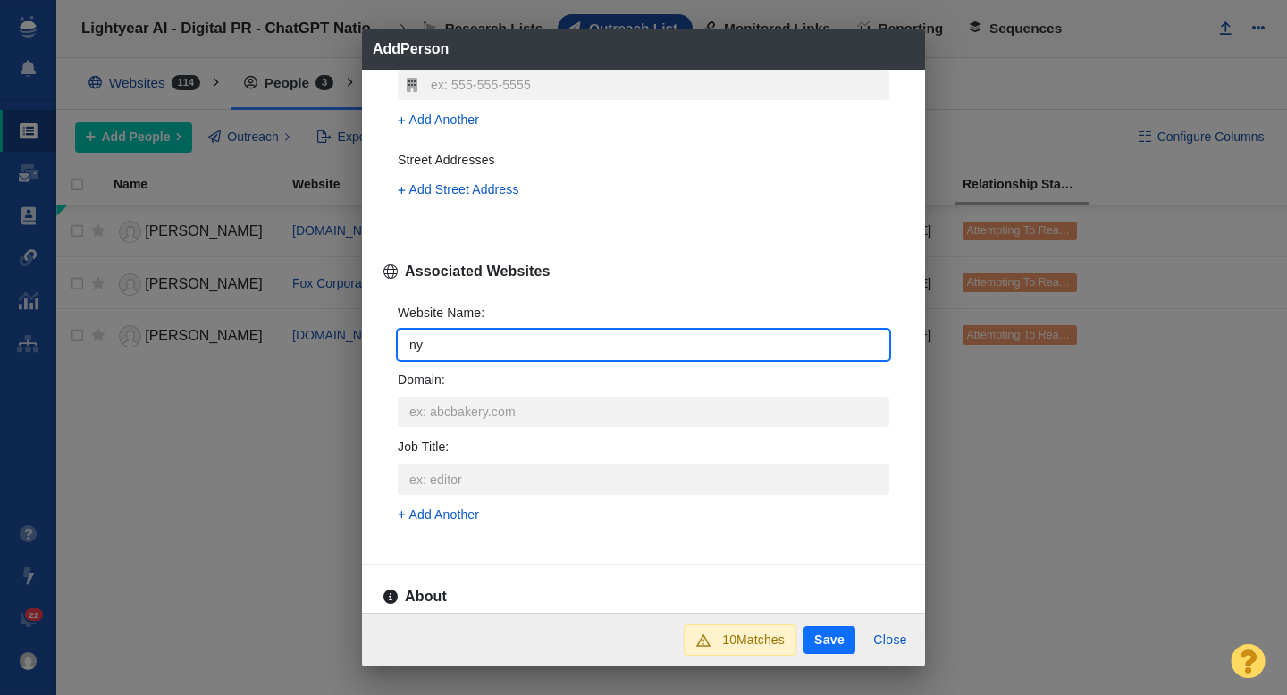
type textarea "x"
type input "nypo"
type textarea "x"
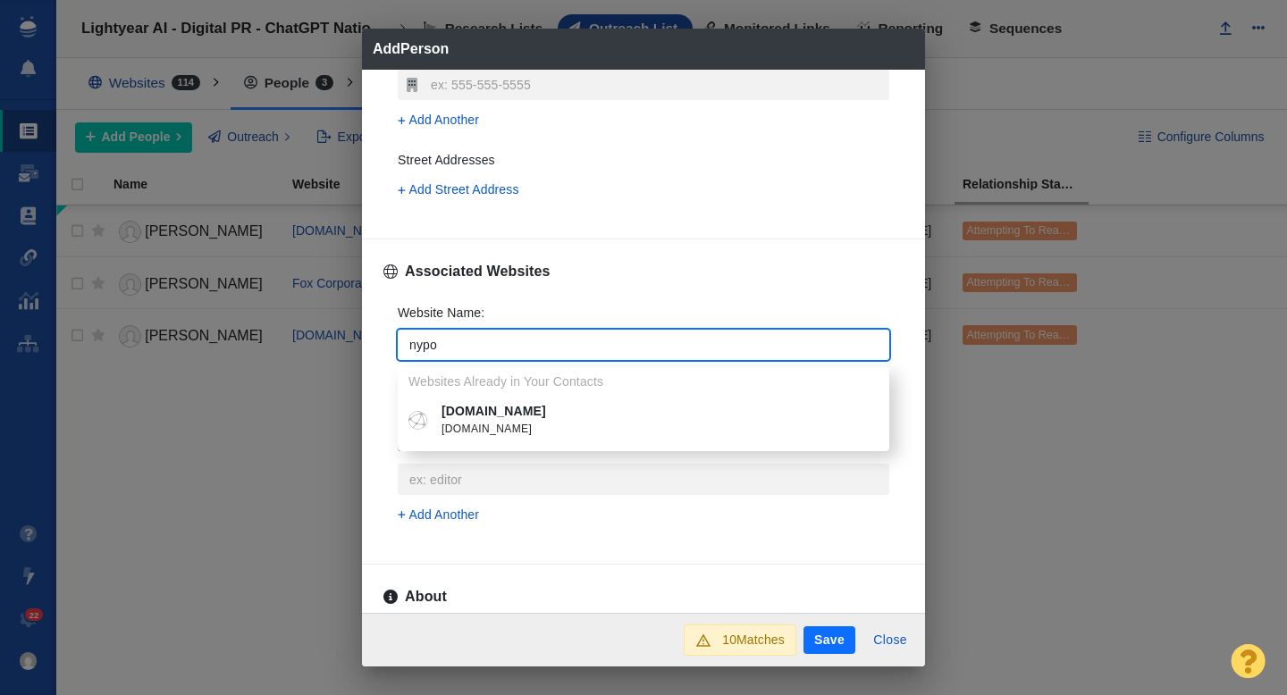
type input "nypo"
click at [478, 421] on span "[DOMAIN_NAME]" at bounding box center [657, 430] width 430 height 18
type textarea "x"
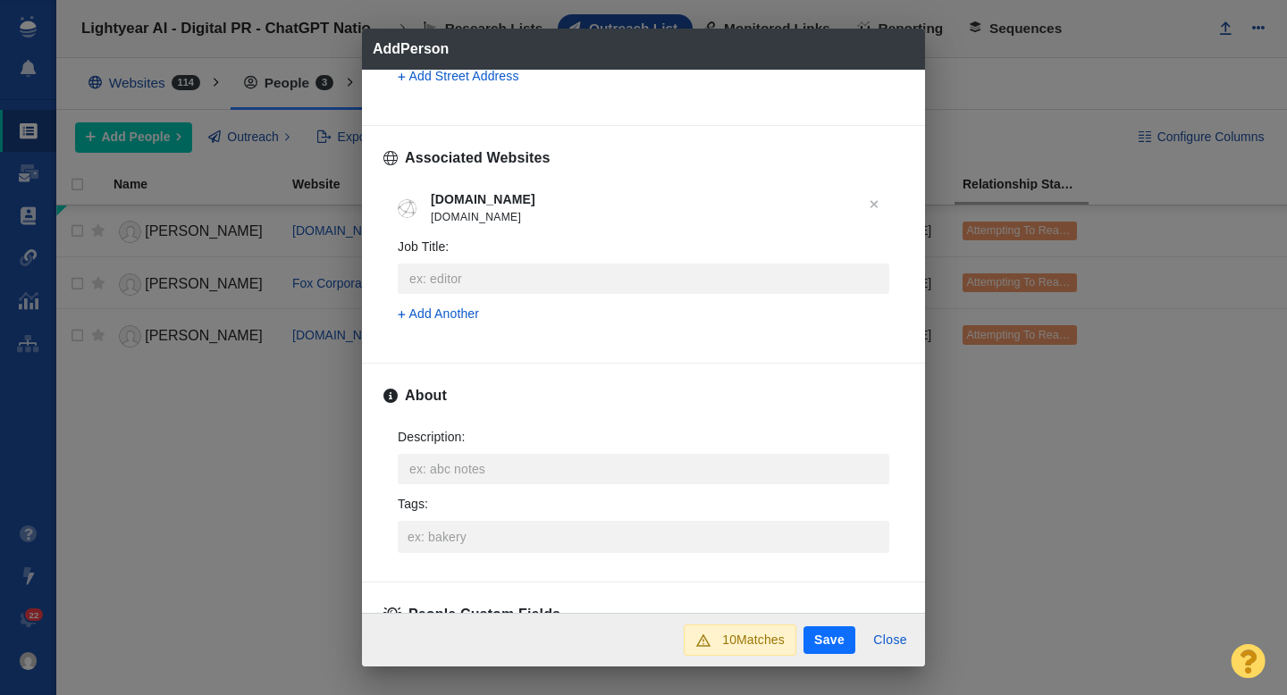
scroll to position [731, 0]
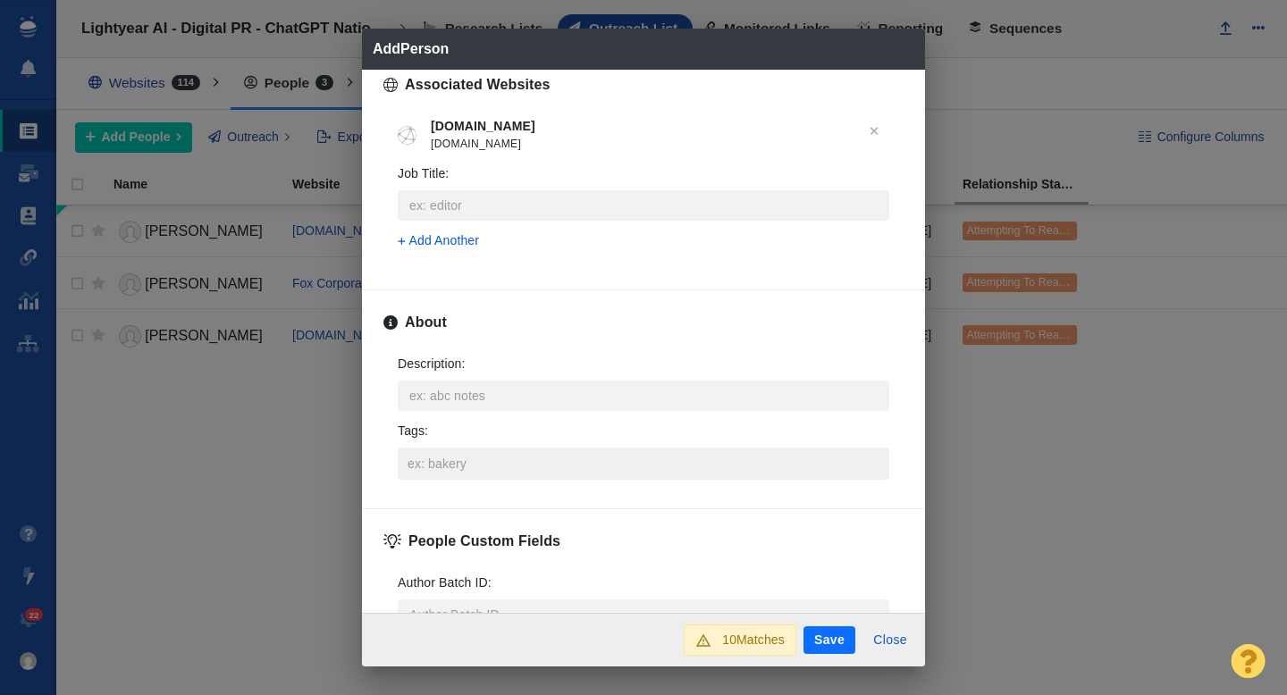
click at [457, 457] on input "Tags :" at bounding box center [643, 464] width 481 height 32
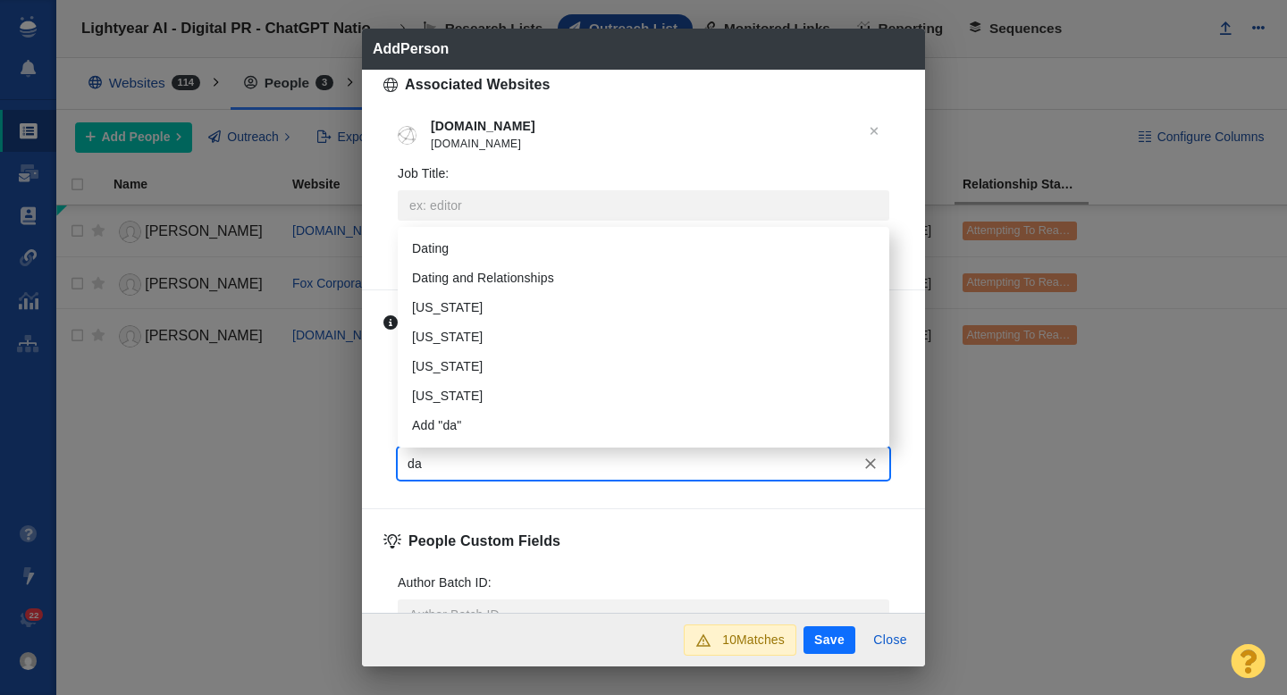
type input "dat"
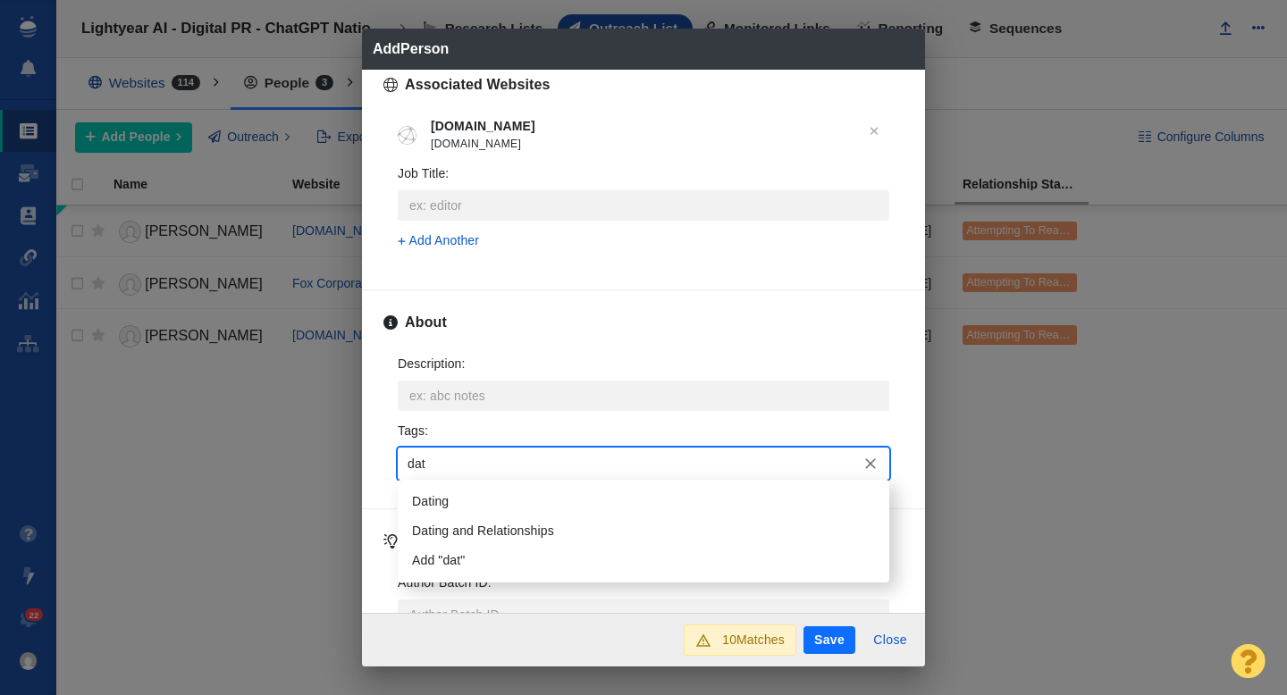
click at [444, 490] on li "Dating" at bounding box center [644, 501] width 492 height 29
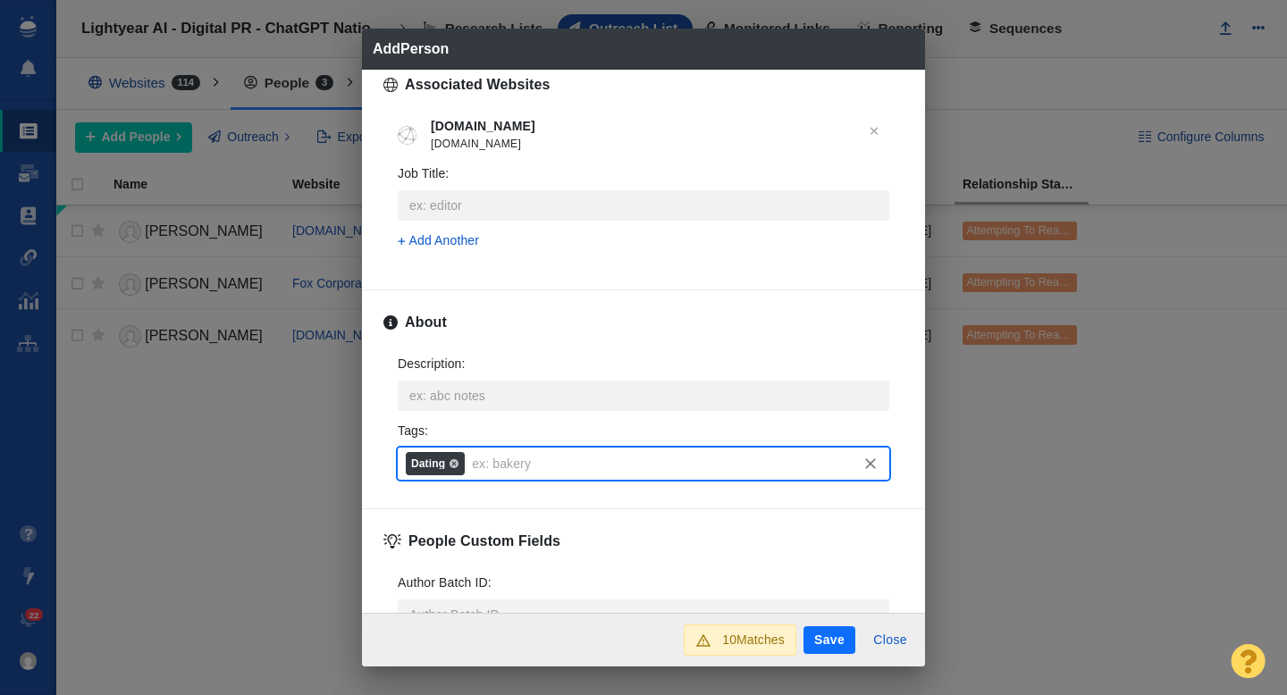
click at [818, 638] on button "Save" at bounding box center [830, 641] width 52 height 29
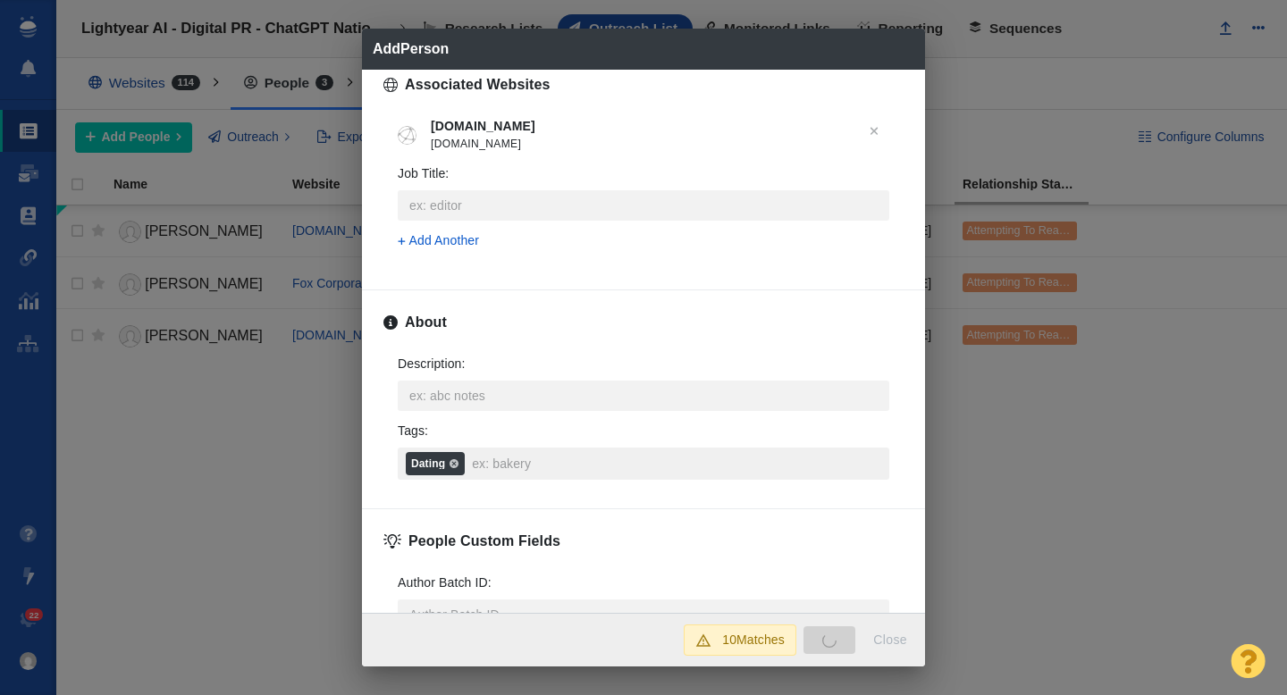
type textarea "x"
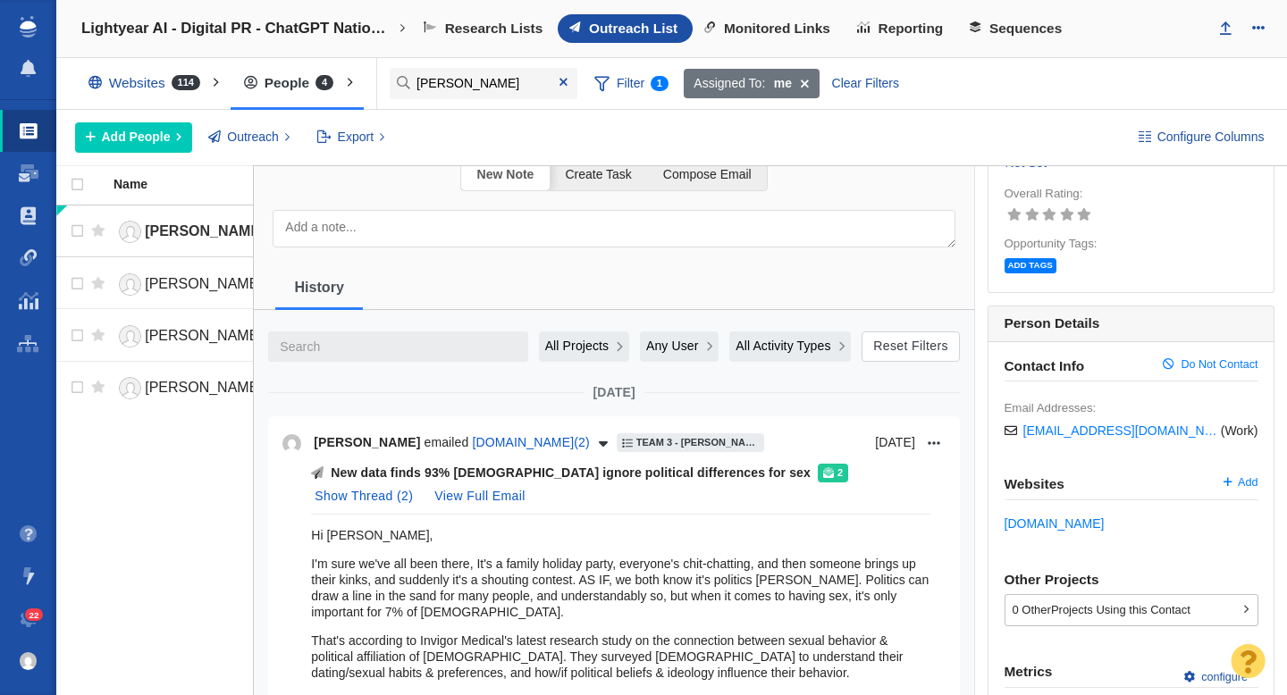
scroll to position [104, 0]
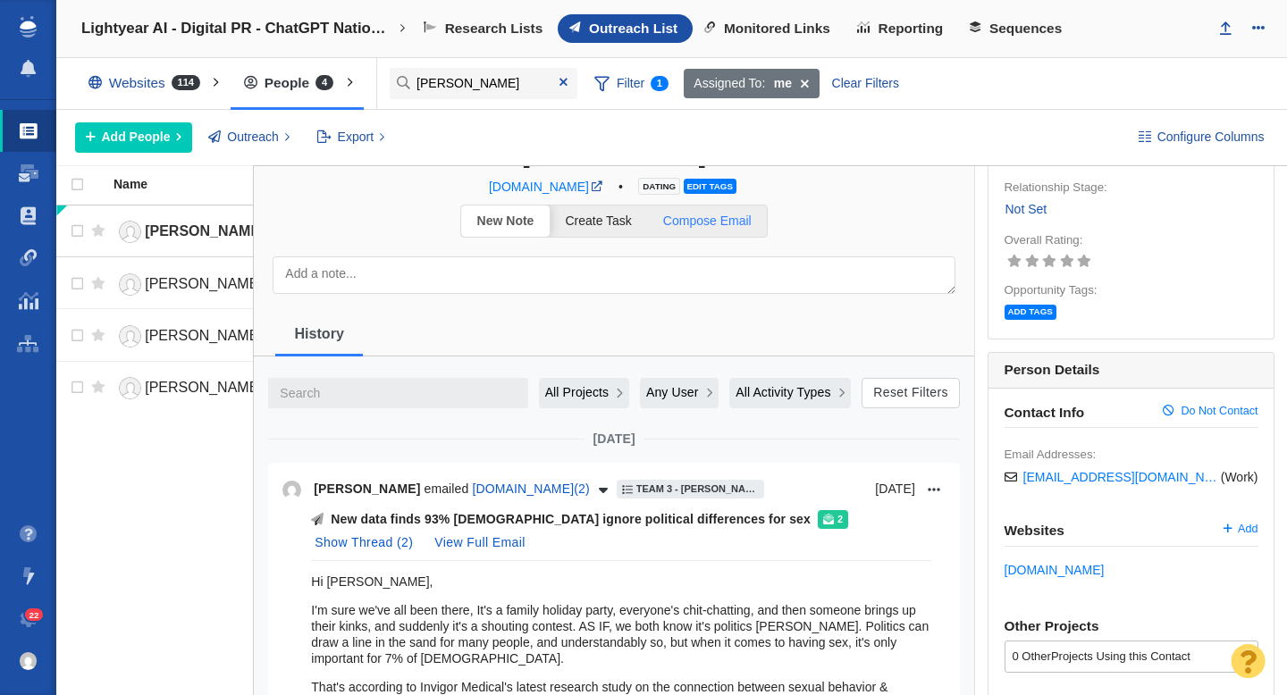
click at [702, 229] on link "Compose Email" at bounding box center [707, 221] width 120 height 31
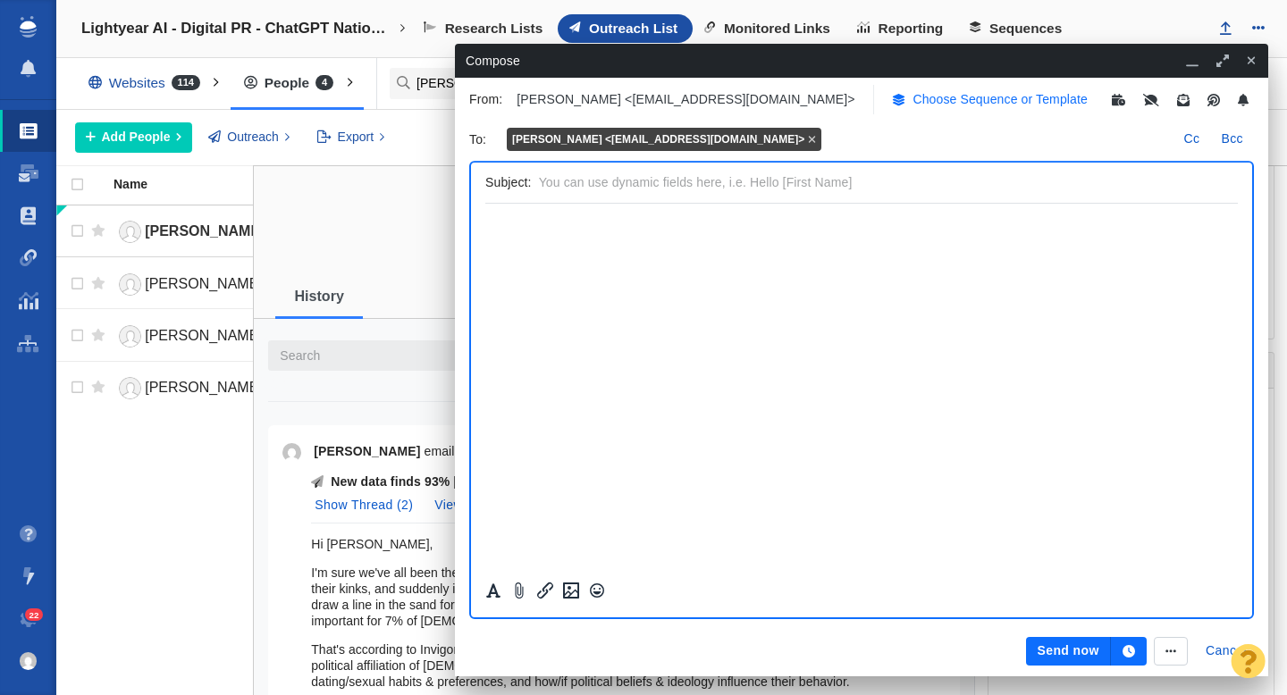
click at [913, 105] on p "Choose Sequence or Template" at bounding box center [1000, 99] width 175 height 19
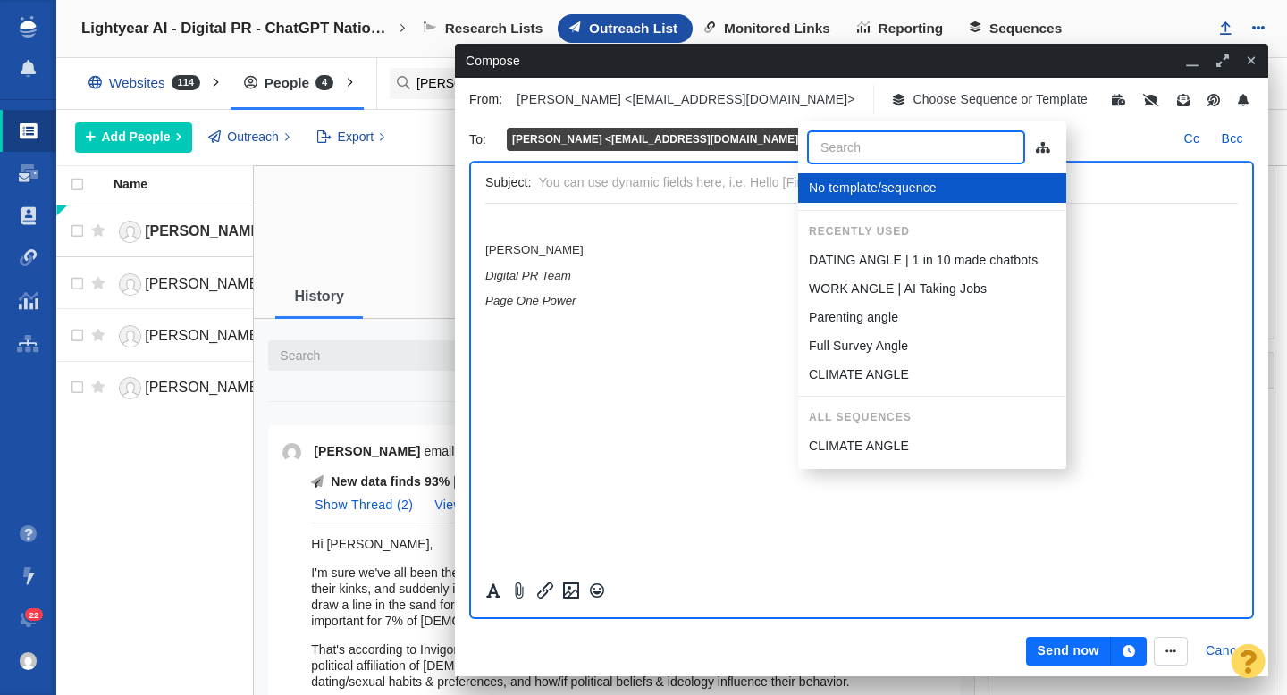
scroll to position [0, 0]
click at [873, 249] on li "DATING ANGLE | 1 in 10 made chatbots" at bounding box center [932, 260] width 268 height 29
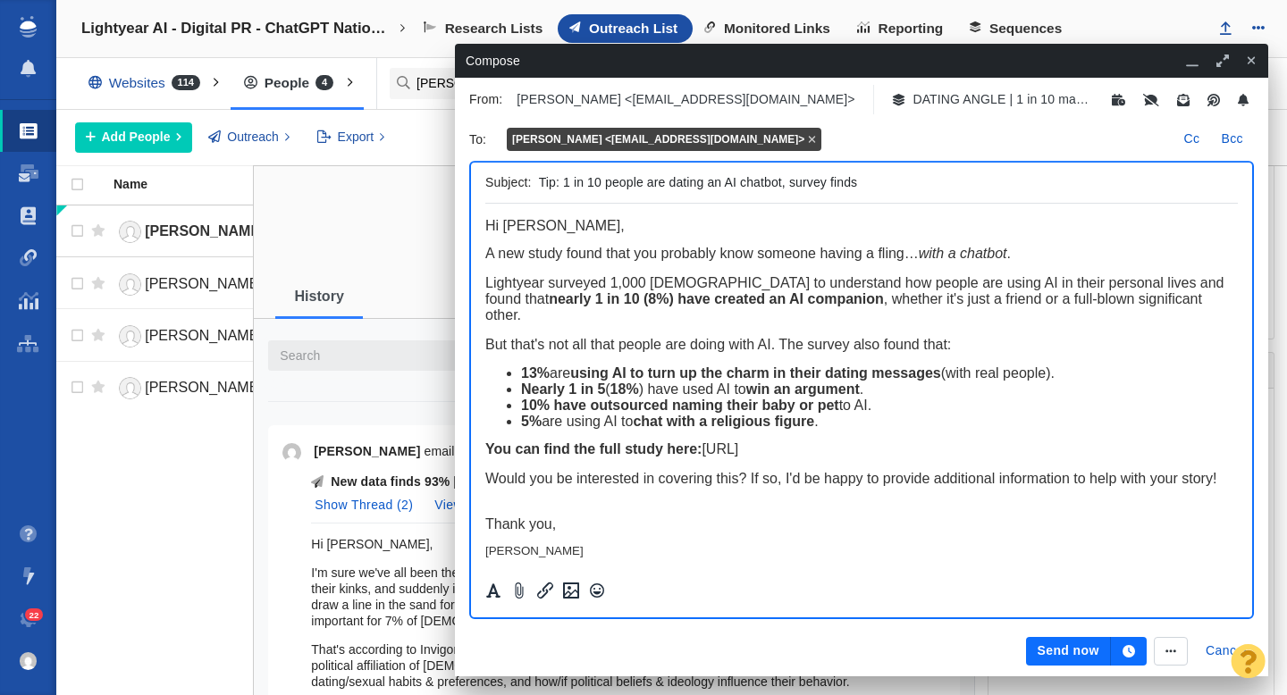
drag, startPoint x: 703, startPoint y: 189, endPoint x: 649, endPoint y: 184, distance: 53.8
click at [649, 184] on input "Tip: 1 in 10 people are dating an AI chatbot, survey finds" at bounding box center [885, 183] width 692 height 26
type input "Tip: 1 in 10 people have dated an AI chatbot, survey finds"
click at [1058, 653] on button "Send now" at bounding box center [1068, 651] width 84 height 29
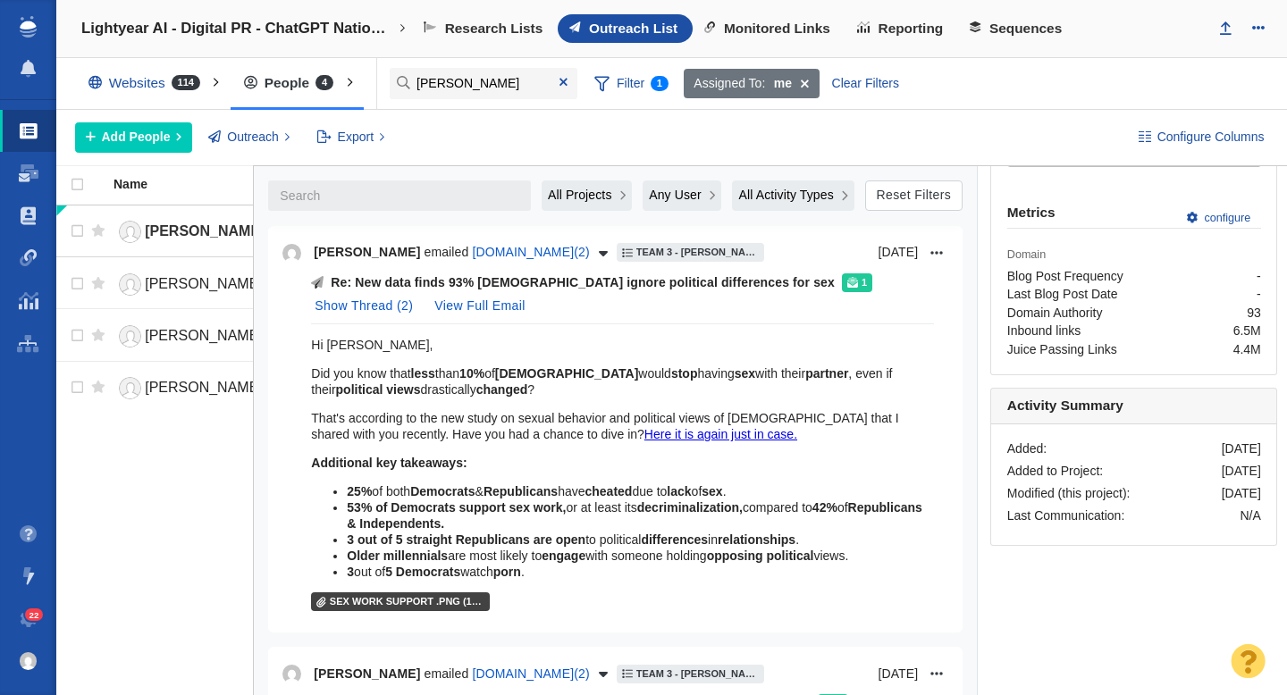
scroll to position [581, 0]
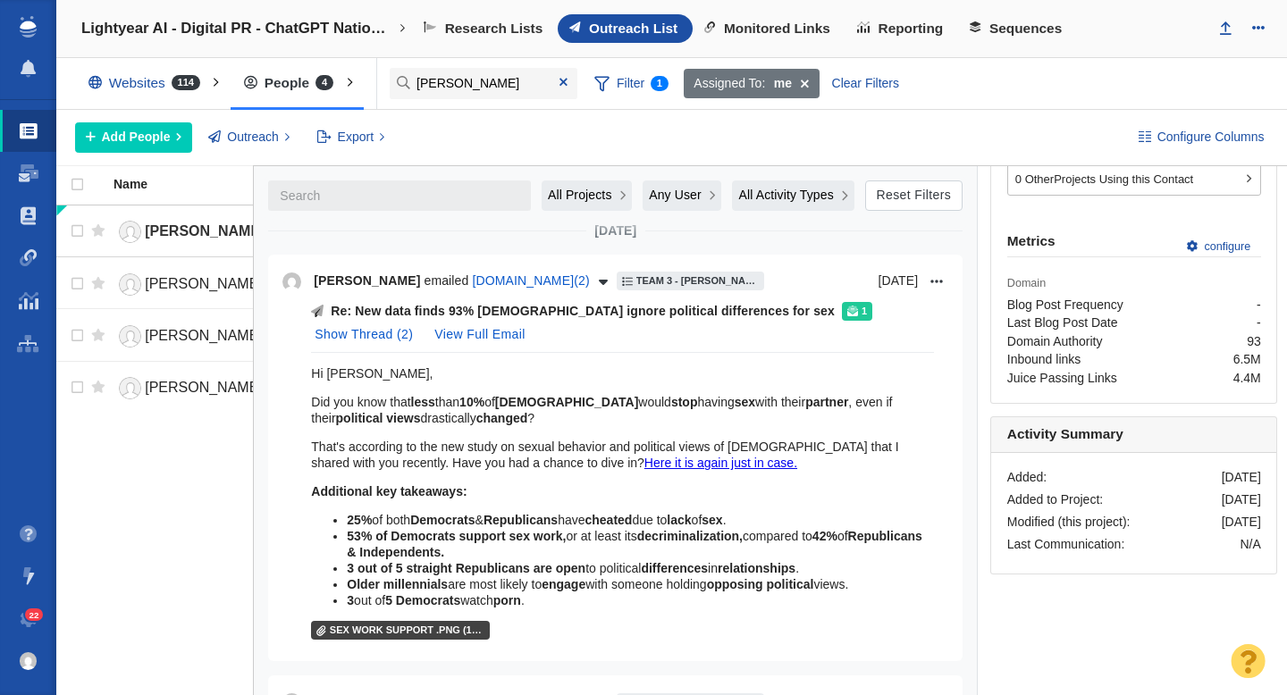
click at [777, 332] on div "Re: New data finds 93% Americans ignore political differences for sex 1 Show Th…" at bounding box center [622, 327] width 623 height 51
click at [485, 321] on button "View Full Email" at bounding box center [480, 335] width 112 height 29
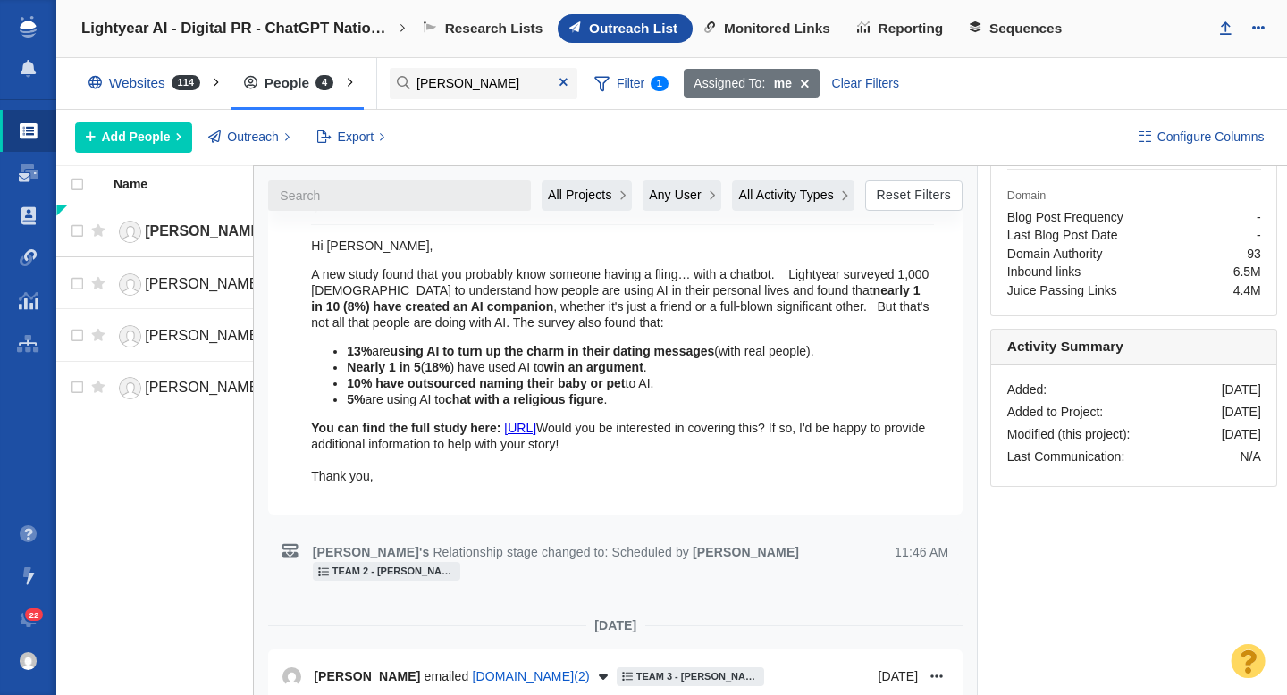
scroll to position [1134, 0]
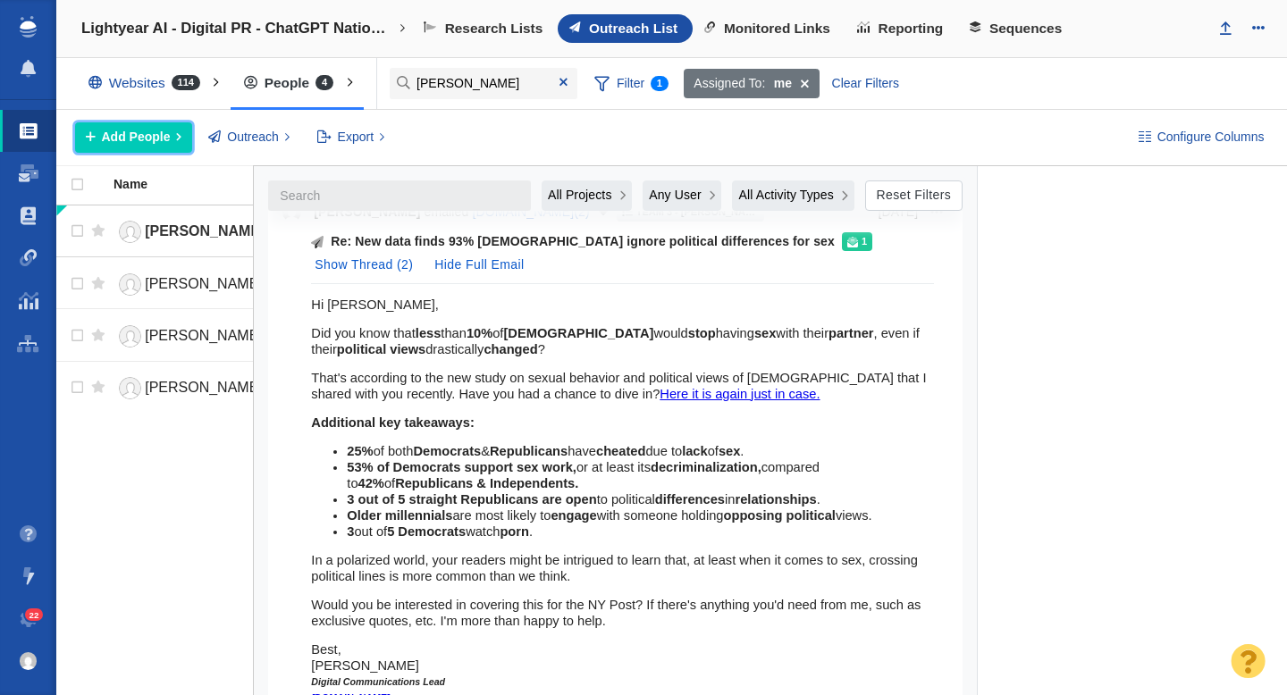
click at [146, 141] on span "Add People" at bounding box center [136, 137] width 69 height 19
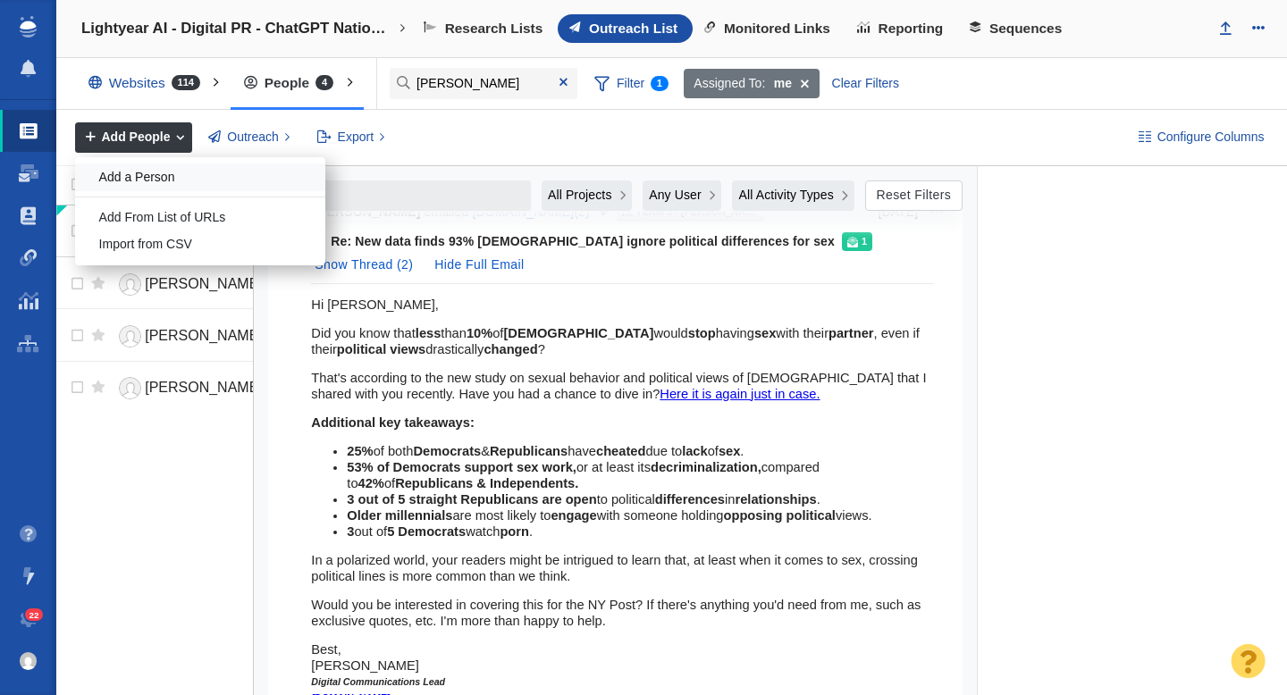
click at [168, 168] on div "Add a Person" at bounding box center [200, 178] width 250 height 28
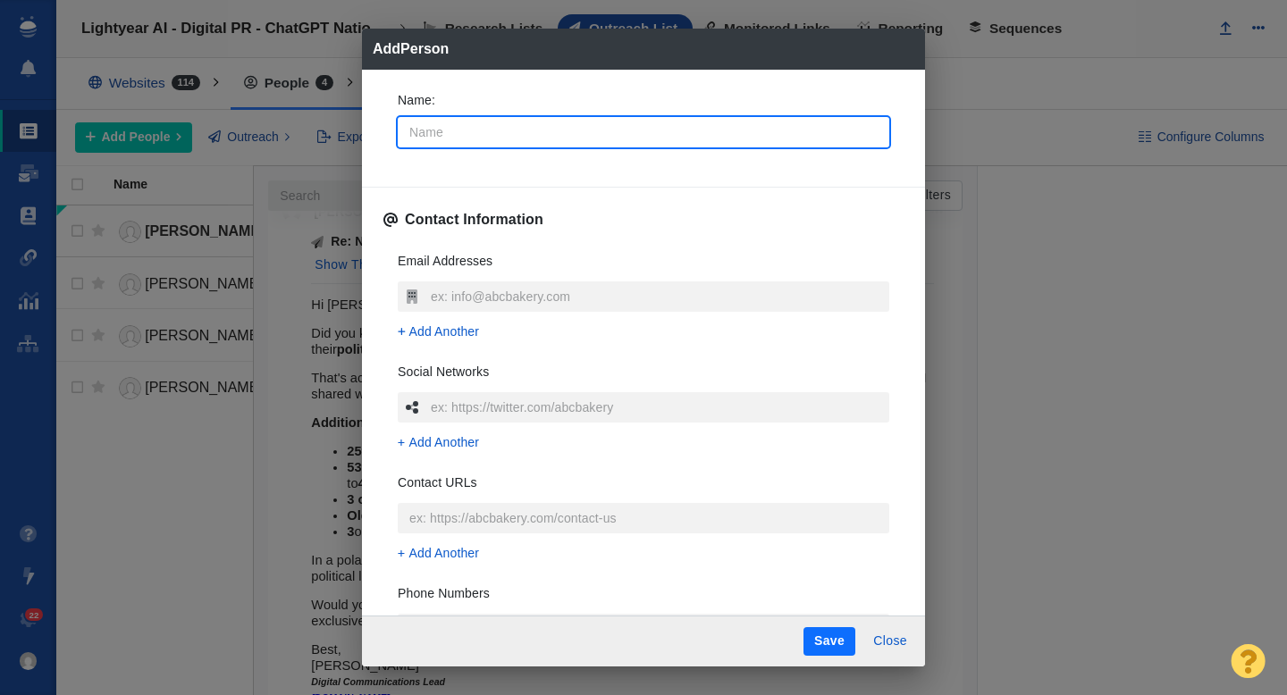
click at [571, 129] on input "Name :" at bounding box center [644, 132] width 492 height 30
type input "K"
type textarea "x"
type input "Kinkl"
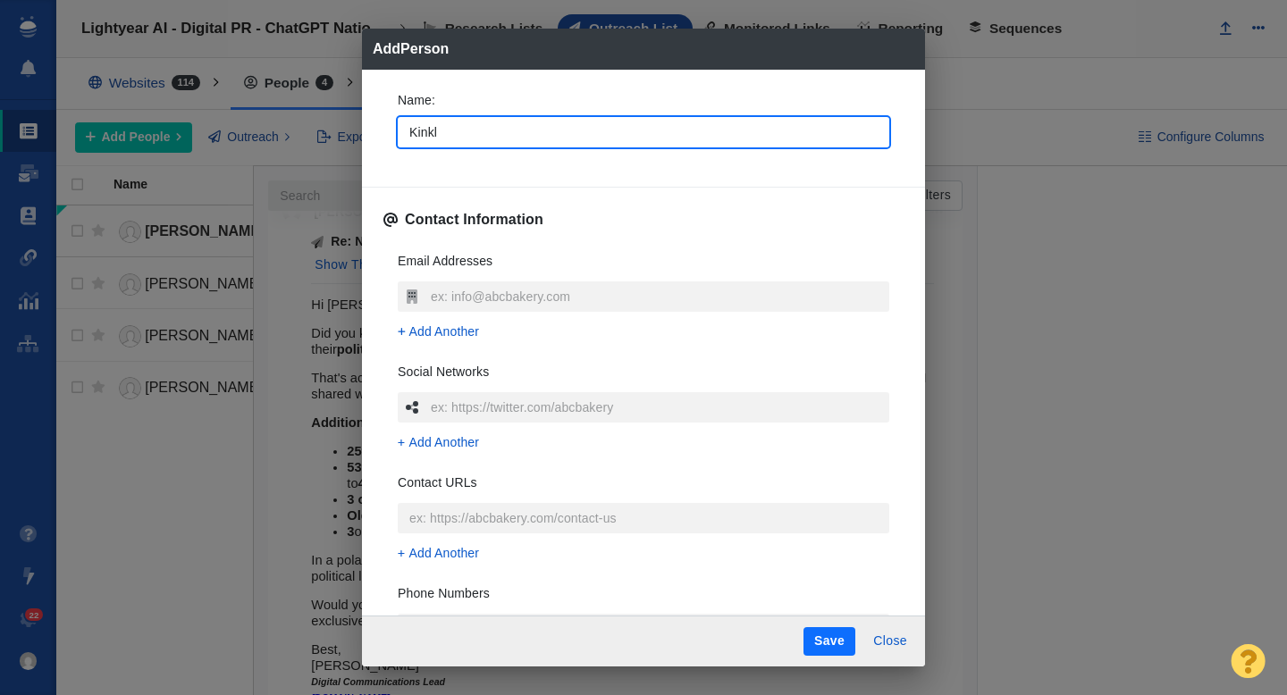
type textarea "x"
type input "Kinkly team"
type textarea "x"
type input "Kinkly tea"
type textarea "x"
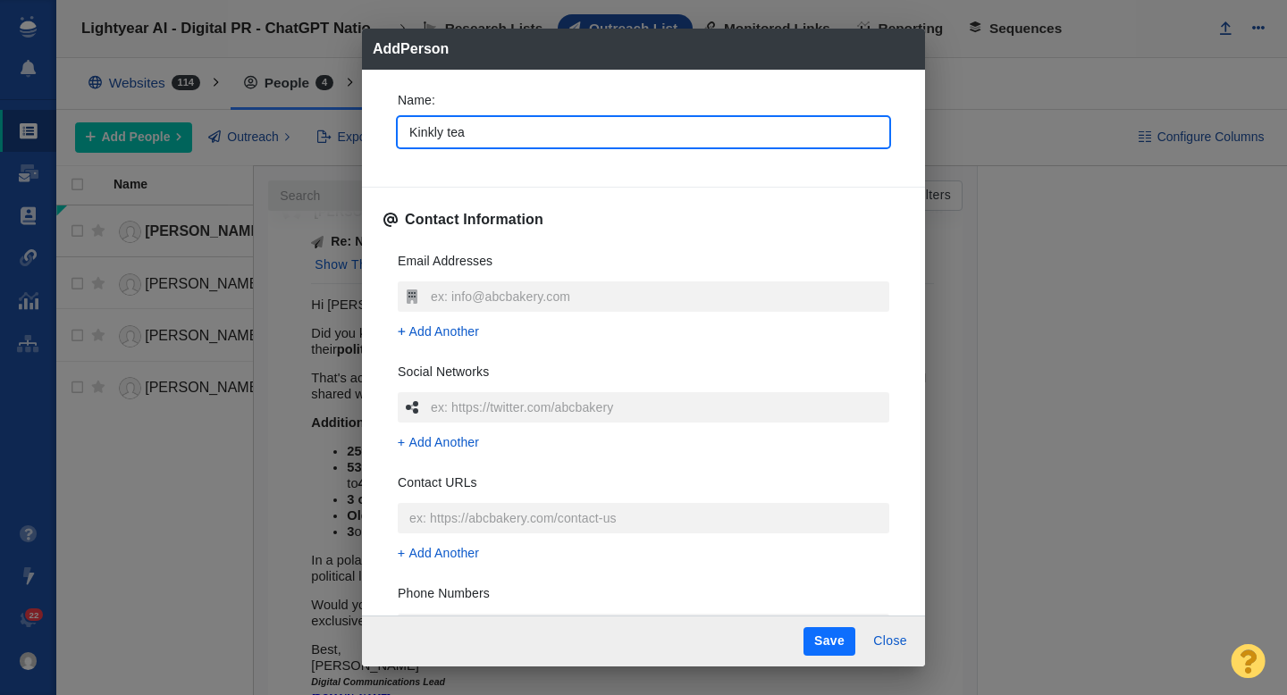
type input "Kinkly te"
type textarea "x"
type input "Kinkly t"
type textarea "x"
type input "Kinkly"
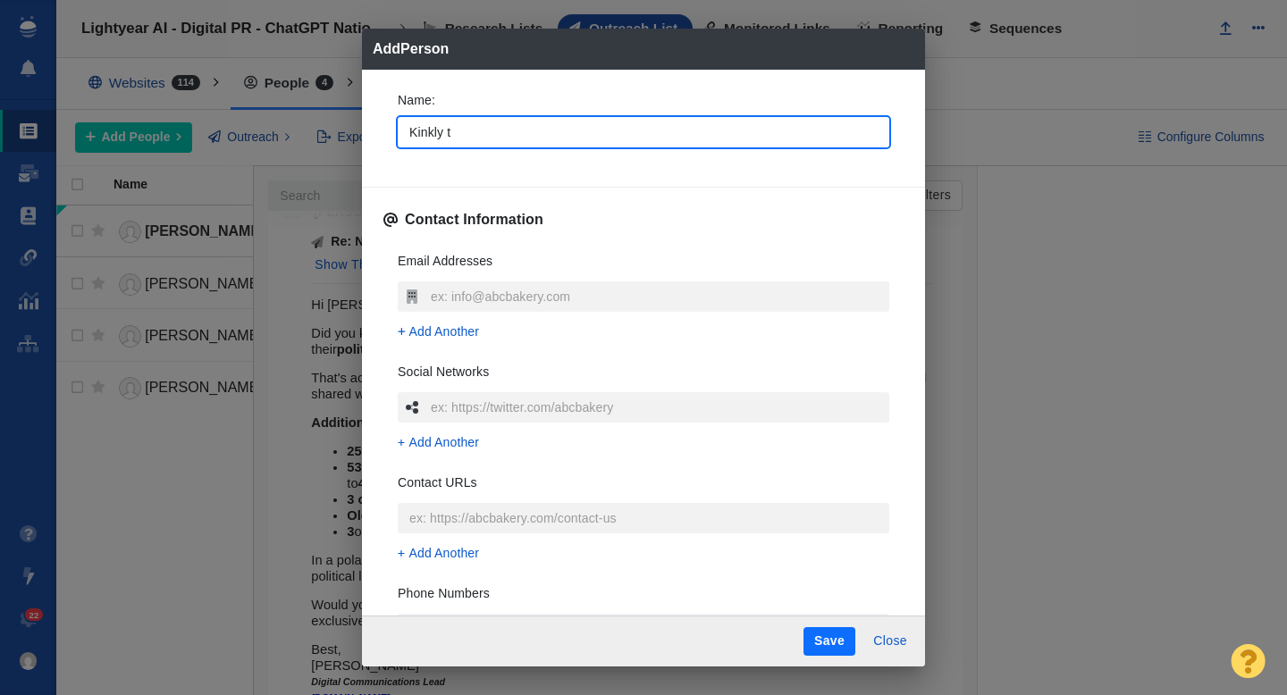
type textarea "x"
type input "Kinkly"
type textarea "x"
type input "Kinkly"
type textarea "x"
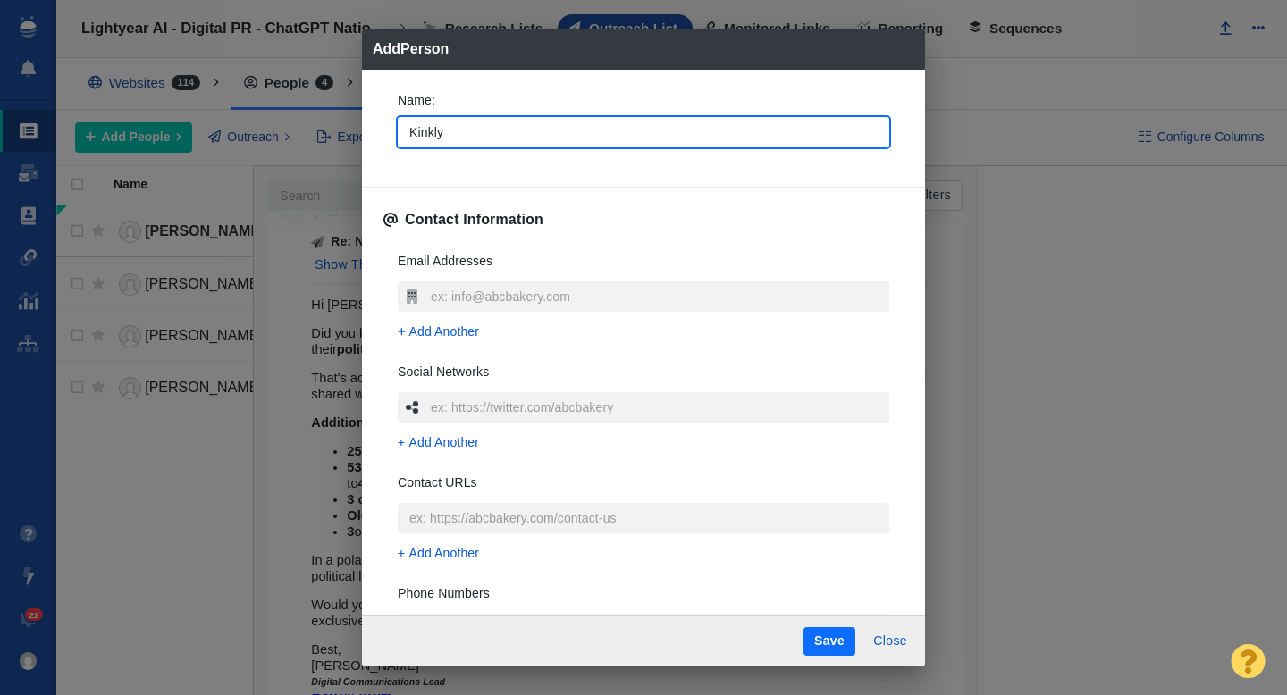
type input "Kinkly t"
type textarea "x"
type input "Kinkly te"
type textarea "x"
type input "Kinkly team"
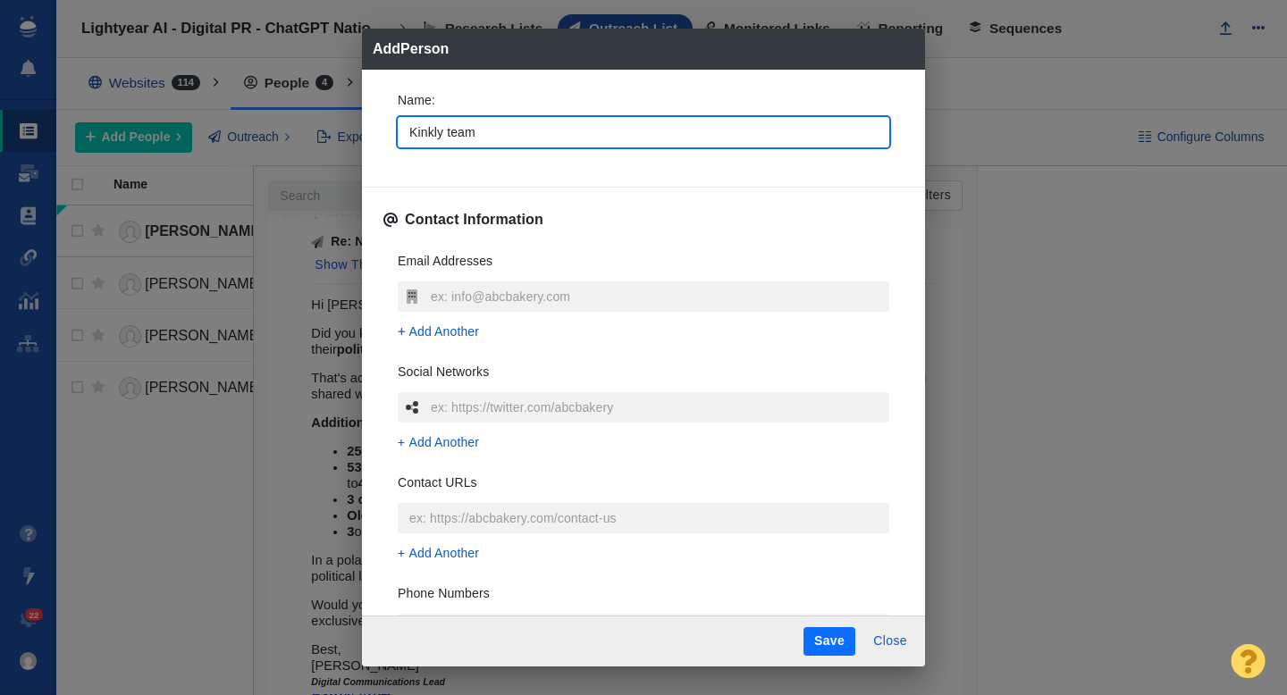
type textarea "x"
type input "Kinkly team"
type textarea "x"
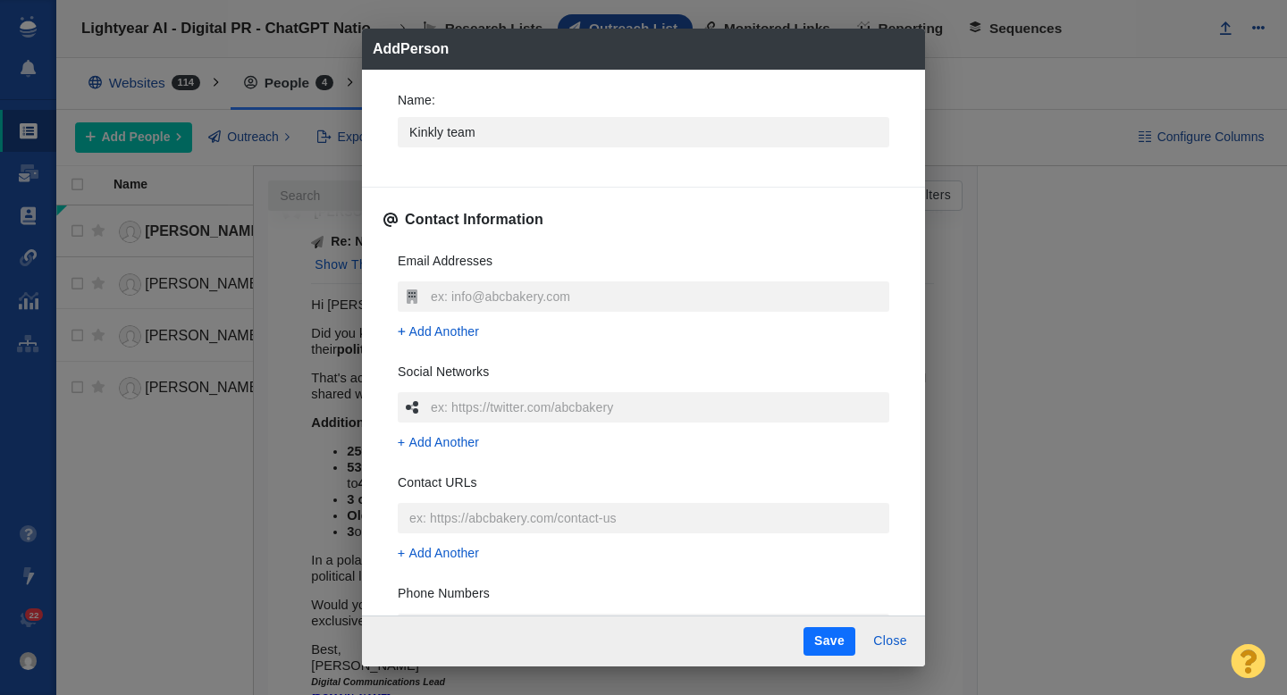
click at [381, 135] on div "Name : Kinkly team Contact Information Email Addresses Add Another Social Netwo…" at bounding box center [643, 343] width 563 height 547
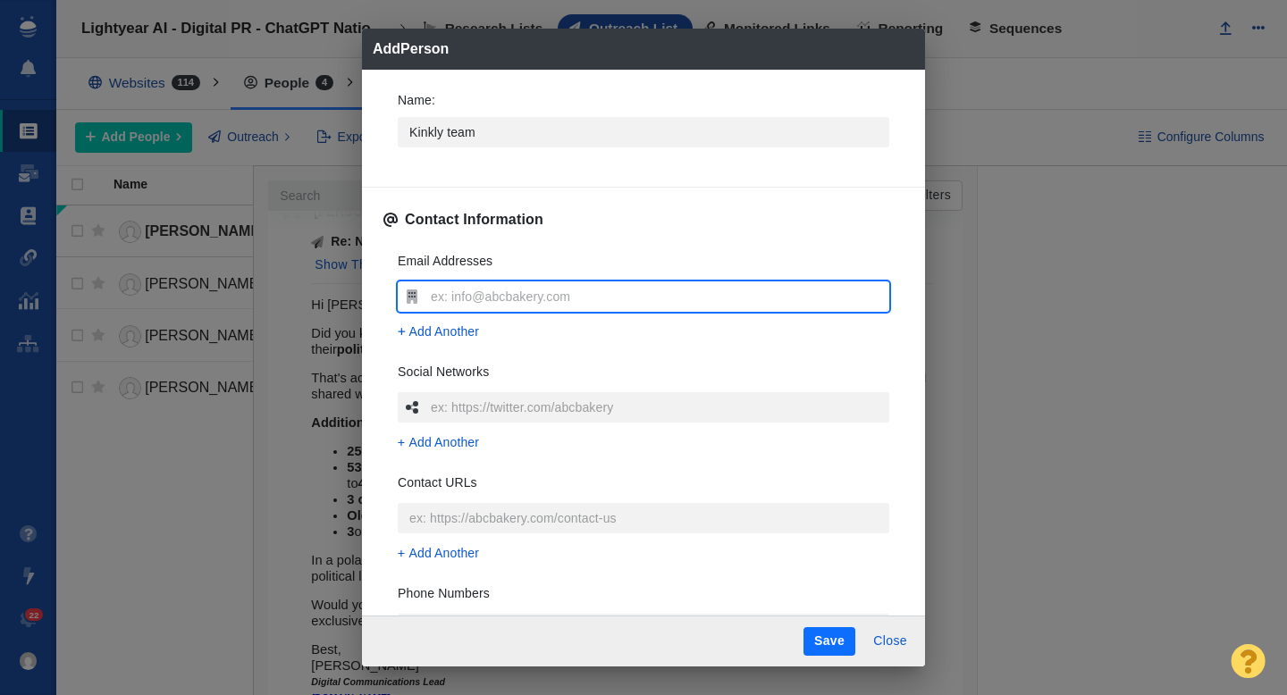
click at [434, 293] on input "text" at bounding box center [657, 297] width 463 height 30
type input "webmaster@kinkly.com"
type textarea "x"
type input "webmaster@kinkly.com"
click at [369, 282] on div "Name : Kinkly team Contact Information Email Addresses webmaster@kinkly.com Add…" at bounding box center [643, 343] width 563 height 547
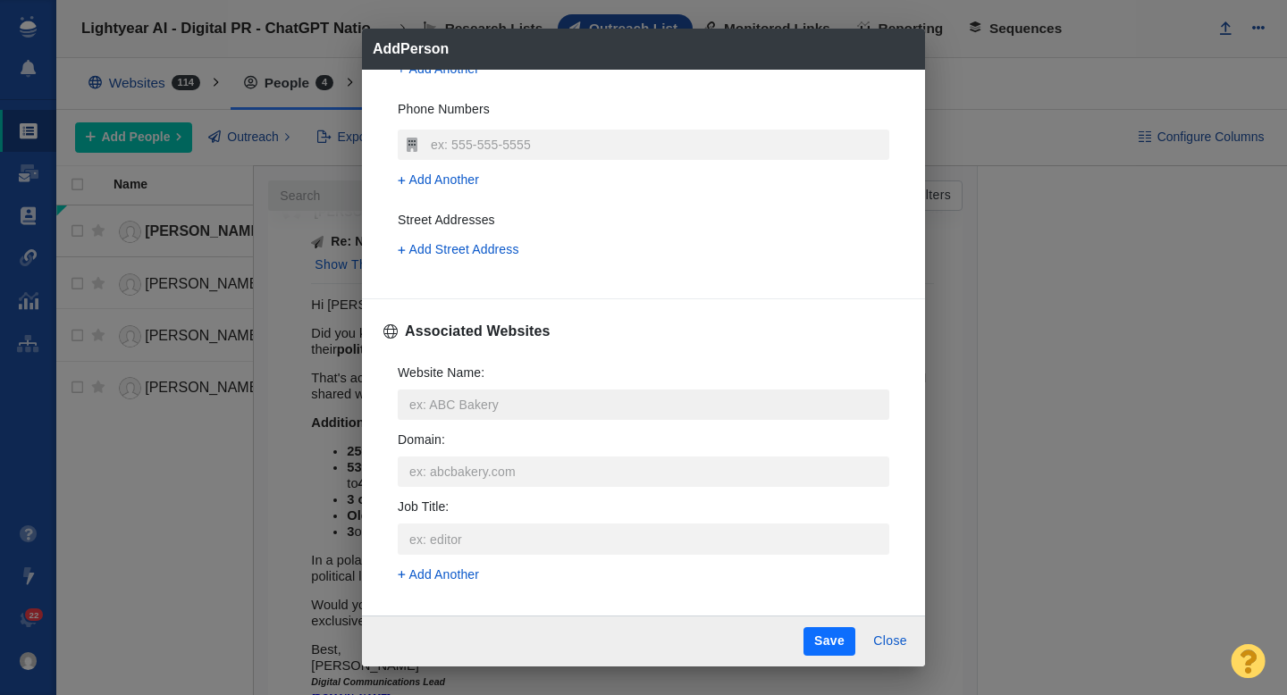
scroll to position [486, 0]
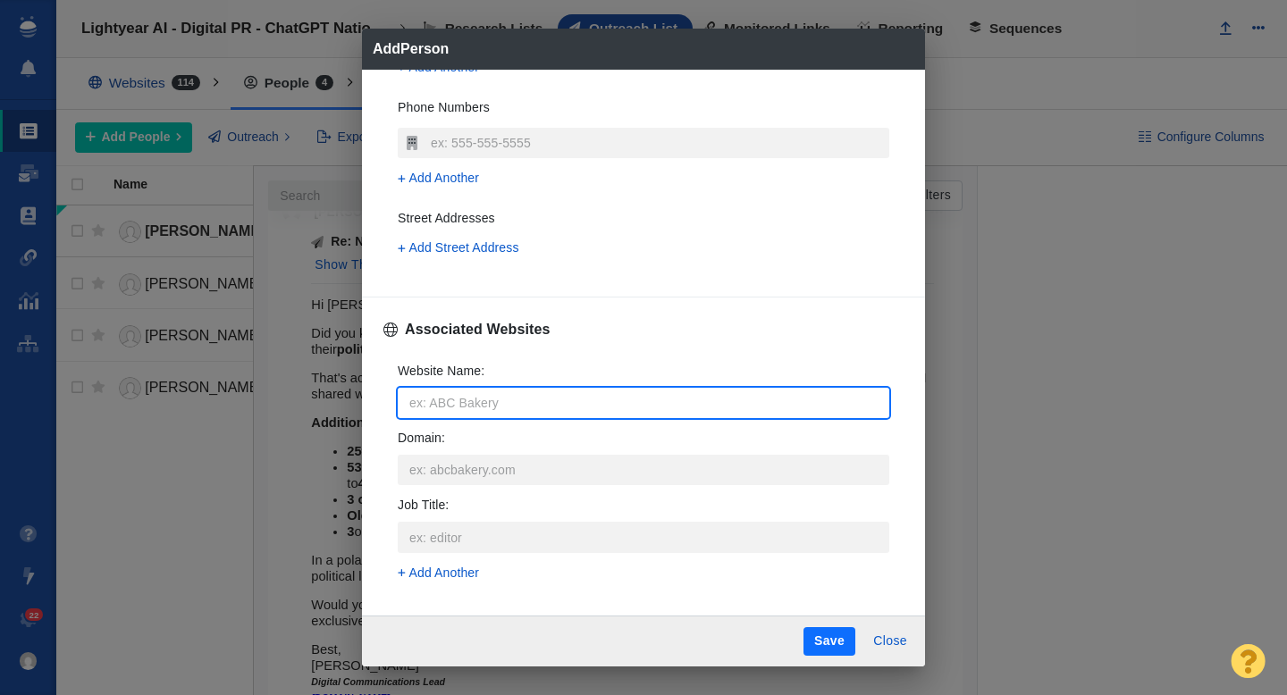
click at [448, 405] on input "Website Name :" at bounding box center [644, 403] width 492 height 30
type input "k"
type textarea "x"
type input "ki"
type textarea "x"
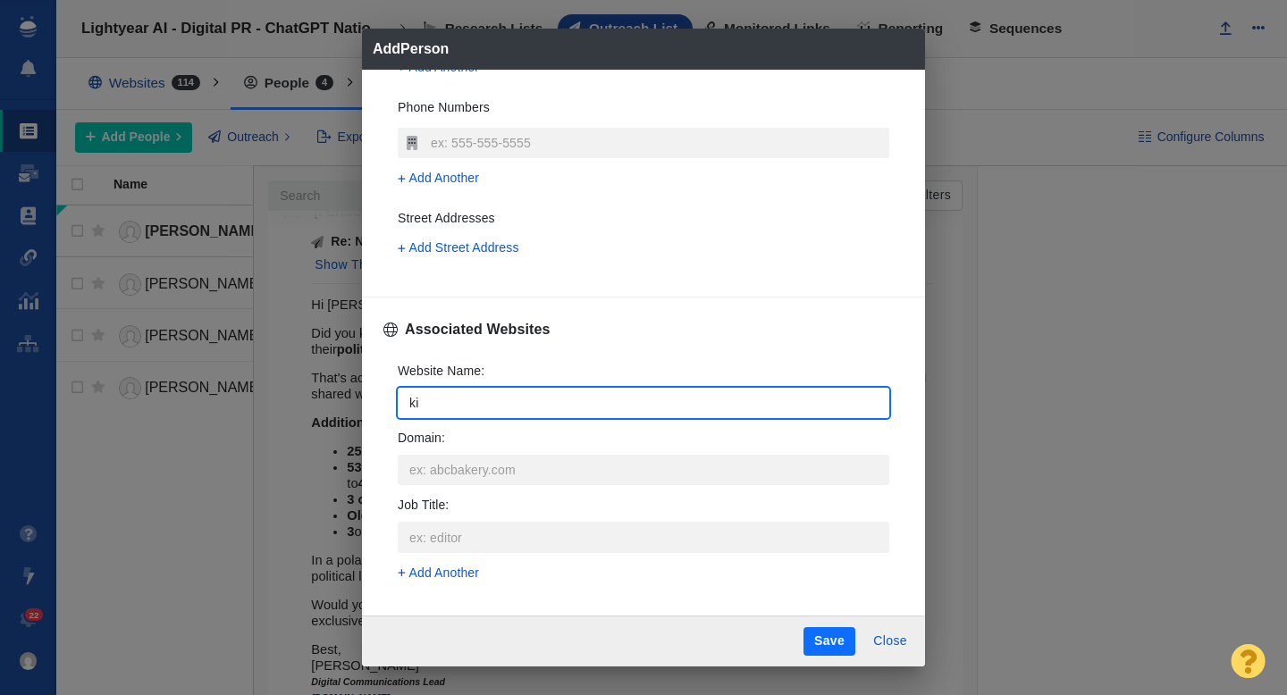
type input "kin"
type textarea "x"
type input "kink"
type textarea "x"
type input "kinkl"
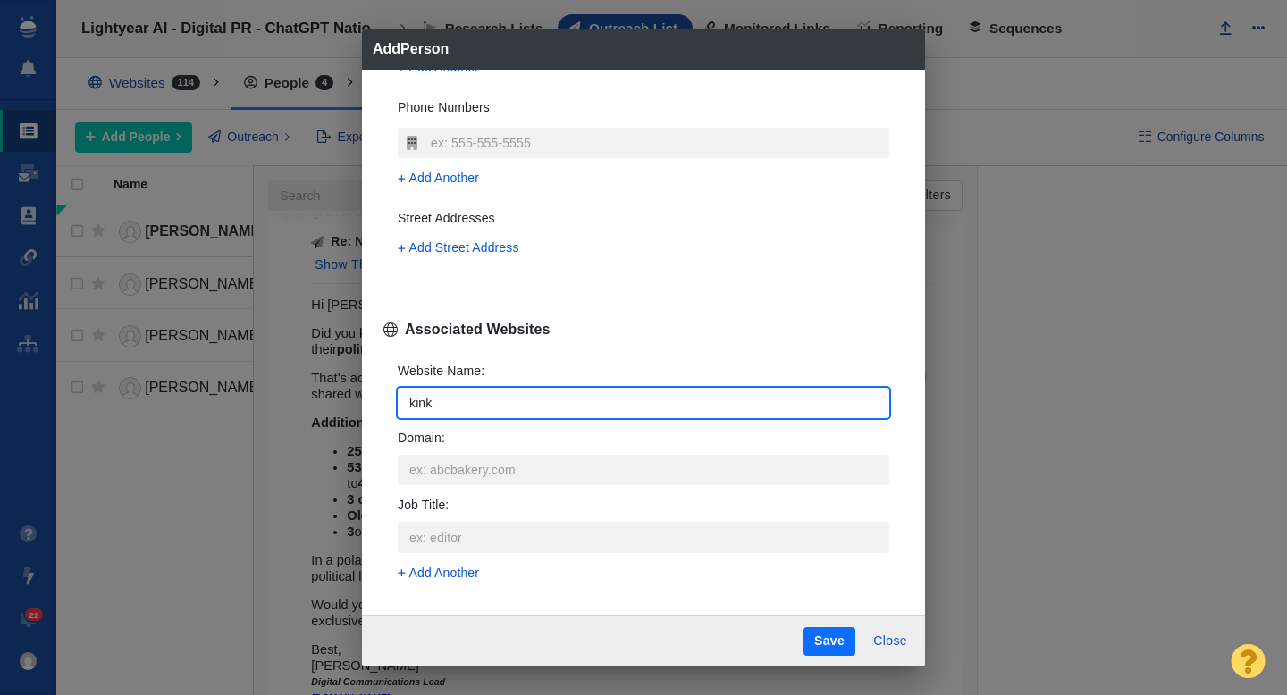
type textarea "x"
type input "kinkly"
type textarea "x"
type input "kinkly."
type textarea "x"
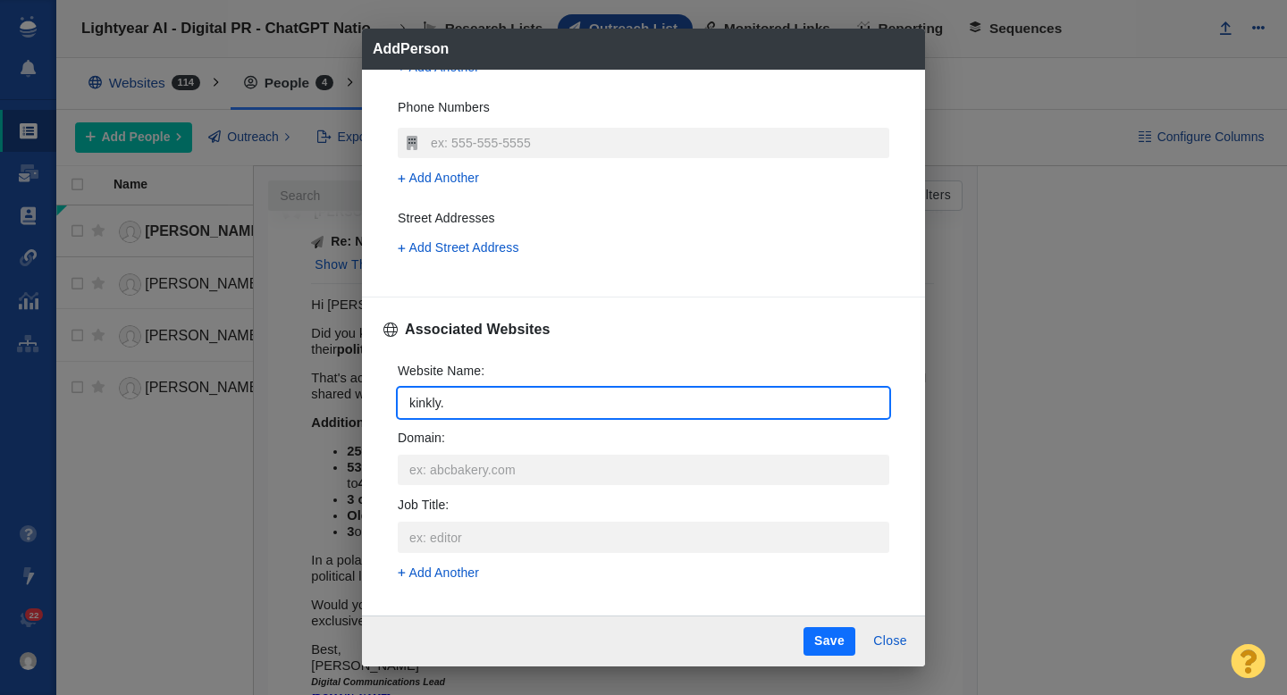
type input "kinkly.c"
type textarea "x"
type input "kinkly.co"
type textarea "x"
type input "kinkly.com"
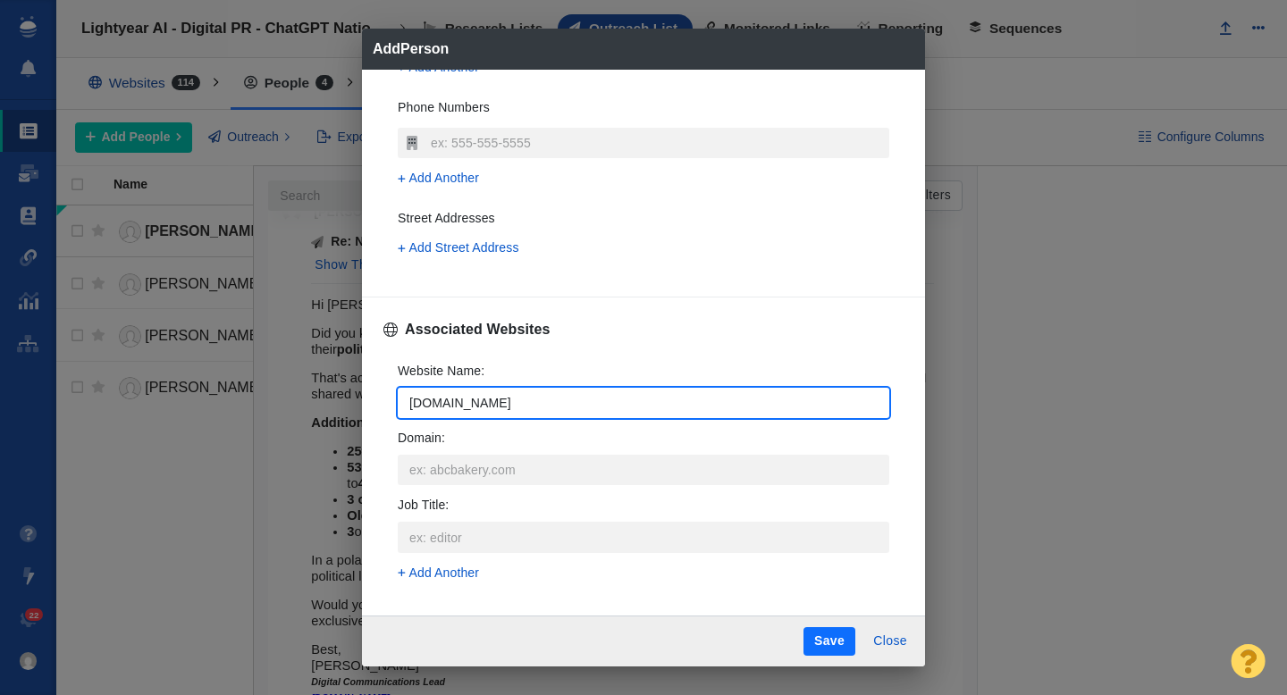
type textarea "x"
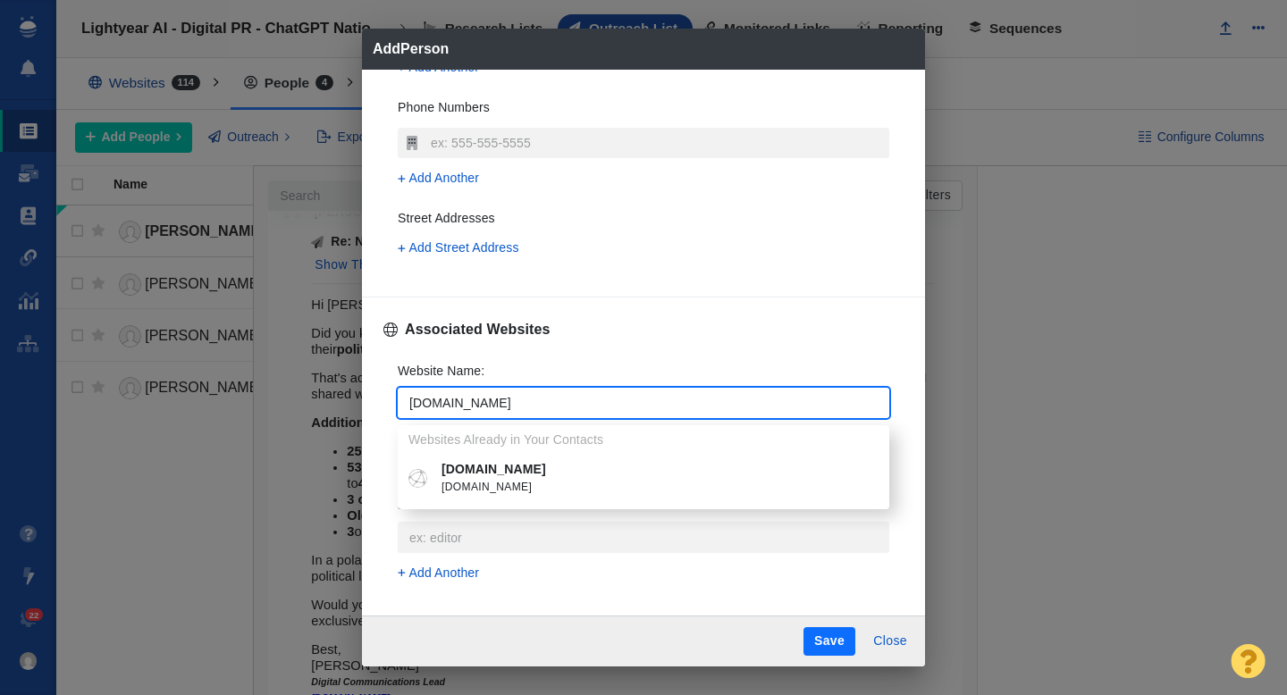
type input "kinkly.com"
click at [487, 469] on p "kinkly.com" at bounding box center [657, 469] width 430 height 19
type textarea "x"
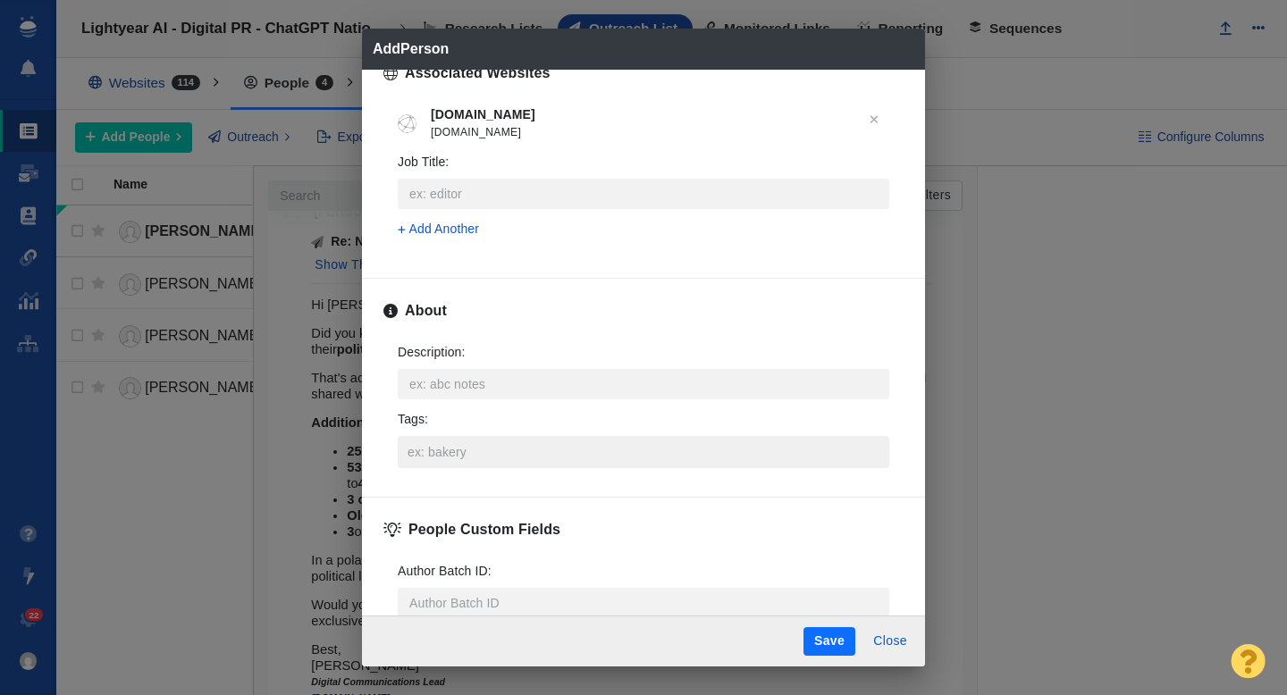
scroll to position [746, 0]
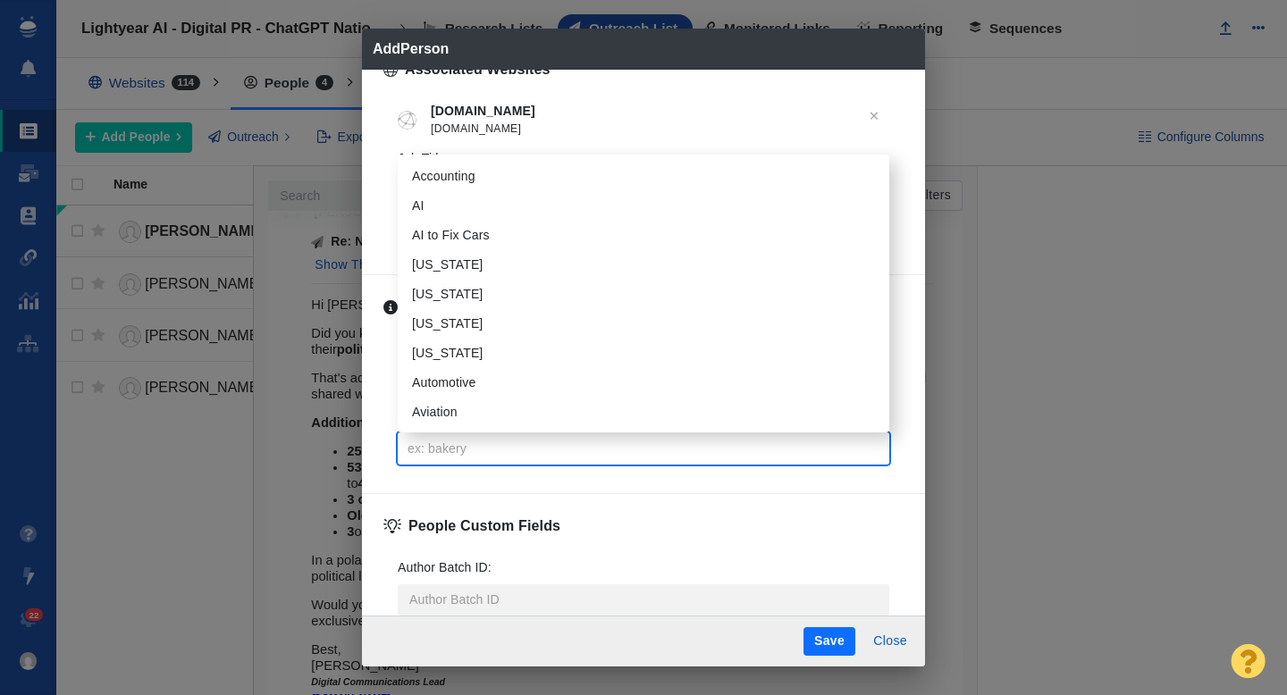
click at [434, 451] on input "Tags :" at bounding box center [643, 449] width 481 height 32
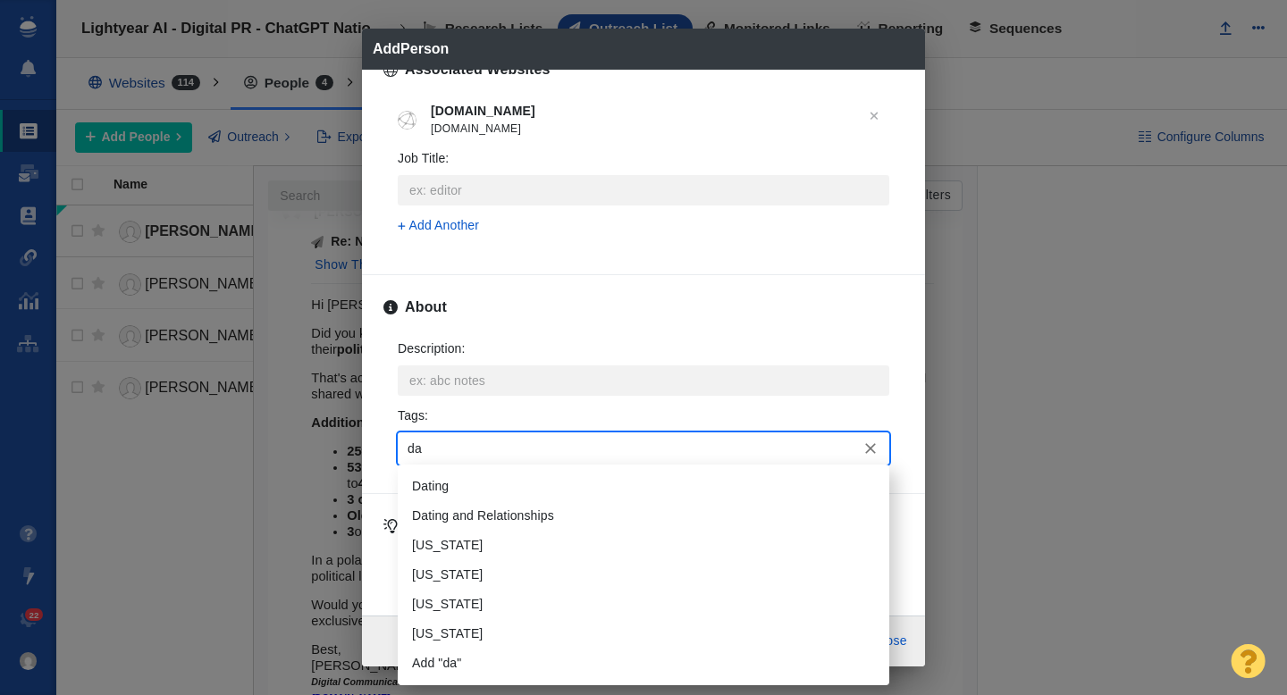
type input "dat"
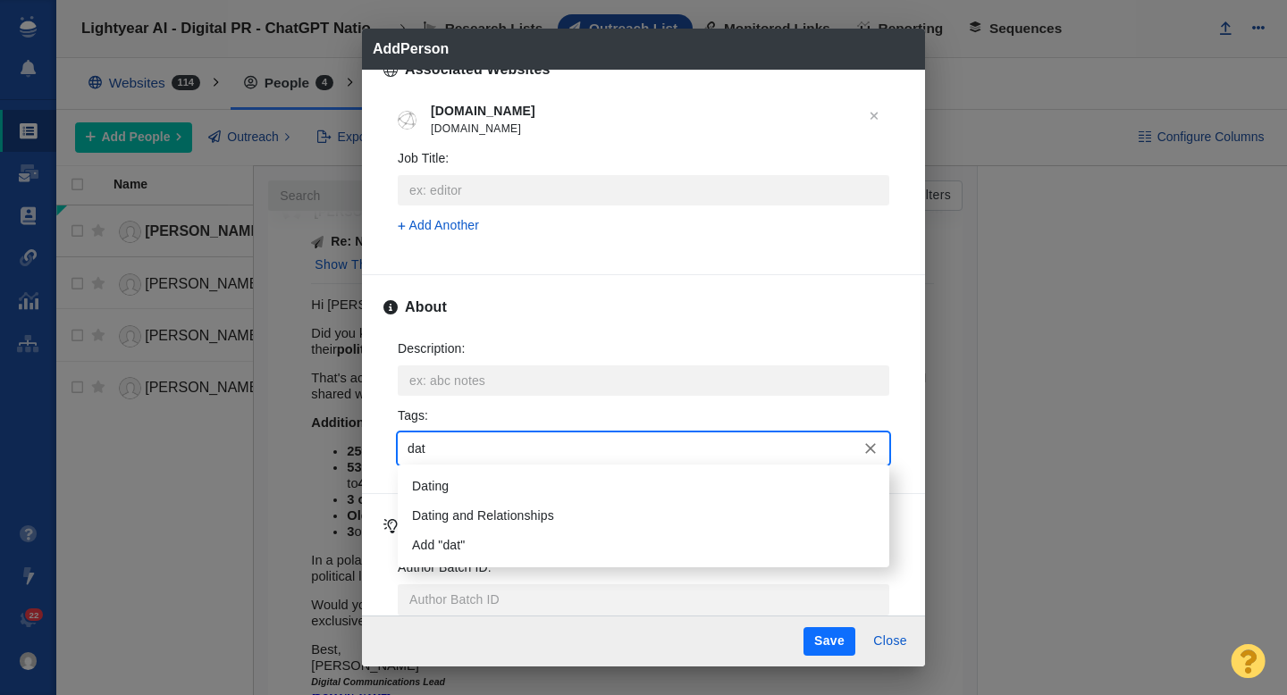
click at [433, 478] on li "Dating" at bounding box center [644, 486] width 492 height 29
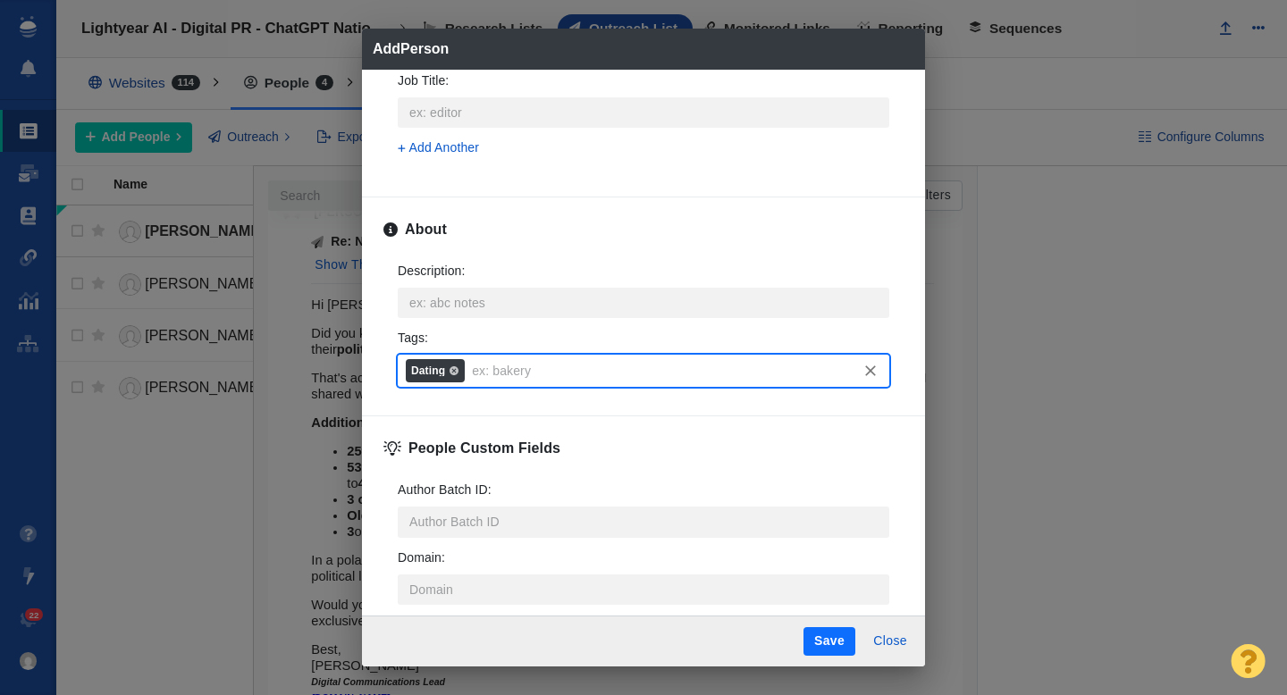
scroll to position [881, 0]
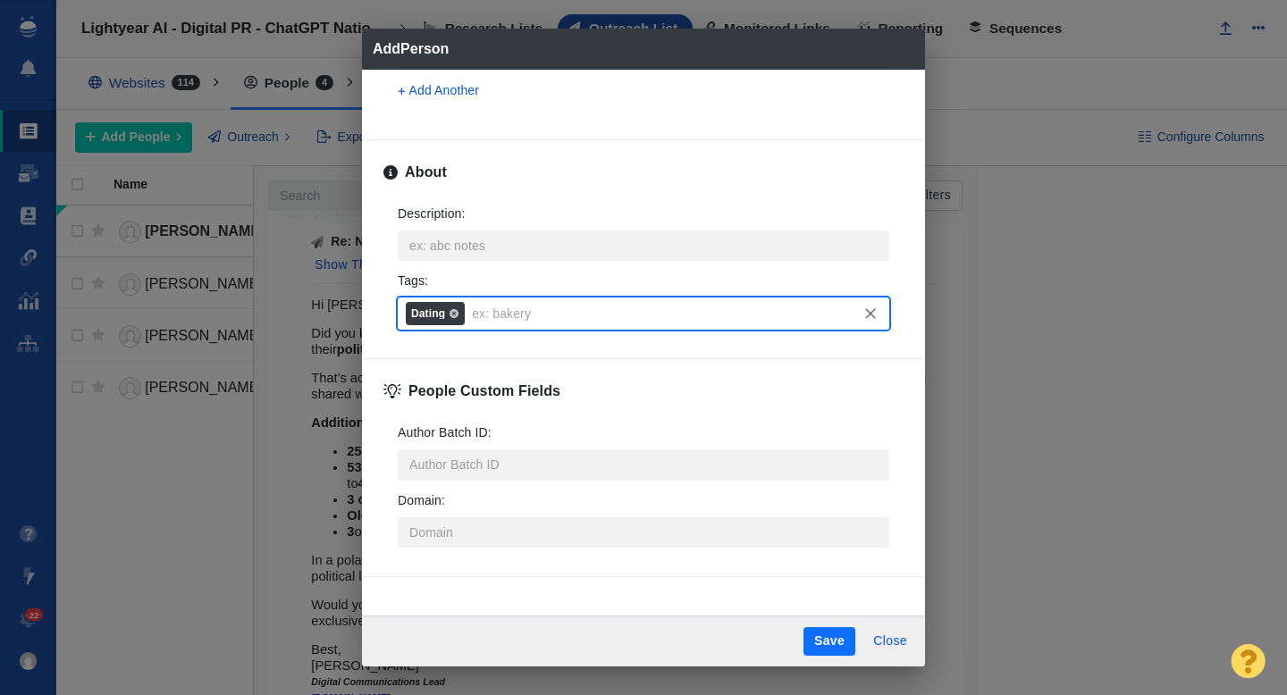
click at [826, 640] on button "Save" at bounding box center [830, 642] width 52 height 29
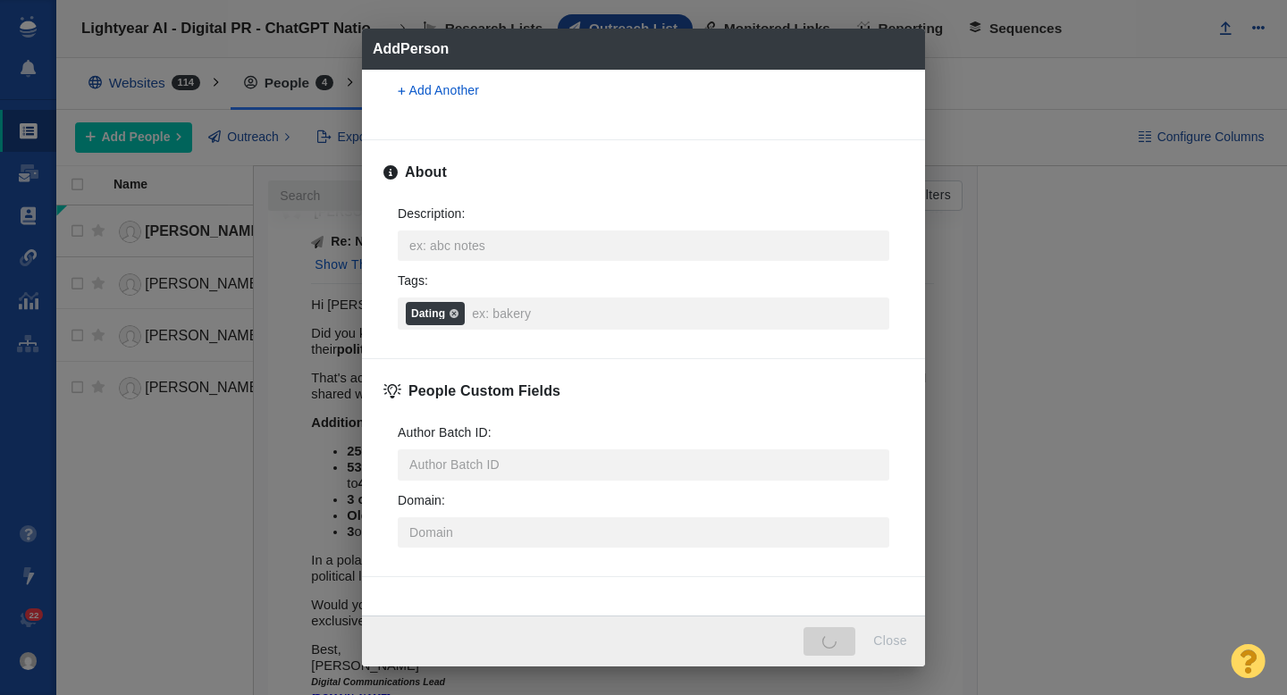
type textarea "x"
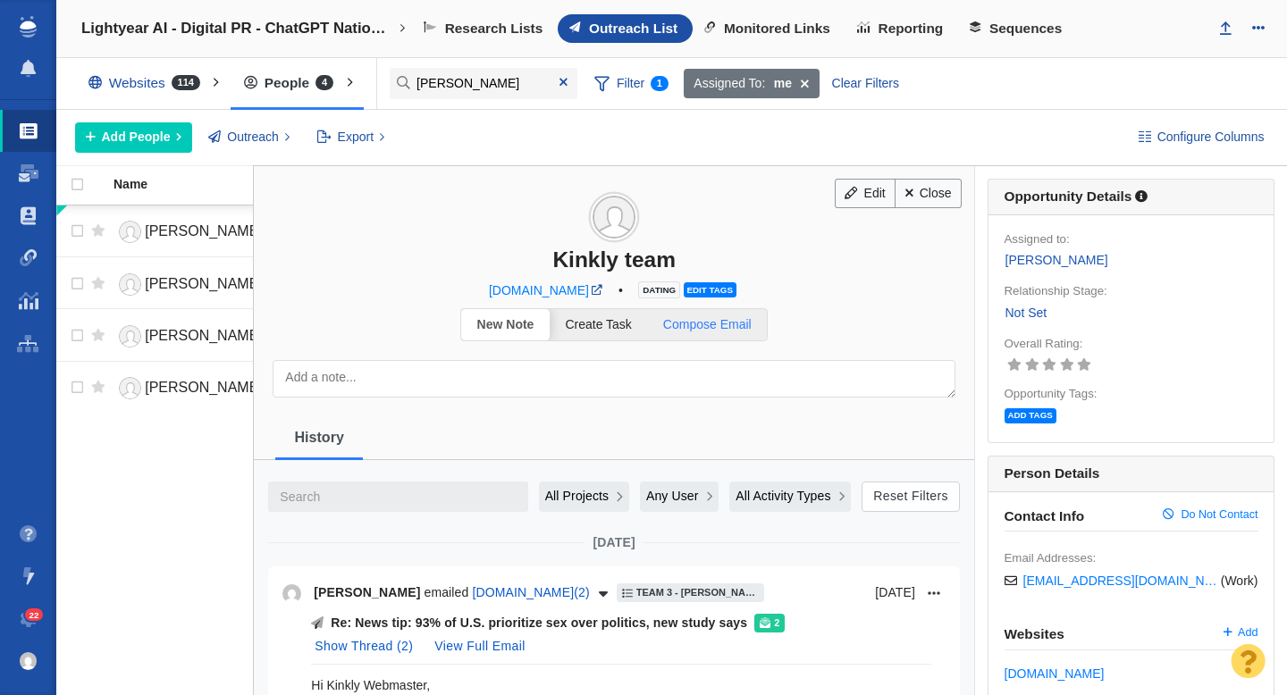
click at [741, 322] on span "Compose Email" at bounding box center [707, 324] width 88 height 14
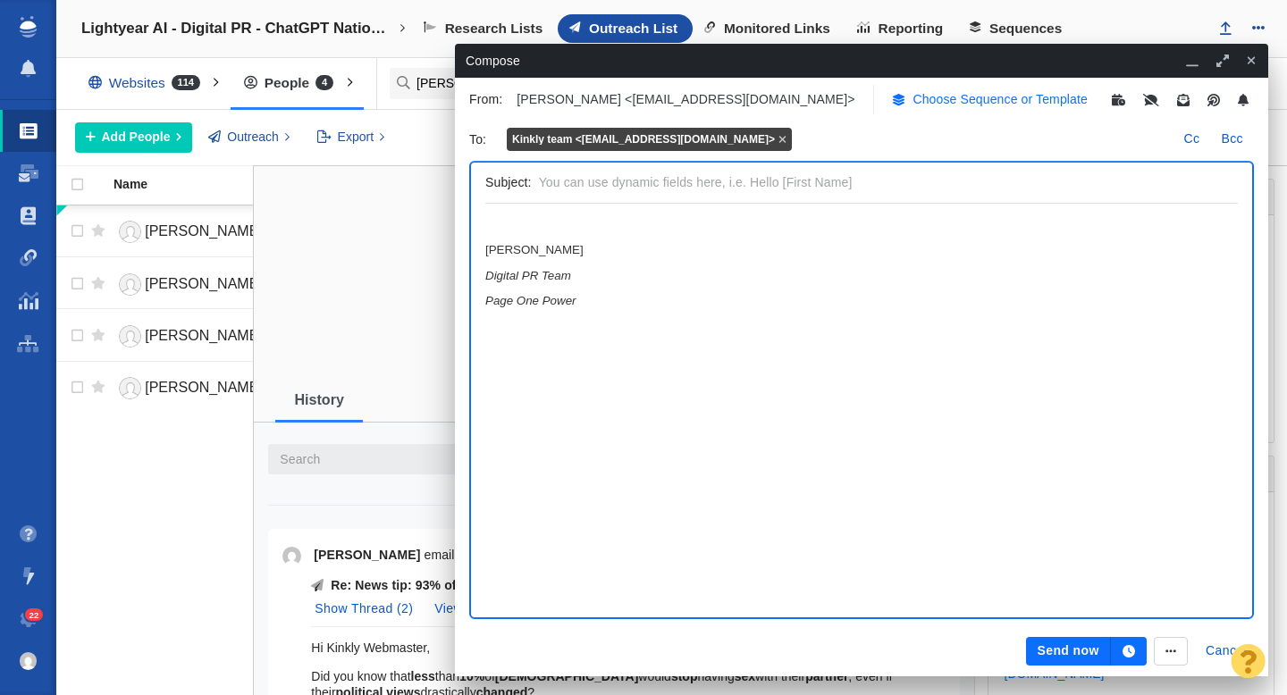
scroll to position [0, 0]
click at [881, 109] on button "Choose Sequence or Template" at bounding box center [989, 99] width 217 height 29
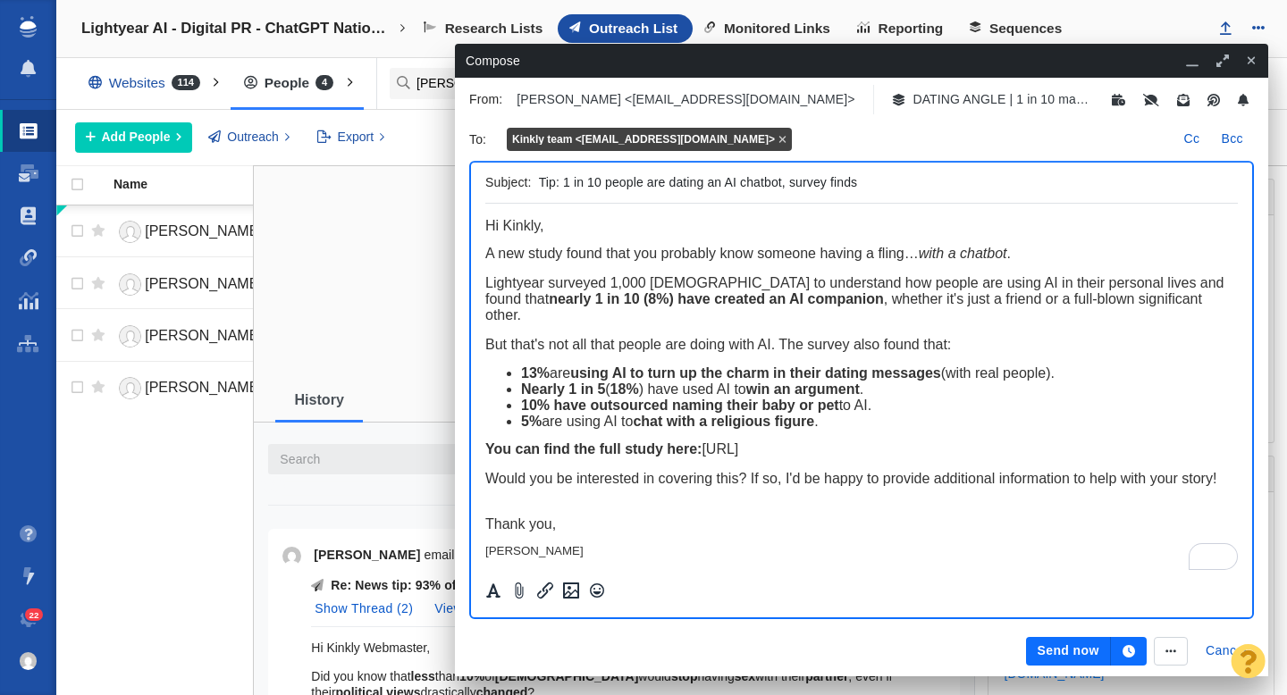
drag, startPoint x: 721, startPoint y: 185, endPoint x: 648, endPoint y: 185, distance: 72.4
click at [648, 185] on input "Tip: 1 in 10 people are dating an AI chatbot, survey finds" at bounding box center [885, 183] width 692 height 26
type input "Tip: 1 in 10 people have been romantic with an AI chatbot, survey finds"
click at [540, 232] on span "﻿ Hi Kinkly," at bounding box center [514, 225] width 59 height 15
click at [541, 232] on span "﻿ Hi Kinkly," at bounding box center [514, 225] width 59 height 15
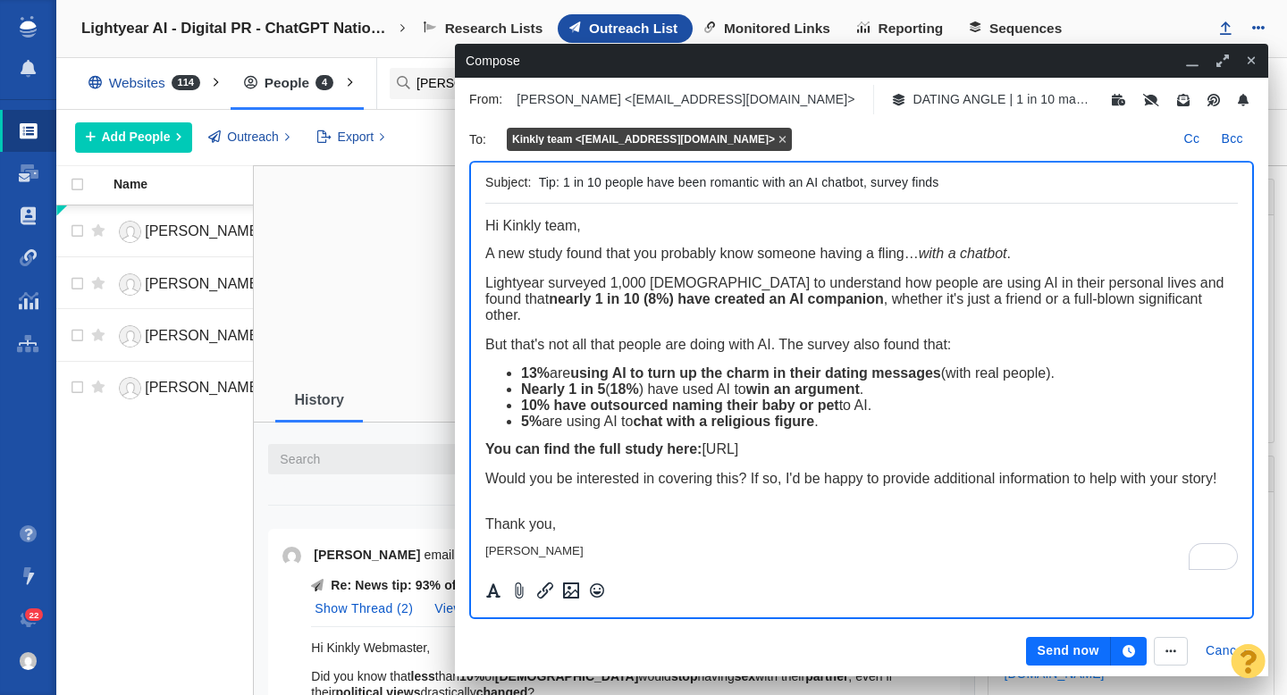
click at [1045, 653] on button "Send now" at bounding box center [1068, 651] width 84 height 29
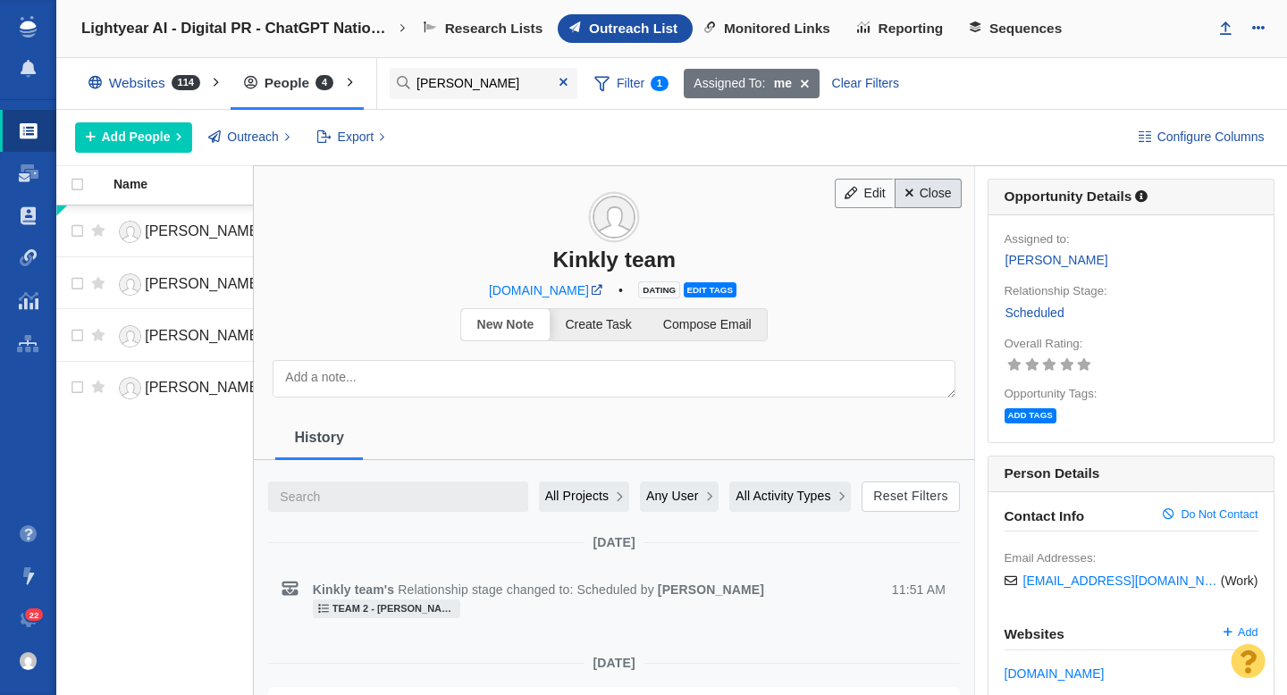
click at [942, 203] on link "Close" at bounding box center [928, 194] width 67 height 30
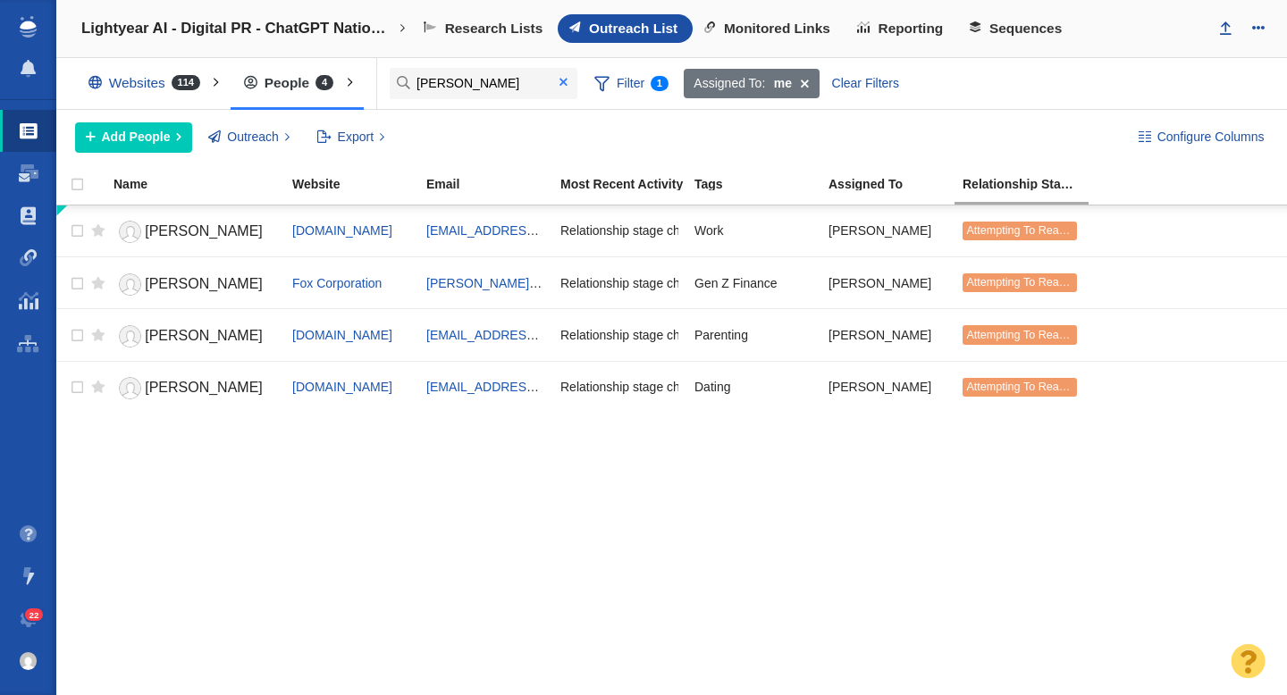
click at [563, 85] on span at bounding box center [564, 82] width 8 height 13
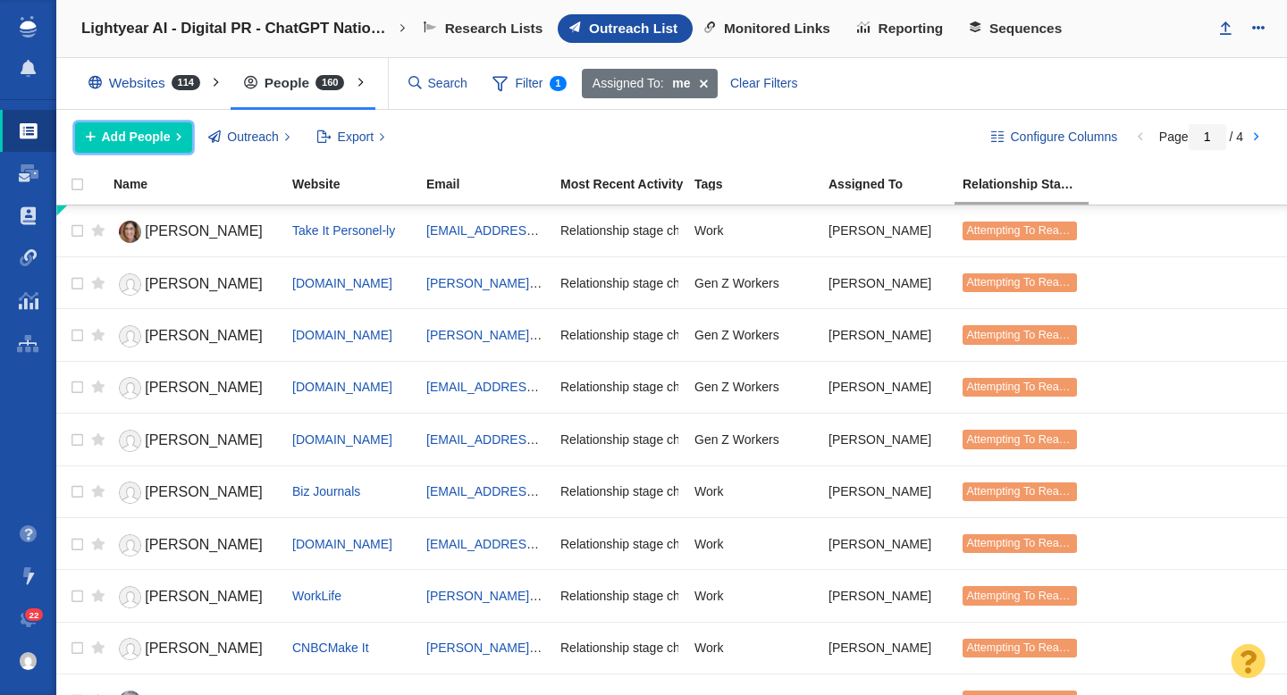
click at [135, 141] on span "Add People" at bounding box center [136, 137] width 69 height 19
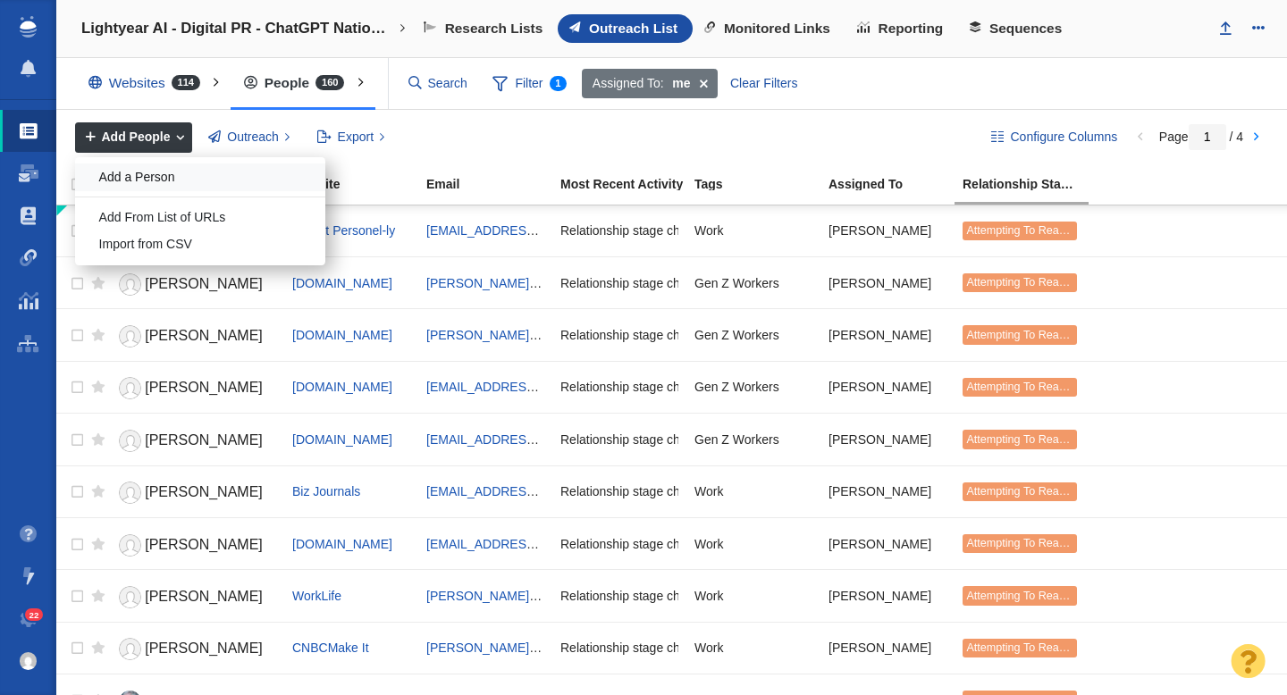
click at [164, 181] on div "Add a Person" at bounding box center [200, 178] width 250 height 28
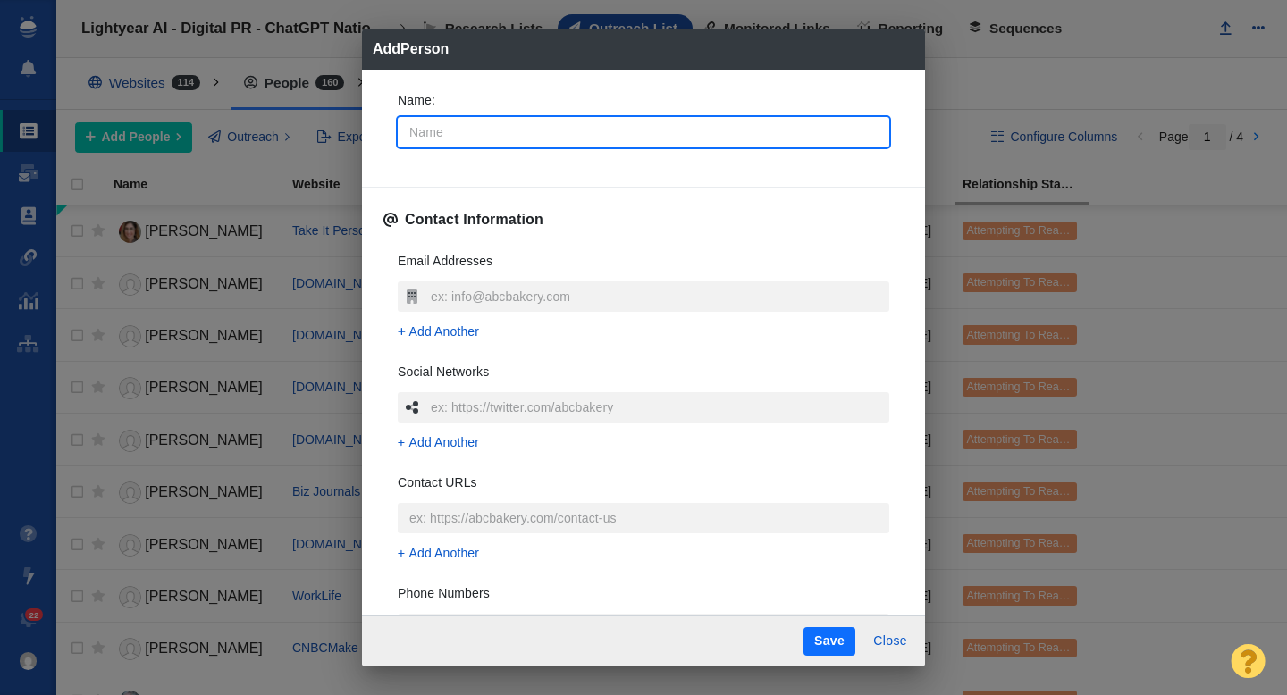
type input "B"
type textarea "x"
type input "Ben"
type textarea "x"
type input "Ben"
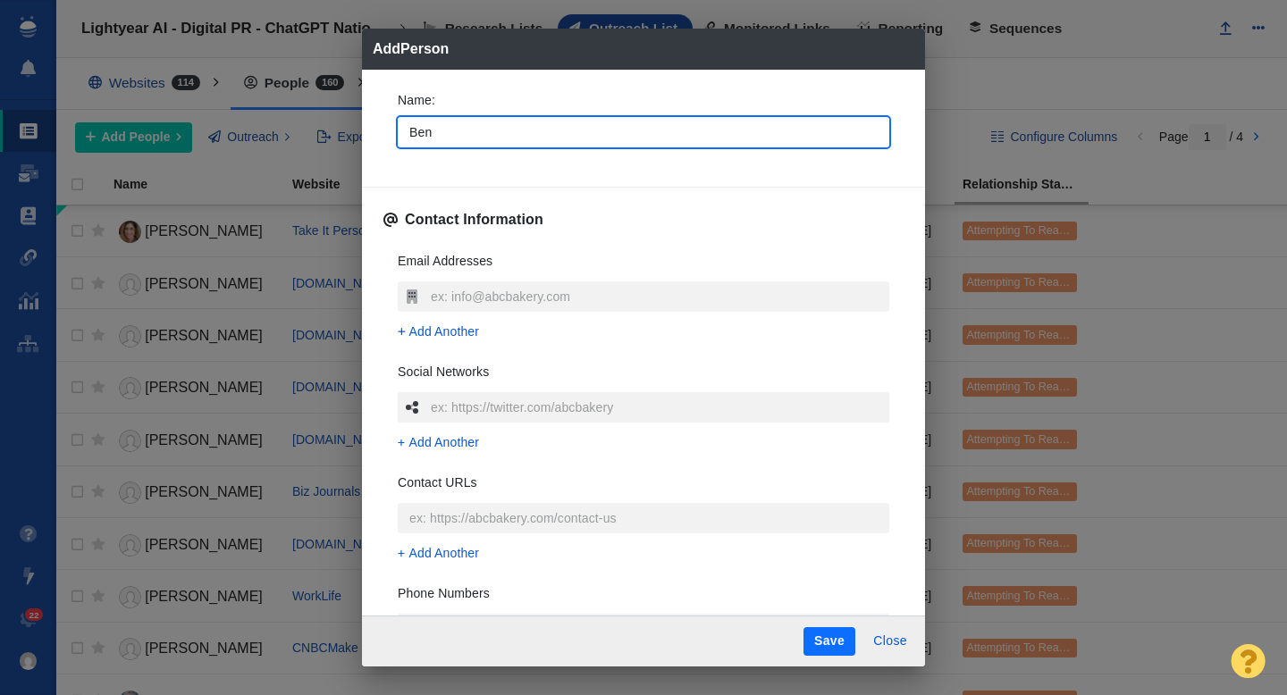
click at [382, 134] on div "Name : [PERSON_NAME] Contact Information Email Addresses Add Another Social Net…" at bounding box center [643, 343] width 563 height 547
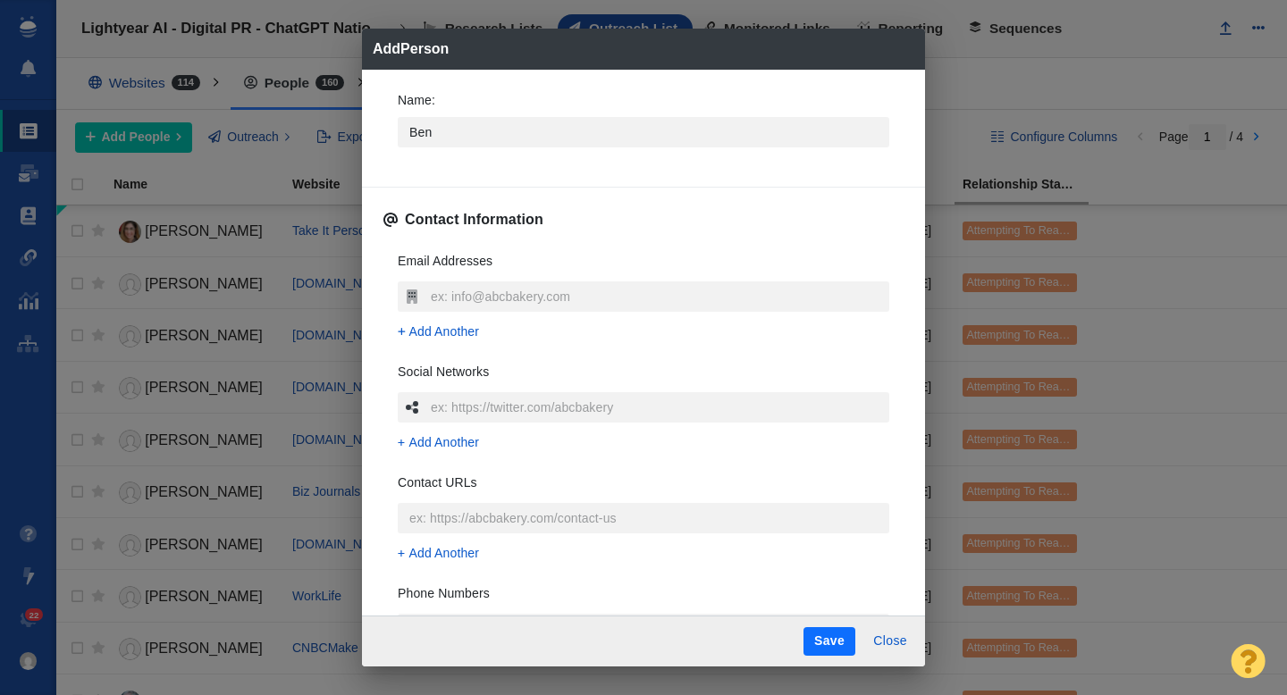
type textarea "x"
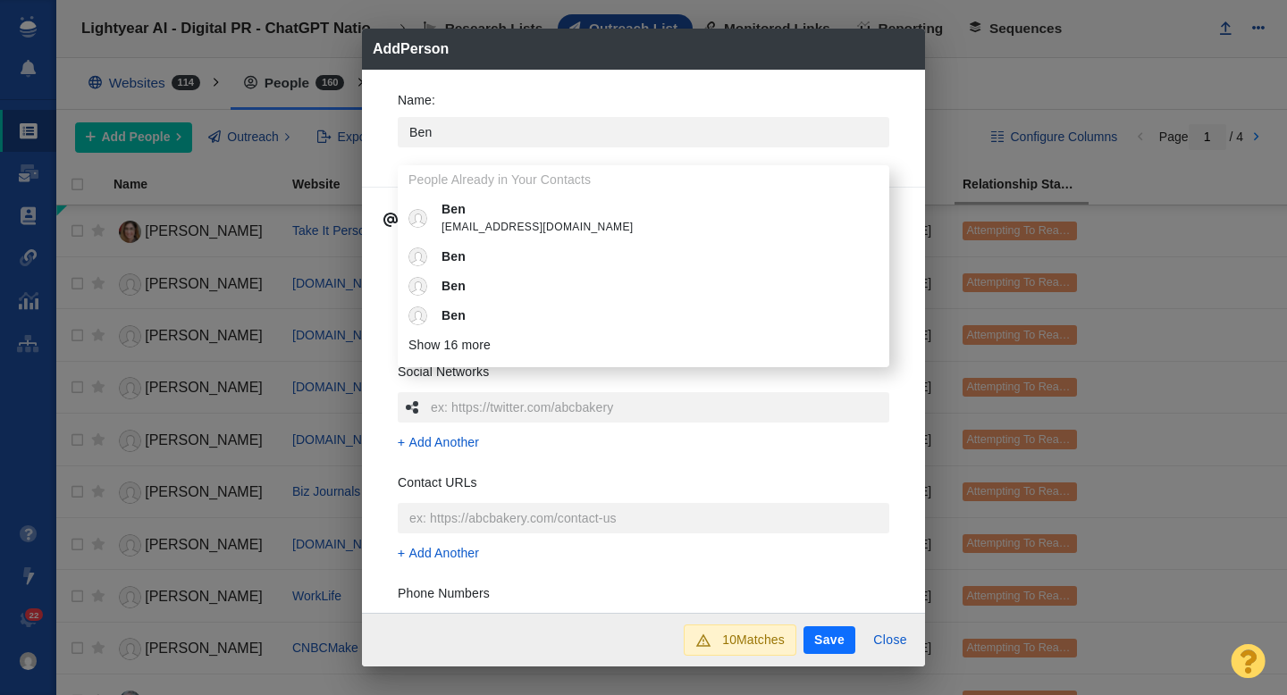
click at [382, 134] on div "Name : [PERSON_NAME] People Already in Your Contacts [PERSON_NAME] [PERSON_NAME…" at bounding box center [643, 342] width 563 height 544
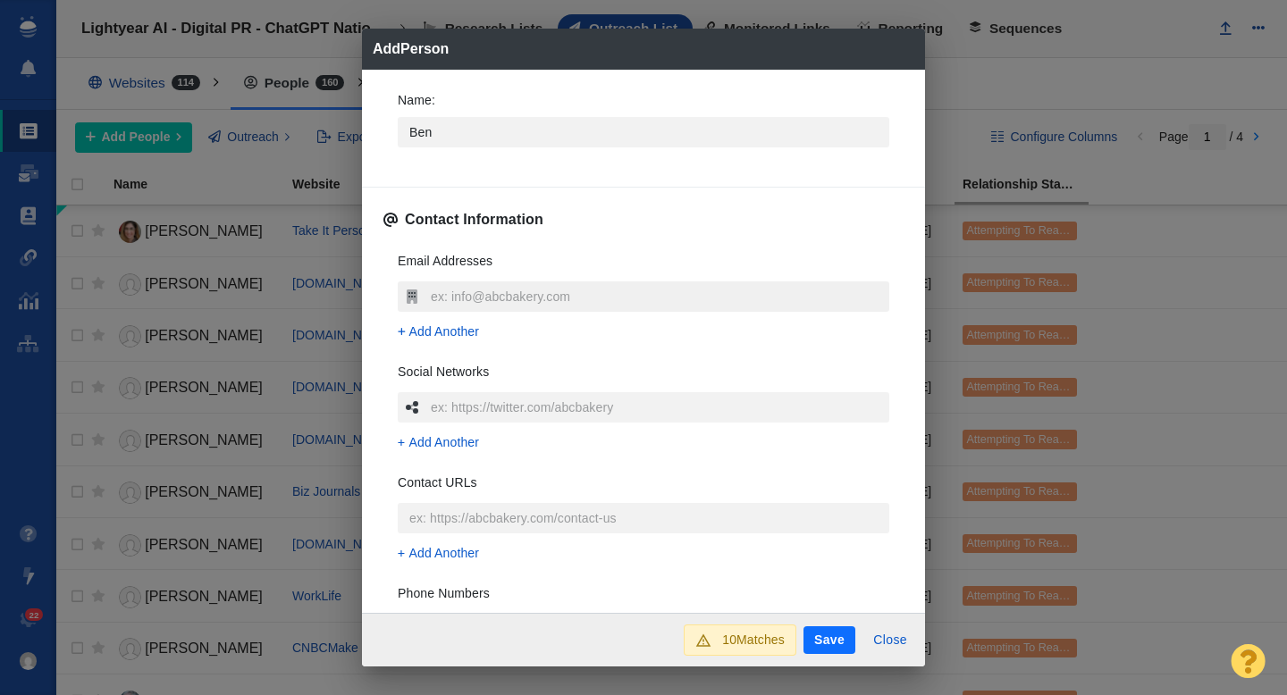
click at [464, 296] on input "text" at bounding box center [657, 297] width 463 height 30
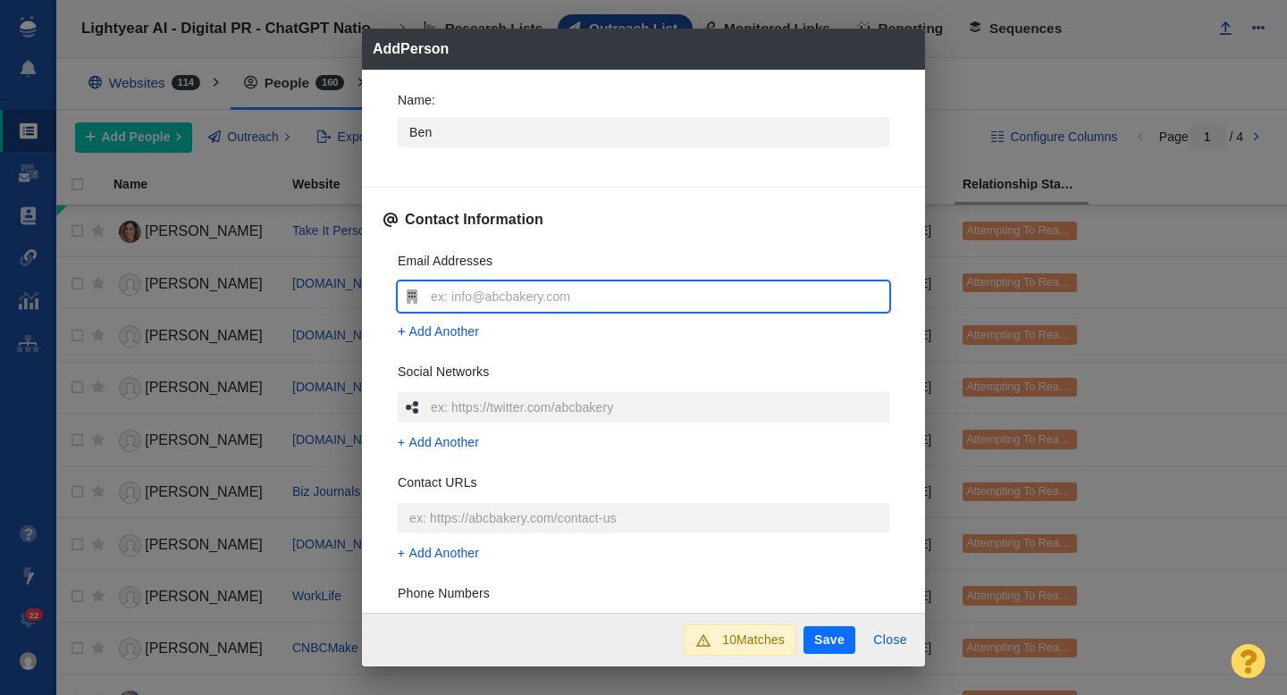
type input "[EMAIL_ADDRESS][DOMAIN_NAME]"
type textarea "x"
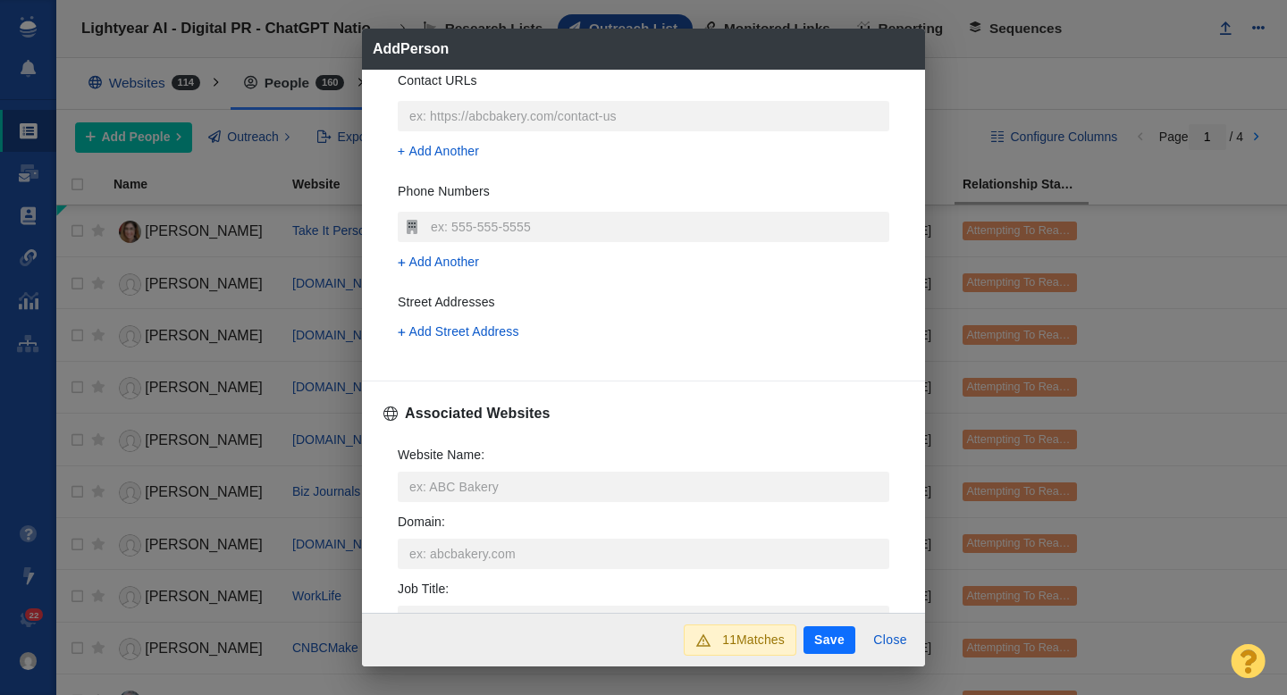
scroll to position [421, 0]
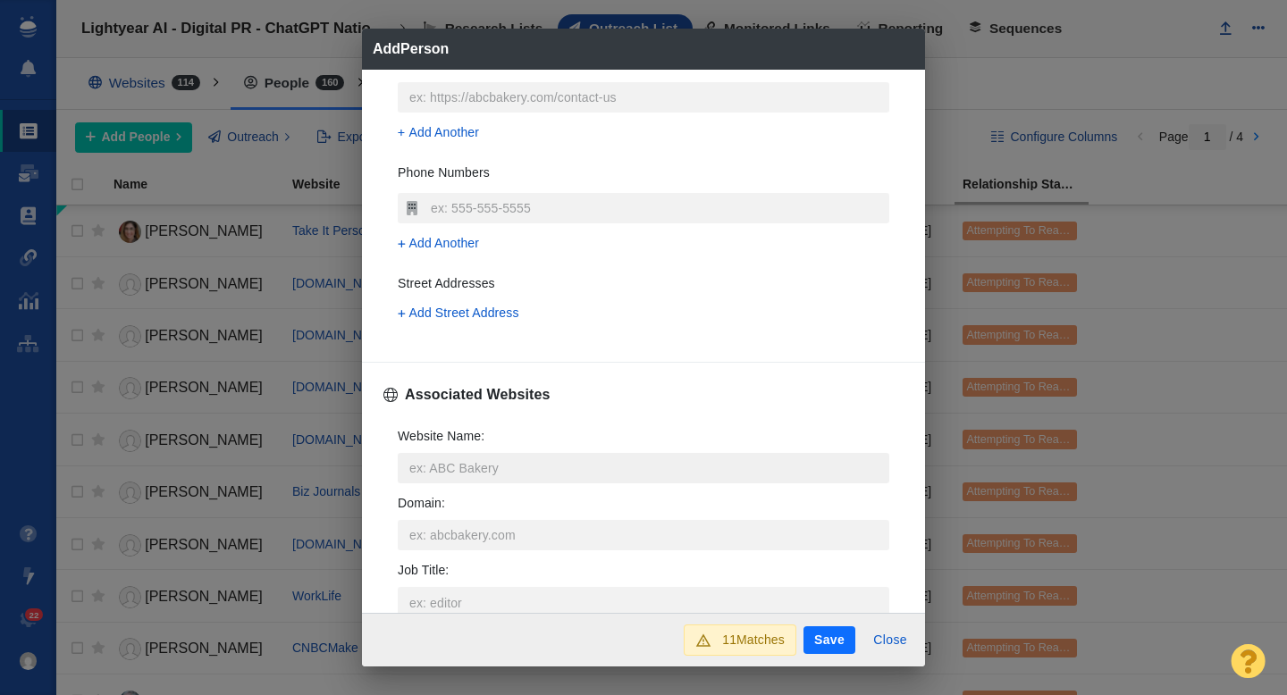
type input "[EMAIL_ADDRESS][DOMAIN_NAME]"
click at [436, 481] on input "Website Name :" at bounding box center [644, 468] width 492 height 30
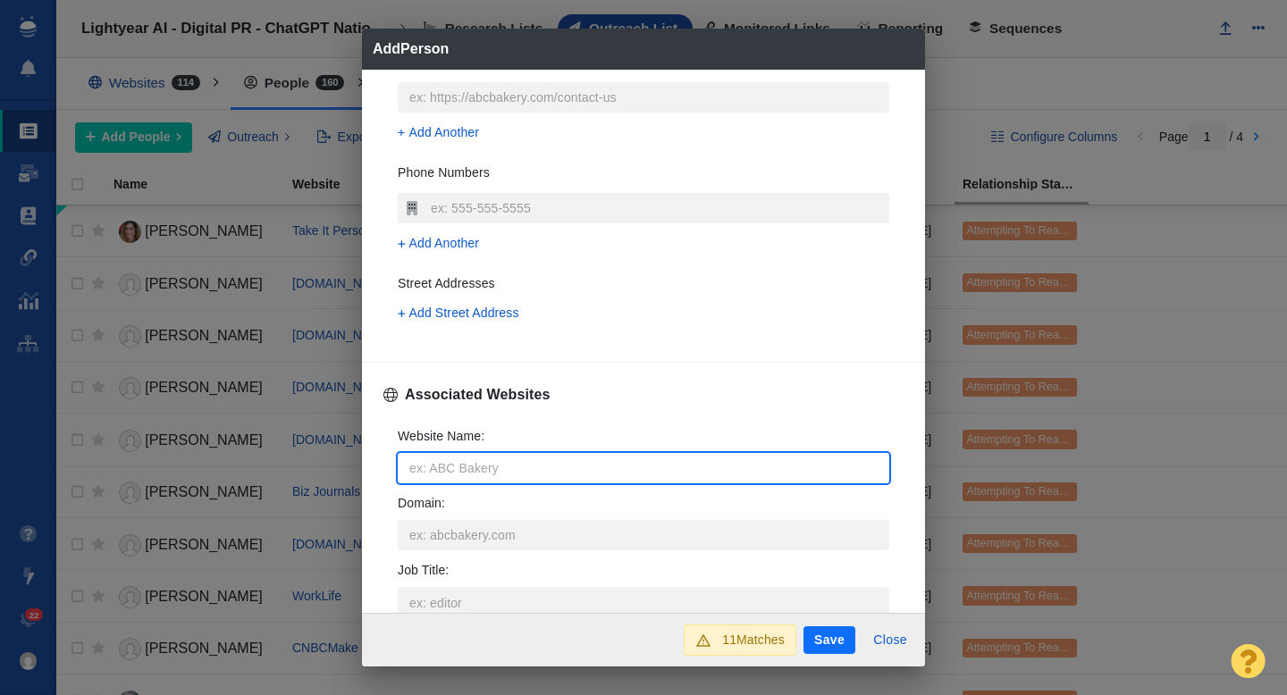
type input "n"
type textarea "x"
type input "ny"
type textarea "x"
type input "nypos"
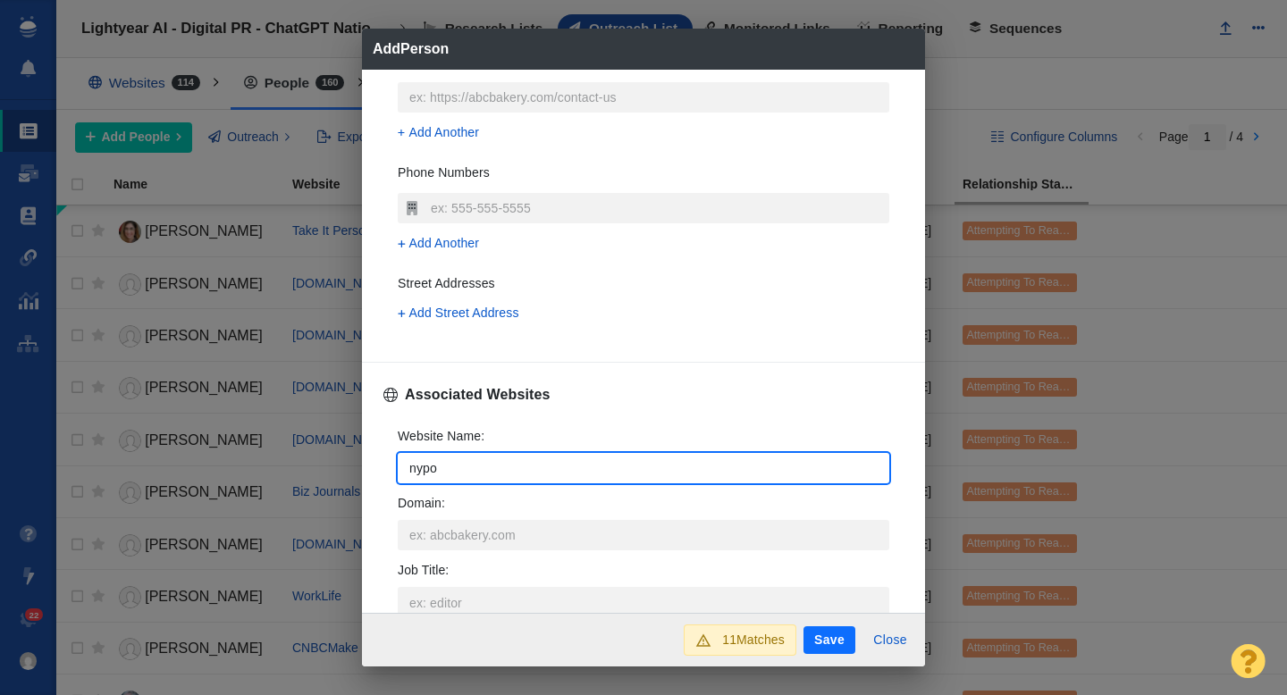
type textarea "x"
type input "nypost"
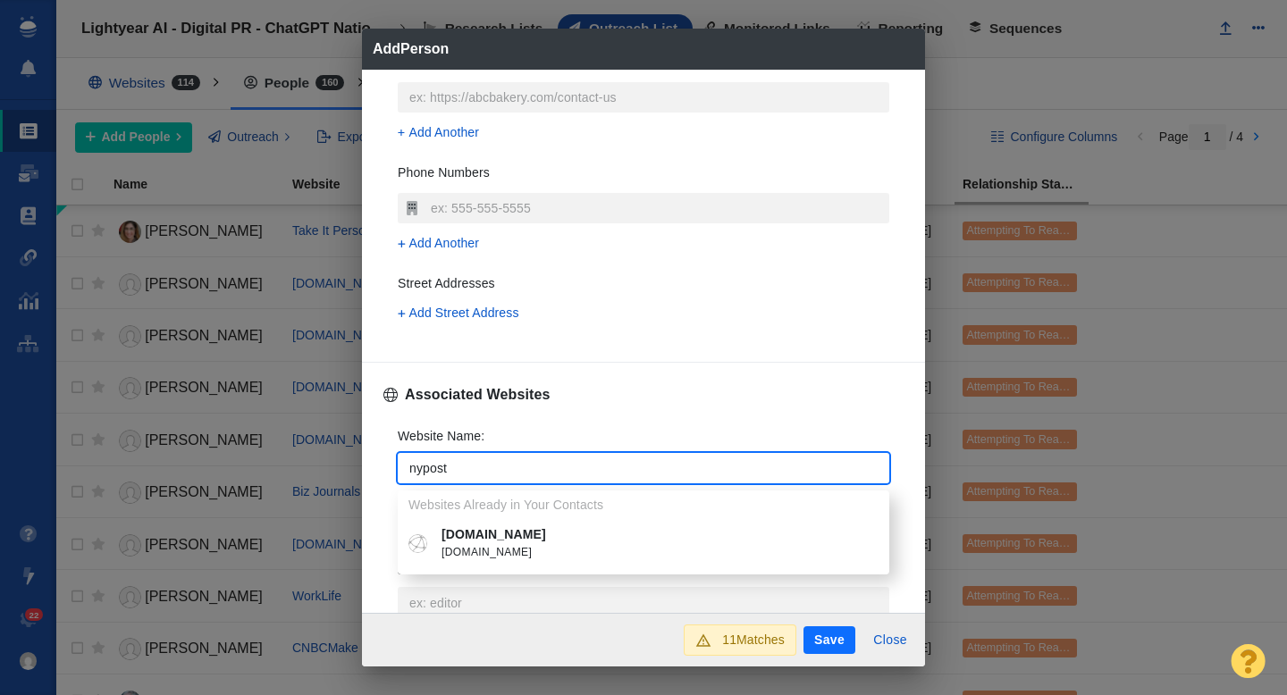
click at [479, 543] on p "[DOMAIN_NAME]" at bounding box center [657, 535] width 430 height 19
type textarea "x"
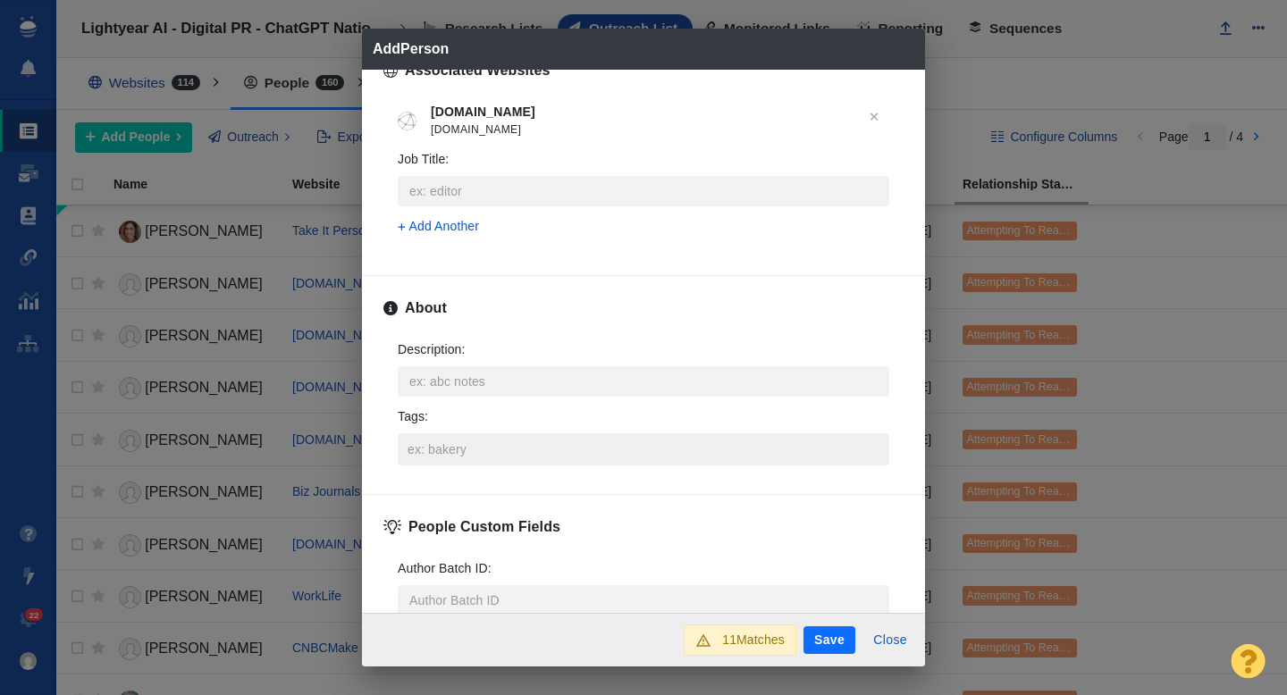
scroll to position [763, 0]
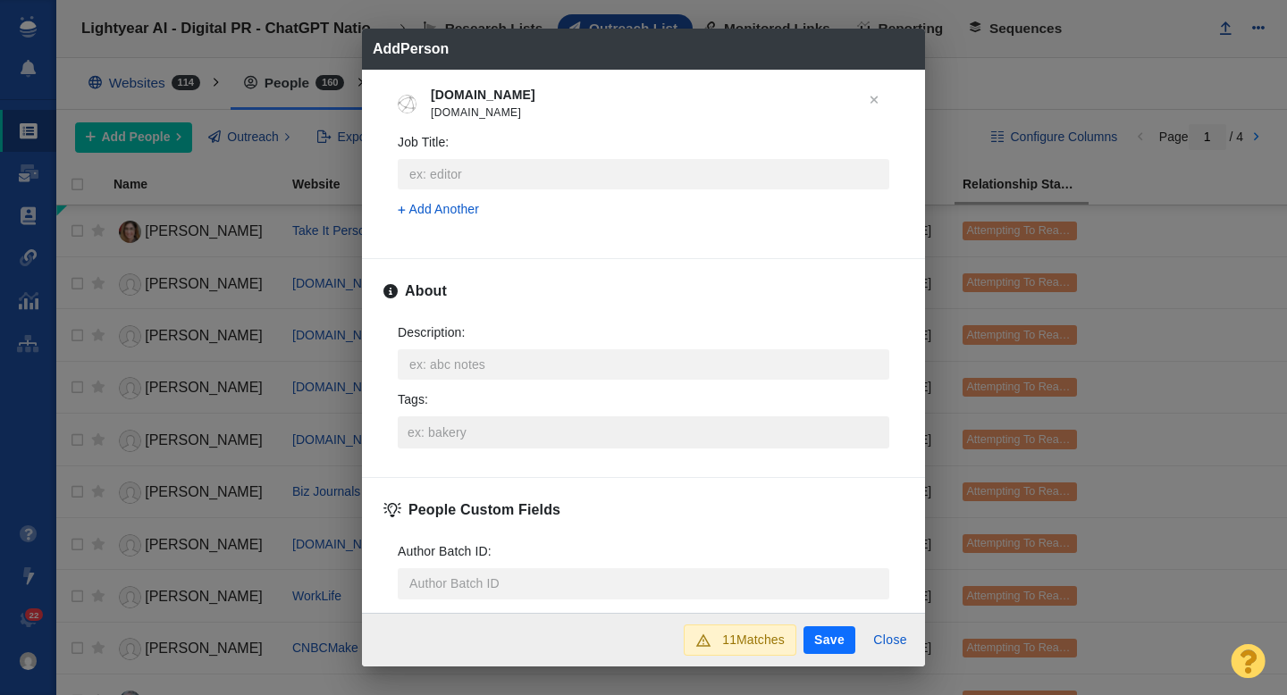
click at [449, 433] on input "Tags :" at bounding box center [643, 433] width 481 height 32
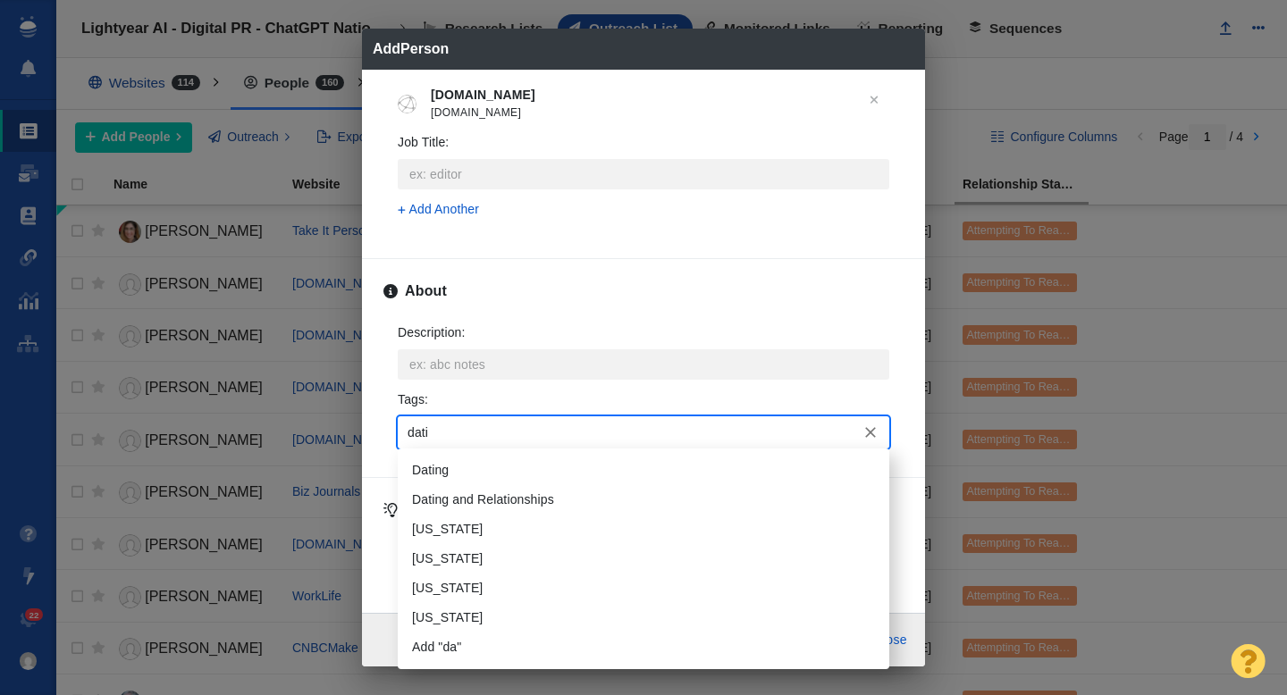
type input "datin"
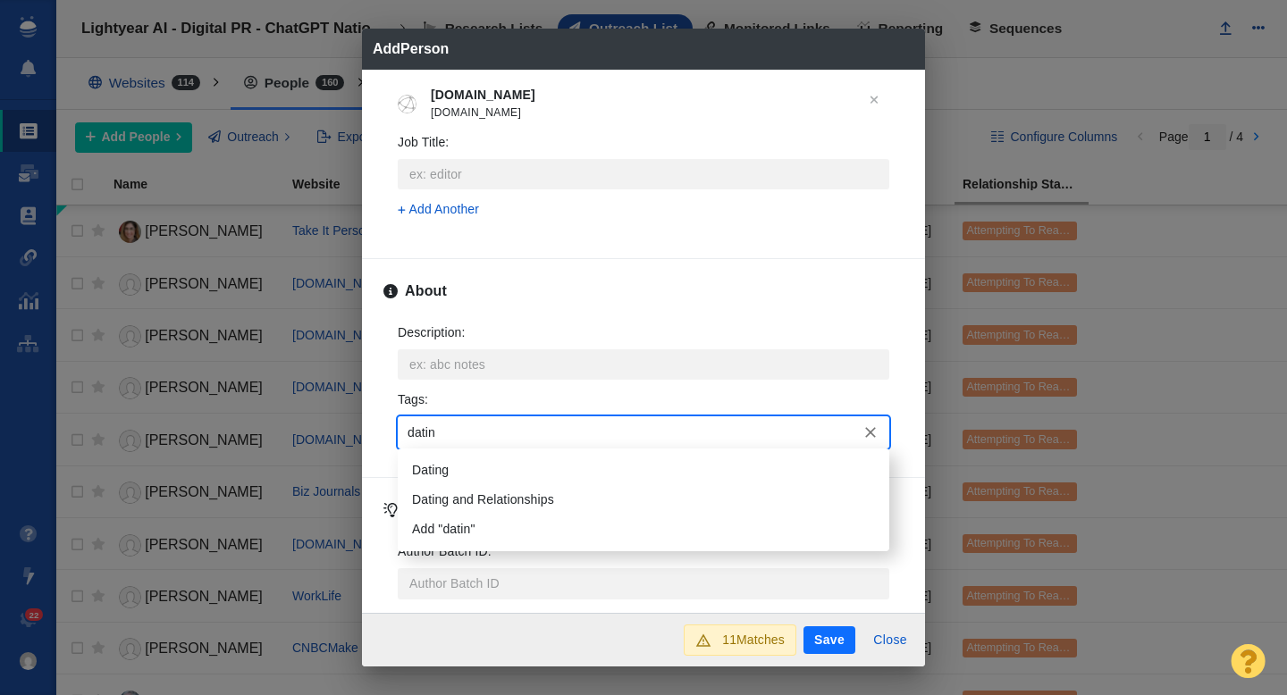
click at [430, 463] on li "Dating" at bounding box center [644, 470] width 492 height 29
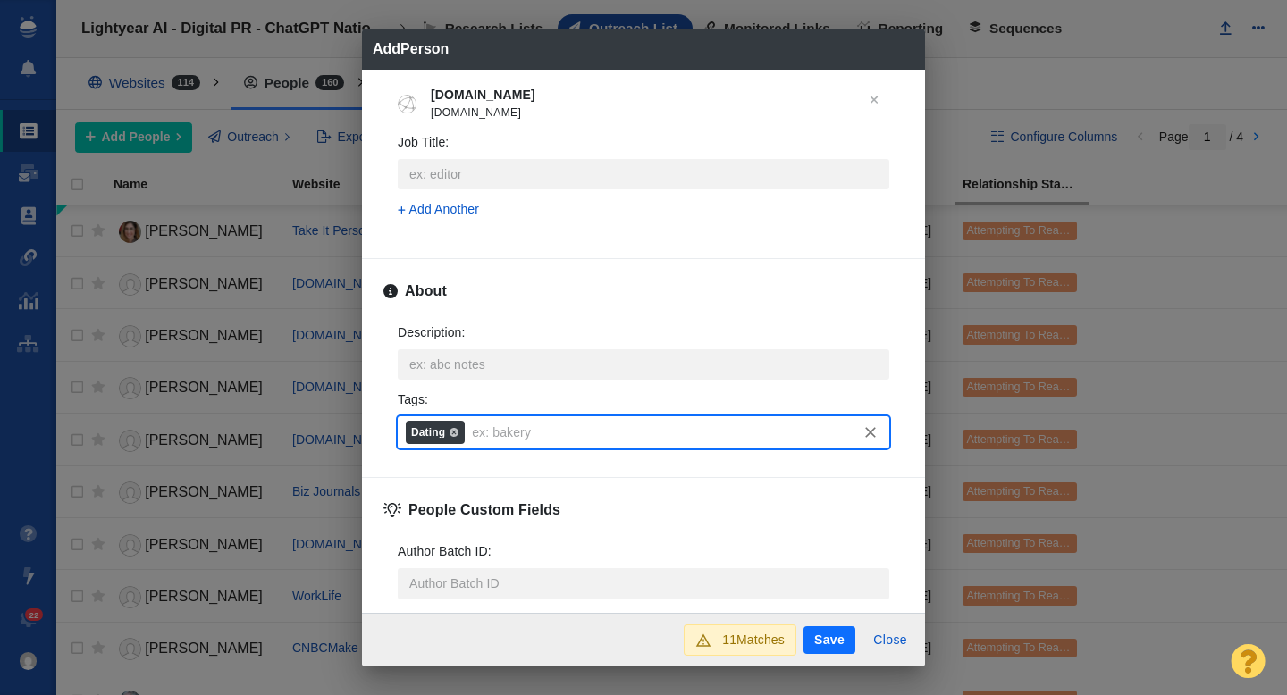
click at [830, 633] on button "Save" at bounding box center [830, 641] width 52 height 29
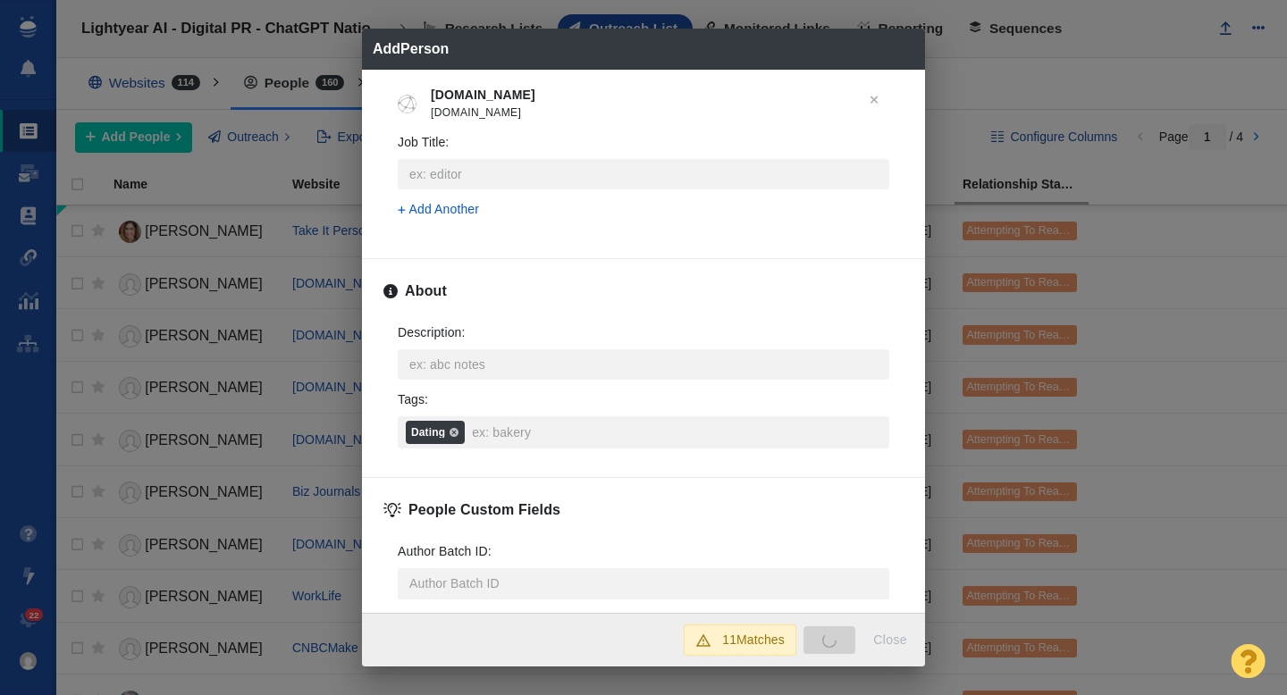
type textarea "x"
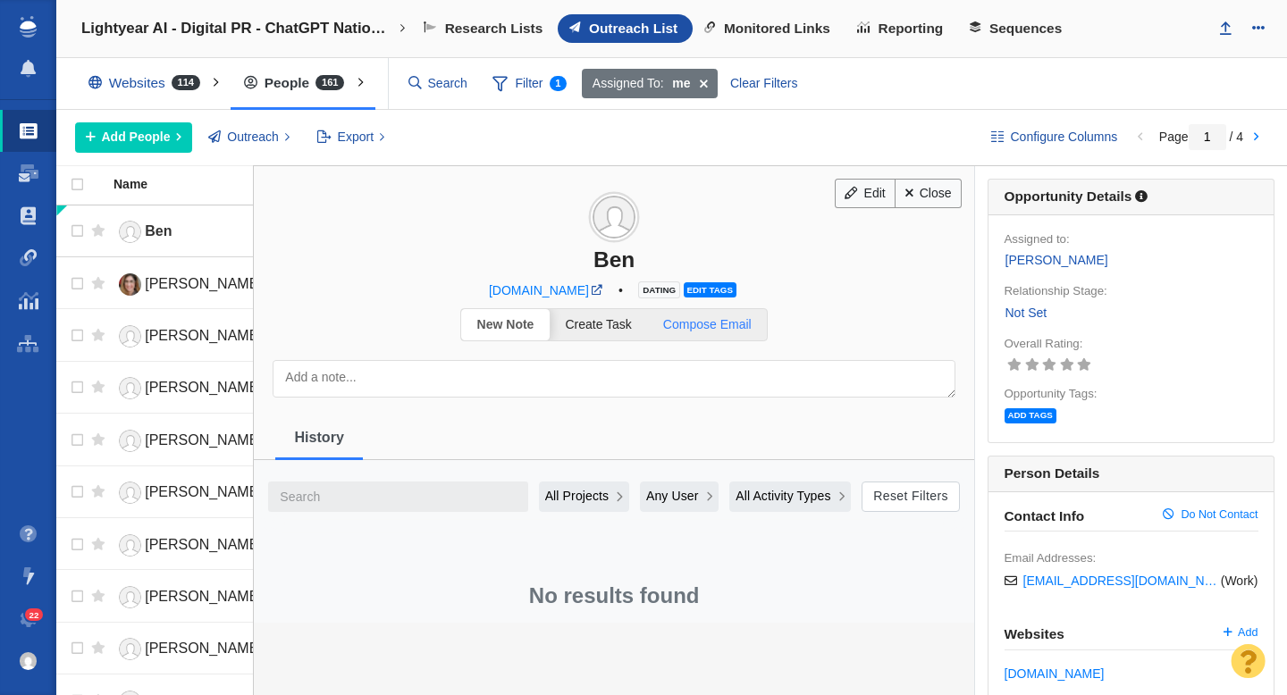
click at [730, 321] on span "Compose Email" at bounding box center [707, 324] width 88 height 14
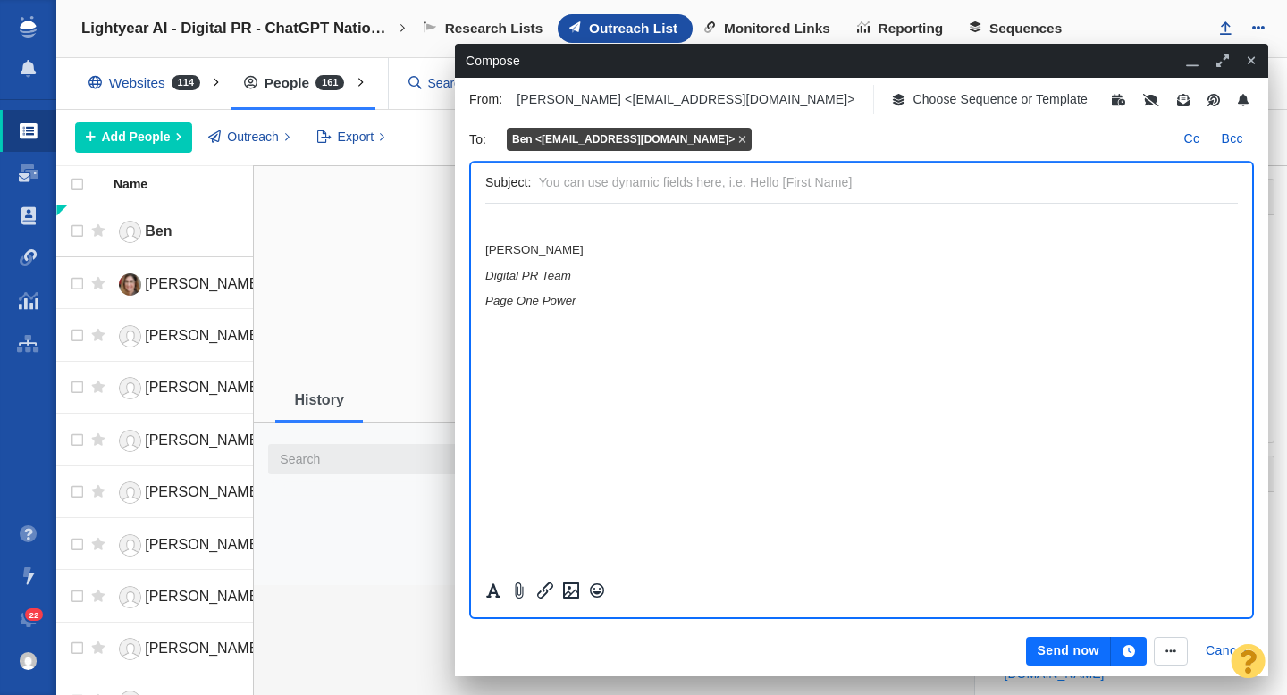
scroll to position [0, 0]
click at [913, 97] on p "Choose Sequence or Template" at bounding box center [1000, 99] width 175 height 19
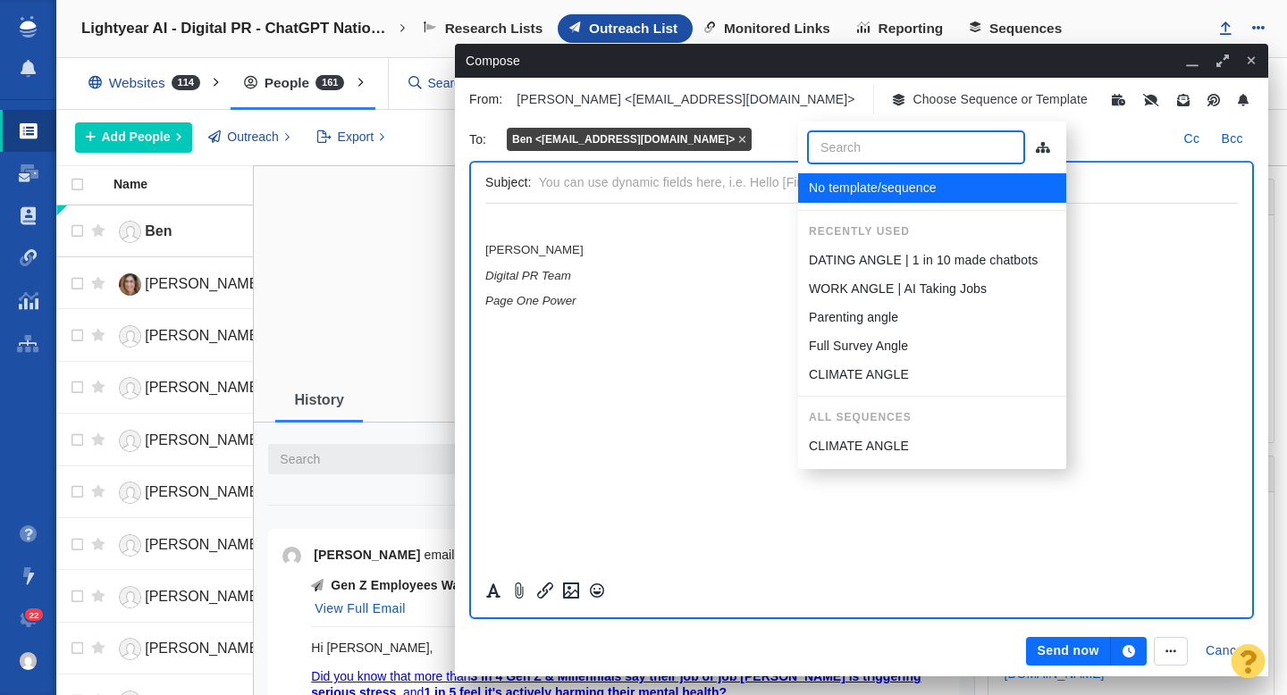
click at [843, 255] on p "DATING ANGLE | 1 in 10 made chatbots" at bounding box center [923, 260] width 229 height 19
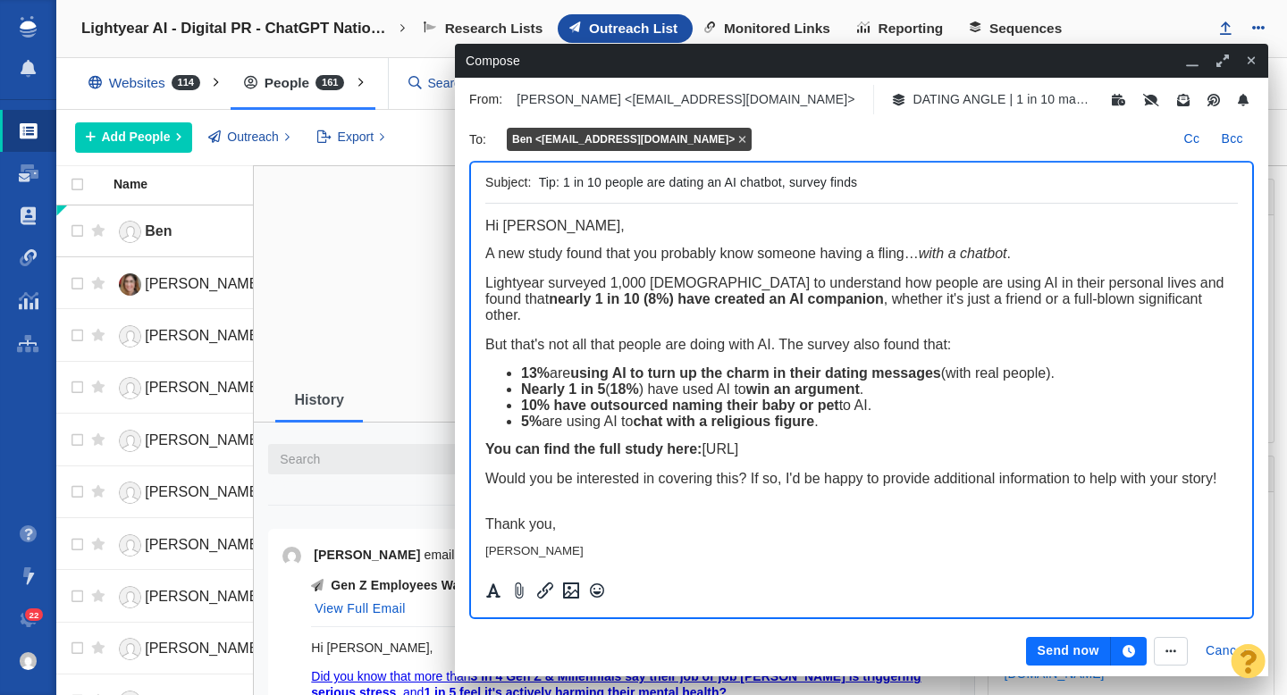
drag, startPoint x: 720, startPoint y: 186, endPoint x: 647, endPoint y: 185, distance: 72.4
click at [647, 185] on input "Tip: 1 in 10 people are dating an AI chatbot, survey finds" at bounding box center [885, 183] width 692 height 26
click at [645, 184] on input "Tip: 1 in 10 people been romantic with an AI chatbot, survey finds" at bounding box center [885, 183] width 692 height 26
type input "Tip: 1 in 10 people have been romantic with an AI chatbot, survey finds"
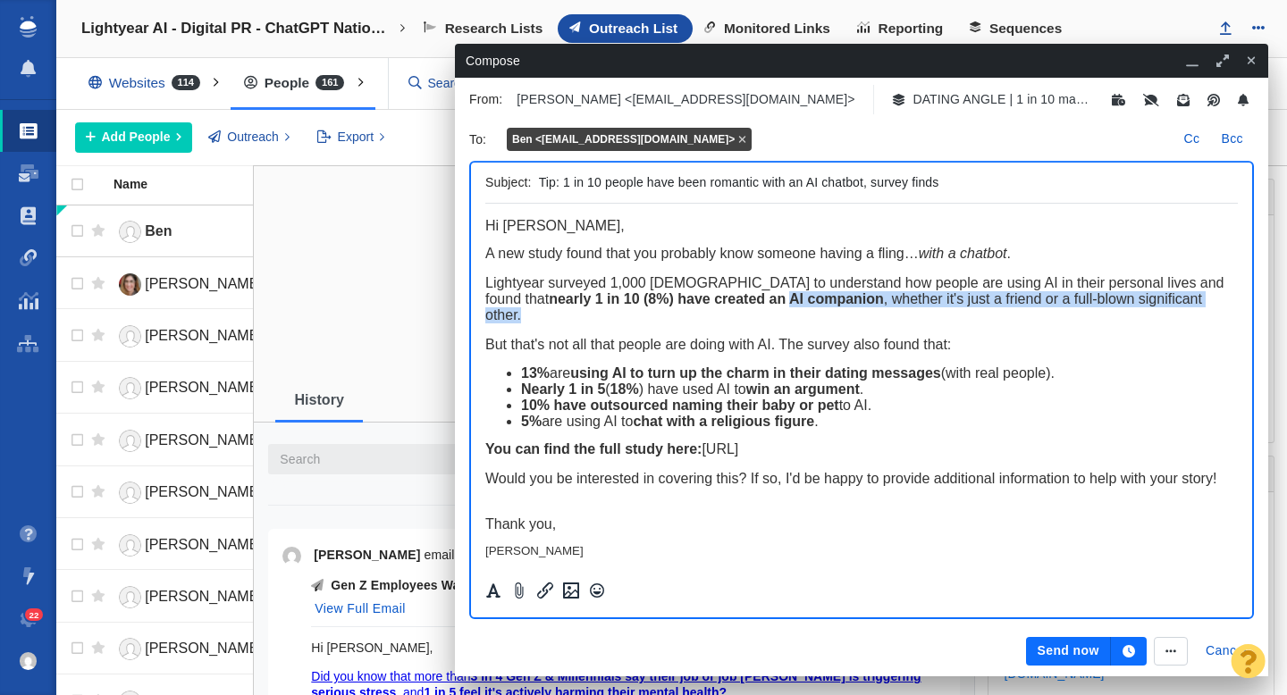
drag, startPoint x: 1207, startPoint y: 306, endPoint x: 753, endPoint y: 303, distance: 454.1
click at [753, 303] on div "Lightyear surveyed 1,000 Americans to understand how people are using AI in the…" at bounding box center [861, 299] width 753 height 48
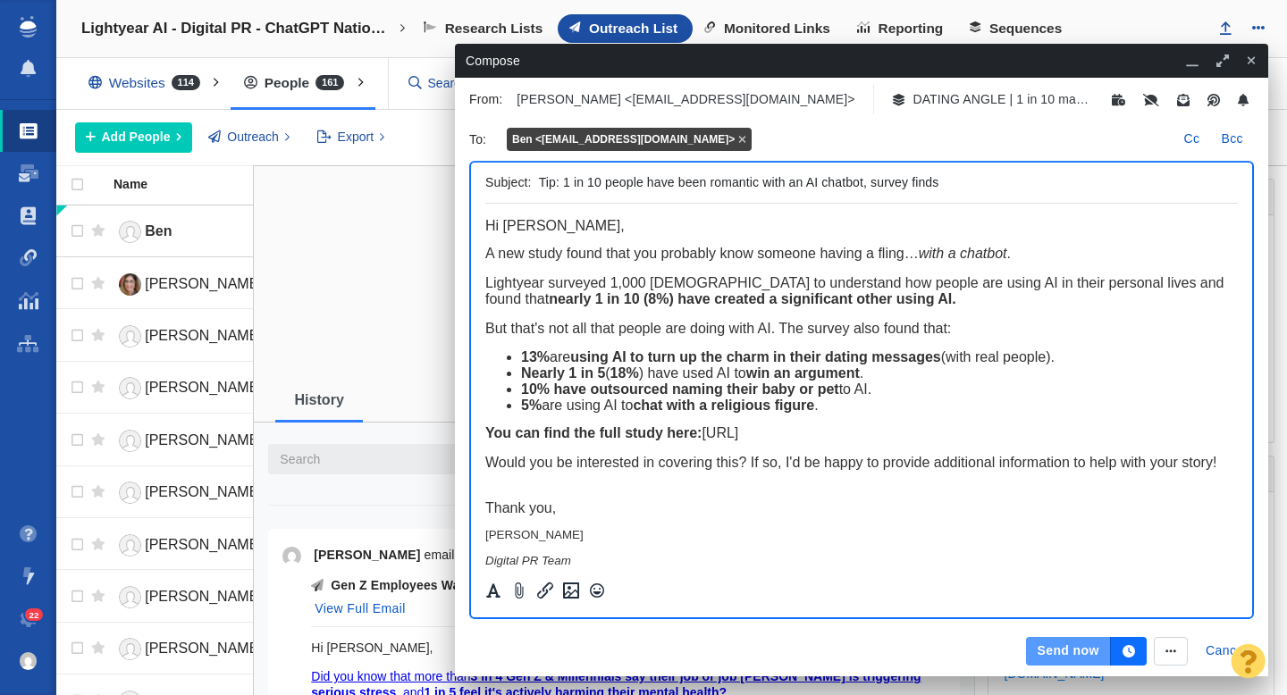
click at [1057, 646] on button "Send now" at bounding box center [1068, 651] width 84 height 29
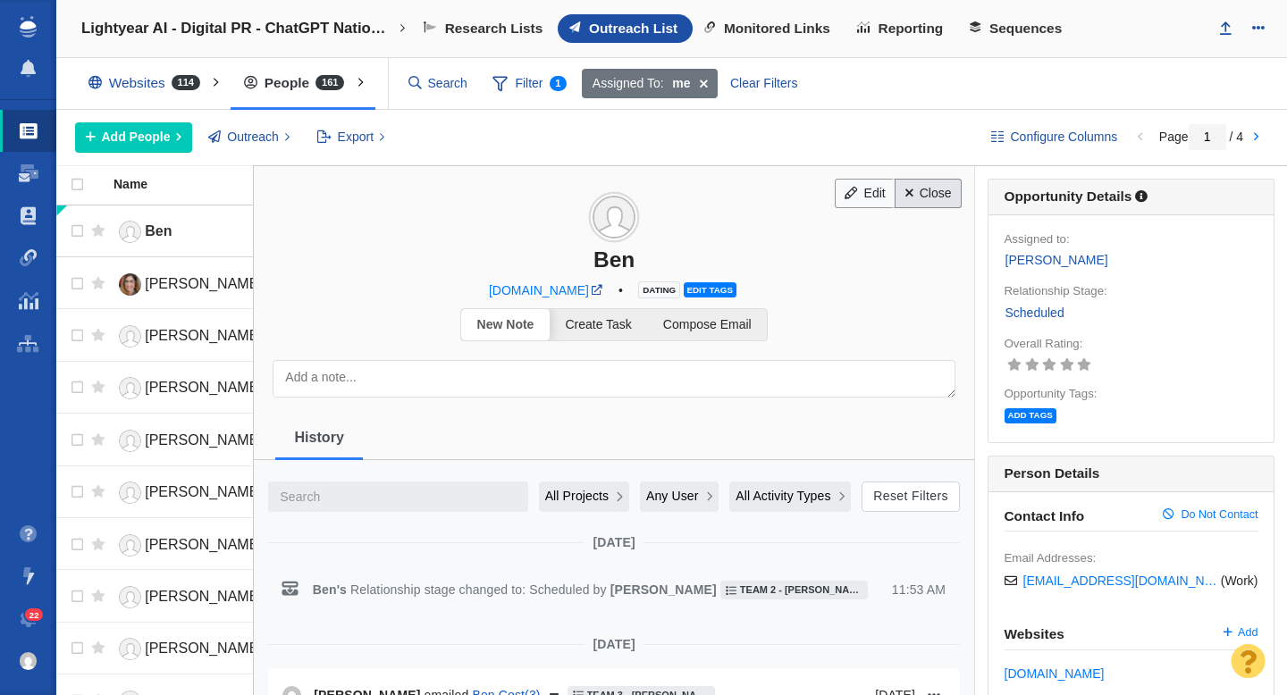
click at [925, 198] on link "Close" at bounding box center [928, 194] width 67 height 30
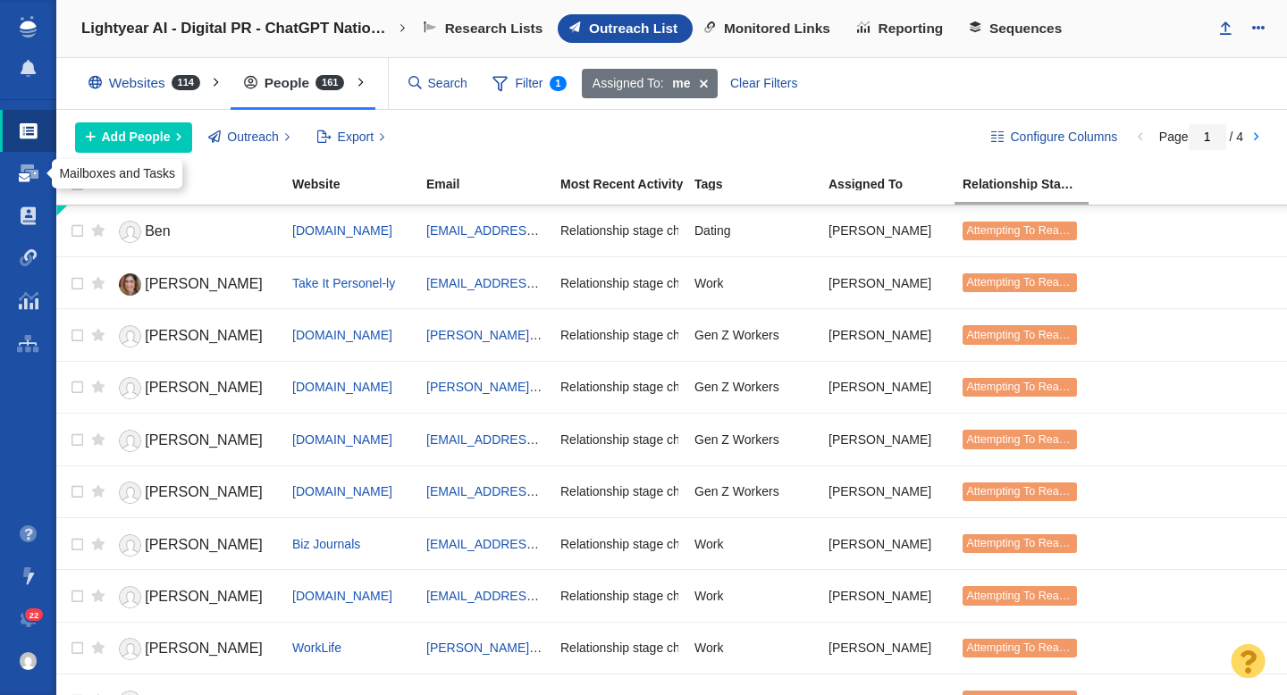
click at [20, 179] on span at bounding box center [29, 173] width 20 height 18
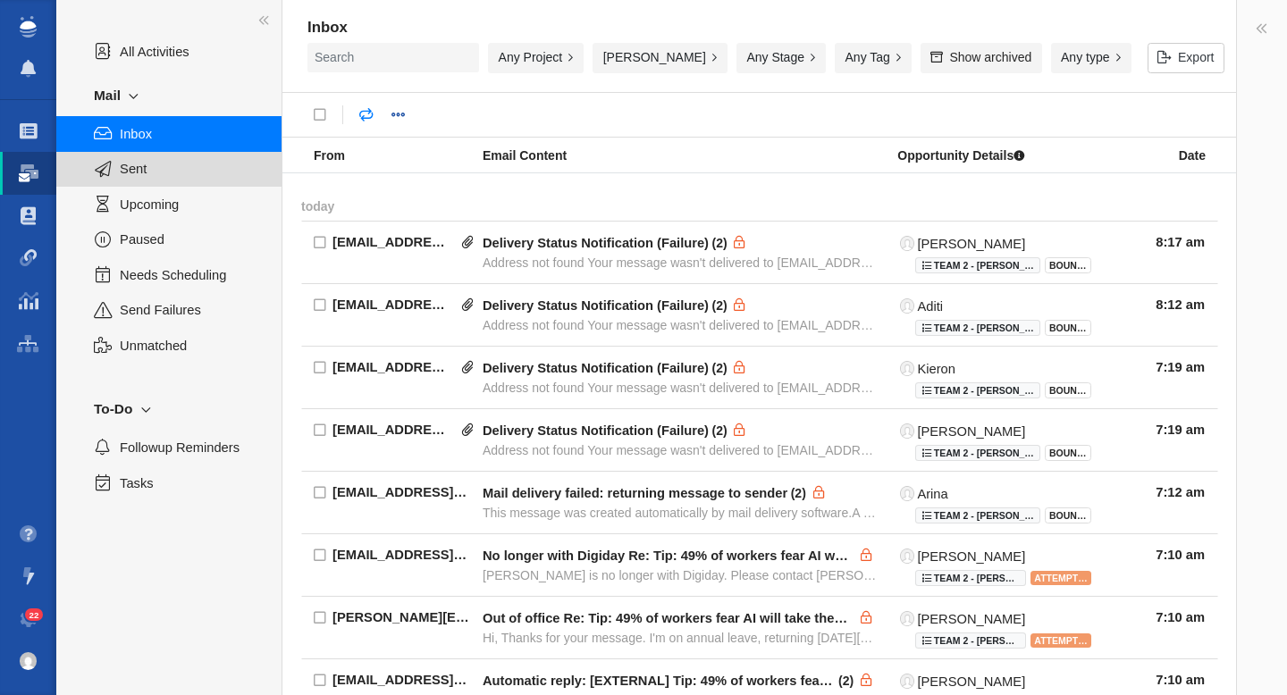
click at [139, 172] on span "Sent" at bounding box center [191, 169] width 142 height 20
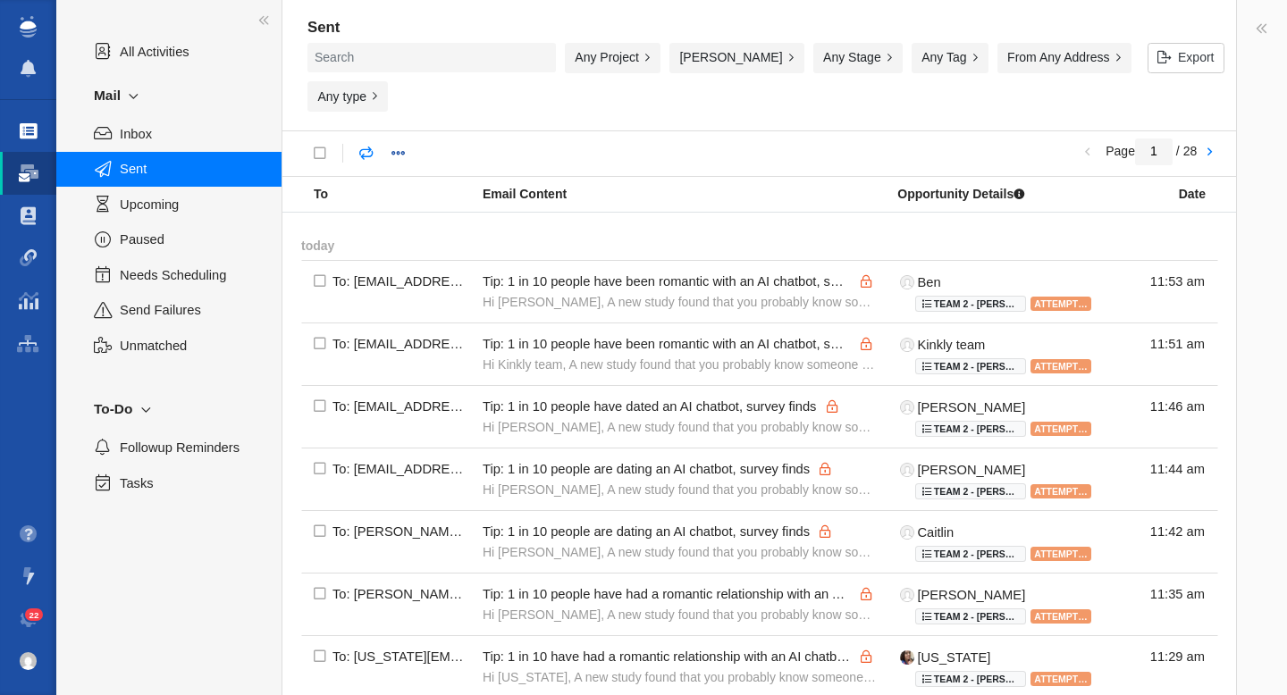
click at [30, 129] on span at bounding box center [29, 131] width 18 height 18
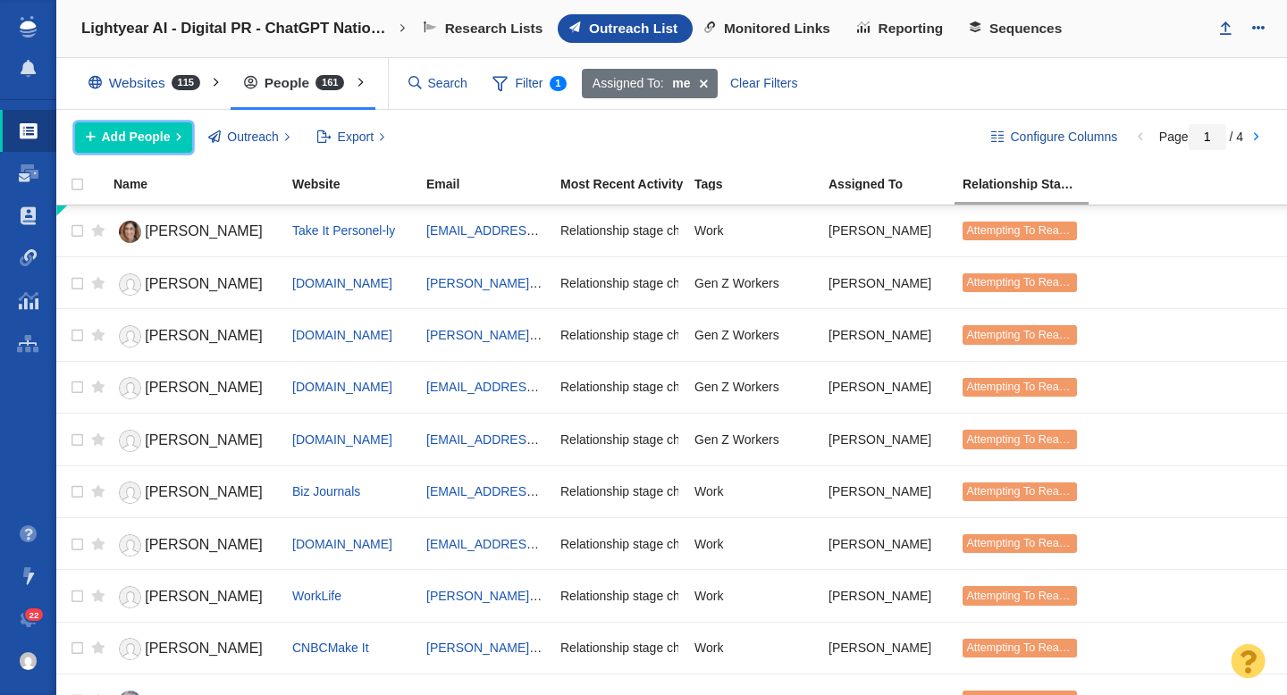
click at [134, 139] on span "Add People" at bounding box center [136, 137] width 69 height 19
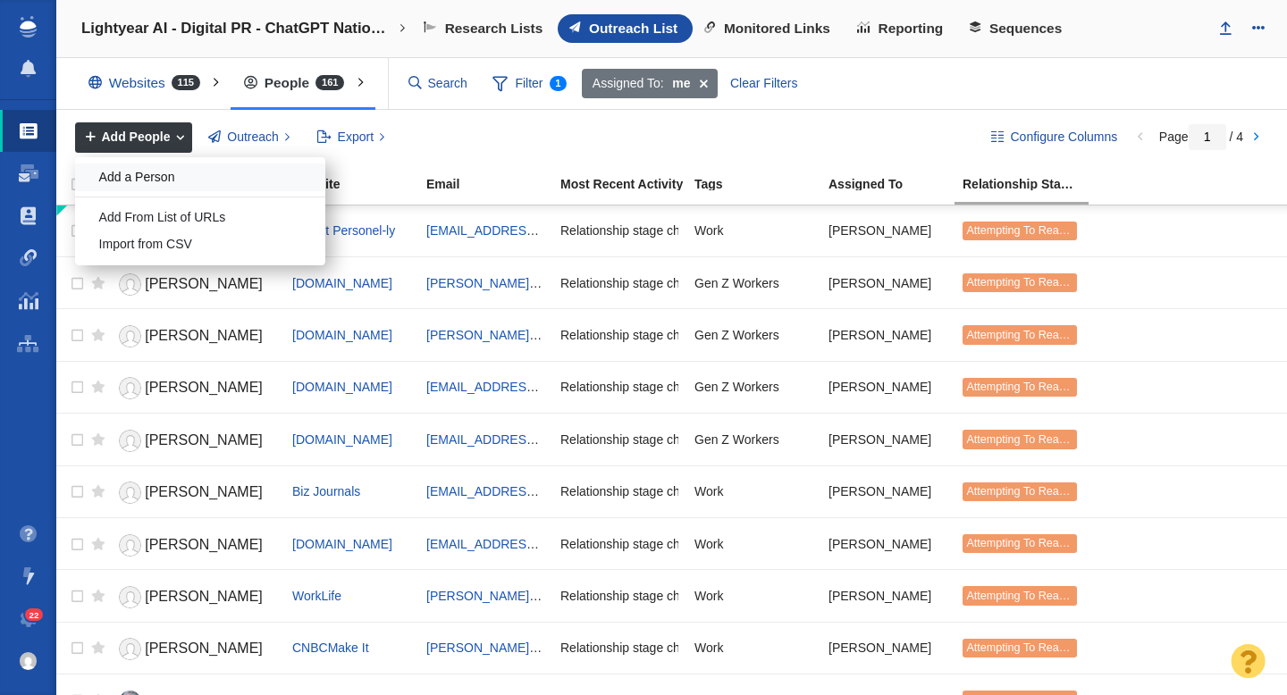
click at [169, 175] on div "Add a Person" at bounding box center [200, 178] width 250 height 28
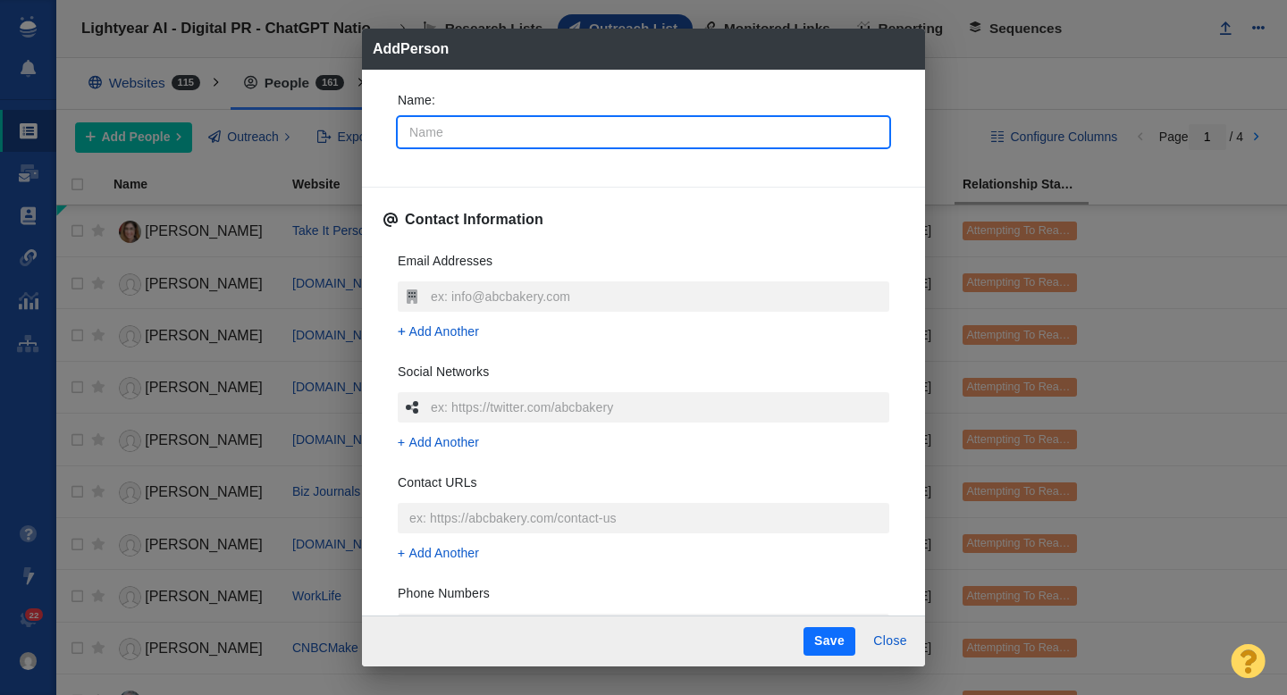
click at [485, 135] on input "Name :" at bounding box center [644, 132] width 492 height 30
type input "A"
type textarea "x"
type input "As"
type textarea "x"
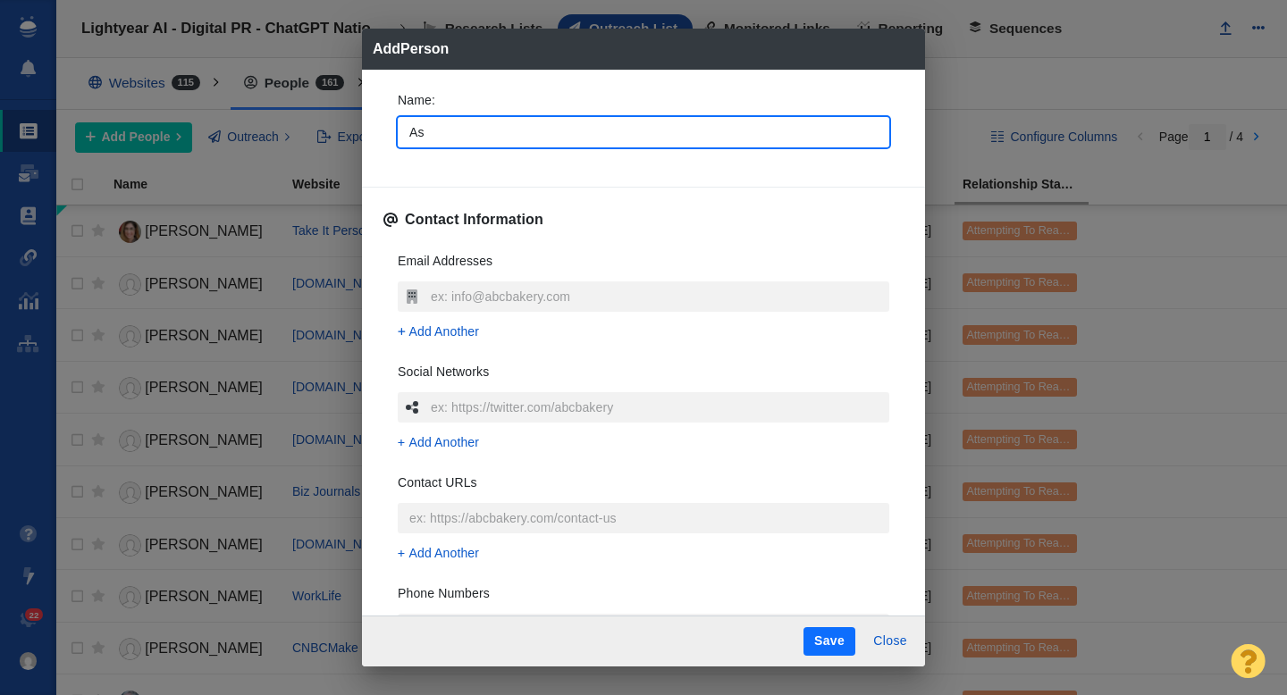
type input "Asi"
type textarea "x"
type input "Asia"
type textarea "x"
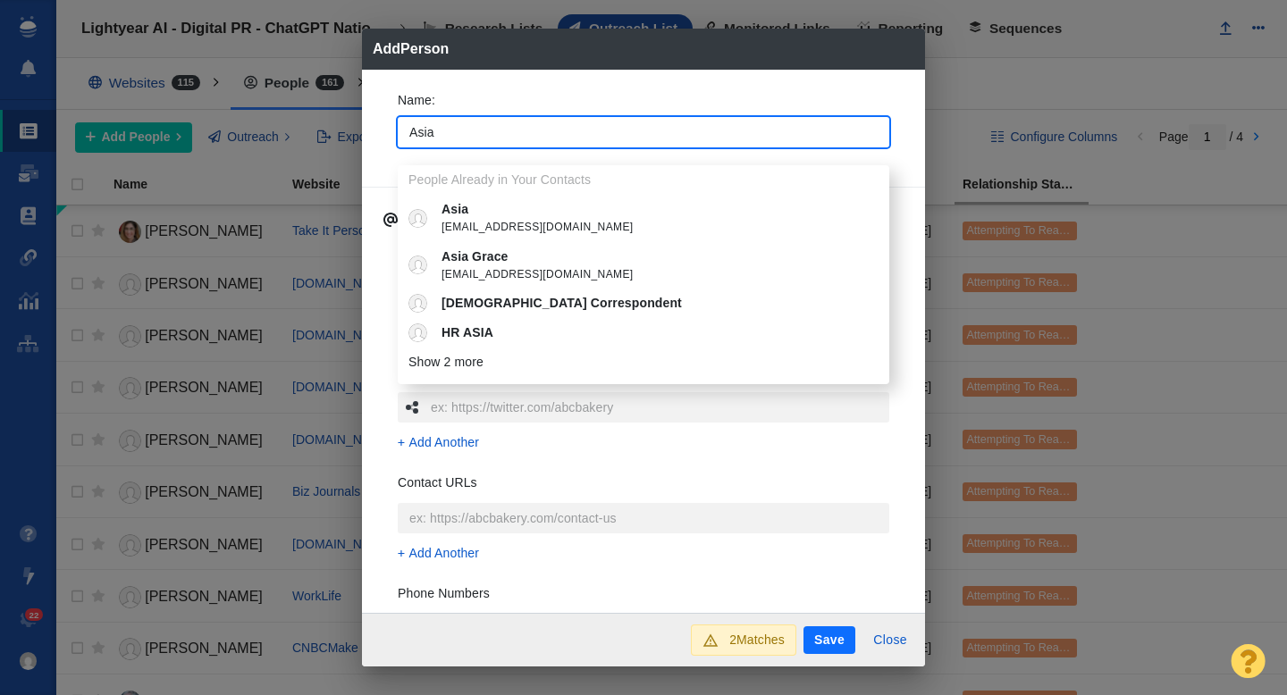
type input "Asia"
type textarea "x"
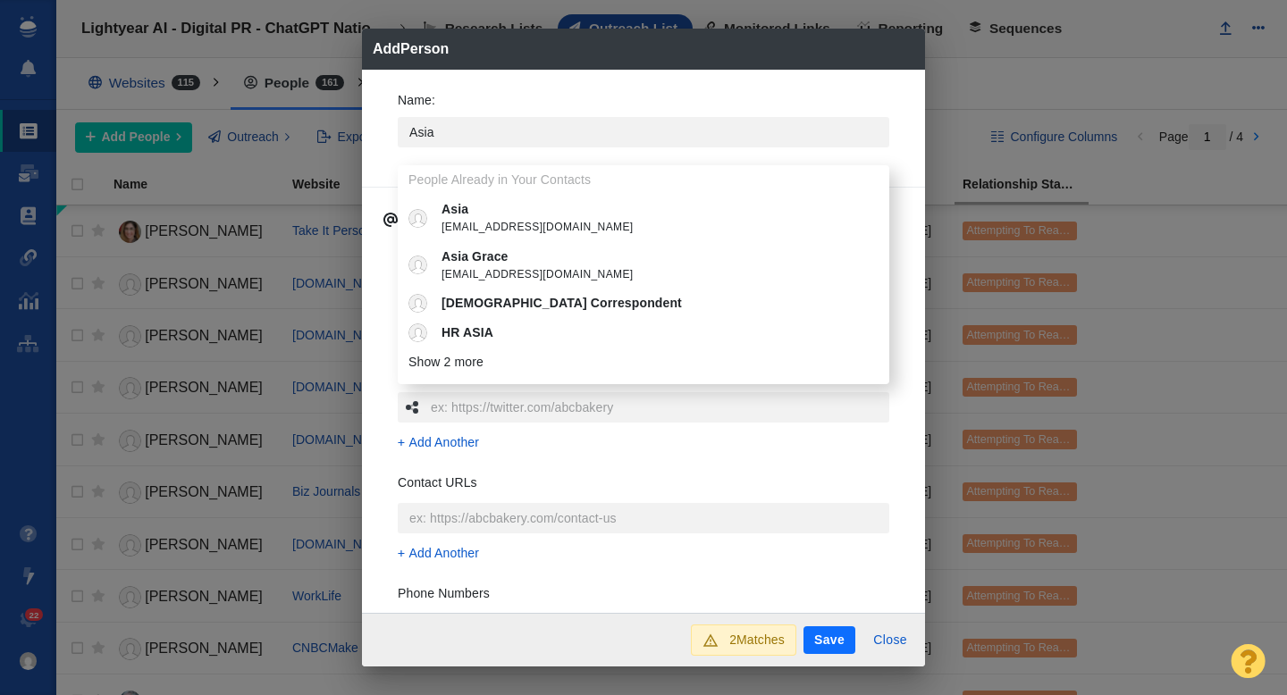
click at [509, 201] on p "Asia" at bounding box center [657, 209] width 430 height 19
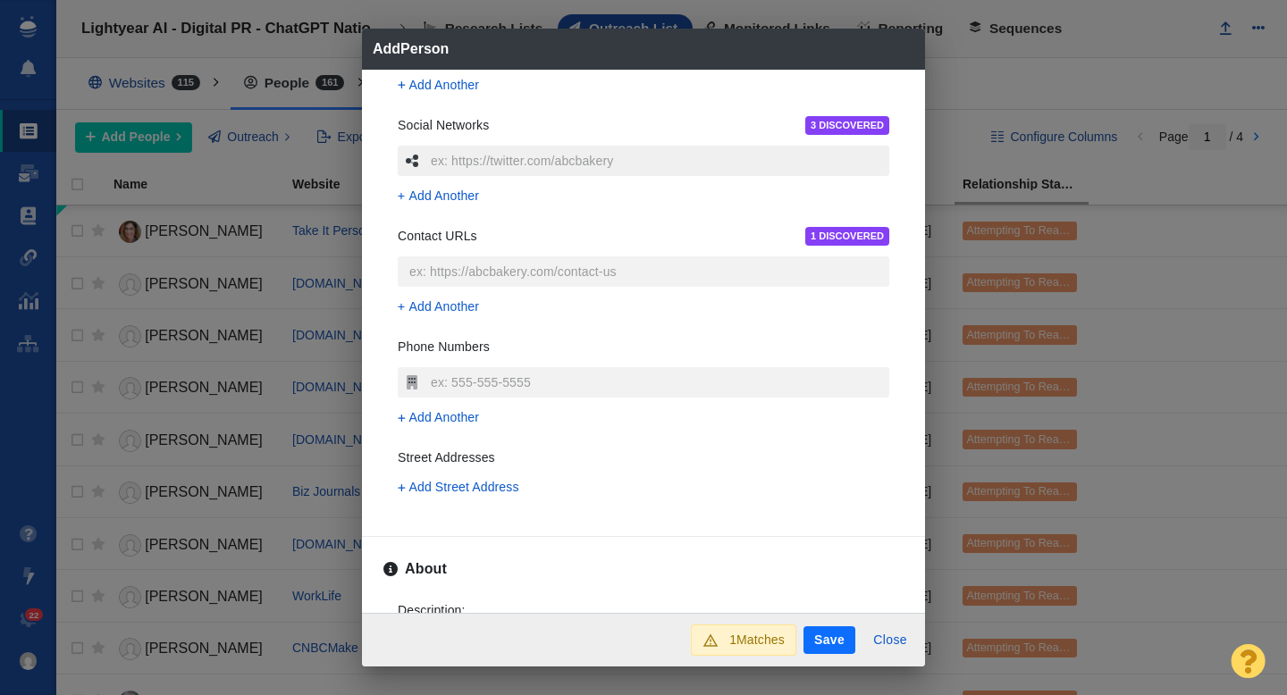
scroll to position [414, 0]
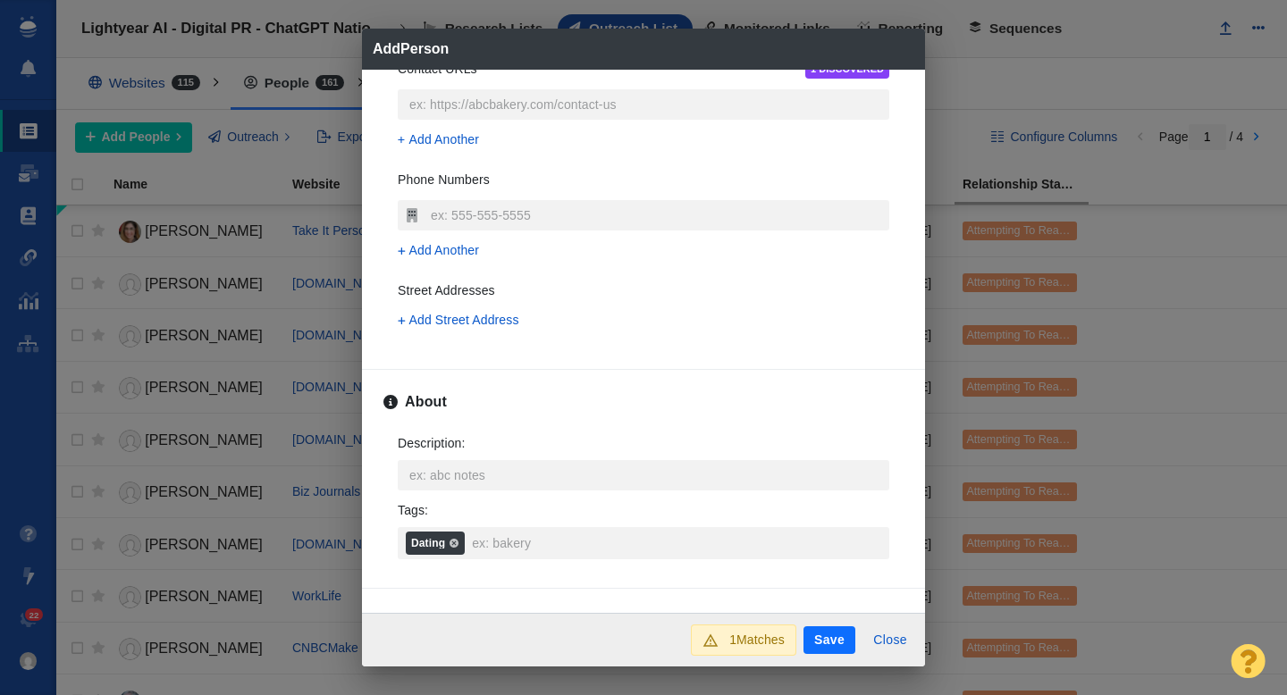
click at [828, 646] on button "Save" at bounding box center [830, 641] width 52 height 29
type textarea "x"
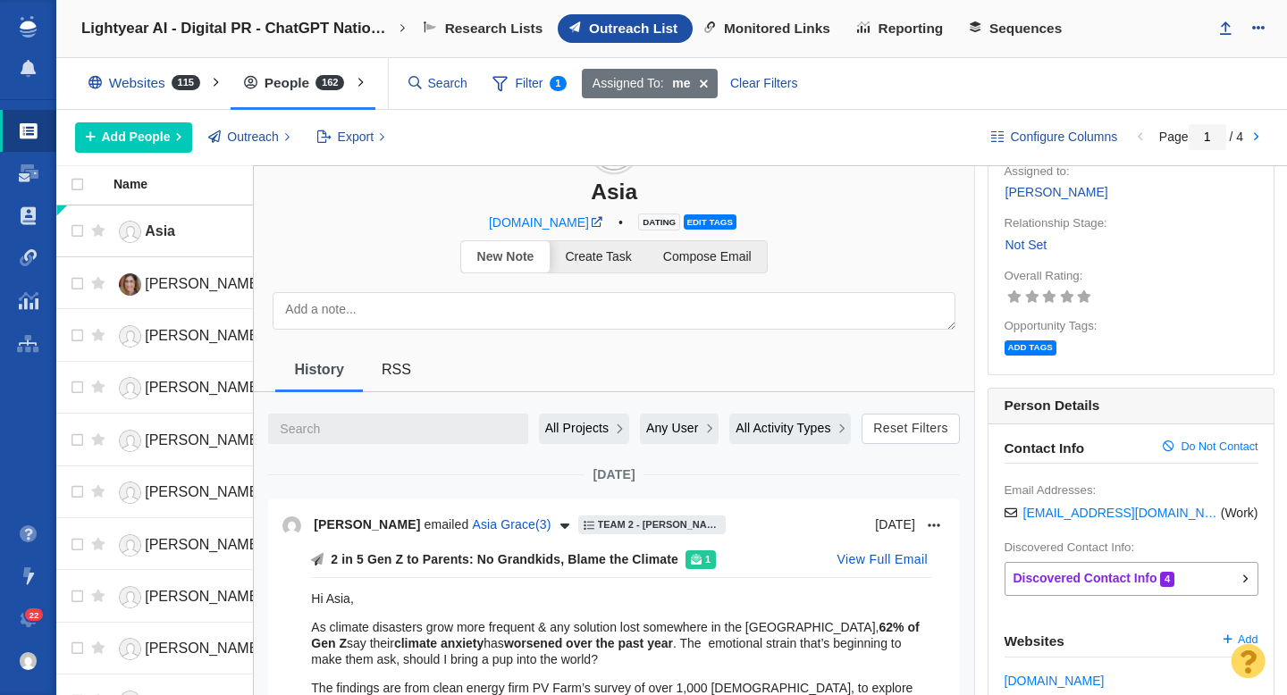
scroll to position [21, 0]
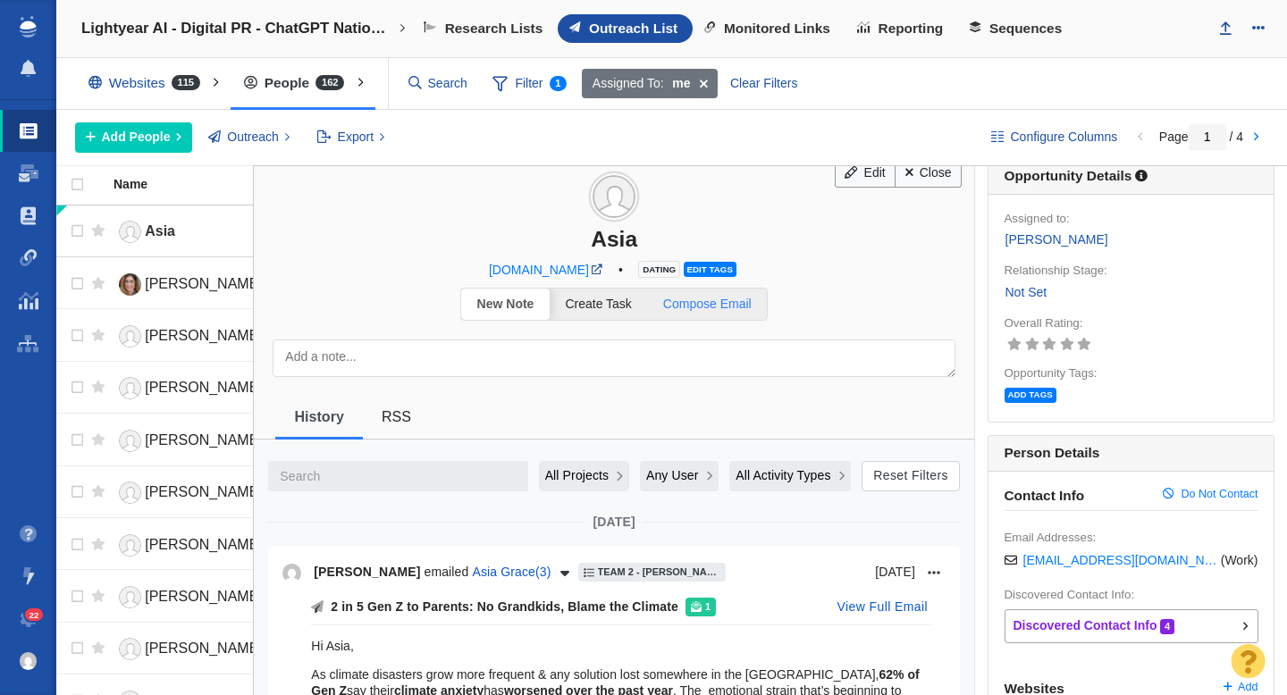
click at [710, 307] on span "Compose Email" at bounding box center [707, 304] width 88 height 14
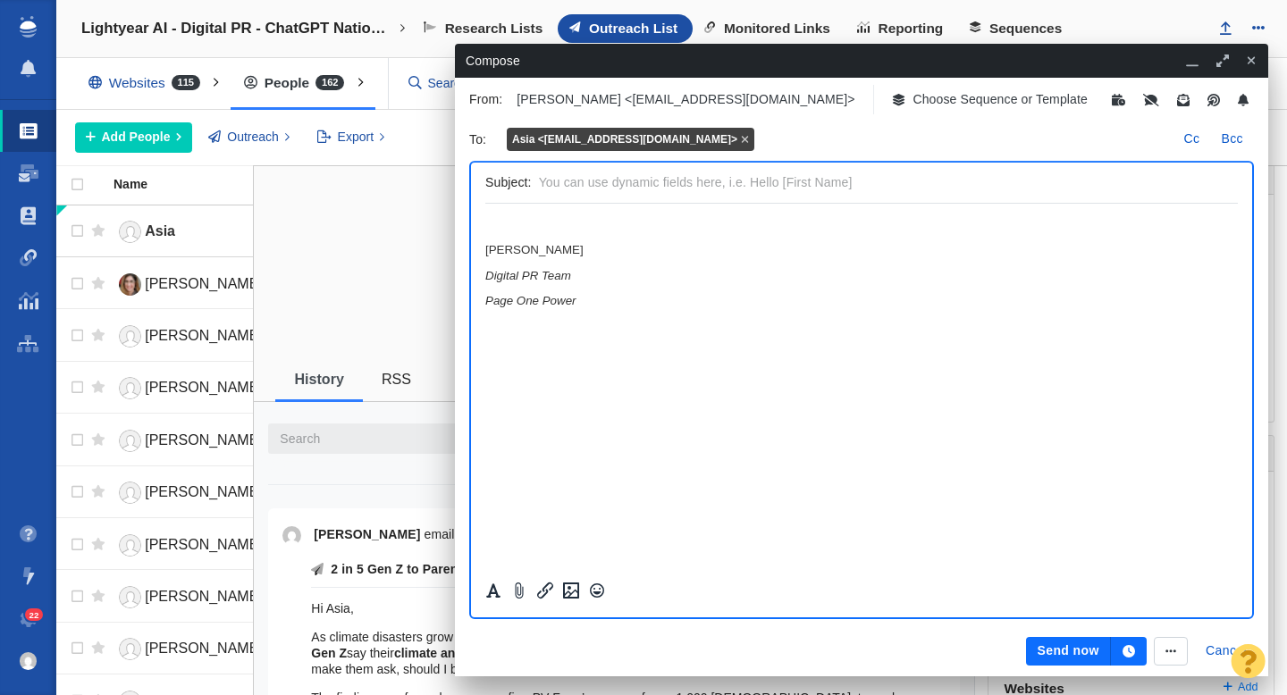
scroll to position [0, 0]
click at [913, 98] on p "Choose Sequence or Template" at bounding box center [1000, 99] width 175 height 19
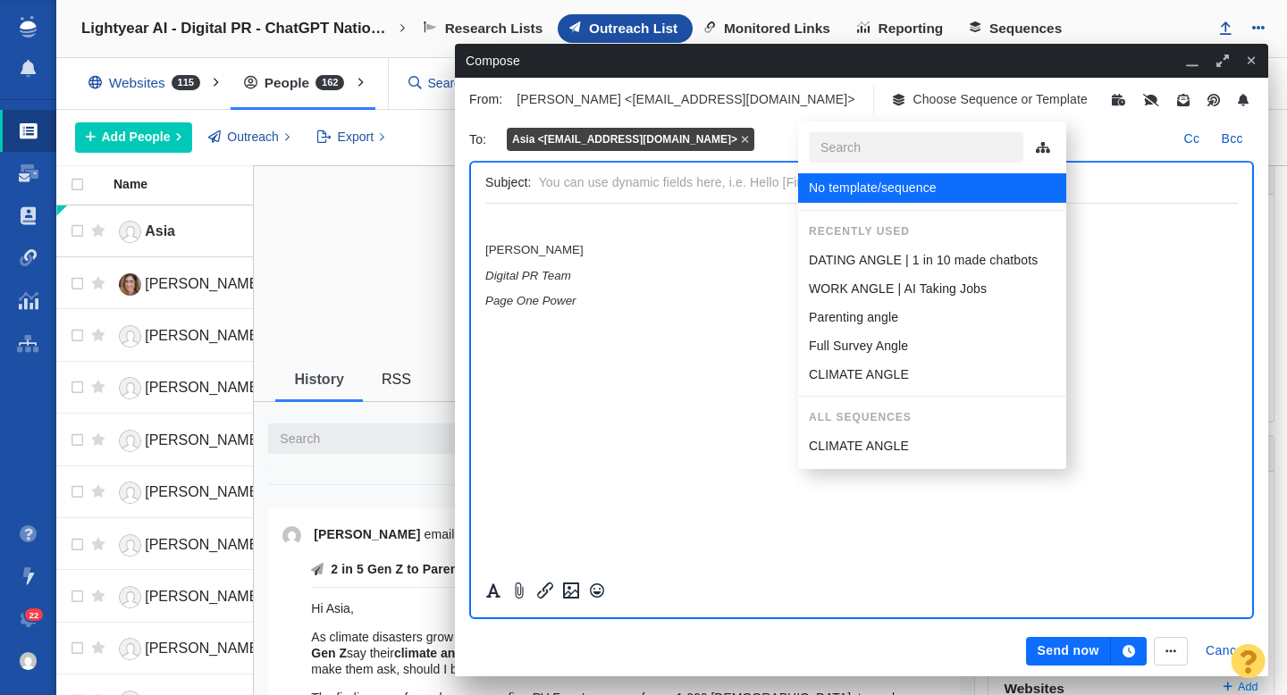
click at [851, 257] on p "DATING ANGLE | 1 in 10 made chatbots" at bounding box center [923, 260] width 229 height 19
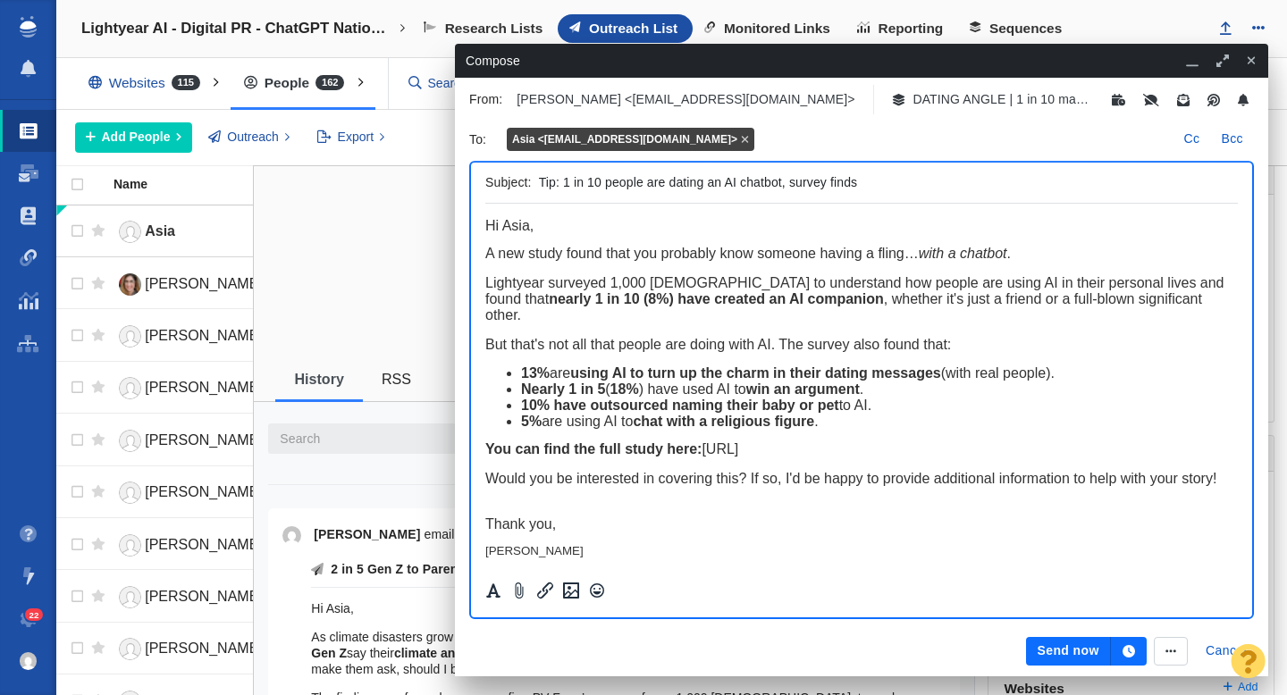
drag, startPoint x: 721, startPoint y: 183, endPoint x: 646, endPoint y: 185, distance: 75.1
click at [646, 184] on input "Tip: 1 in 10 people are dating an AI chatbot, survey finds" at bounding box center [885, 183] width 692 height 26
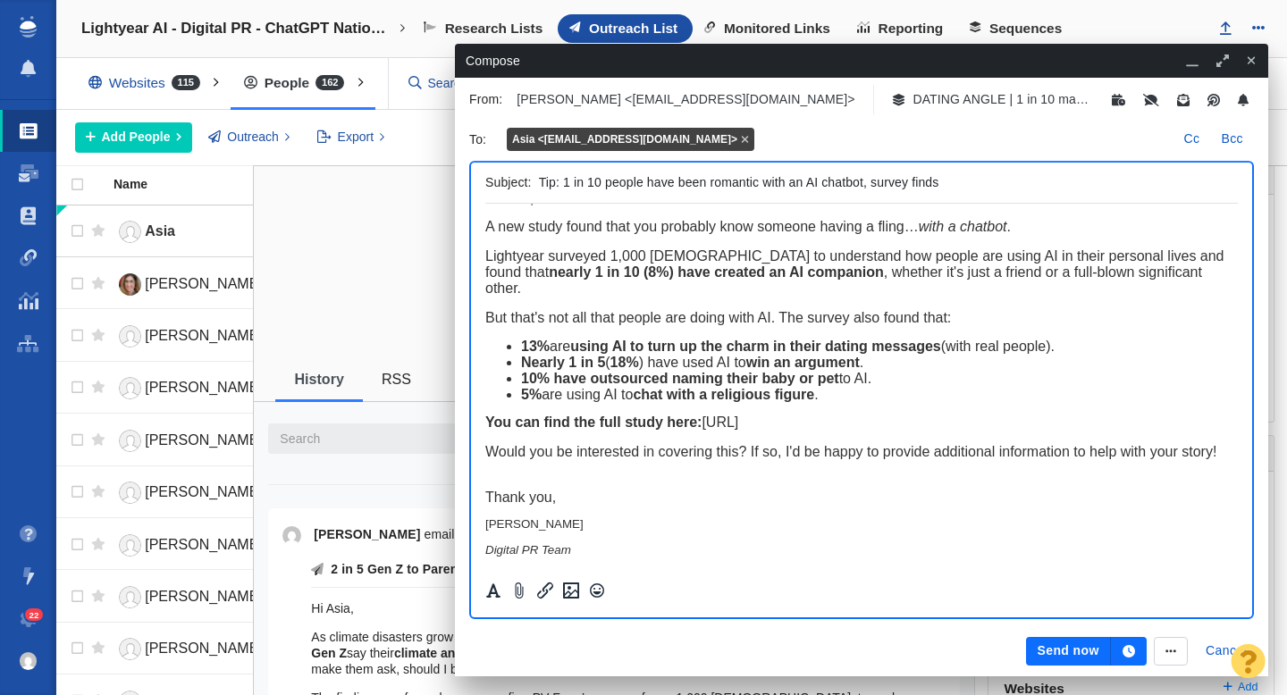
scroll to position [33, 0]
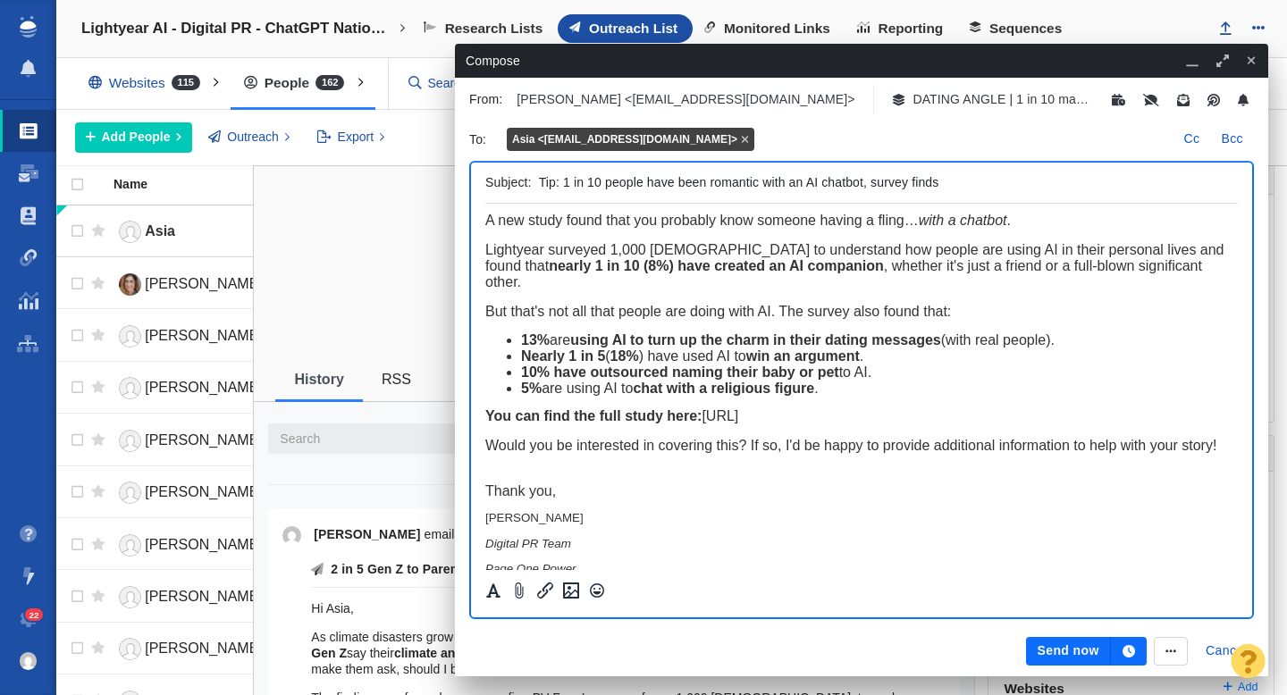
type input "Tip: 1 in 10 people have been romantic with an AI chatbot, survey finds"
drag, startPoint x: 756, startPoint y: 272, endPoint x: 1201, endPoint y: 277, distance: 445.2
click at [1201, 277] on span "Lightyear surveyed 1,000 Americans to understand how people are using AI in the…" at bounding box center [854, 265] width 739 height 47
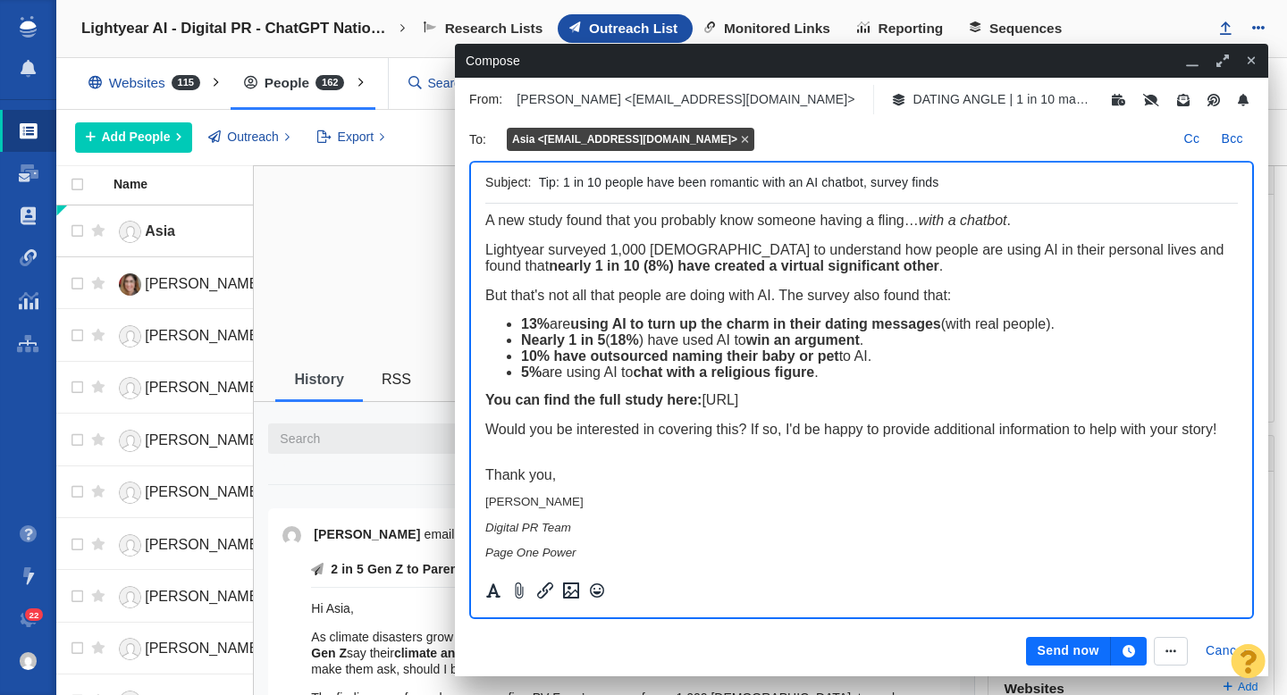
click at [944, 273] on div "Lightyear surveyed 1,000 Americans to understand how people are using AI in the…" at bounding box center [861, 258] width 753 height 32
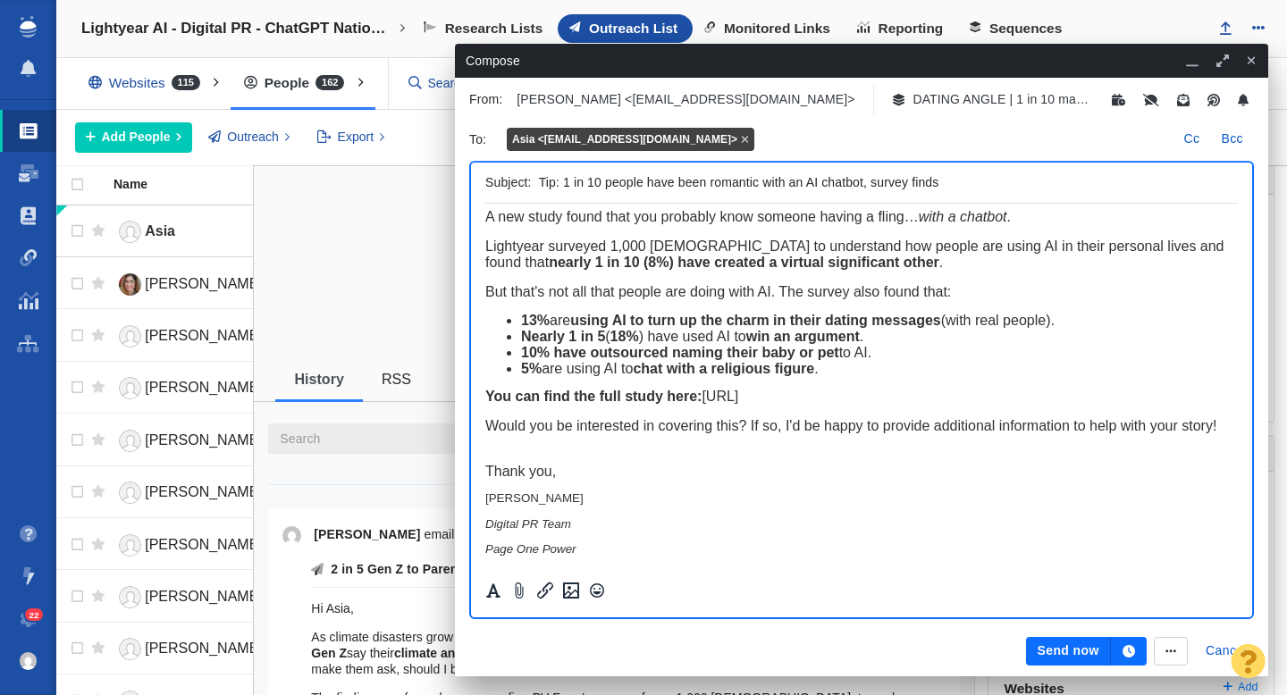
scroll to position [0, 0]
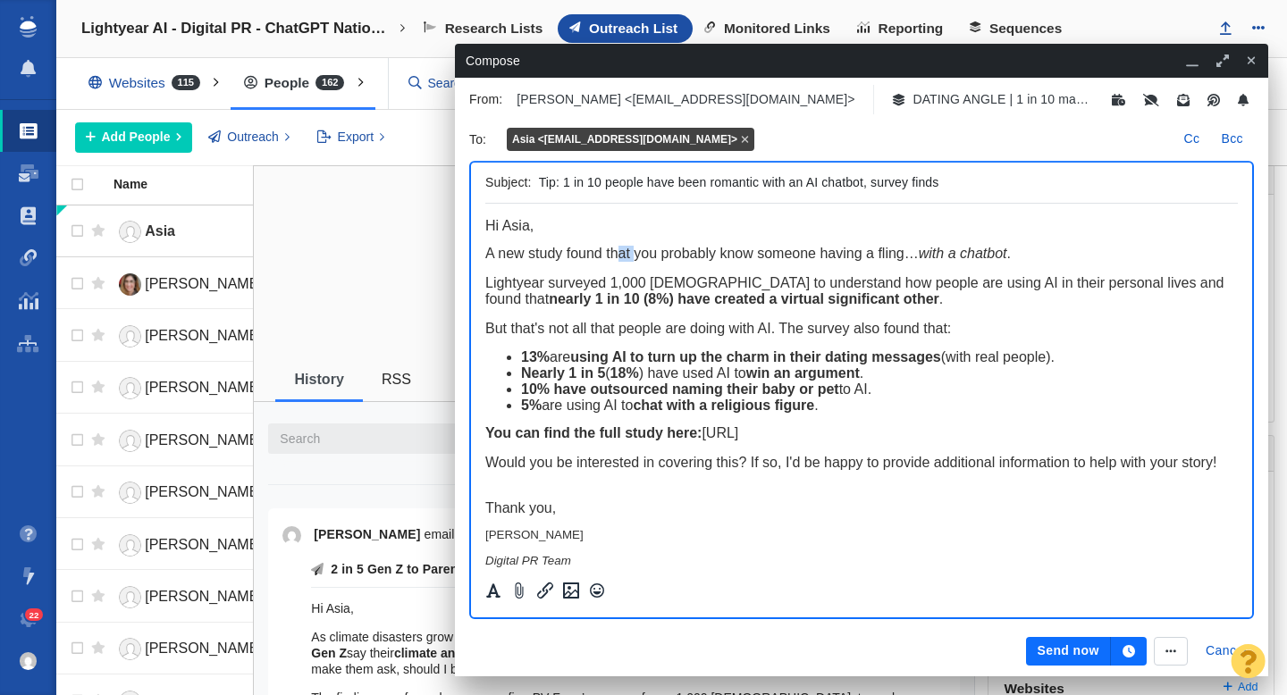
drag, startPoint x: 633, startPoint y: 258, endPoint x: 622, endPoint y: 260, distance: 10.9
click at [622, 259] on span "A new study found that you probably know someone having a fling… with a chatbot…" at bounding box center [748, 253] width 526 height 15
click at [1043, 652] on button "Send now" at bounding box center [1068, 651] width 84 height 29
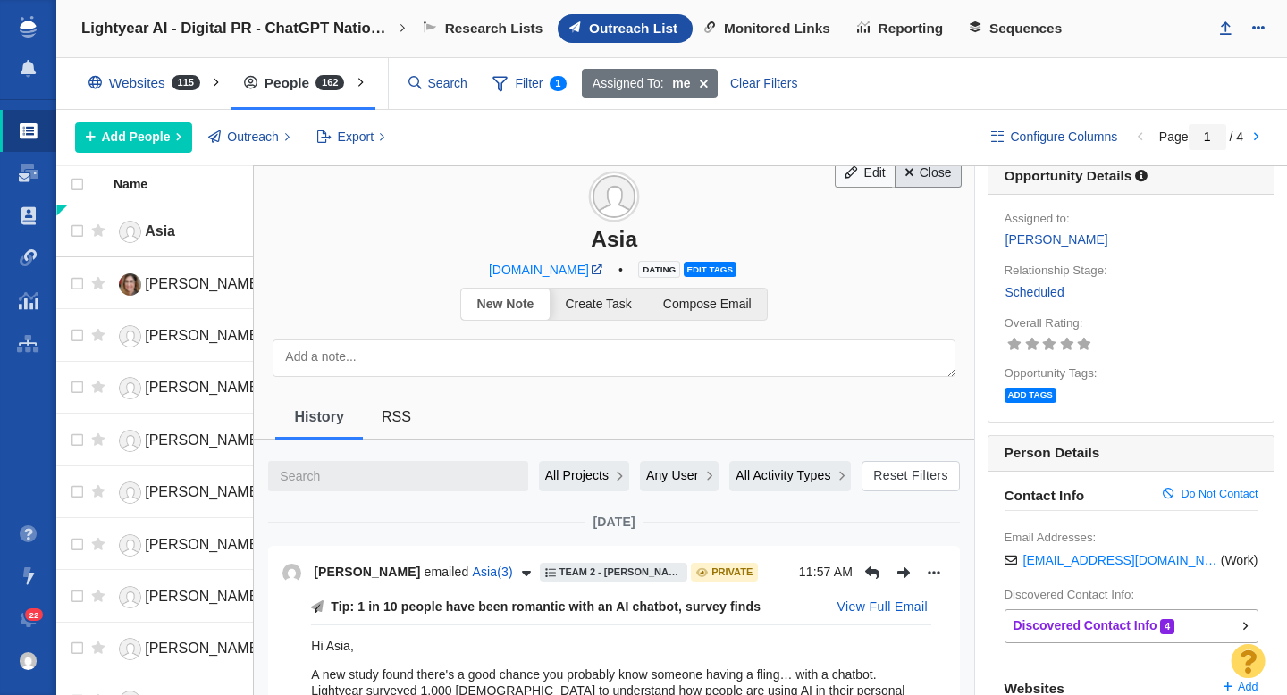
click at [922, 175] on link "Close" at bounding box center [928, 173] width 67 height 30
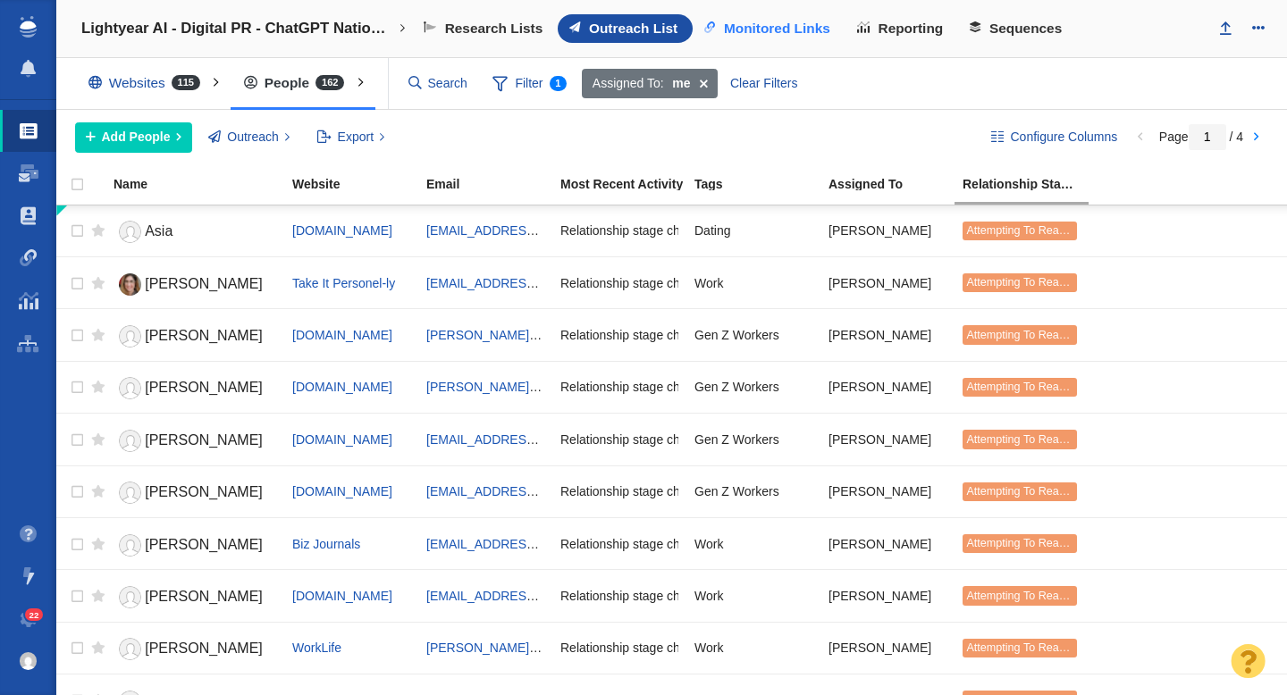
click at [773, 32] on span "Monitored Links" at bounding box center [777, 29] width 106 height 16
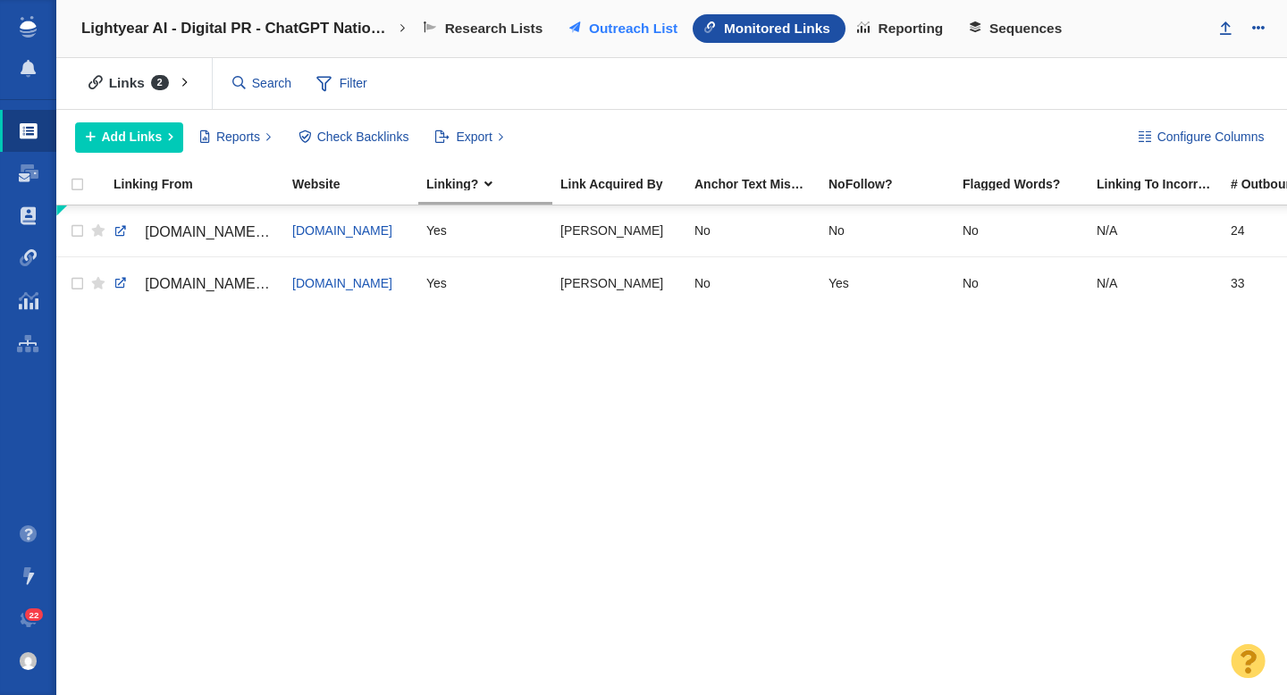
click at [645, 27] on span "Outreach List" at bounding box center [633, 29] width 88 height 16
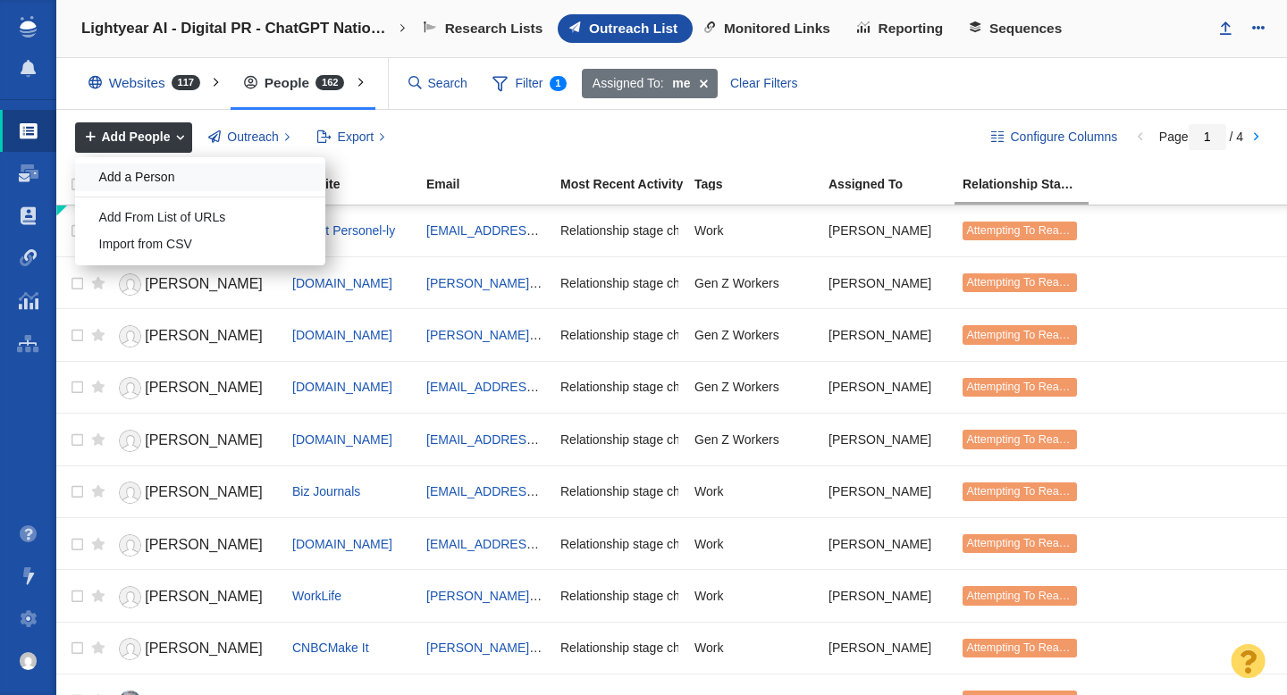
click at [150, 181] on div "Add a Person" at bounding box center [200, 178] width 250 height 28
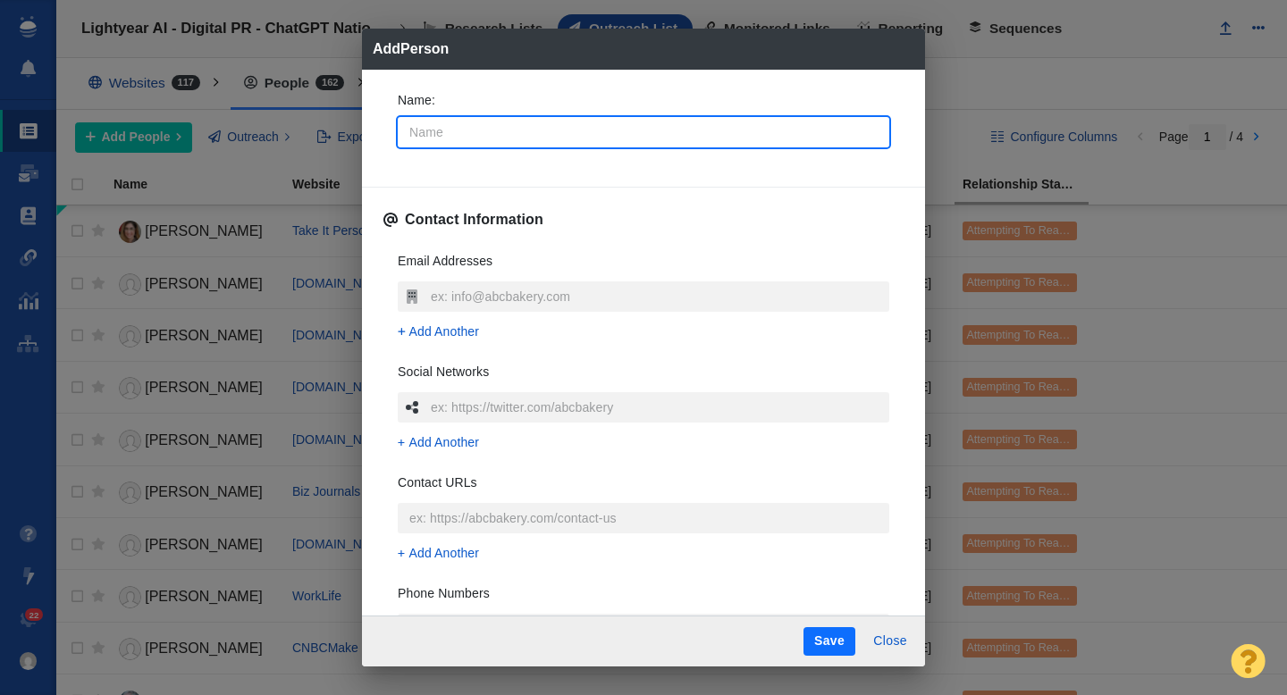
click at [501, 135] on input "Name :" at bounding box center [644, 132] width 492 height 30
type input "E"
type textarea "x"
type input "Er"
type textarea "x"
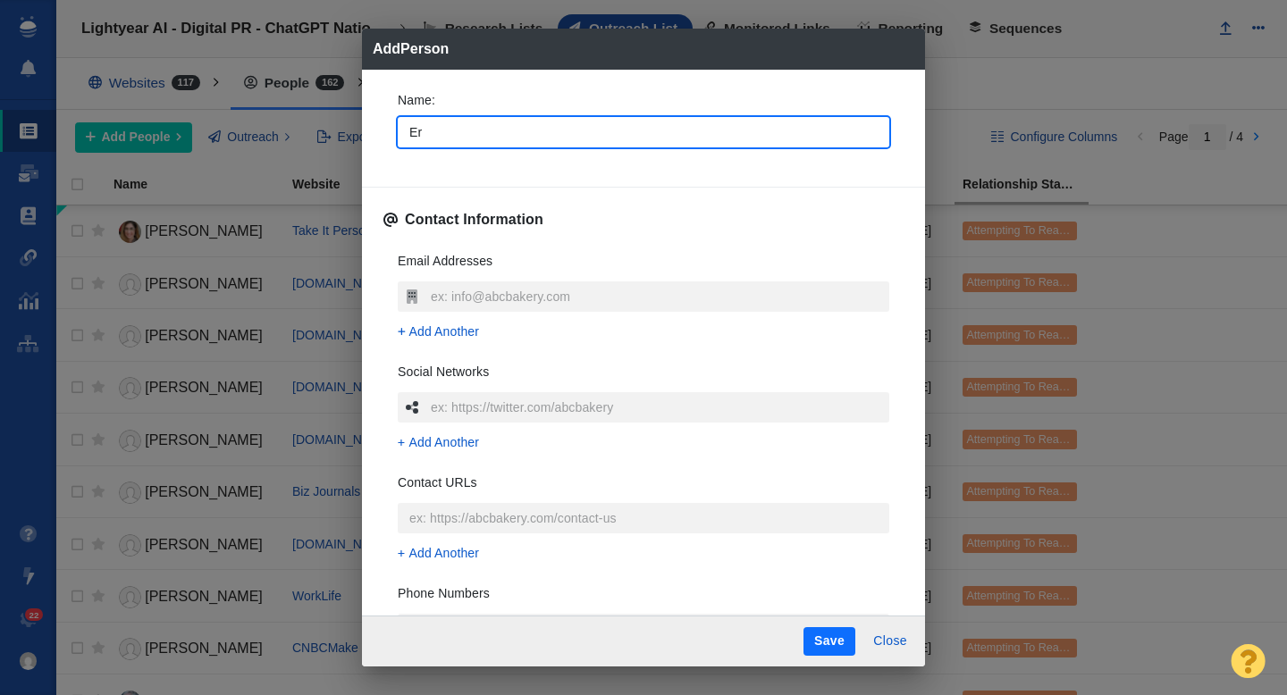
type input "[PERSON_NAME]"
type textarea "x"
type input "[PERSON_NAME]"
type textarea "x"
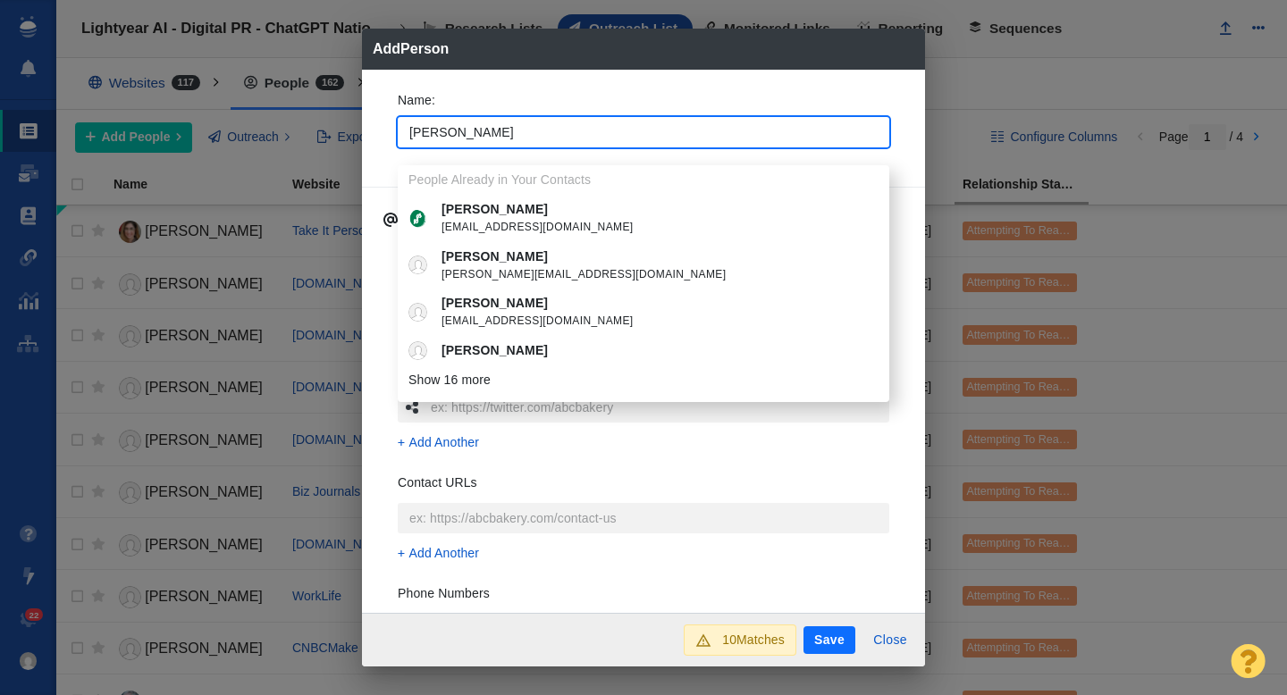
type input "[PERSON_NAME]"
type textarea "x"
click at [384, 133] on div "Name : [PERSON_NAME] People Already in Your Contacts [PERSON_NAME] [EMAIL_ADDRE…" at bounding box center [643, 125] width 520 height 96
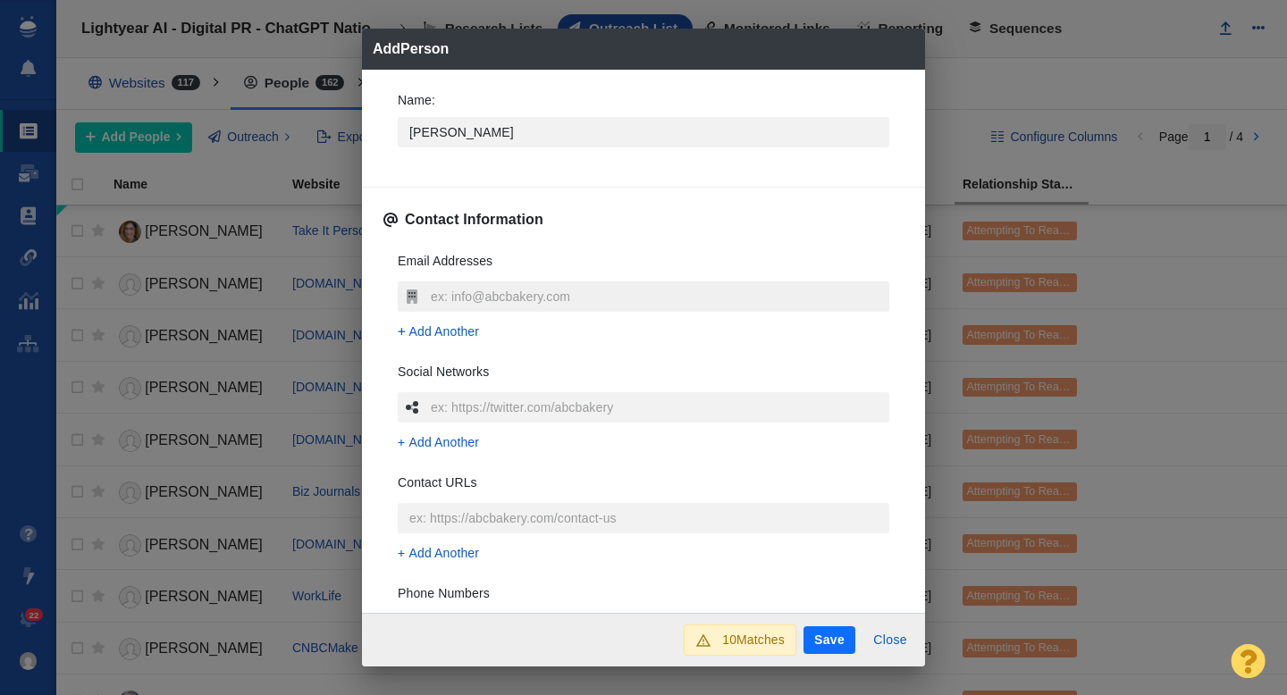
click at [461, 298] on input "text" at bounding box center [657, 297] width 463 height 30
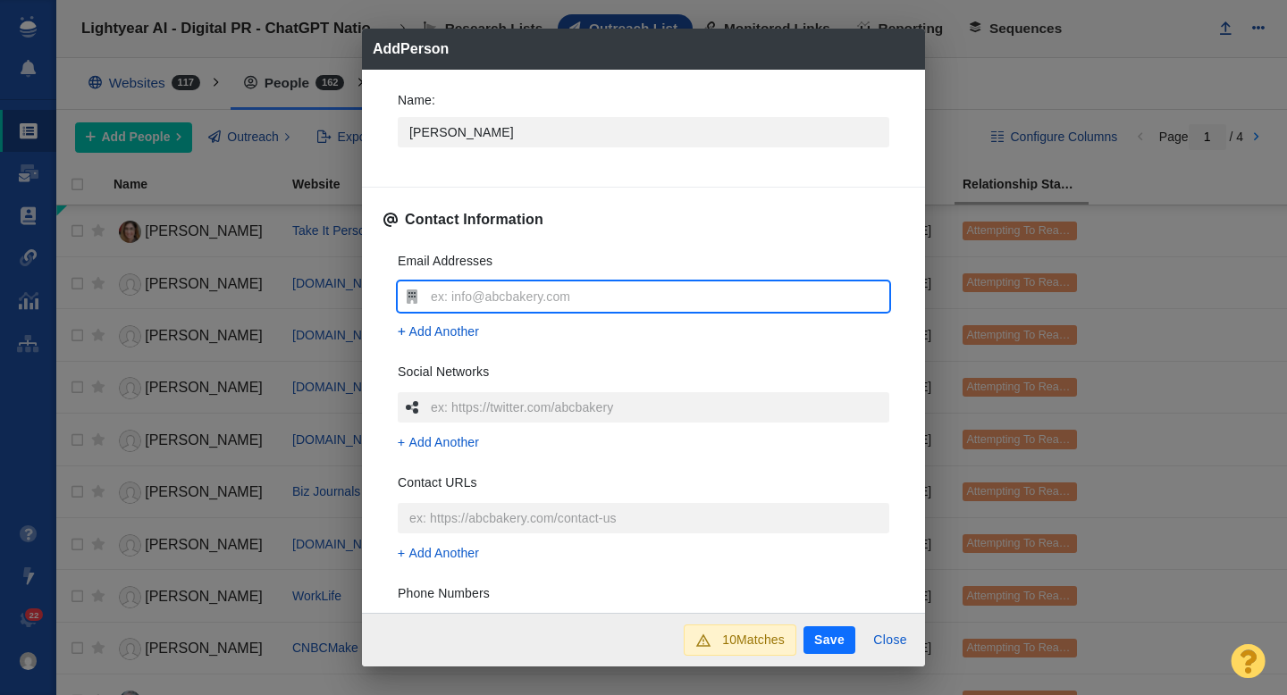
type input "[EMAIL_ADDRESS][DOMAIN_NAME]"
type textarea "x"
type input "[EMAIL_ADDRESS][DOMAIN_NAME]"
click at [377, 329] on div "Name : [PERSON_NAME] Contact Information Email Addresses [EMAIL_ADDRESS][DOMAIN…" at bounding box center [643, 342] width 563 height 544
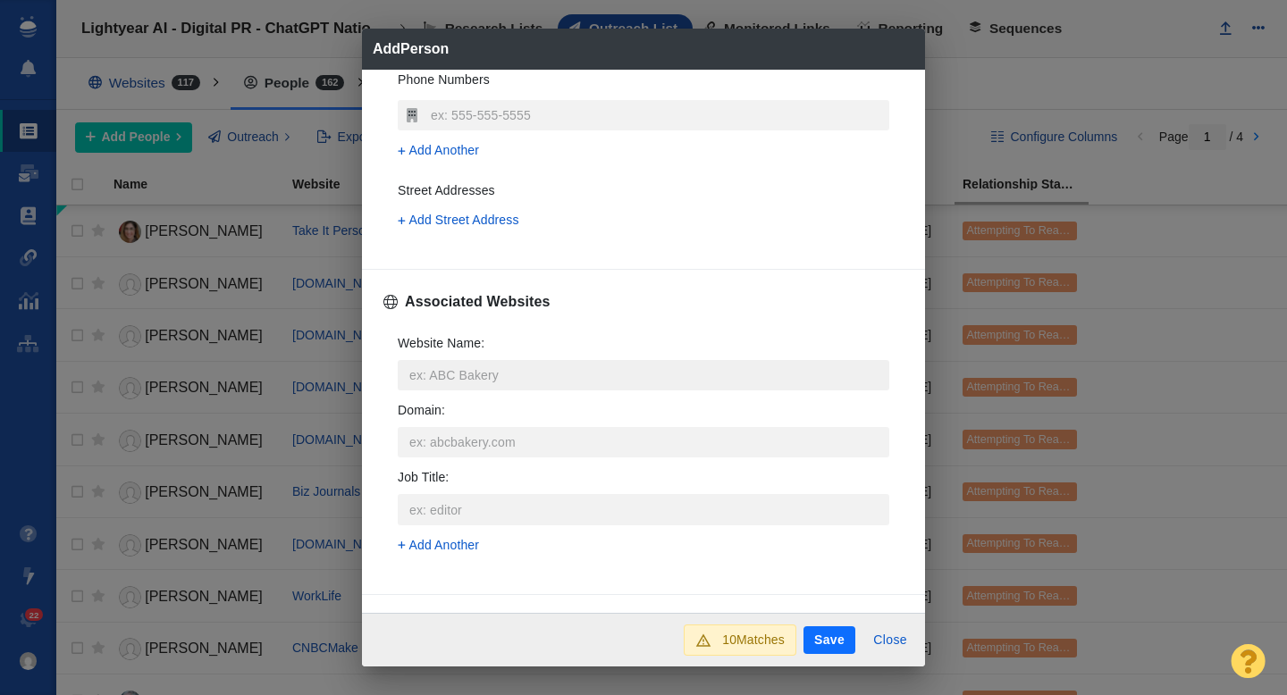
scroll to position [523, 0]
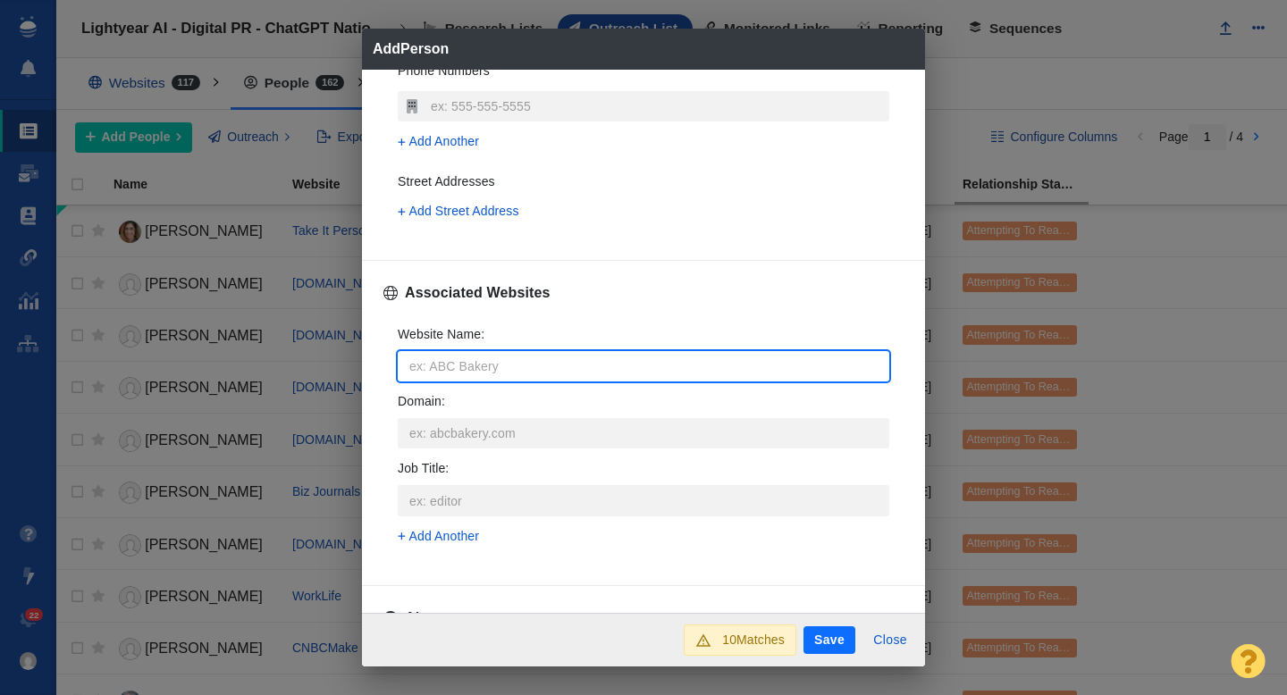
click at [445, 377] on input "Website Name :" at bounding box center [644, 366] width 492 height 30
type input "t"
type textarea "x"
type input "th"
type textarea "x"
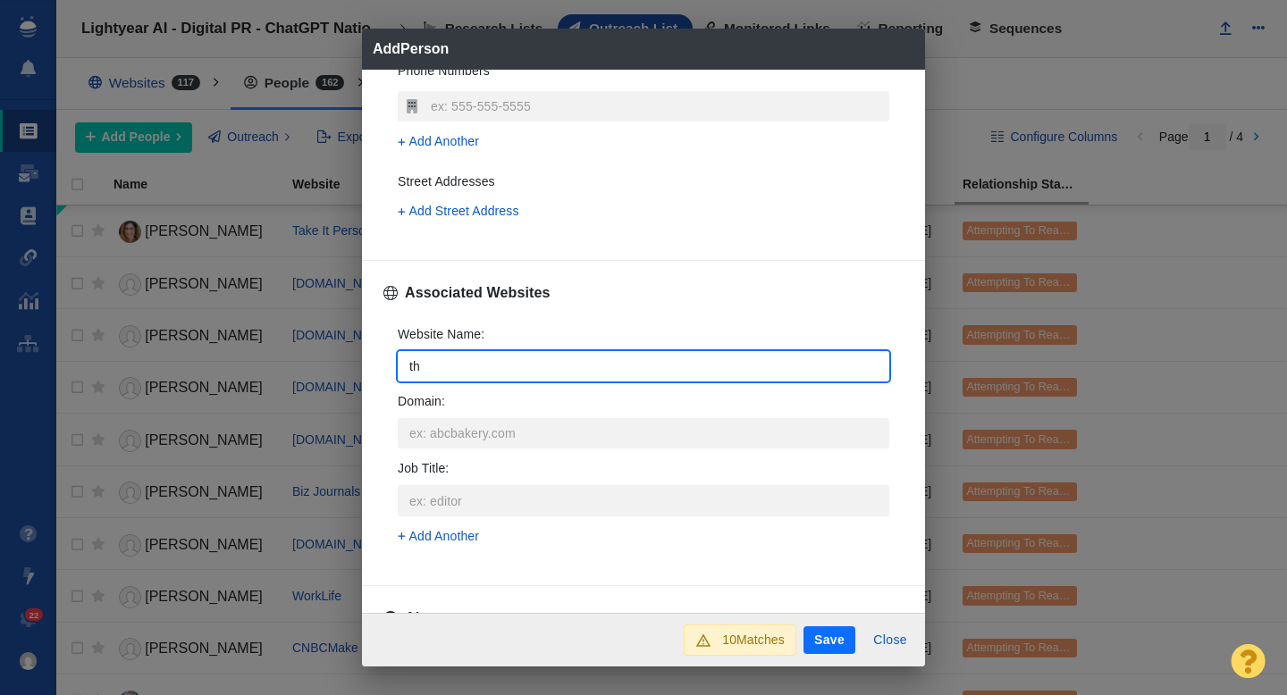
type input "the"
type textarea "x"
type input "thee"
type textarea "x"
type input "theev"
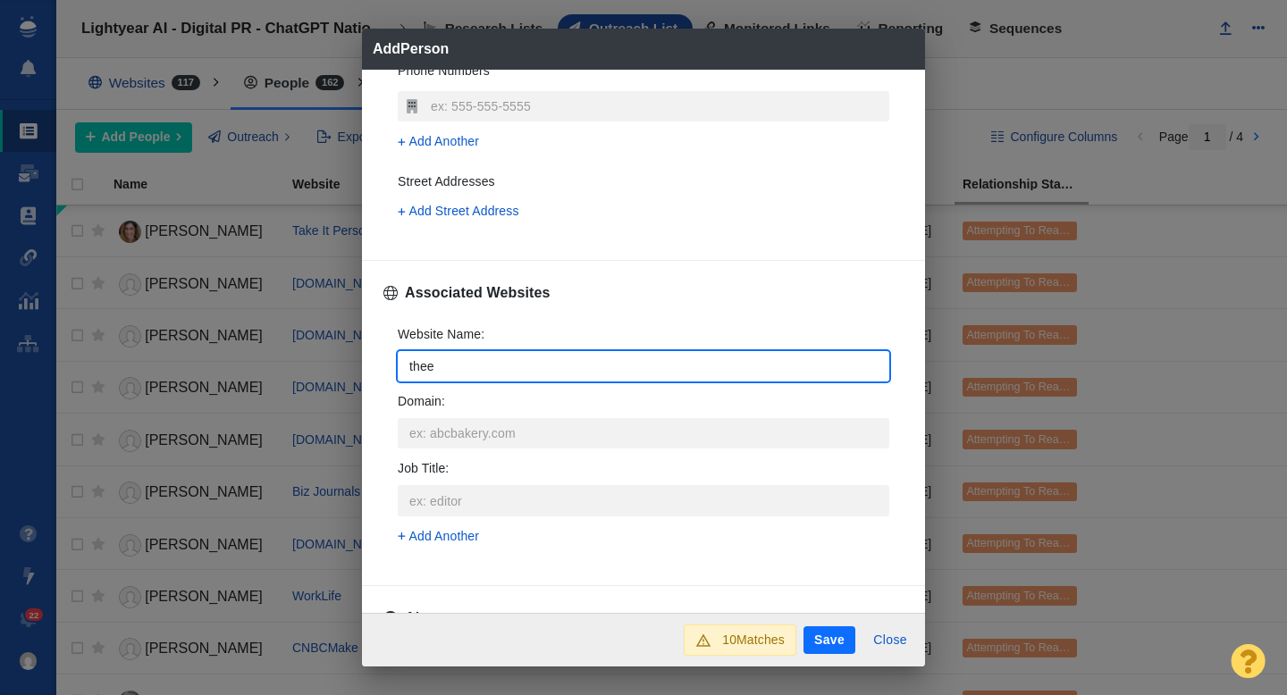
type textarea "x"
type input "theeve"
type textarea "x"
type input "theever"
type textarea "x"
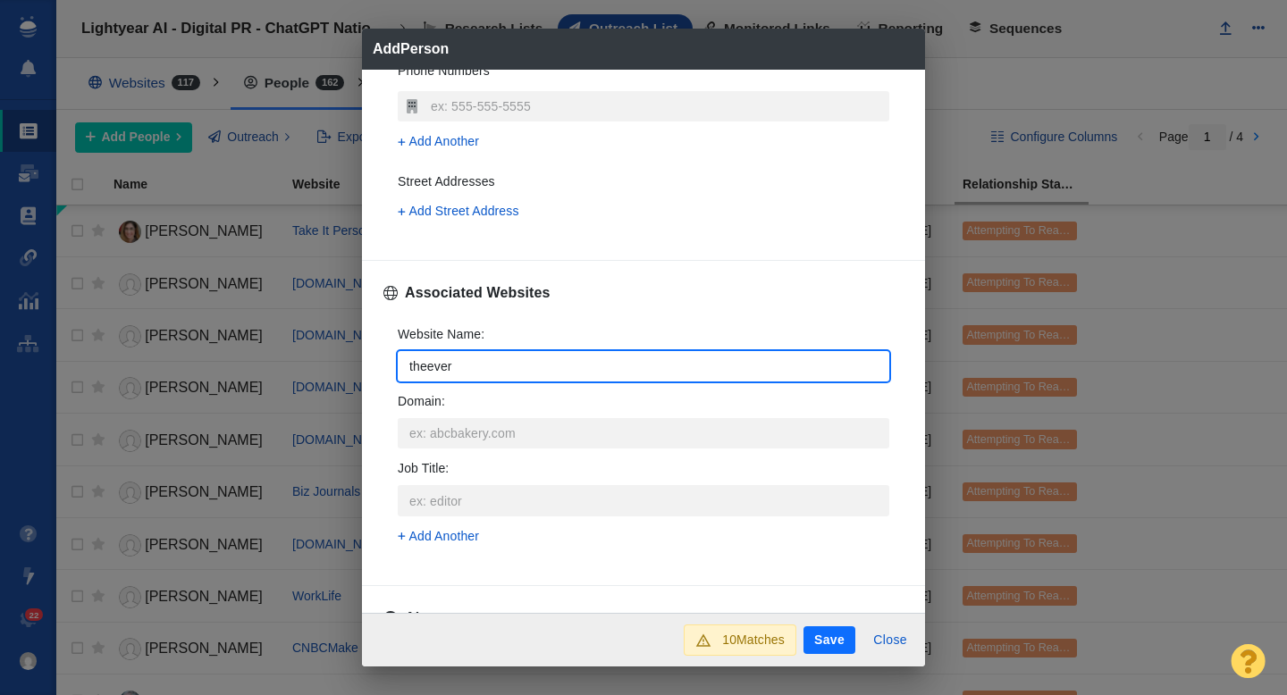
type input "theevery"
type textarea "x"
type input "theeveryo"
type textarea "x"
type input "theeveryom"
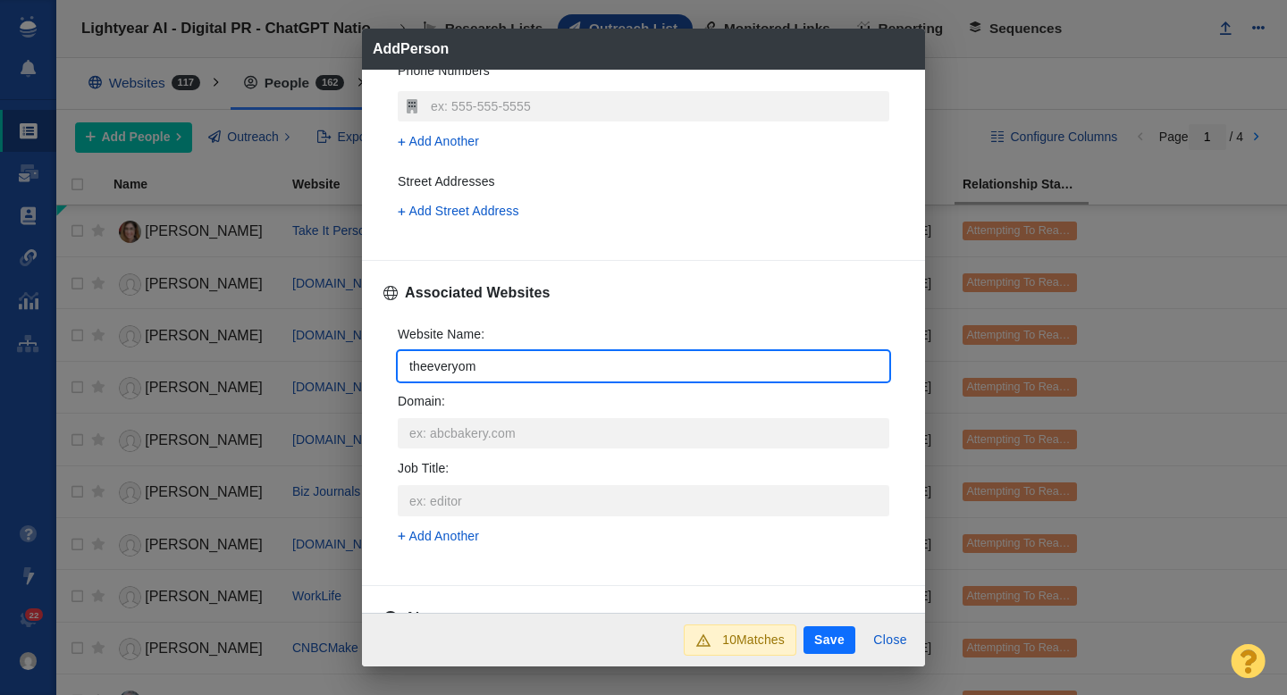
type textarea "x"
type input "theeveryo"
type textarea "x"
type input "theevery"
type textarea "x"
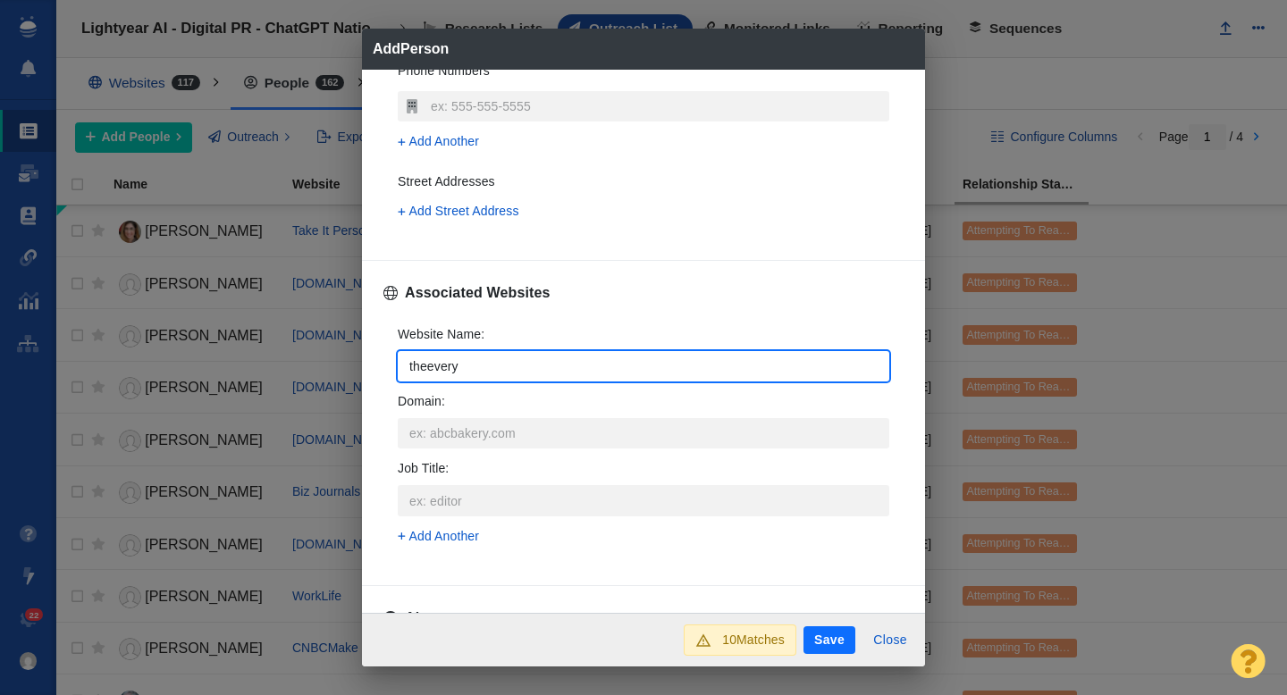
type input "theeverym"
type textarea "x"
type input "theeverymo"
type textarea "x"
type input "theeverymom"
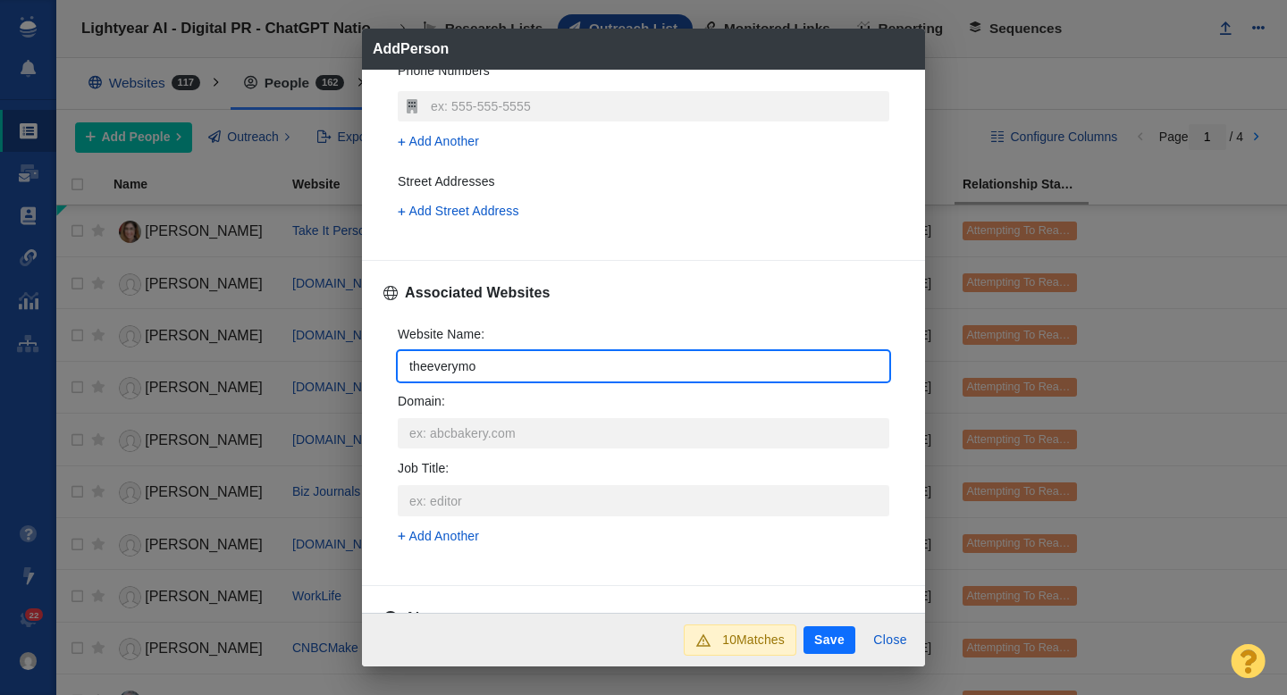
type textarea "x"
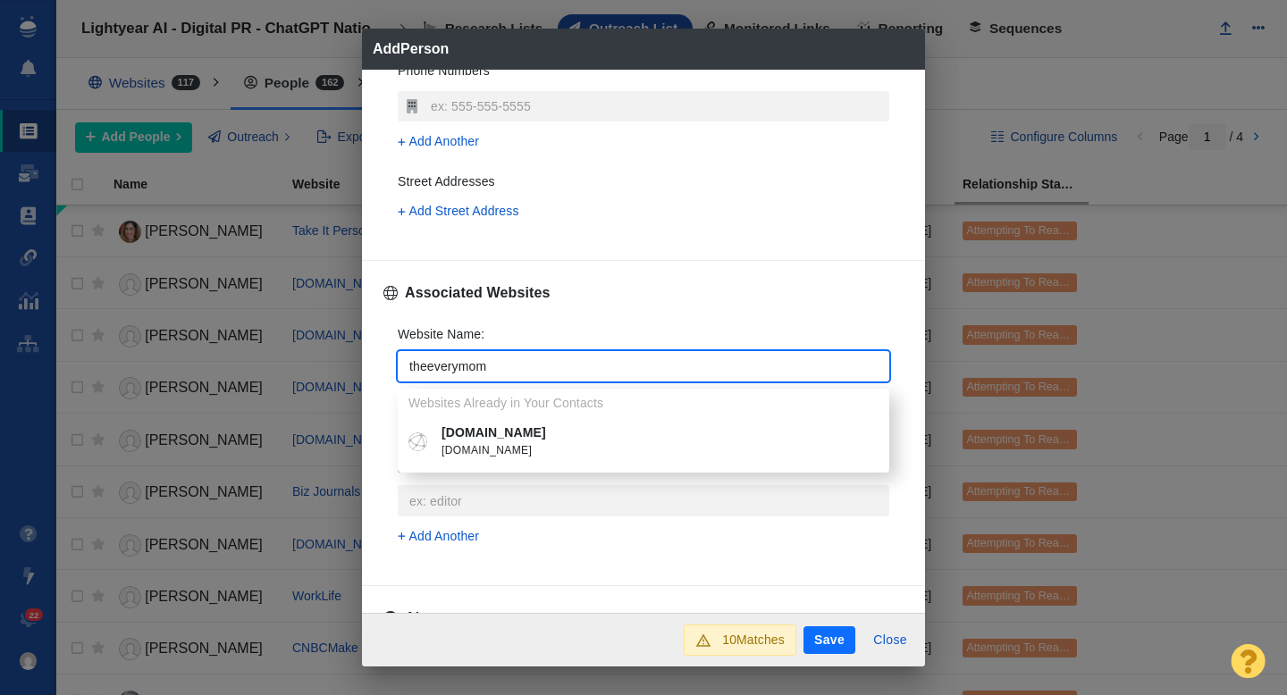
type input "theeverymom"
click at [535, 443] on span "theeverymom.com" at bounding box center [657, 451] width 430 height 18
type textarea "x"
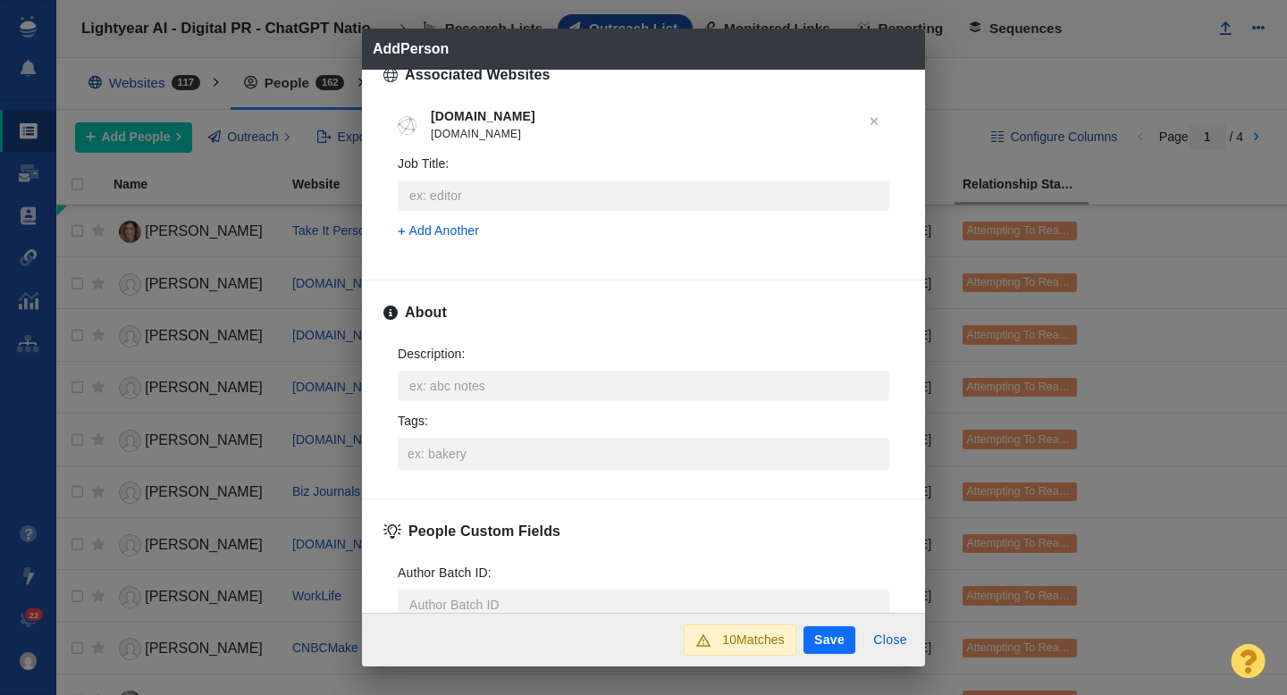
scroll to position [870, 0]
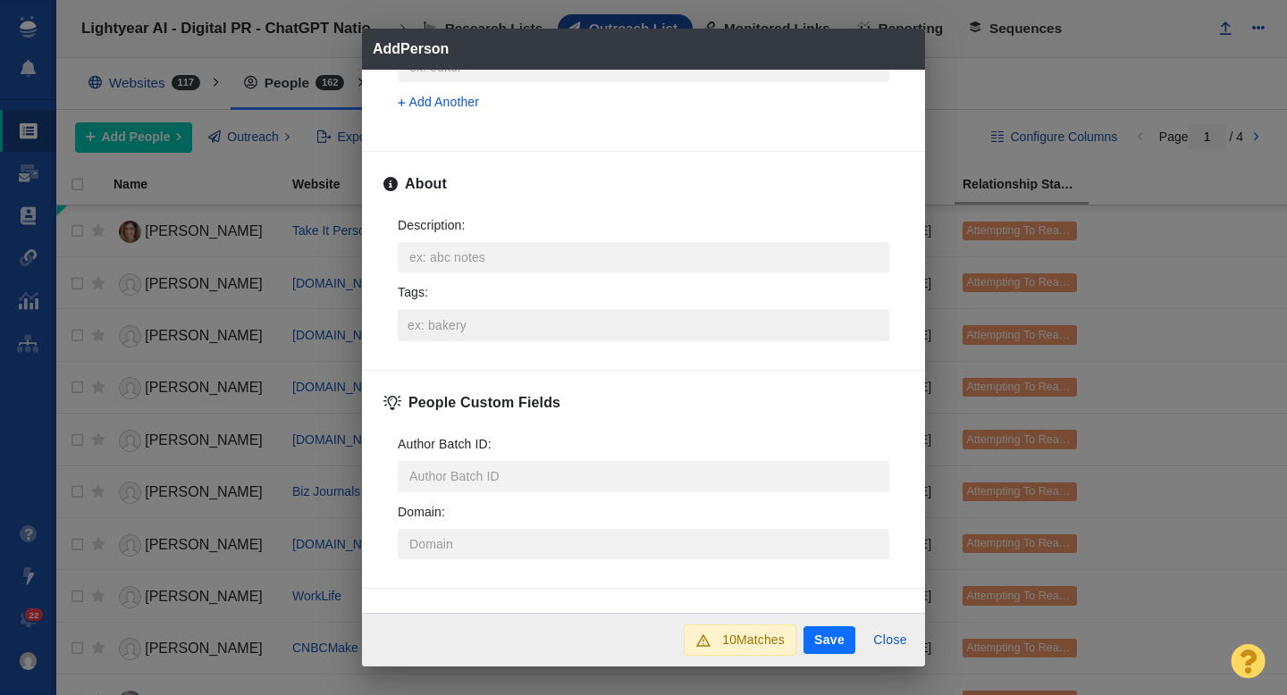
click at [456, 333] on input "Tags :" at bounding box center [643, 325] width 481 height 32
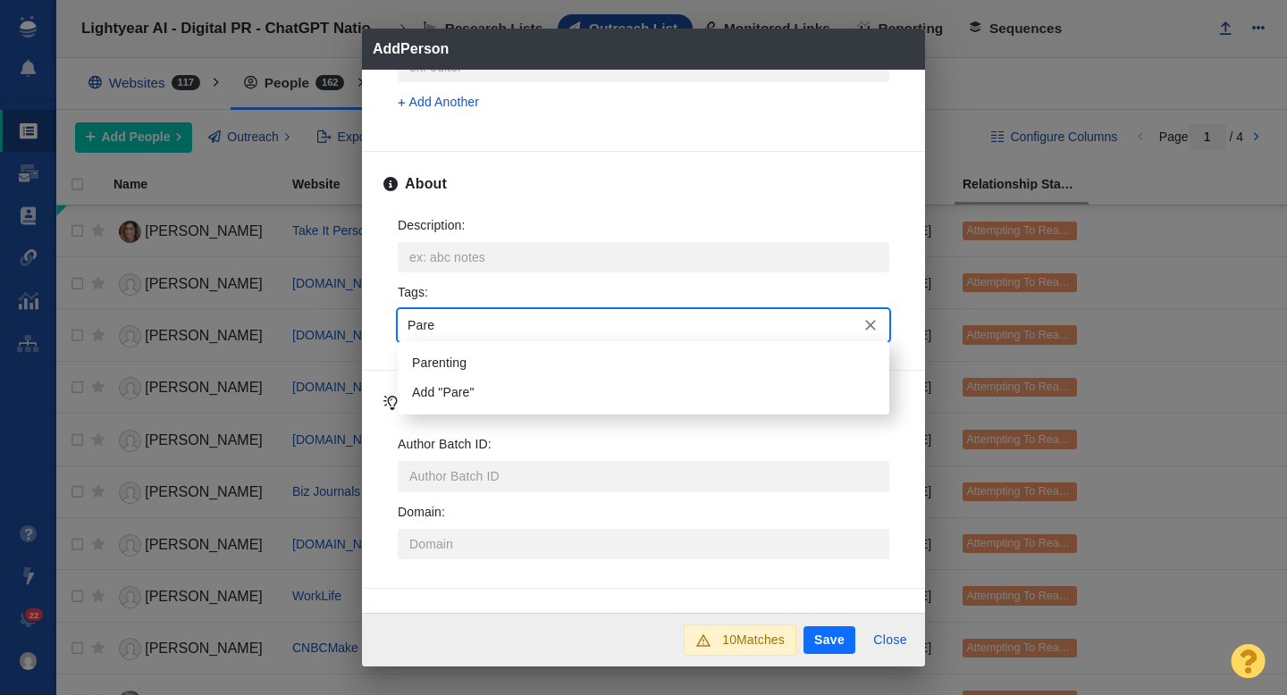
type input "Paren"
click at [447, 368] on li "Parenting" at bounding box center [644, 363] width 492 height 29
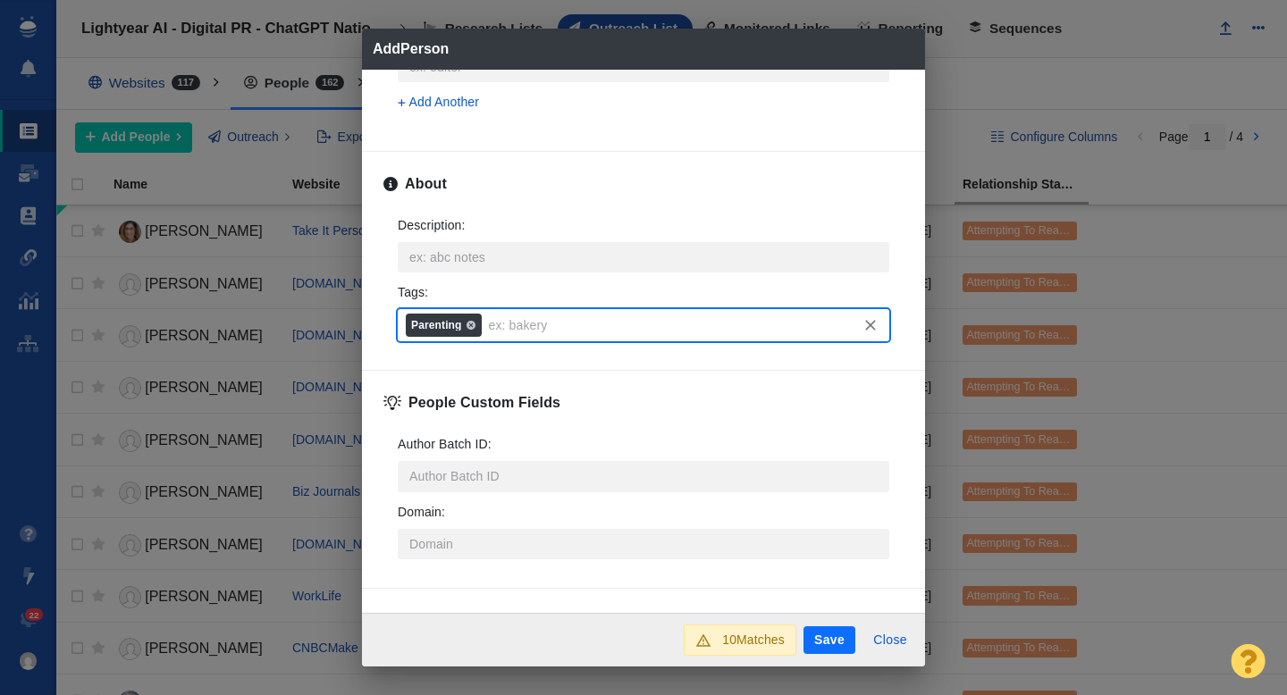
click at [845, 632] on button "Save" at bounding box center [830, 641] width 52 height 29
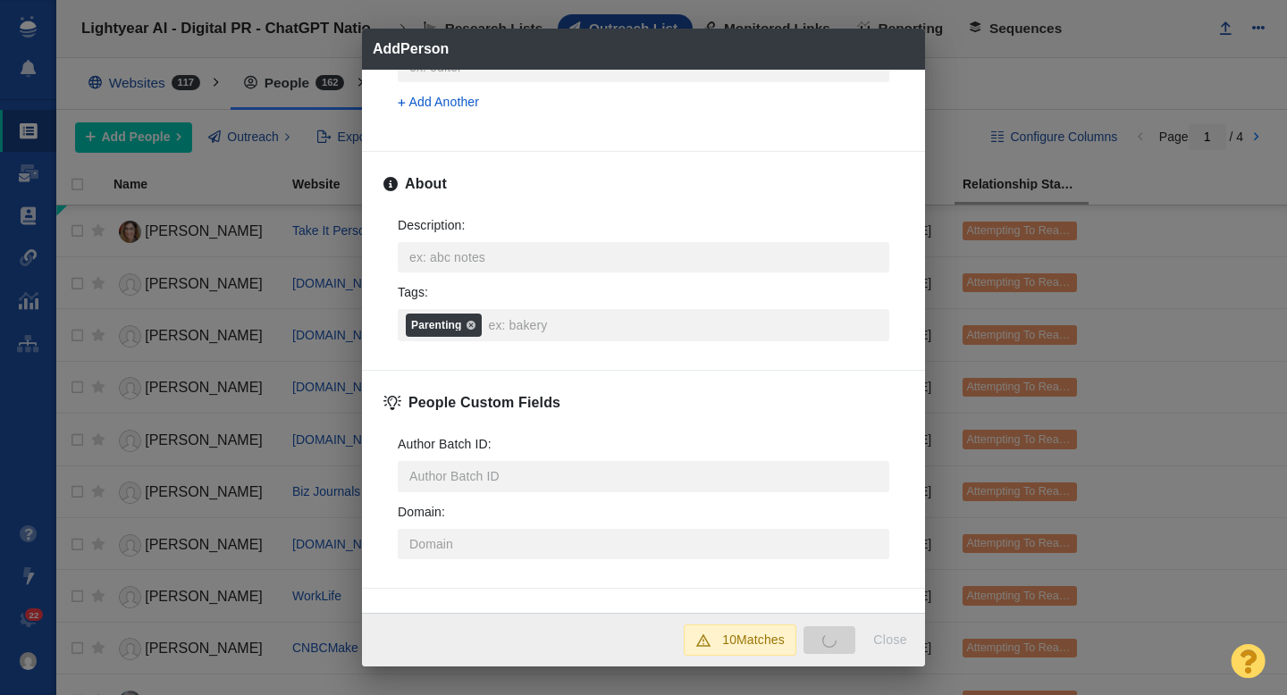
type textarea "x"
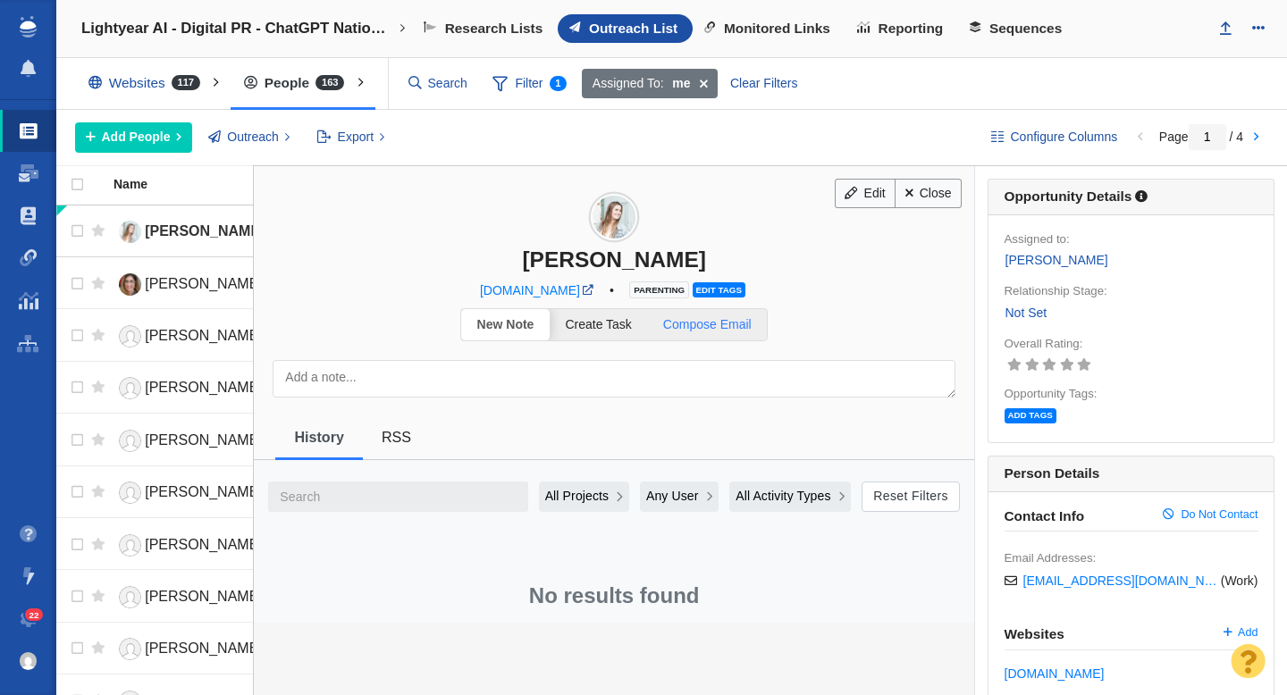
click at [707, 325] on span "Compose Email" at bounding box center [707, 324] width 88 height 14
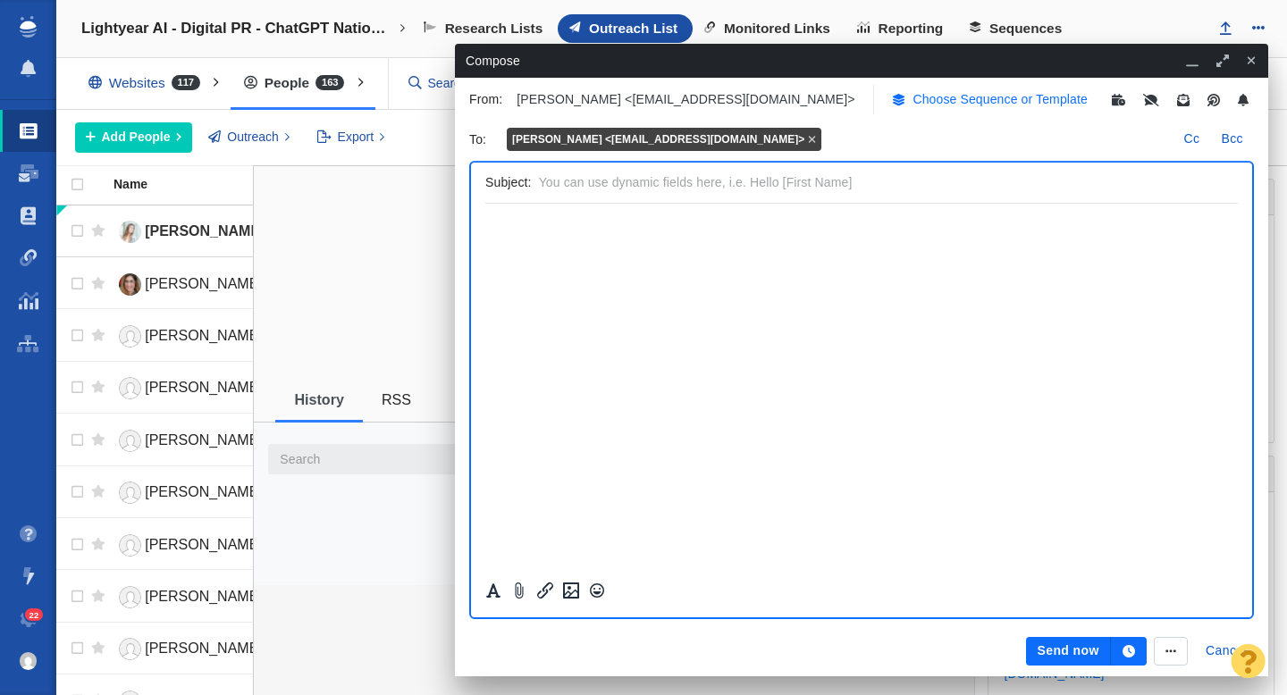
click at [913, 107] on p "Choose Sequence or Template" at bounding box center [1000, 99] width 175 height 19
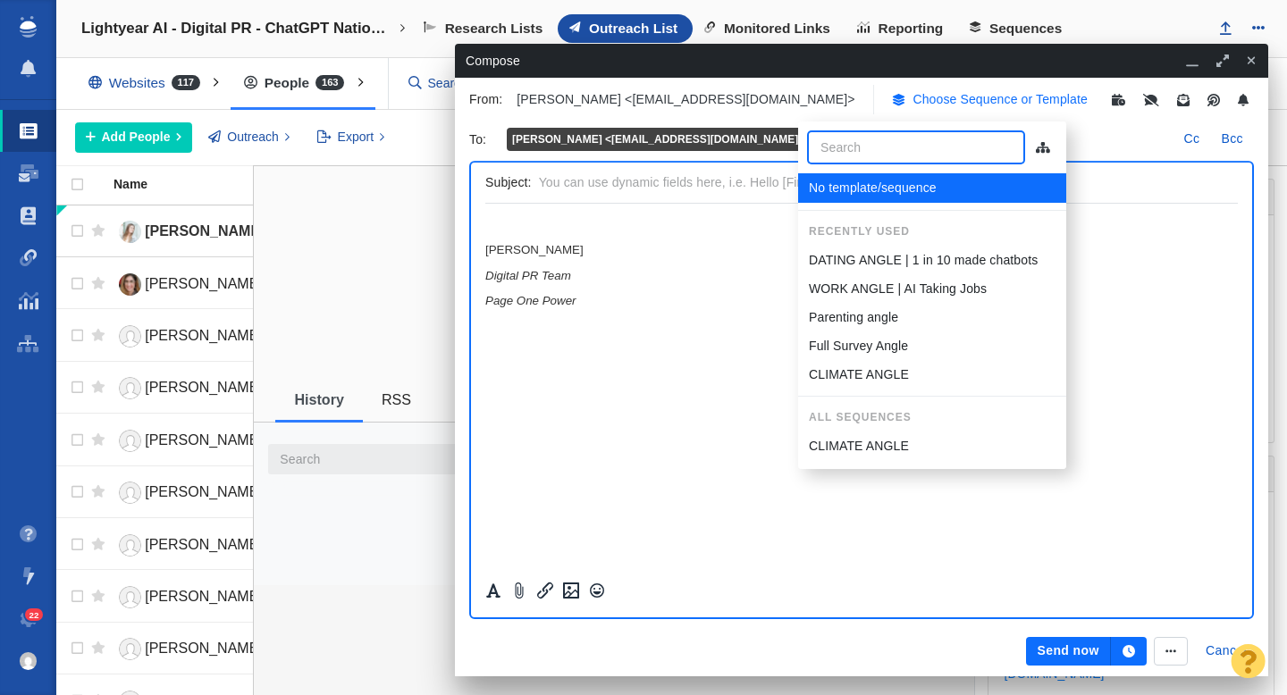
scroll to position [0, 0]
click at [853, 318] on p "Parenting angle" at bounding box center [853, 317] width 89 height 19
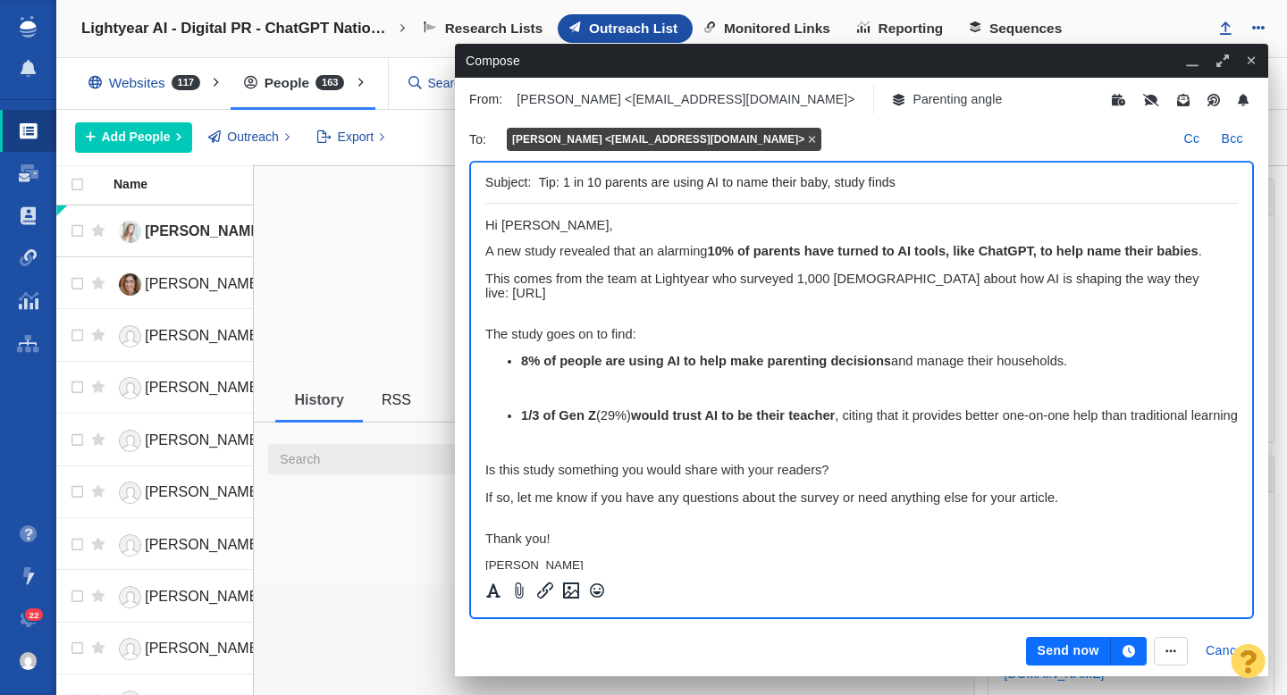
drag, startPoint x: 825, startPoint y: 185, endPoint x: 650, endPoint y: 186, distance: 175.2
click at [650, 186] on input "Tip: 1 in 10 parents are using AI to name their baby, study finds" at bounding box center [885, 183] width 692 height 26
drag, startPoint x: 870, startPoint y: 184, endPoint x: 843, endPoint y: 184, distance: 26.8
click at [843, 184] on input "Tip: 1 in 10 parents have used AI to name their baby, study finds" at bounding box center [885, 183] width 692 height 26
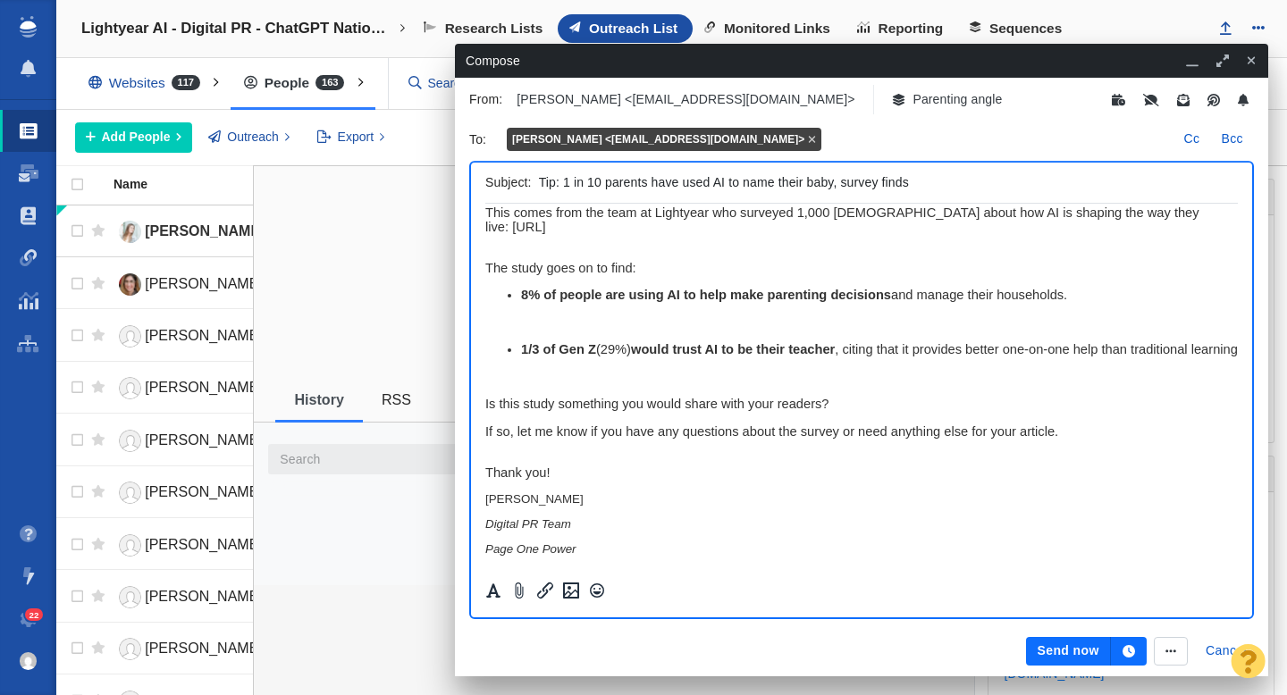
scroll to position [88, 0]
type input "Tip: 1 in 10 parents have used AI to name their baby, survey finds"
drag, startPoint x: 602, startPoint y: 278, endPoint x: 567, endPoint y: 278, distance: 34.9
click at [567, 288] on strong "8% of people are using AI to help make parenting decisions" at bounding box center [706, 295] width 370 height 14
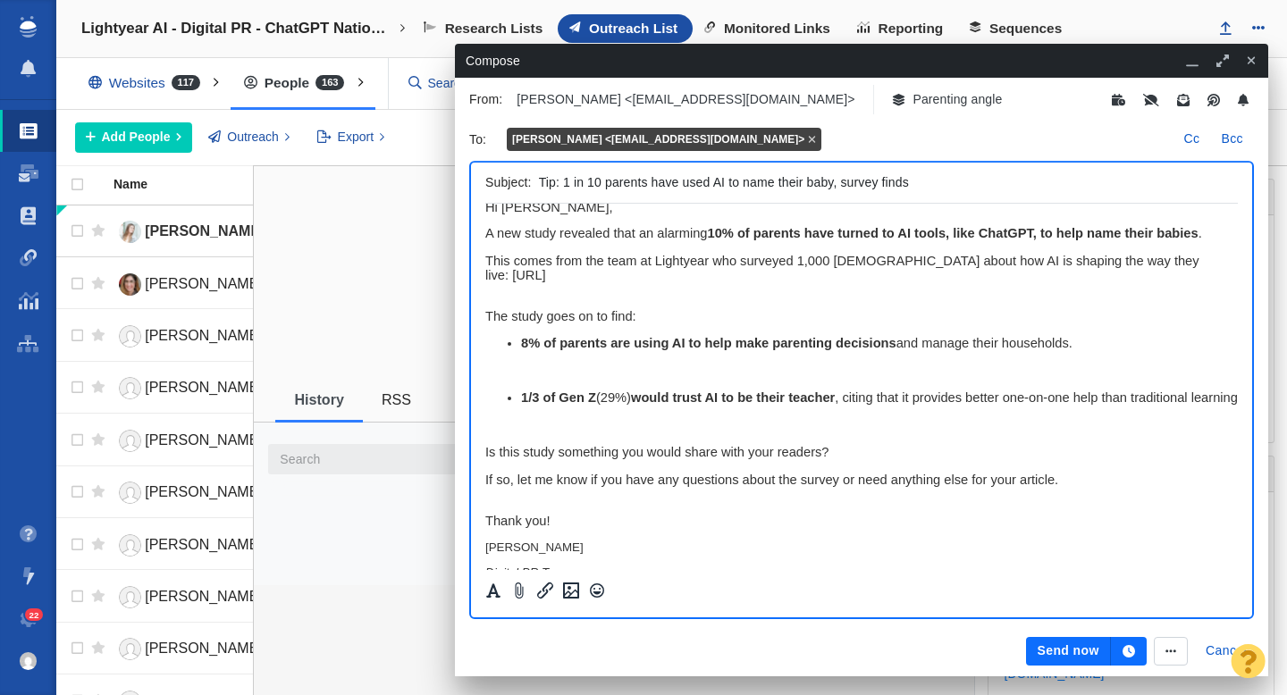
scroll to position [0, 0]
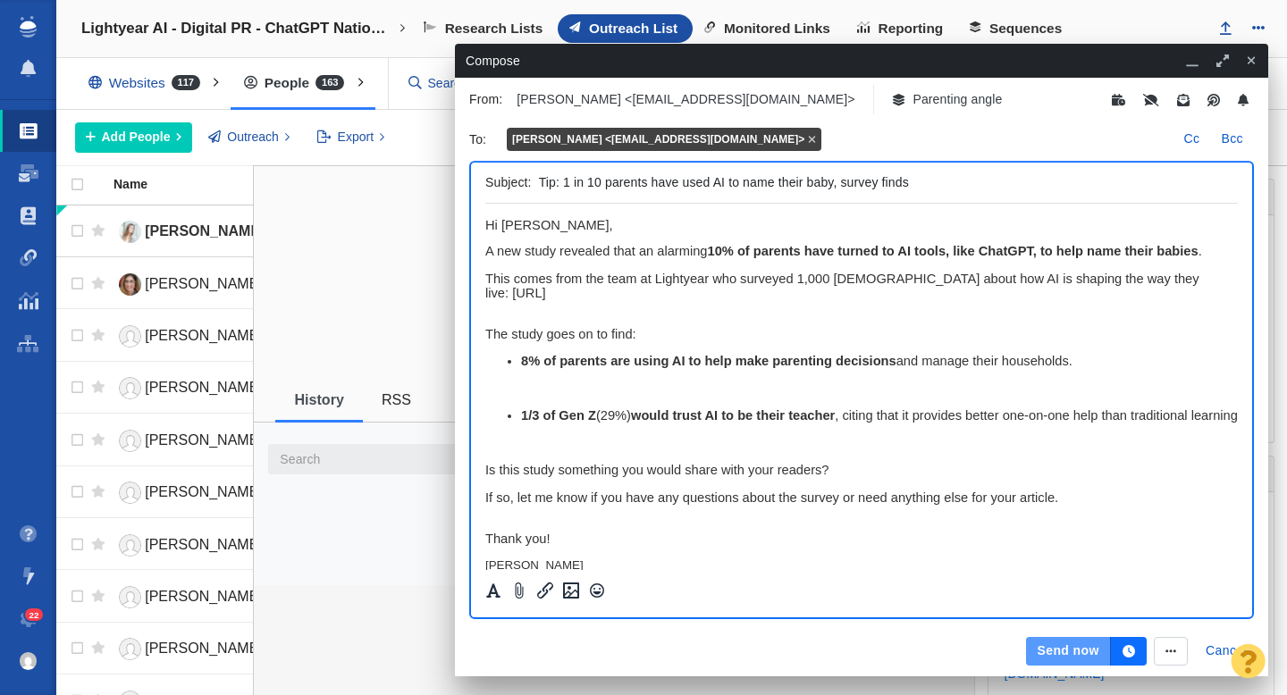
click at [1058, 650] on button "Send now" at bounding box center [1068, 651] width 84 height 29
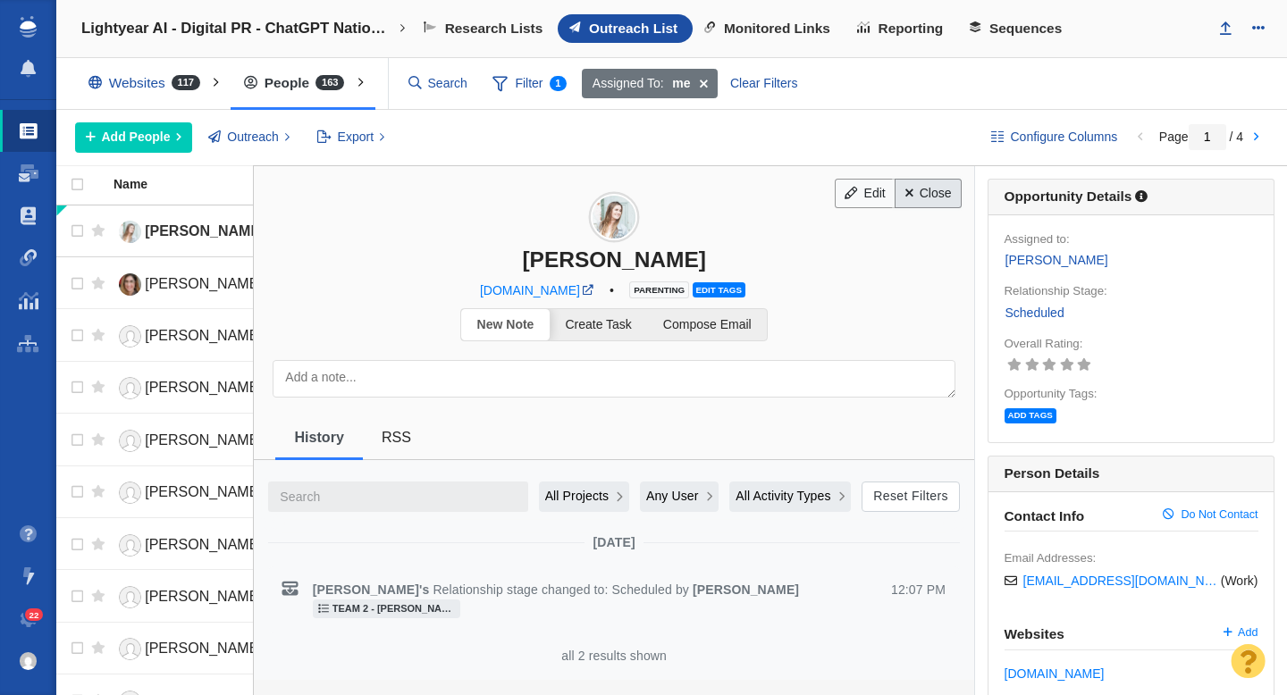
click at [927, 199] on link "Close" at bounding box center [928, 194] width 67 height 30
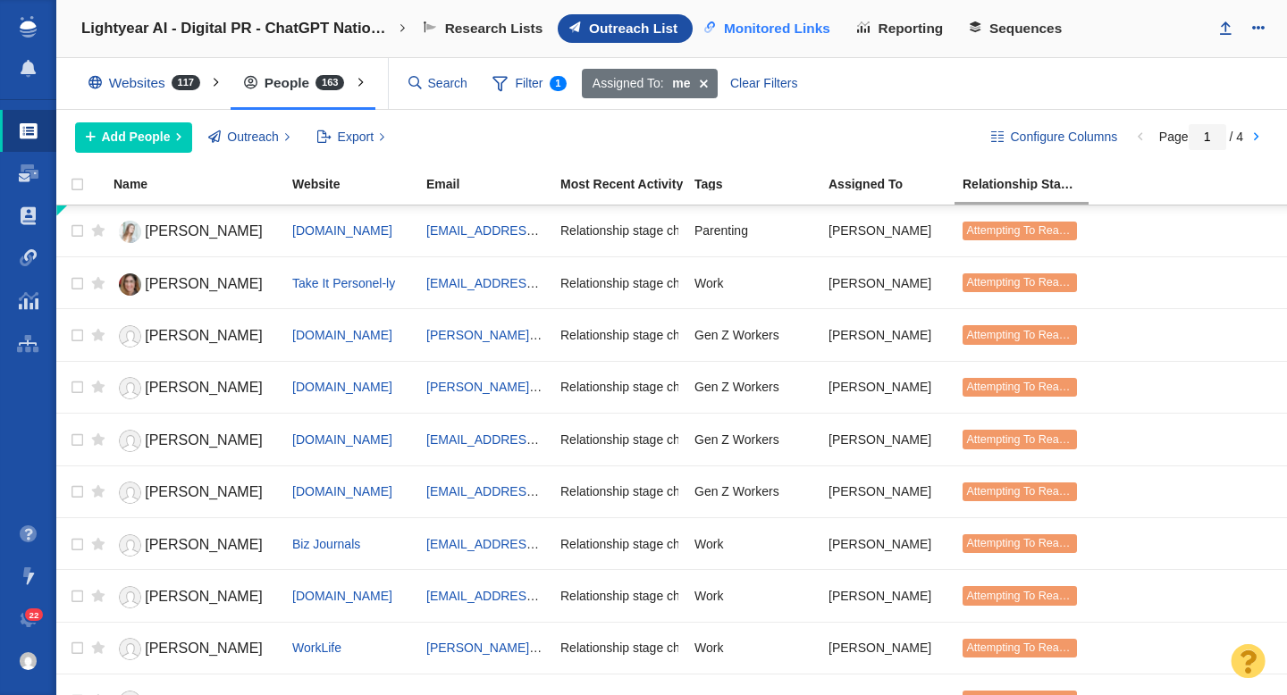
click at [794, 27] on span "Monitored Links" at bounding box center [777, 29] width 106 height 16
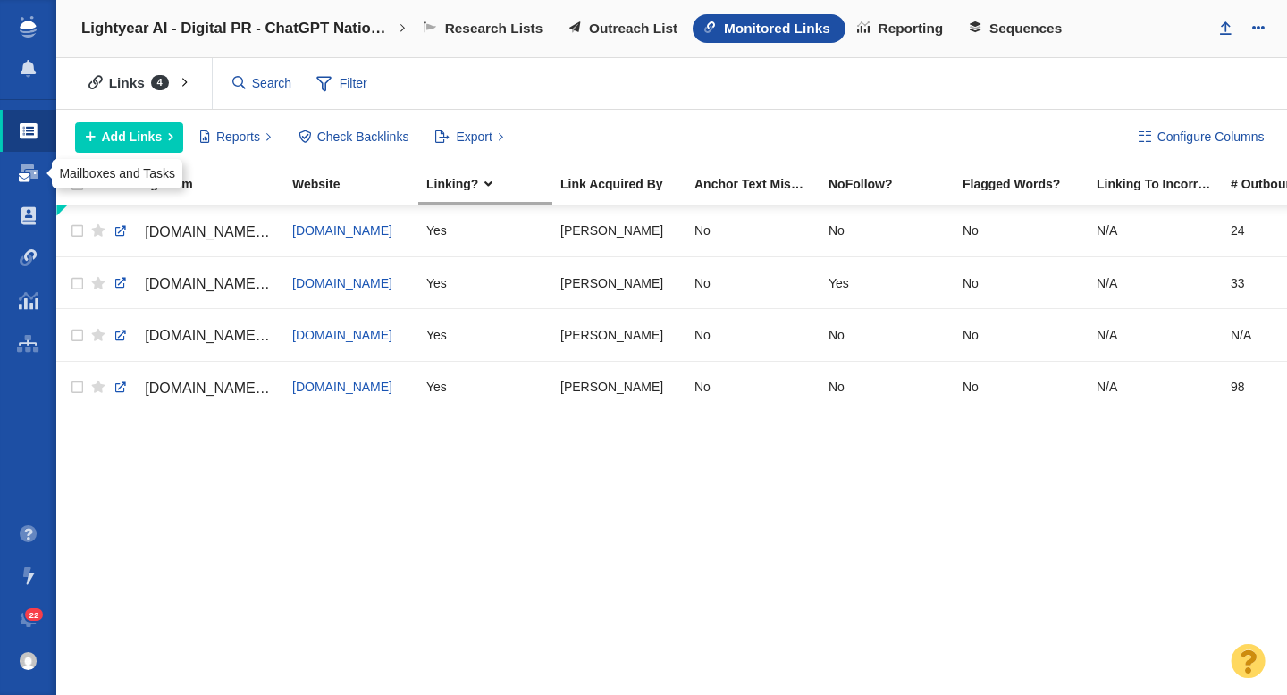
click at [27, 181] on span at bounding box center [29, 173] width 20 height 18
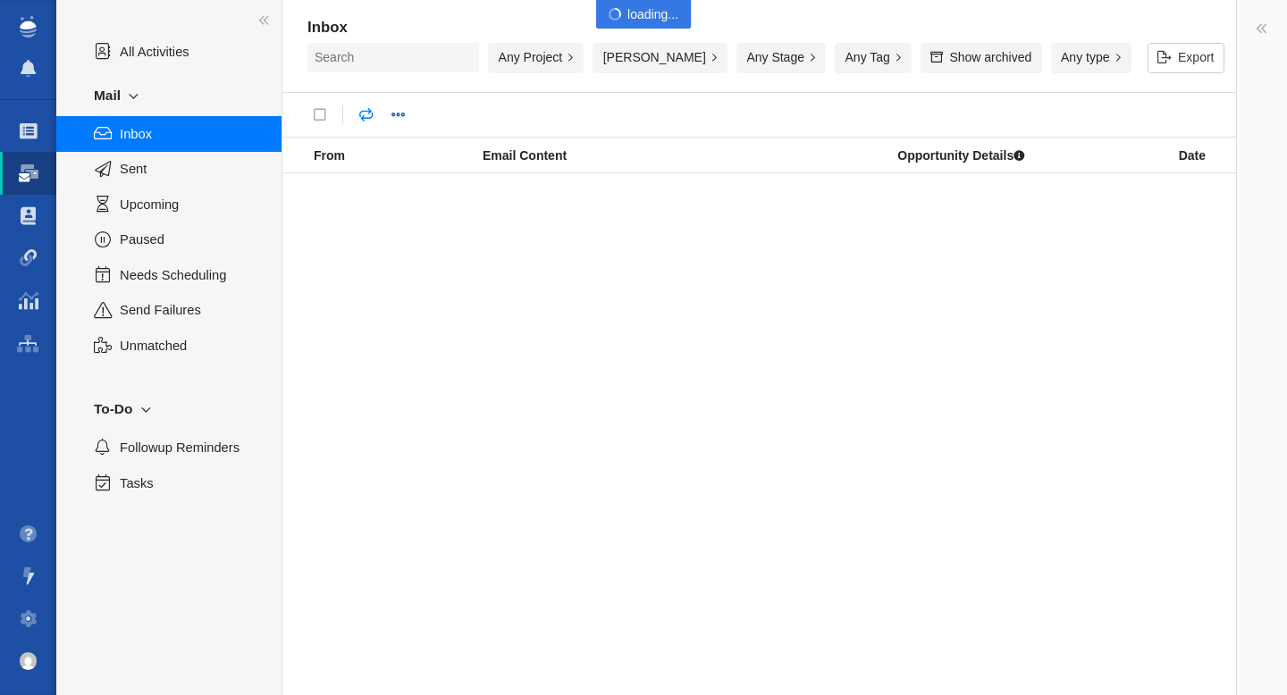
click at [155, 173] on div at bounding box center [643, 347] width 1287 height 695
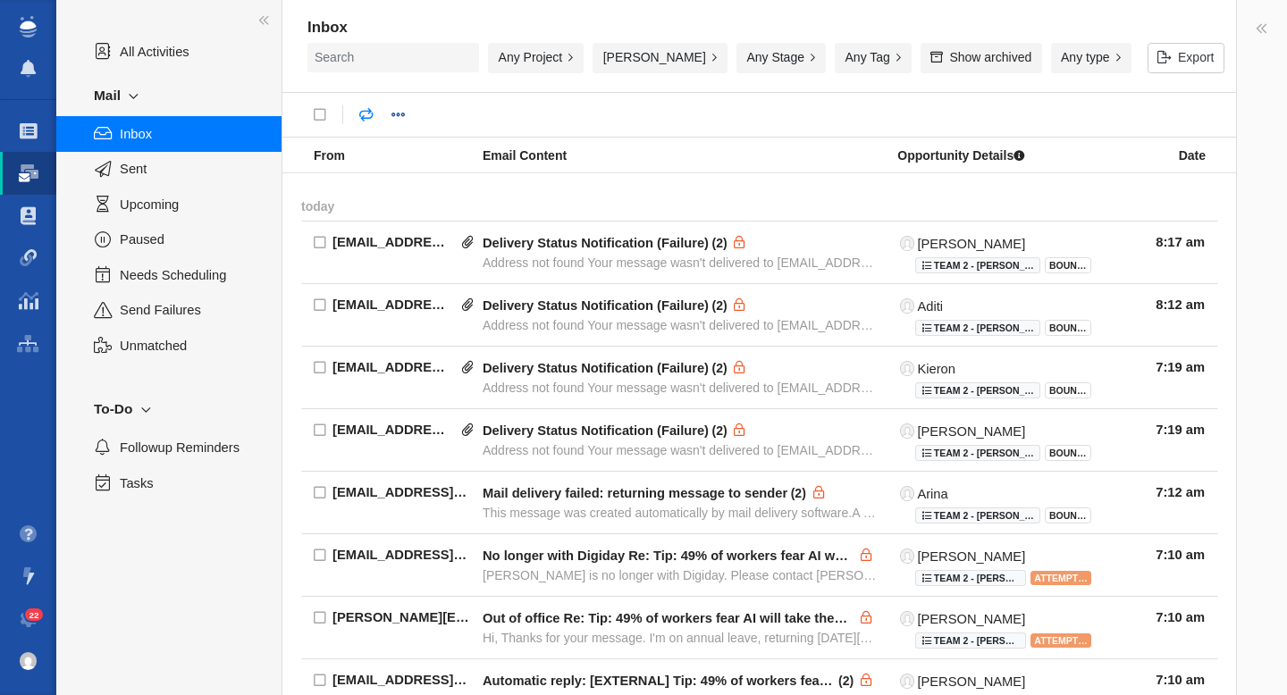
click at [155, 173] on span "Sent" at bounding box center [191, 169] width 142 height 20
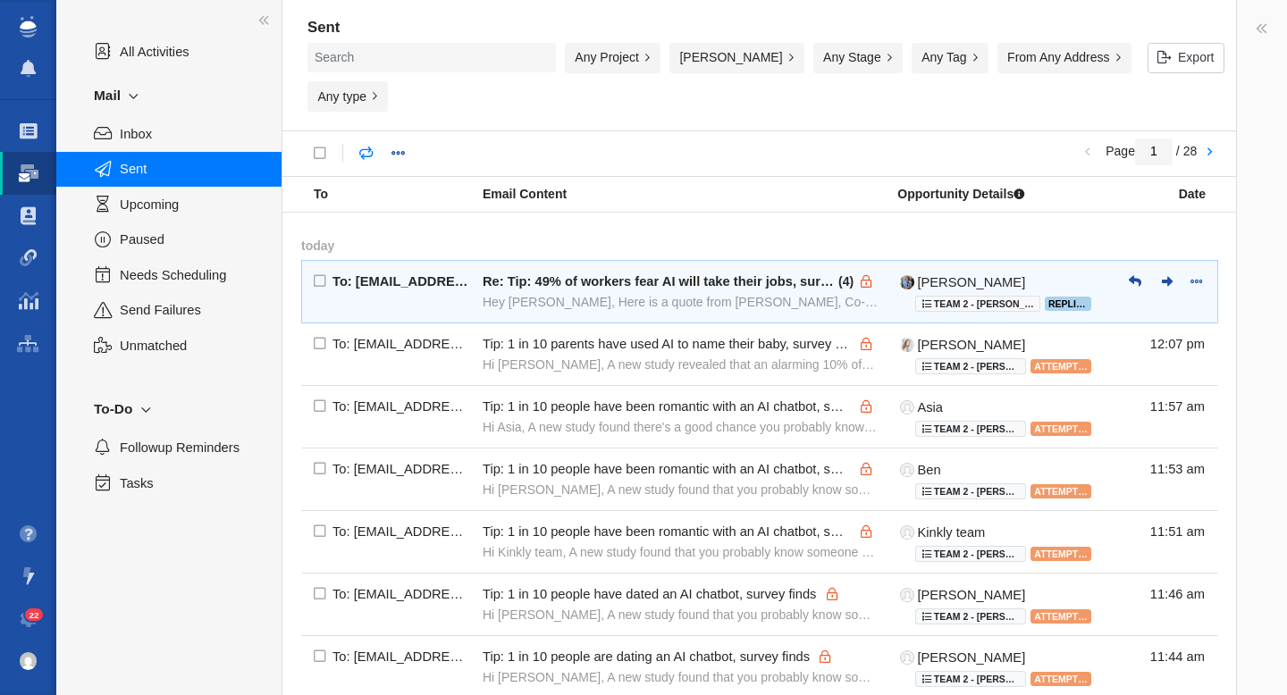
click at [501, 294] on div "Hey [PERSON_NAME], Here is a quote from [PERSON_NAME], Co-Founder and CEO of Li…" at bounding box center [680, 302] width 395 height 16
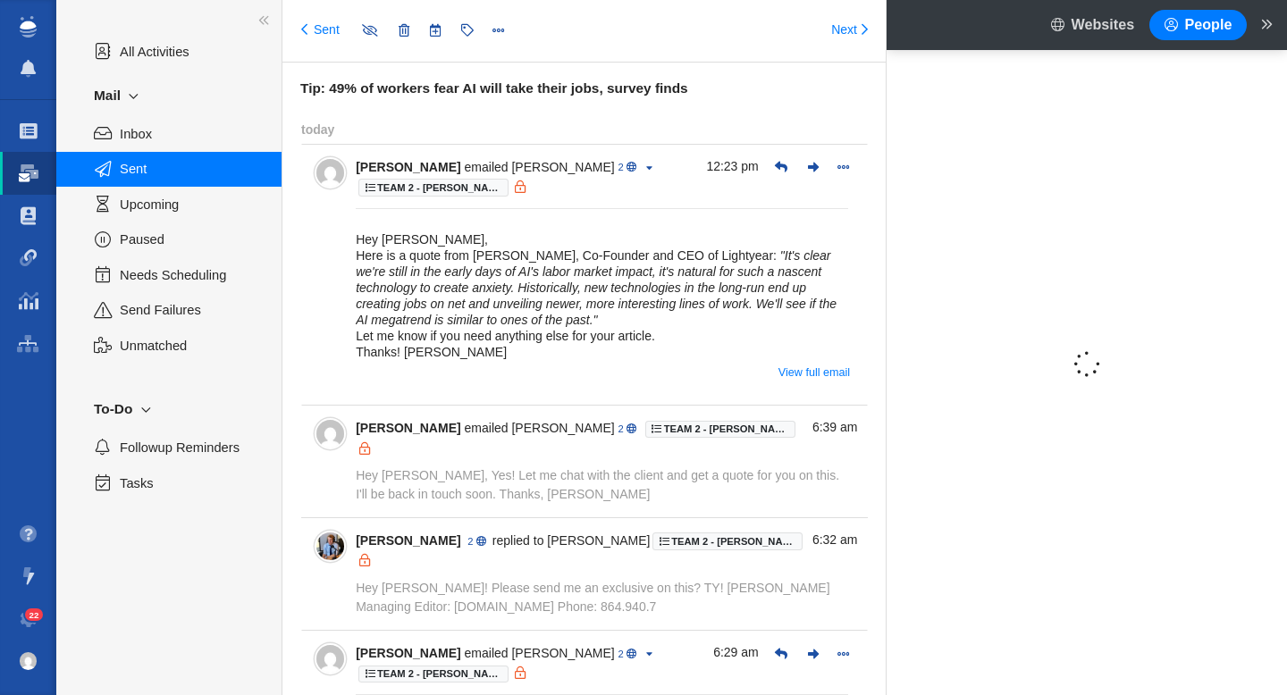
type input "message:1422296145"
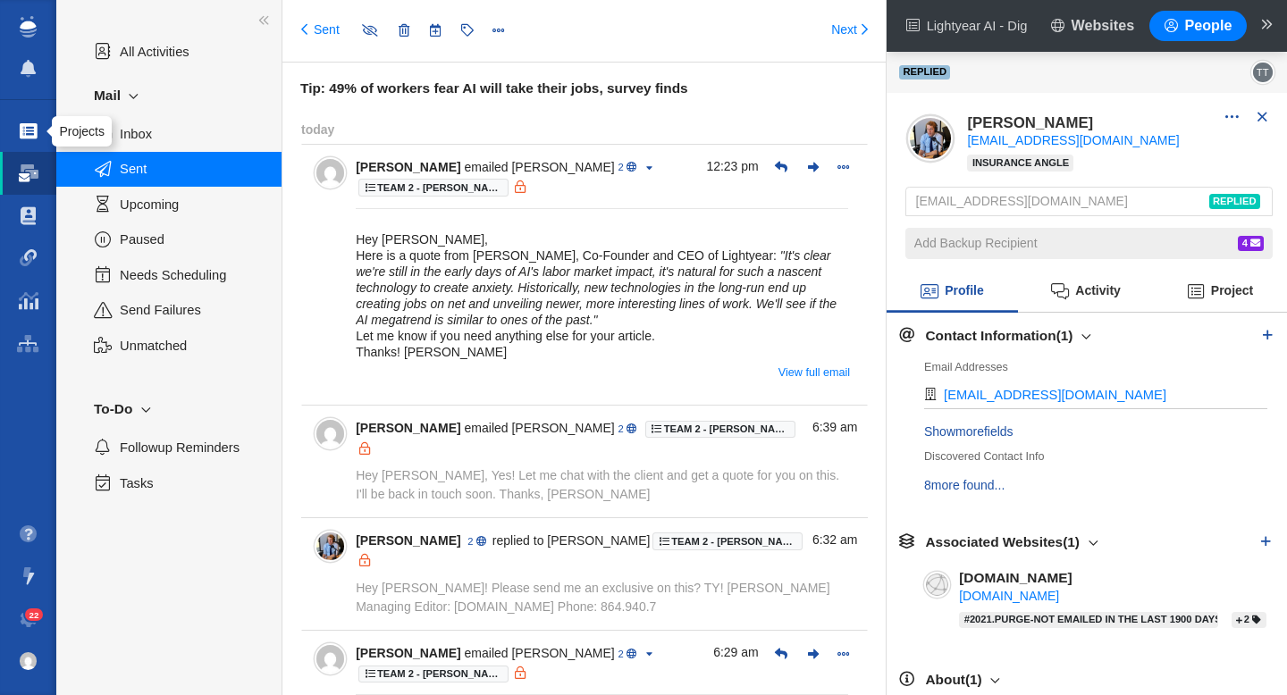
click at [28, 132] on span at bounding box center [29, 131] width 18 height 18
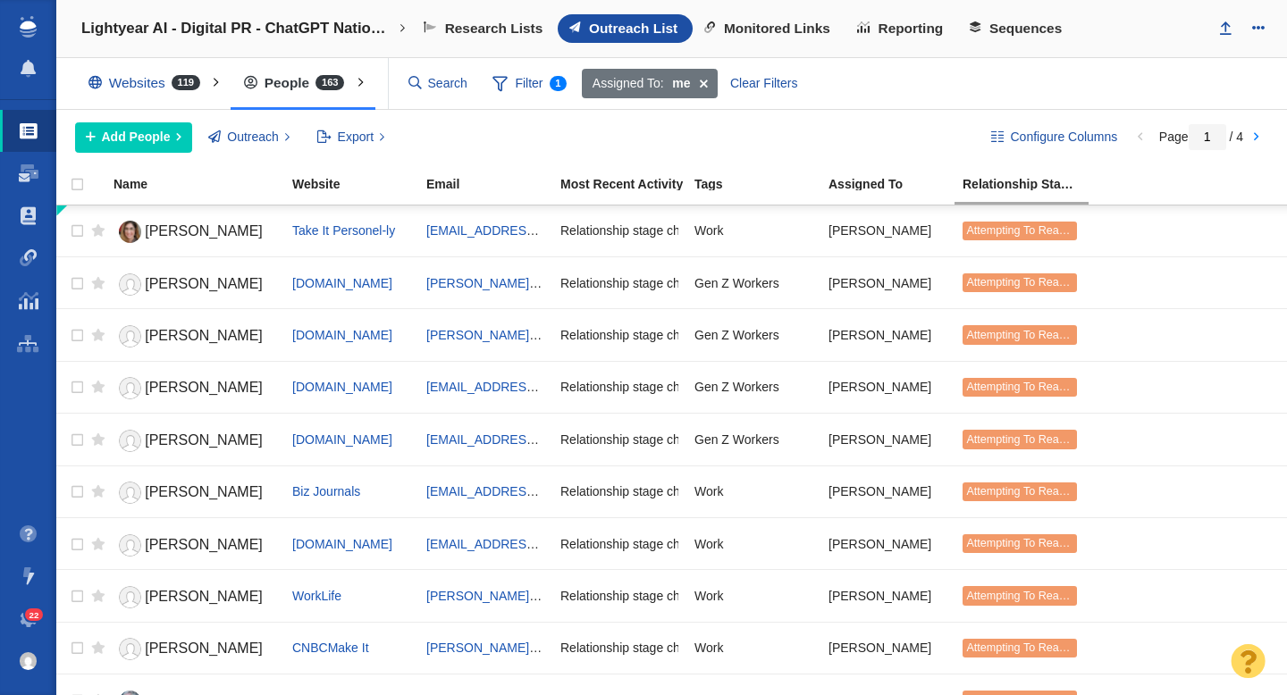
click at [20, 624] on span at bounding box center [29, 620] width 18 height 18
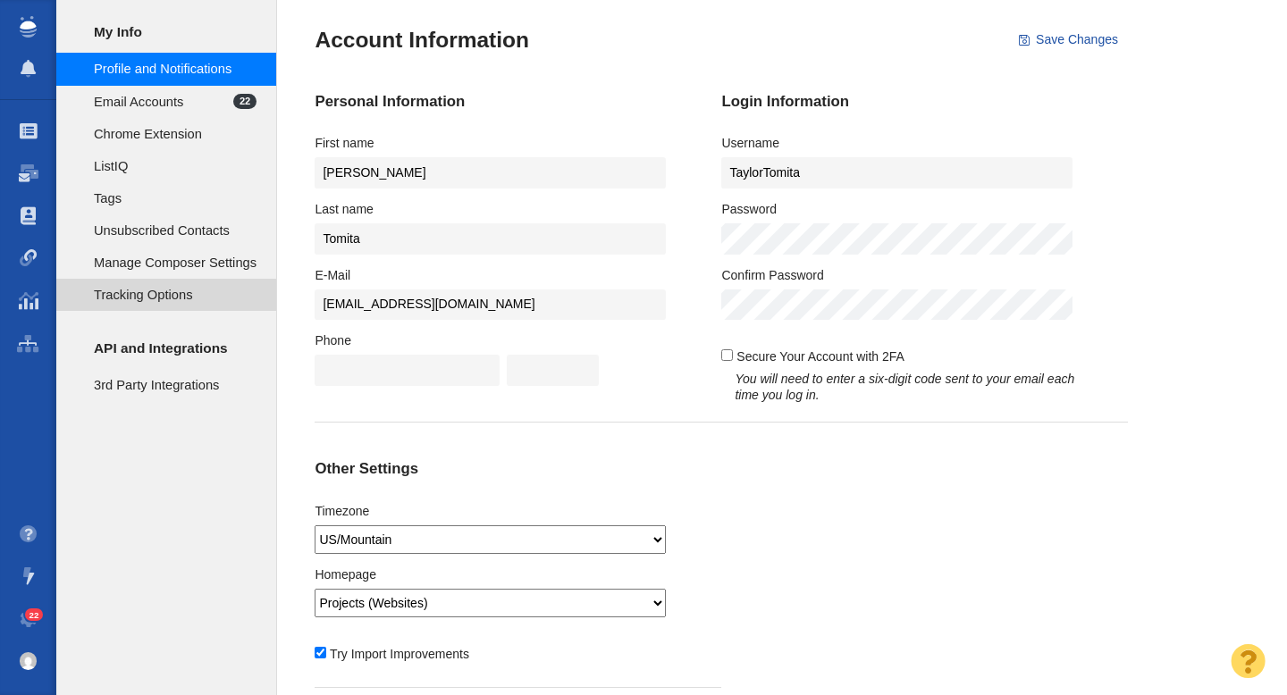
click at [155, 297] on span "Tracking Options" at bounding box center [175, 295] width 163 height 20
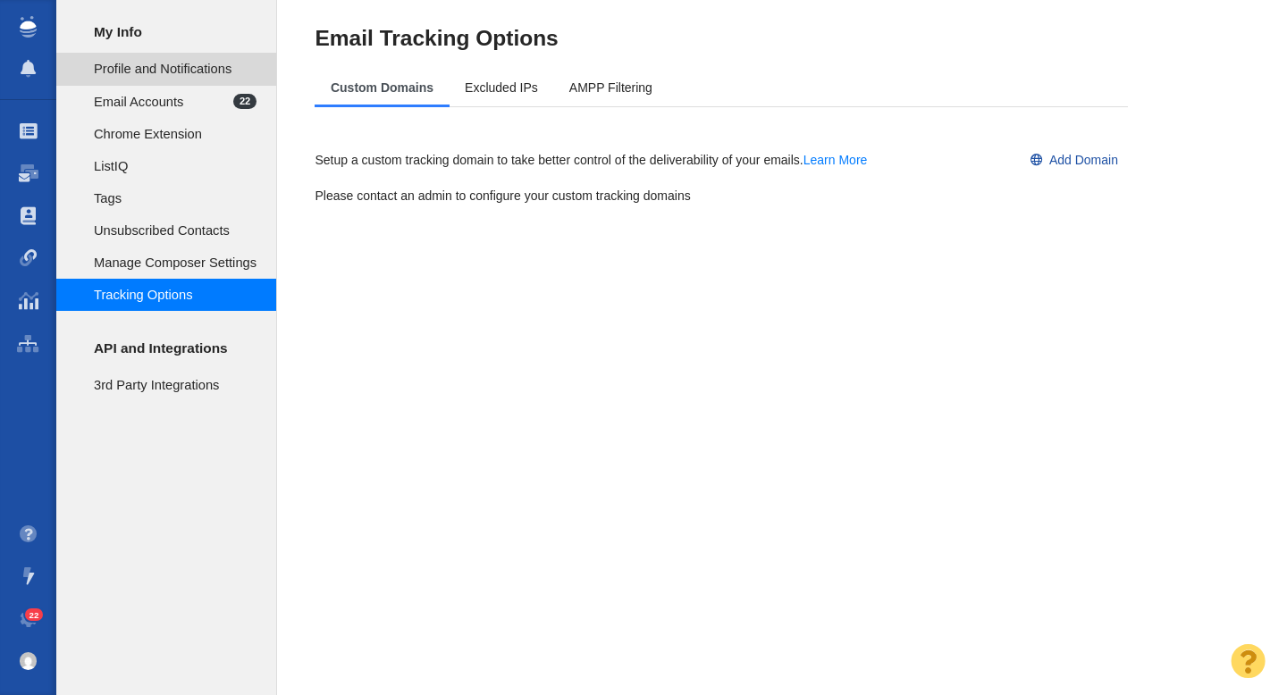
click at [179, 79] on span "Profile and Notifications" at bounding box center [175, 69] width 163 height 20
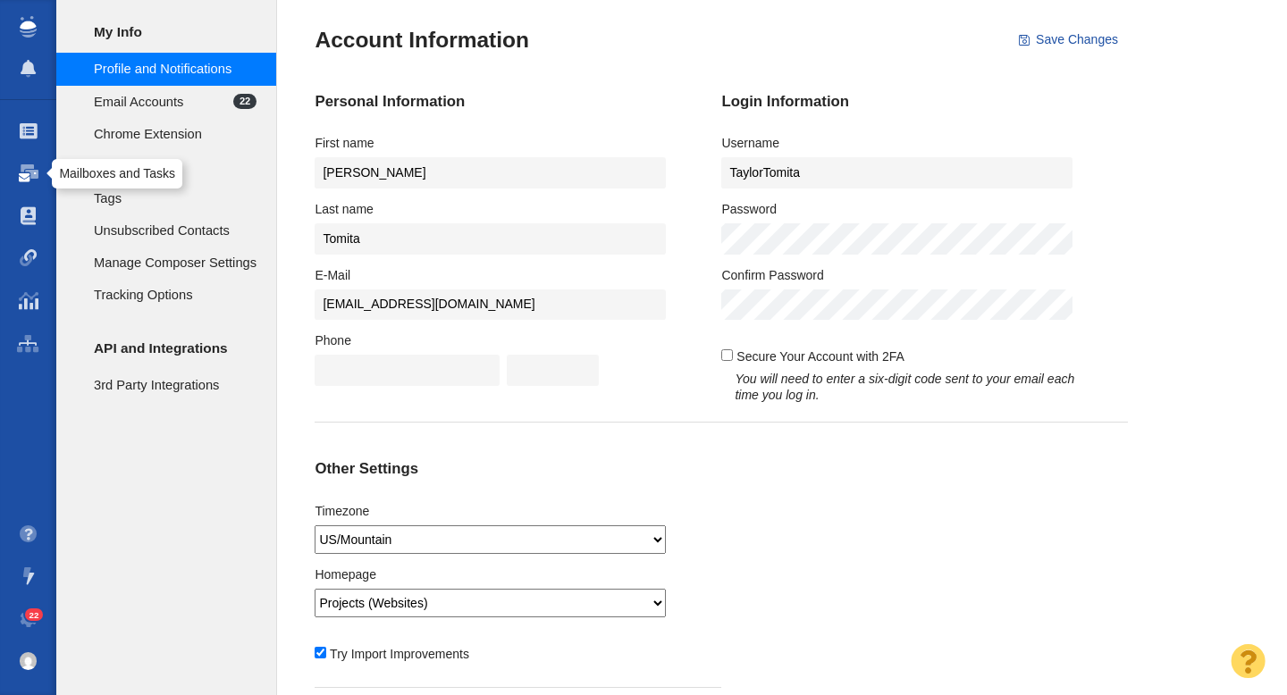
click at [29, 173] on span at bounding box center [29, 173] width 20 height 18
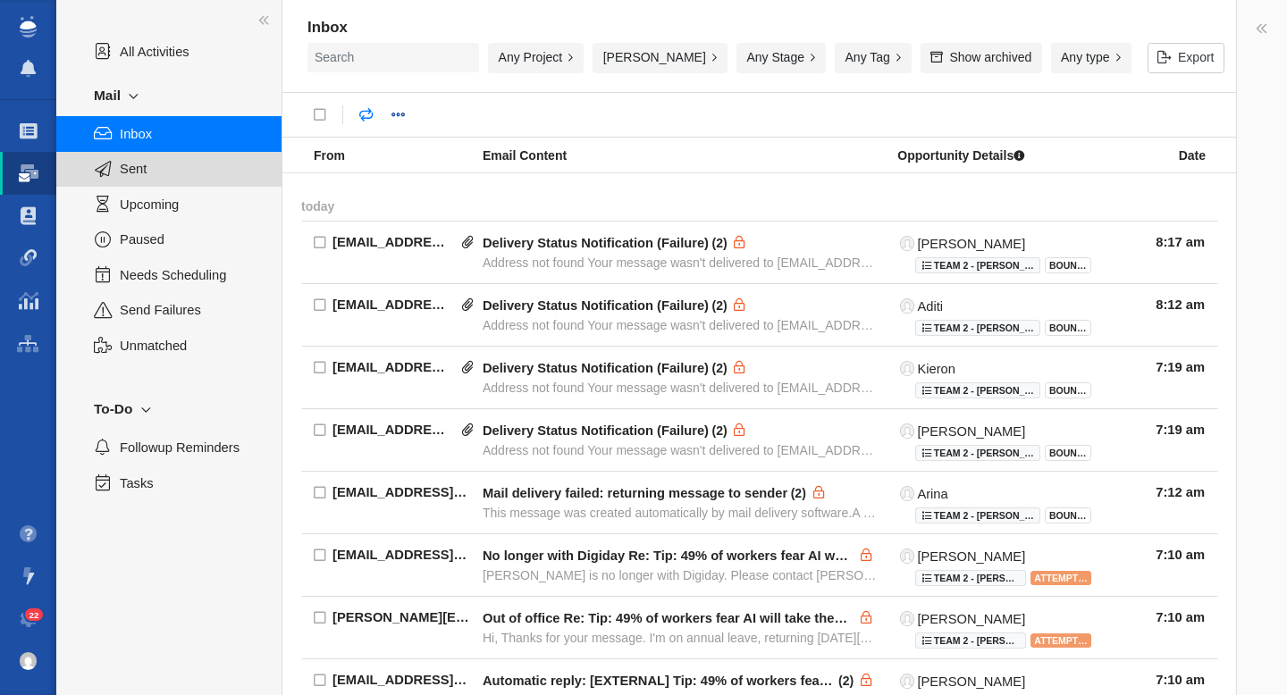
click at [139, 171] on span "Sent" at bounding box center [191, 169] width 142 height 20
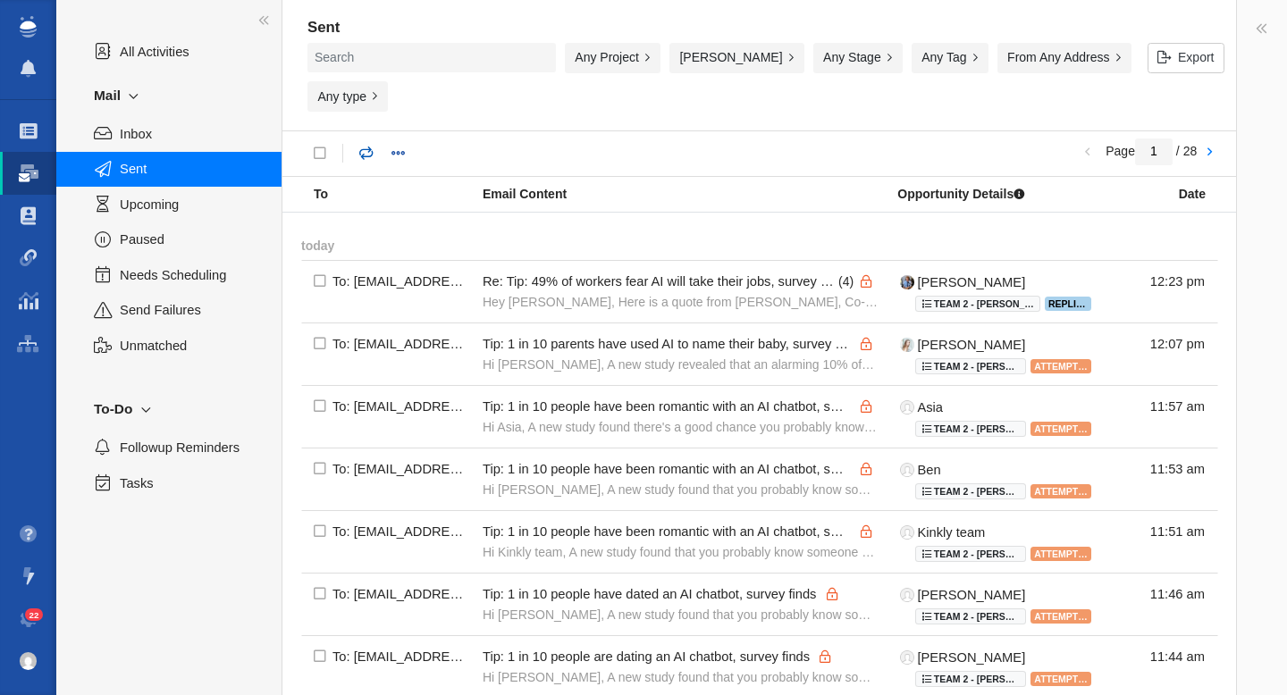
click at [366, 138] on link at bounding box center [367, 154] width 34 height 32
click at [38, 136] on link "Projects" at bounding box center [28, 131] width 56 height 43
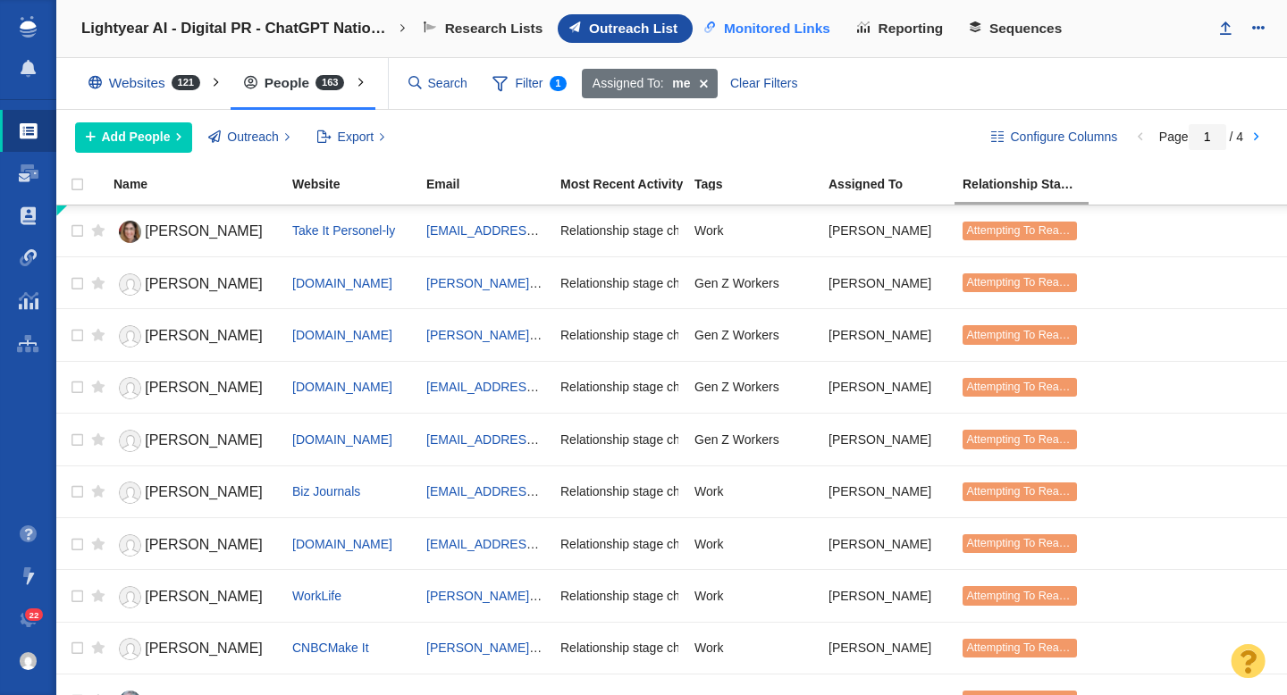
click at [778, 29] on span "Monitored Links" at bounding box center [777, 29] width 106 height 16
